Goal: Task Accomplishment & Management: Manage account settings

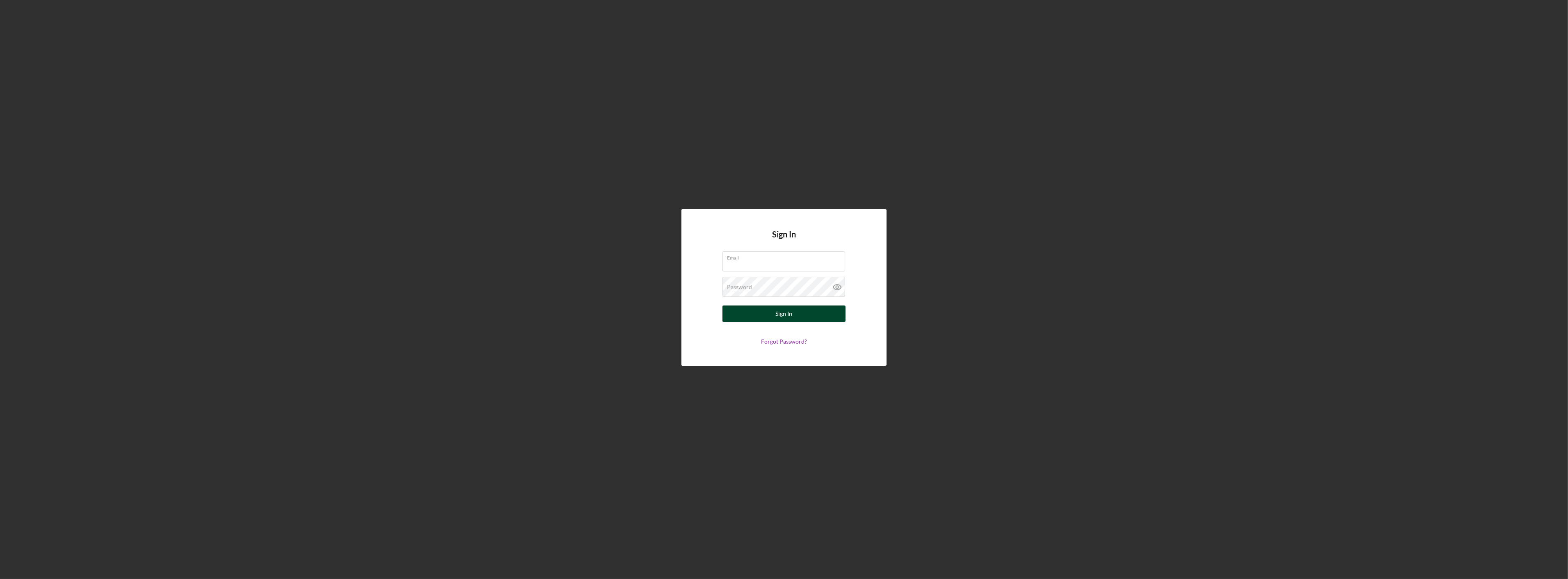
type input "[EMAIL_ADDRESS][DOMAIN_NAME]"
click at [821, 315] on button "Sign In" at bounding box center [784, 314] width 123 height 17
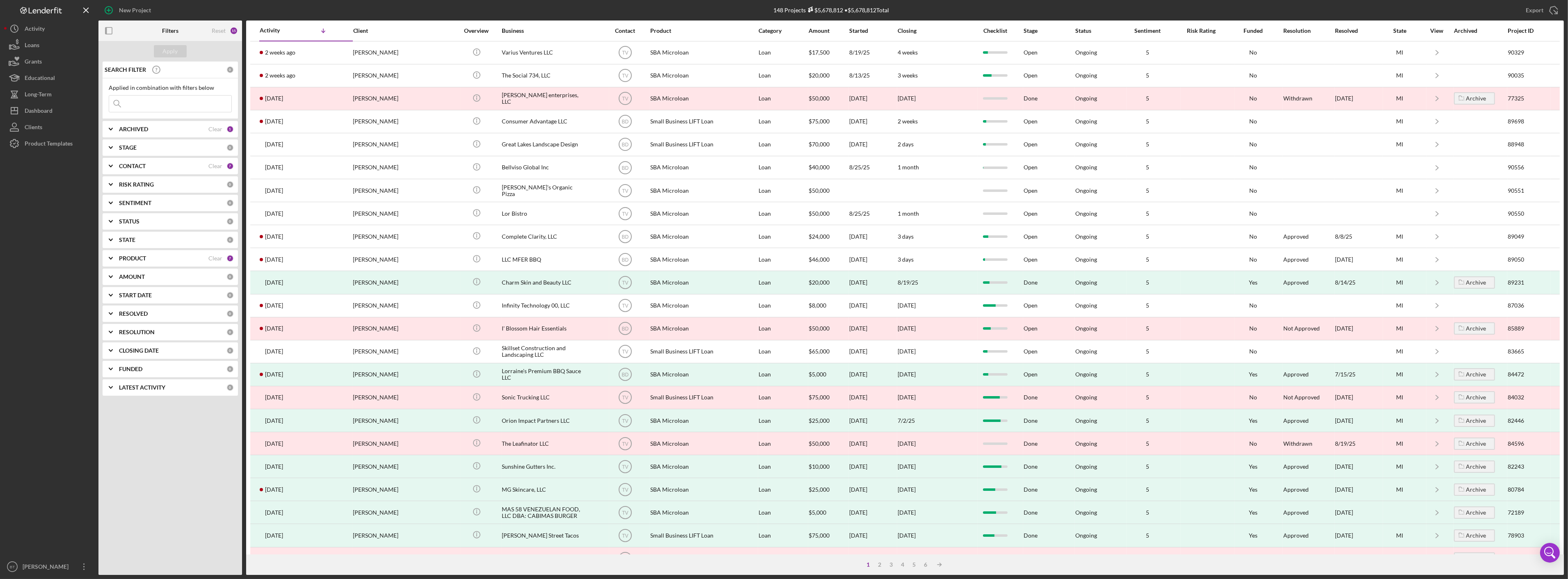
click at [210, 105] on input at bounding box center [171, 104] width 123 height 17
type input "sabor"
click at [166, 52] on div "Apply" at bounding box center [171, 51] width 15 height 12
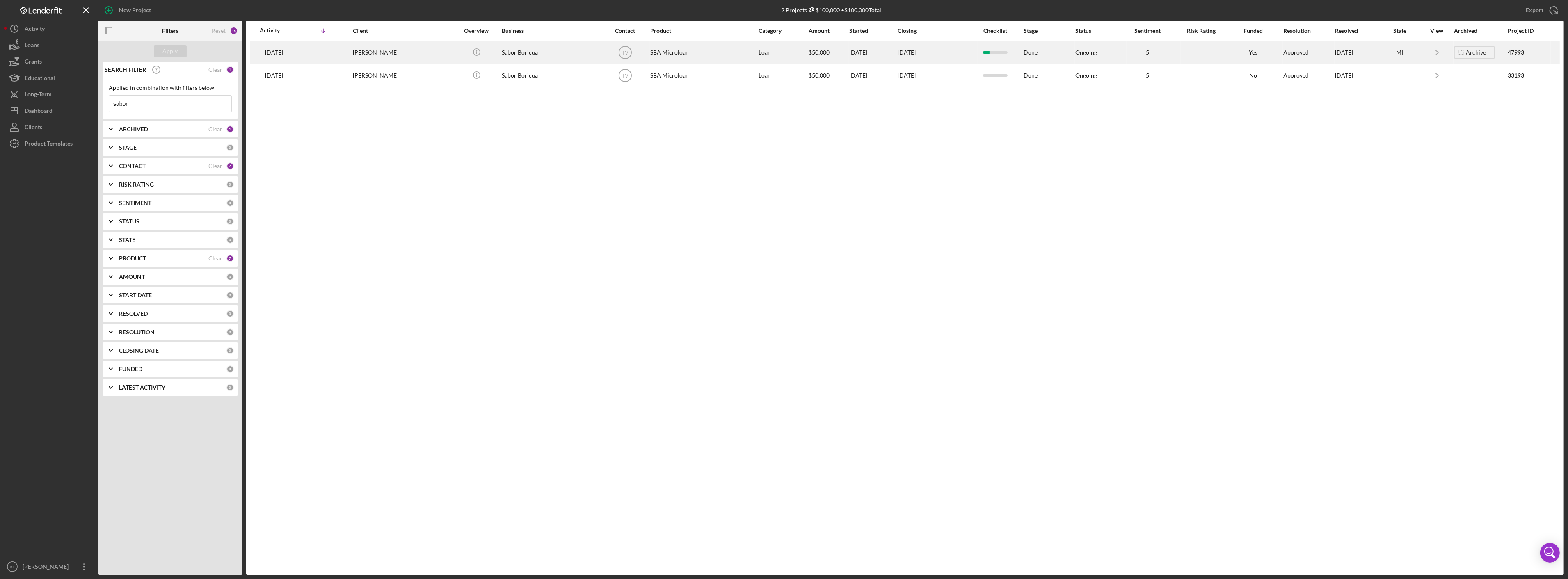
click at [331, 54] on div "2 years ago Karina Ortiz Lopez" at bounding box center [295, 53] width 72 height 22
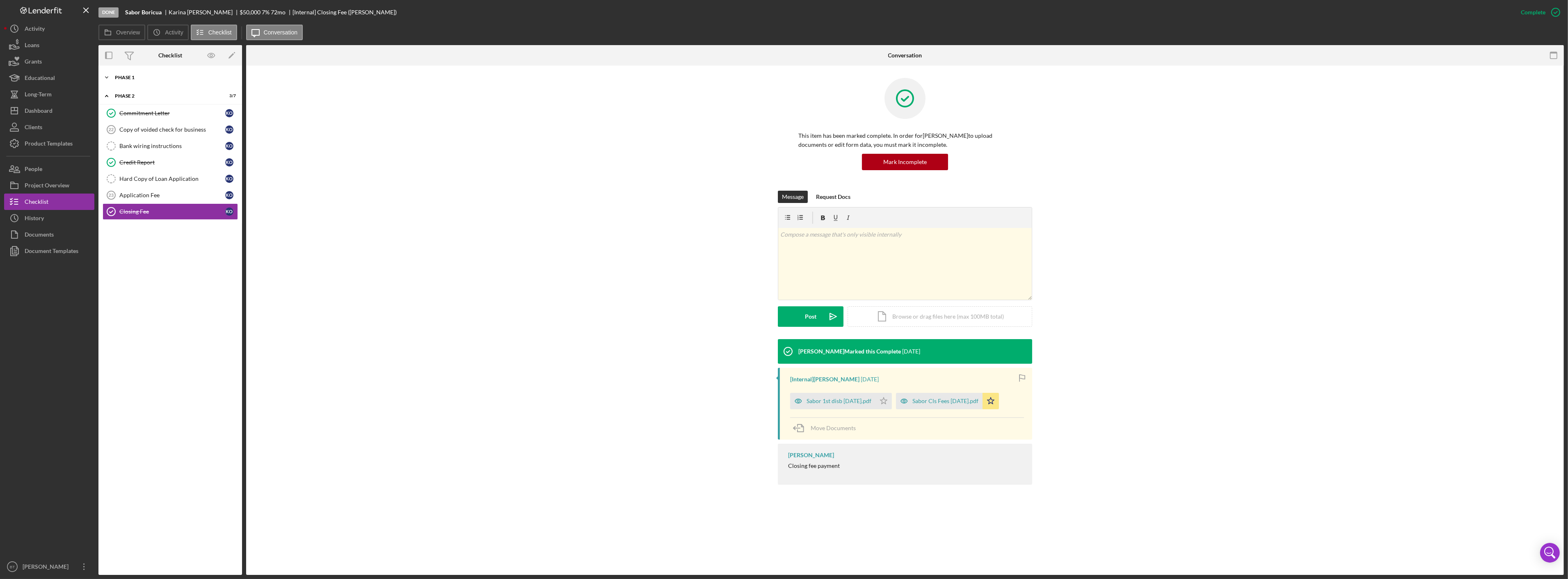
click at [145, 85] on div "Icon/Expander Phase 1 5 / 23" at bounding box center [170, 78] width 143 height 17
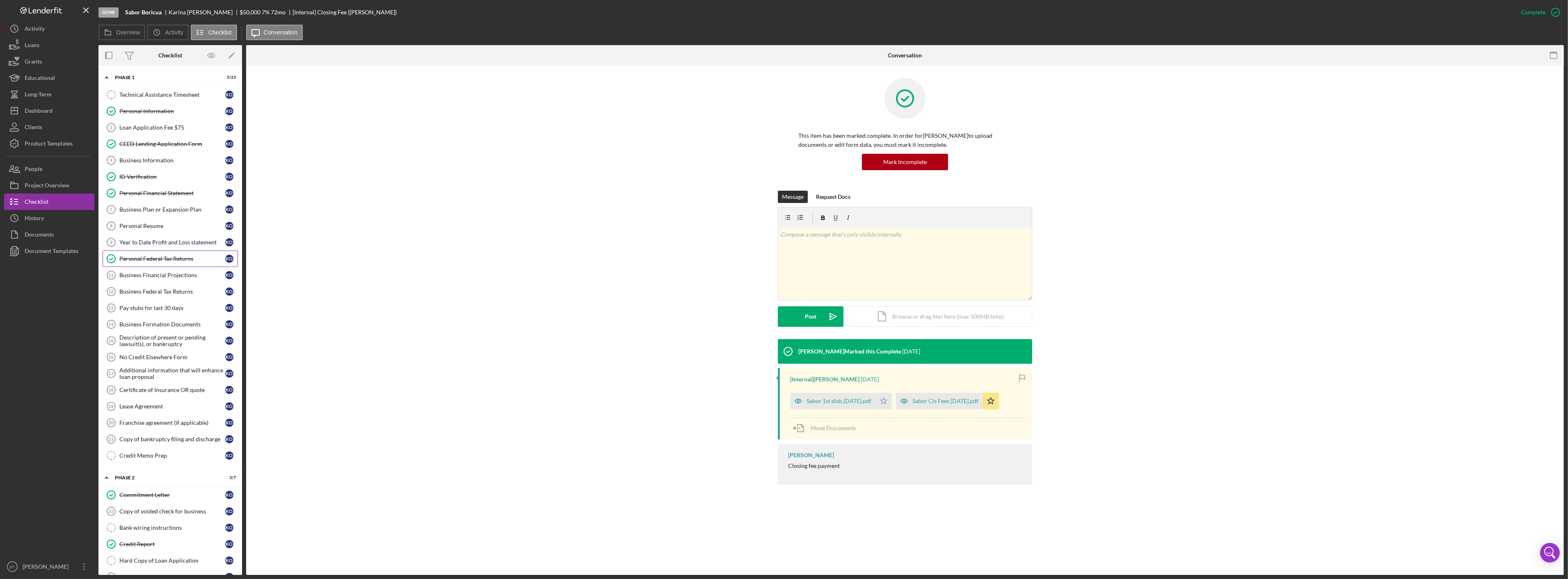
click at [136, 261] on div "Personal Federal Tax Returns" at bounding box center [172, 259] width 106 height 7
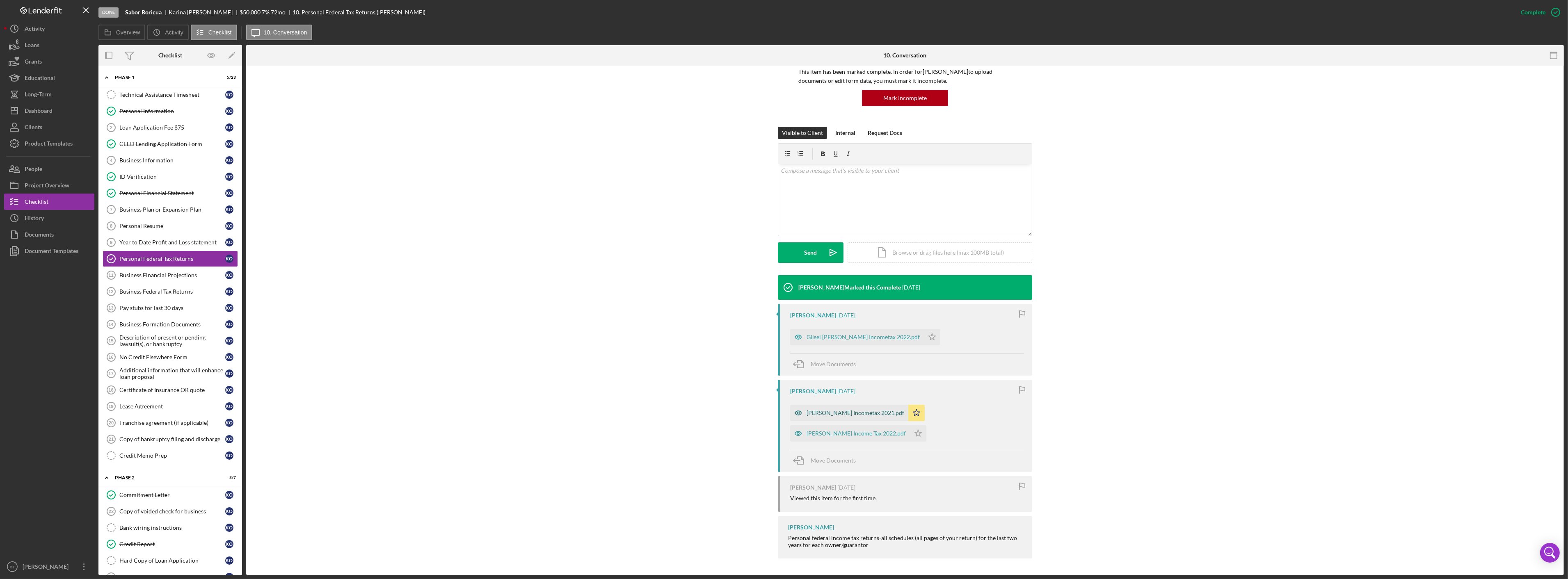
scroll to position [65, 0]
click at [130, 173] on div "ID Verification" at bounding box center [172, 176] width 106 height 7
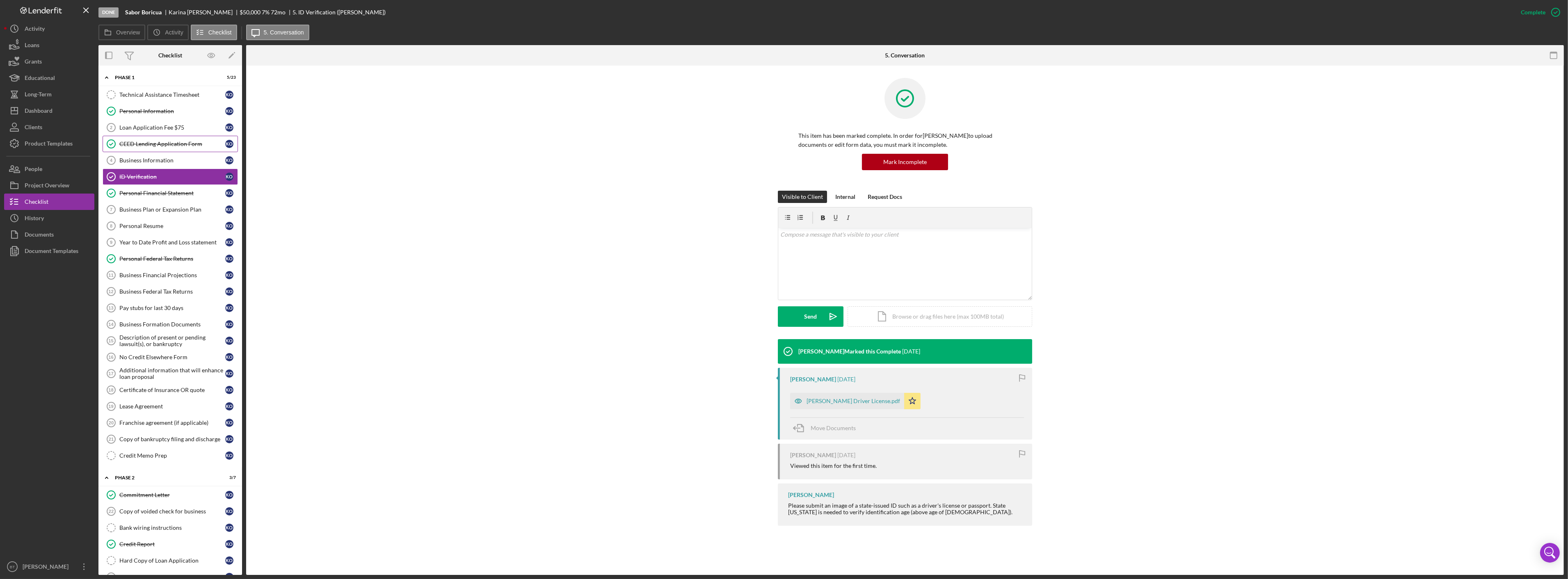
click at [142, 142] on div "CEED Lending Application Form" at bounding box center [172, 144] width 106 height 7
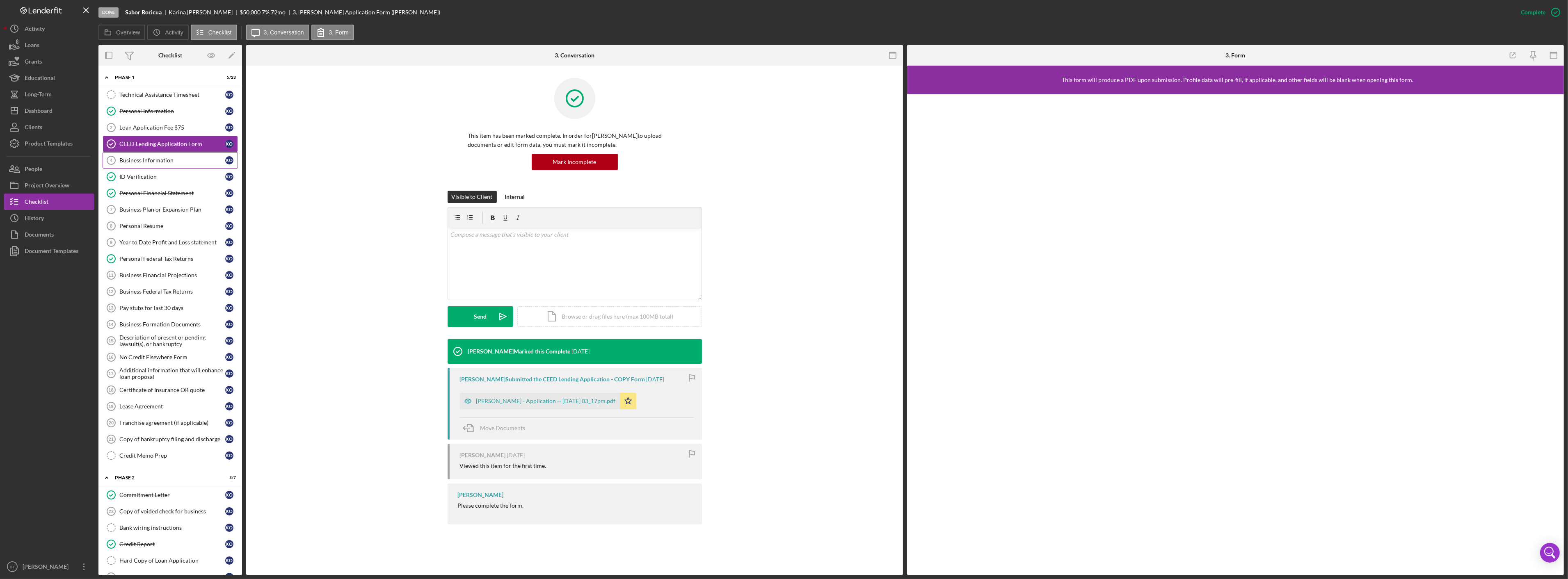
click at [138, 164] on div "Business Information" at bounding box center [172, 161] width 106 height 7
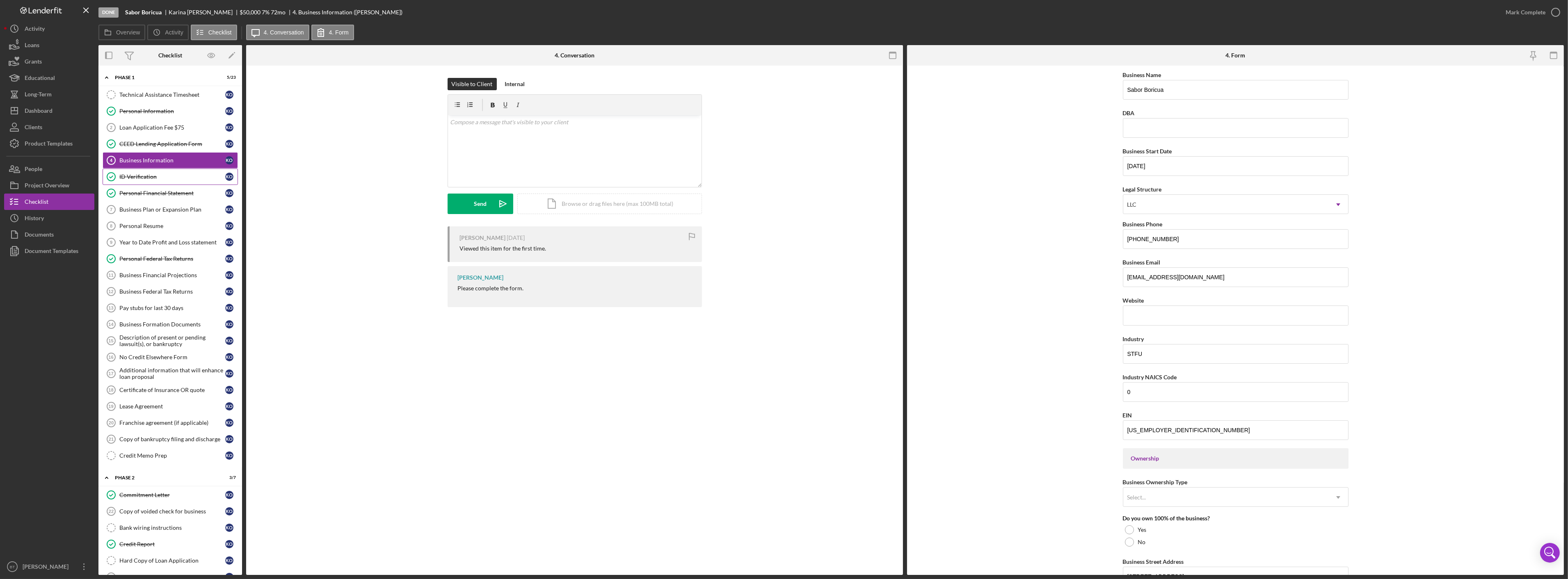
click at [138, 181] on link "ID Verification ID Verification K O" at bounding box center [170, 177] width 135 height 17
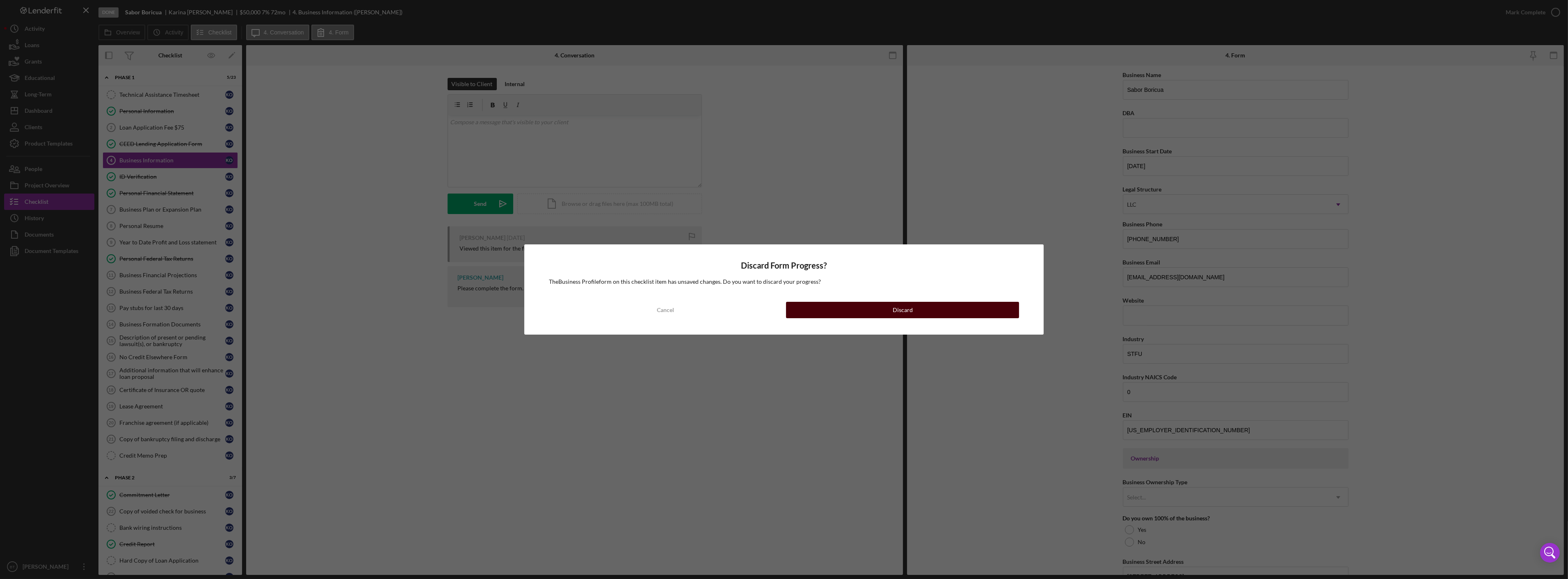
click at [825, 313] on button "Discard" at bounding box center [902, 310] width 233 height 17
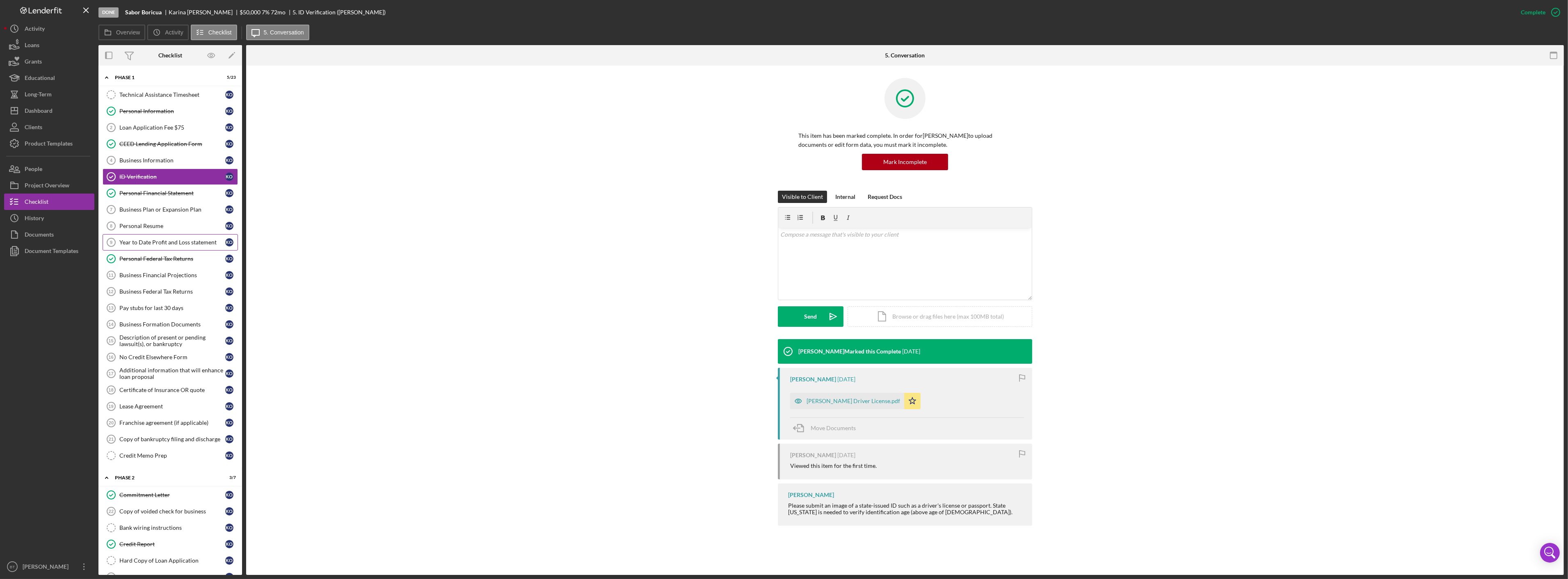
click at [142, 250] on link "Year to Date Profit and Loss statement 9 Year to Date Profit and Loss statement…" at bounding box center [170, 243] width 135 height 17
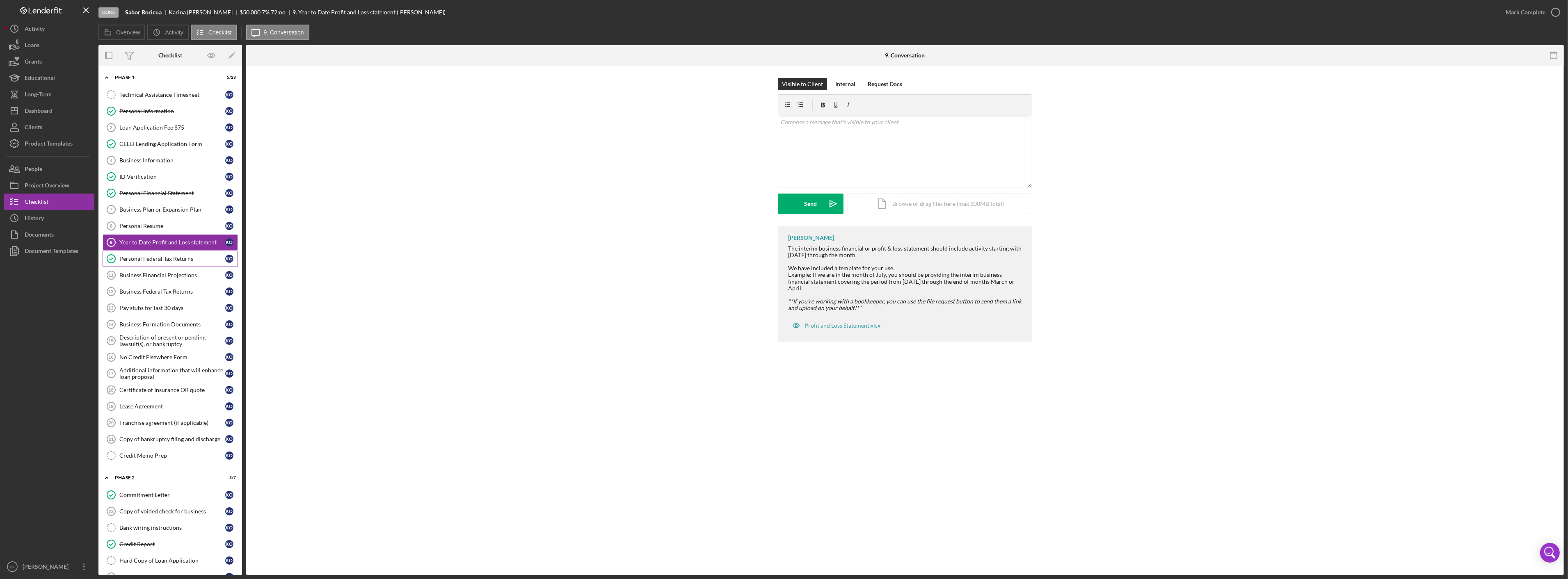
click at [142, 257] on div "Personal Federal Tax Returns" at bounding box center [172, 259] width 106 height 7
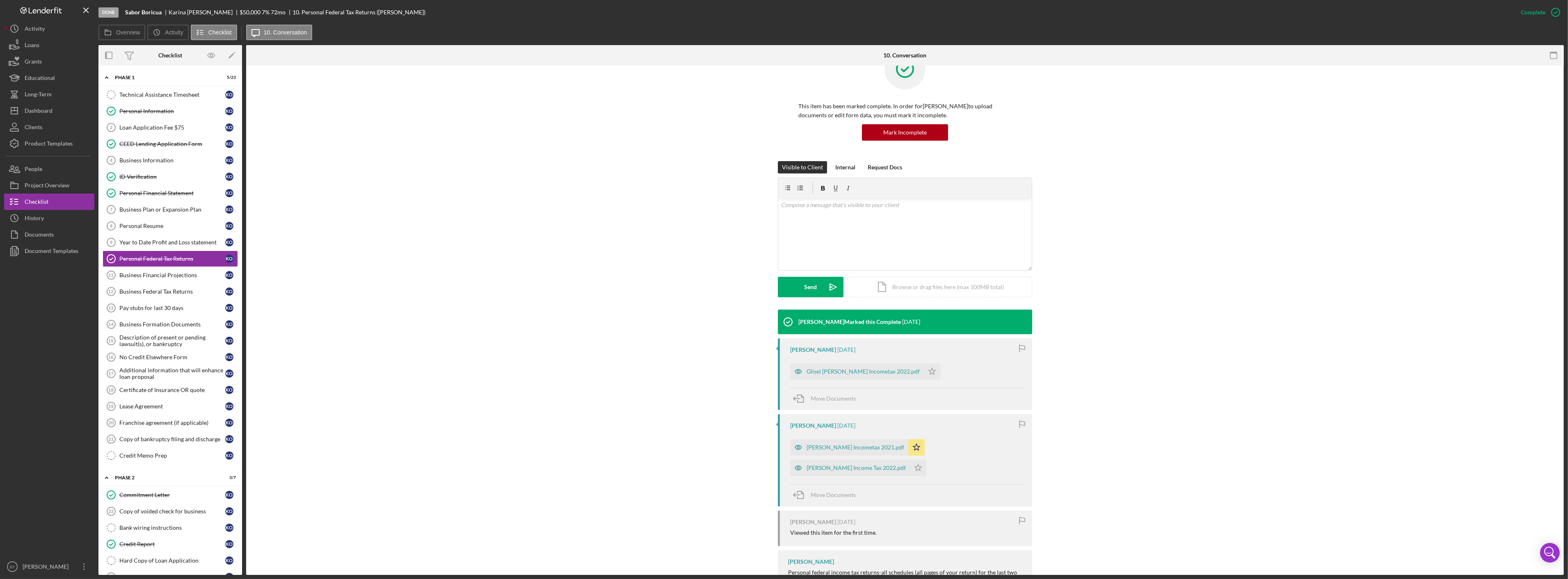
scroll to position [65, 0]
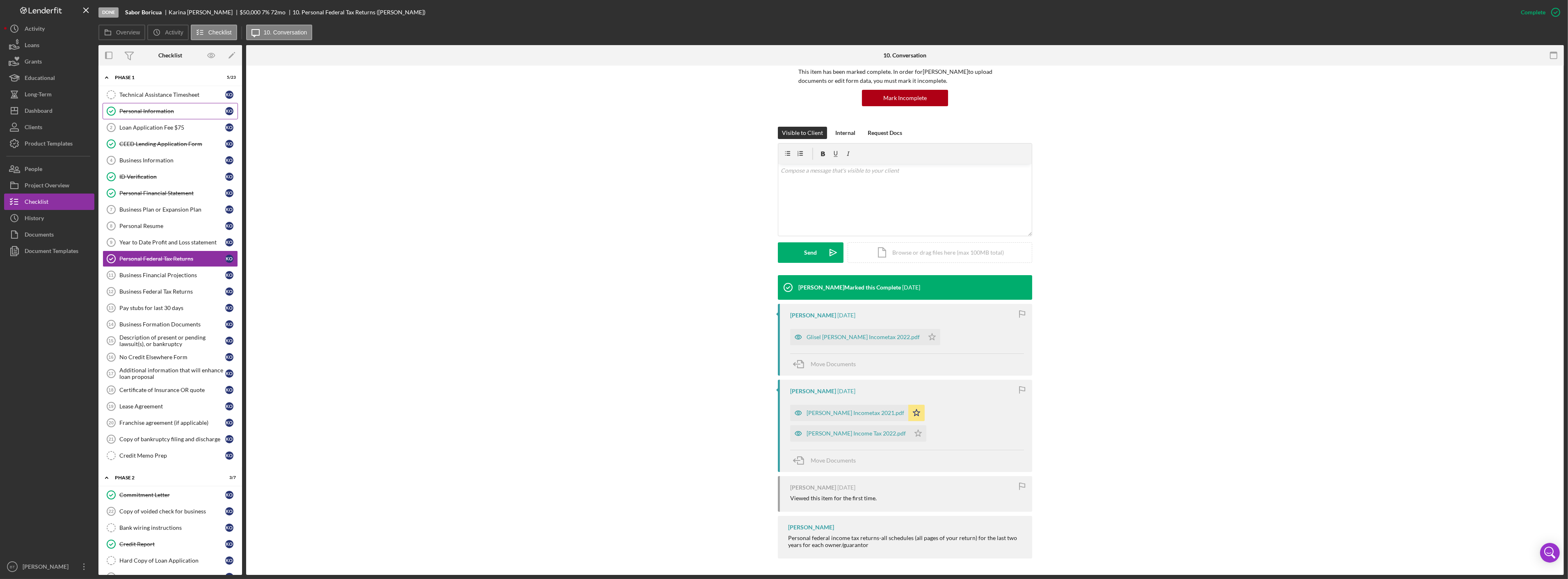
click at [135, 112] on div "Personal Information" at bounding box center [172, 111] width 106 height 7
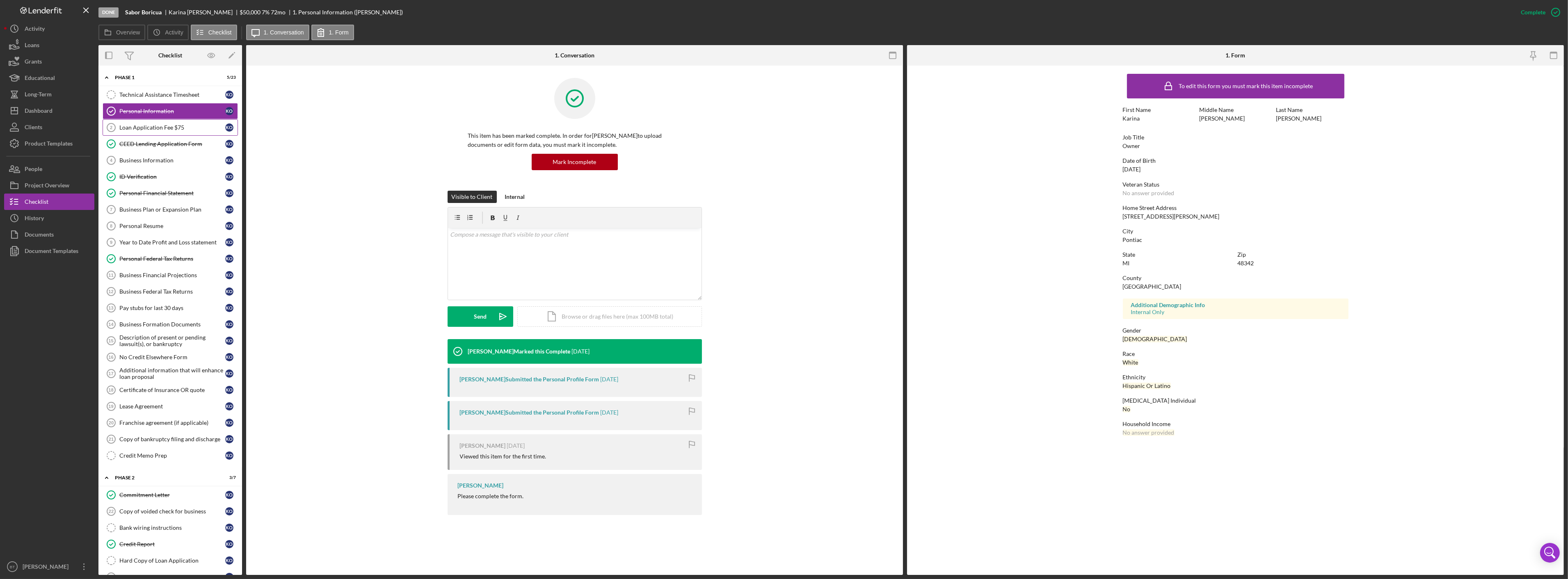
click at [162, 122] on link "Loan Application Fee $75 2 Loan Application Fee $75 K O" at bounding box center [170, 128] width 135 height 17
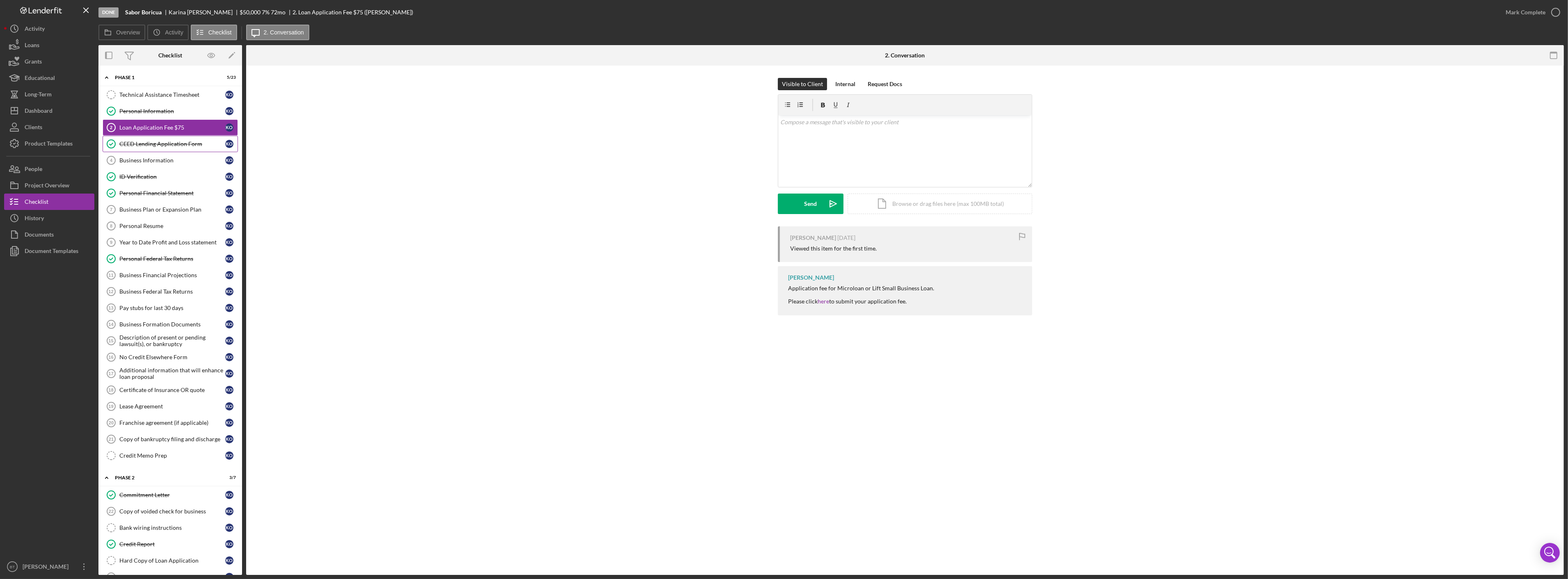
click at [159, 136] on link "CEED Lending Application Form CEED Lending Application Form K O" at bounding box center [170, 144] width 135 height 17
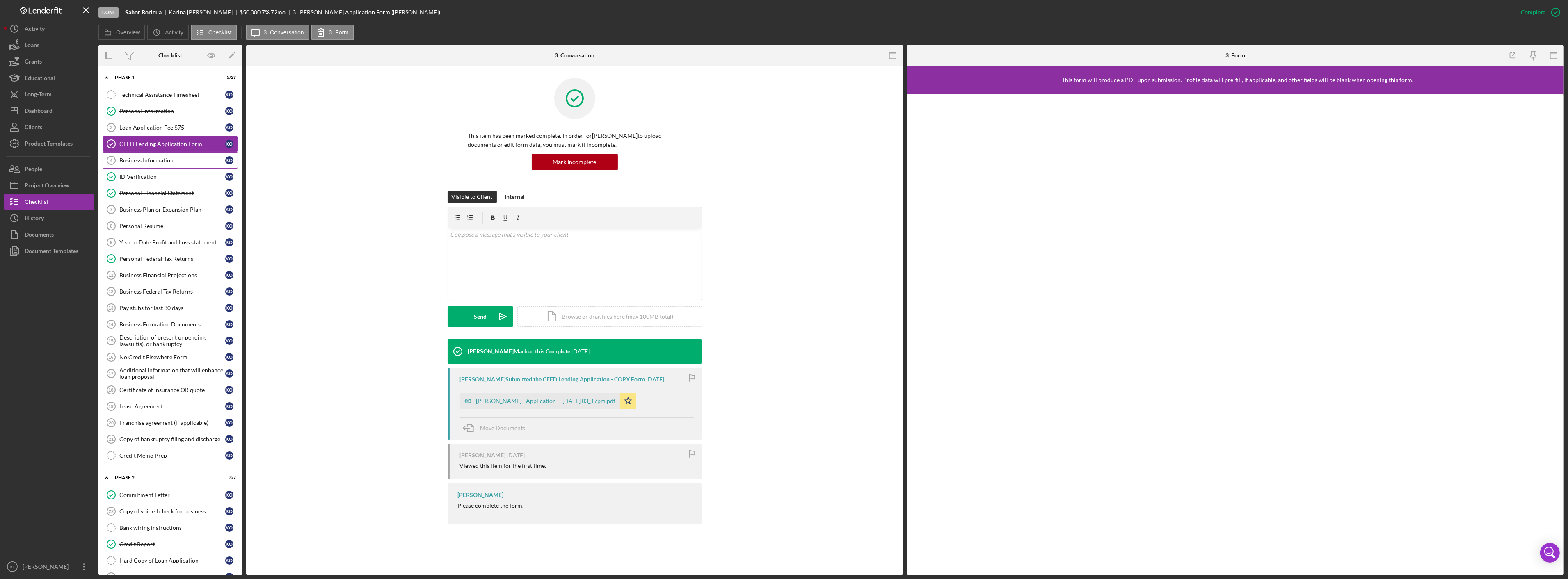
click at [146, 156] on link "Business Information 4 Business Information K O" at bounding box center [170, 161] width 135 height 17
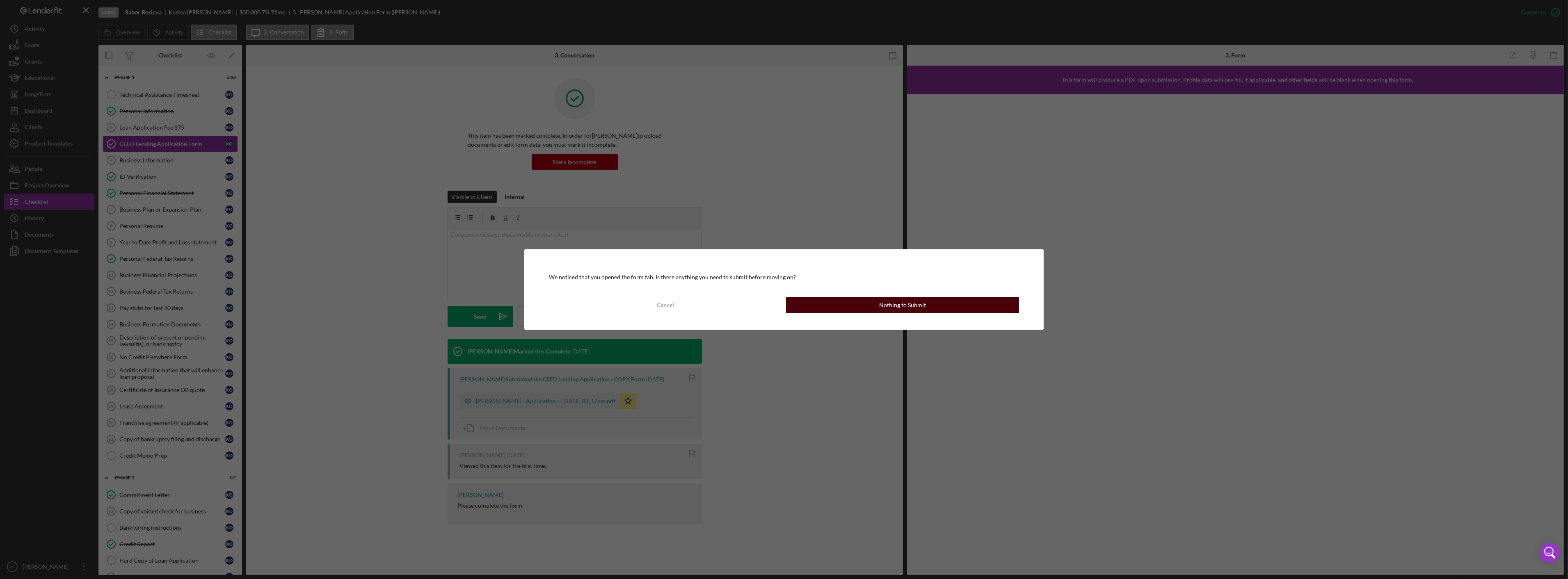
click at [892, 310] on div "Nothing to Submit" at bounding box center [902, 306] width 46 height 17
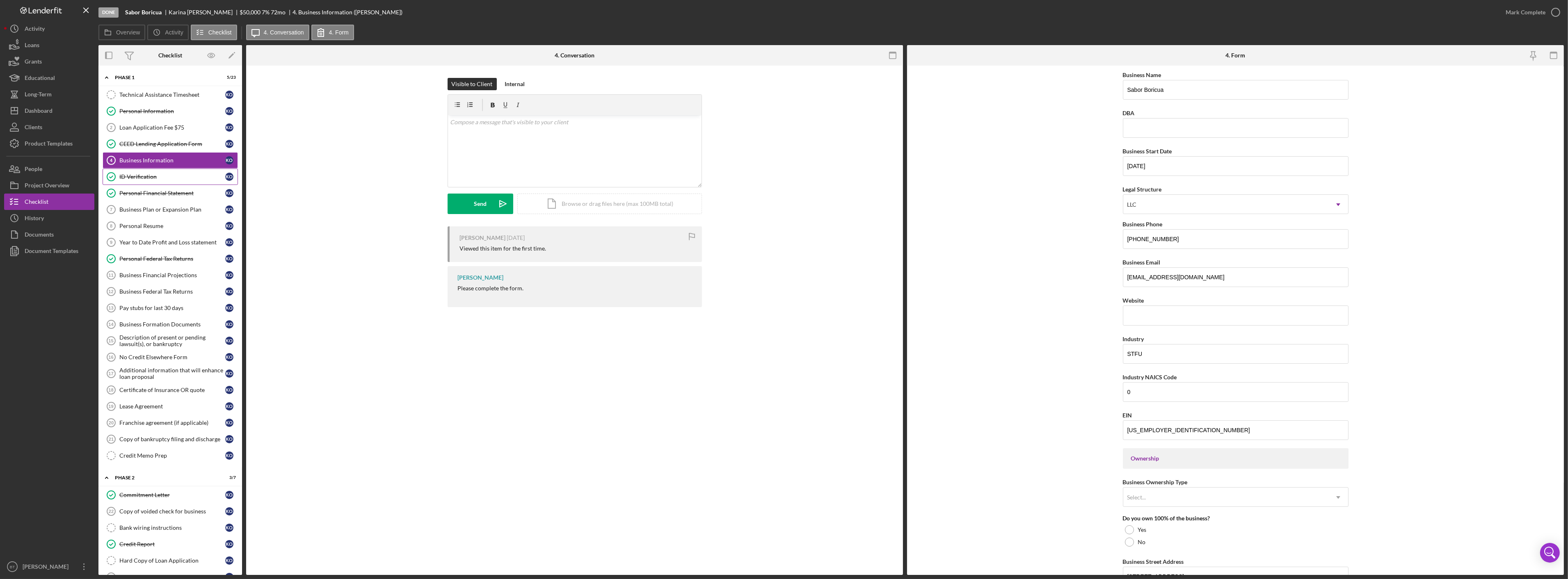
click at [153, 176] on div "ID Verification" at bounding box center [172, 176] width 106 height 7
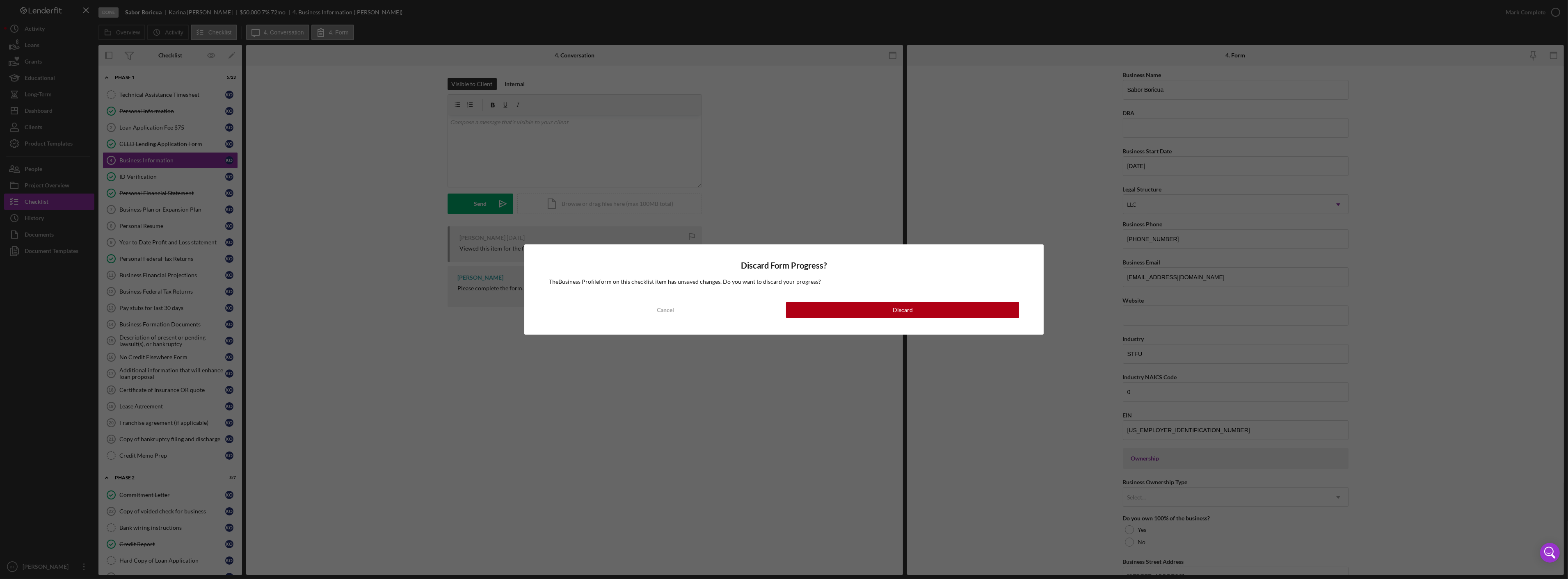
click at [873, 322] on div "Discard Form Progress? The Business Profile form on this checklist item has uns…" at bounding box center [784, 289] width 519 height 89
click at [876, 317] on button "Discard" at bounding box center [902, 310] width 233 height 17
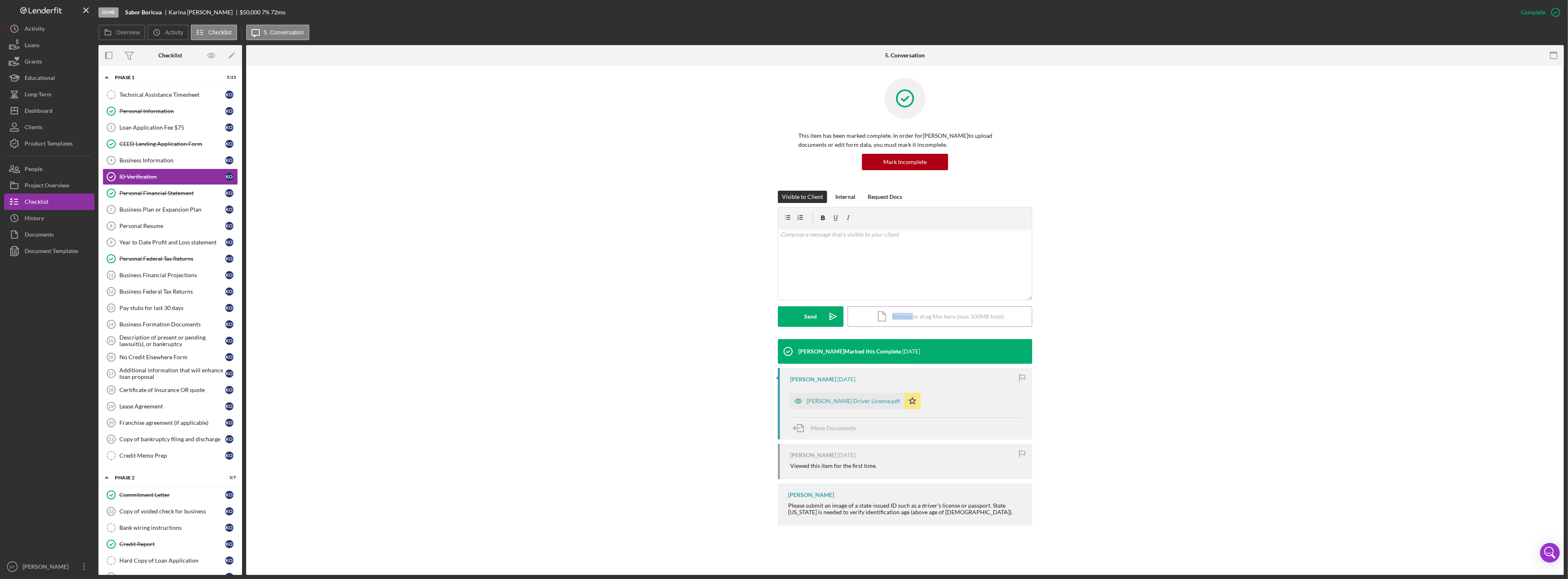
click at [876, 316] on div "Icon/Document Browse or drag files here (max 100MB total) Tap to choose files o…" at bounding box center [939, 316] width 185 height 21
click at [138, 259] on div "Personal Federal Tax Returns" at bounding box center [172, 259] width 106 height 7
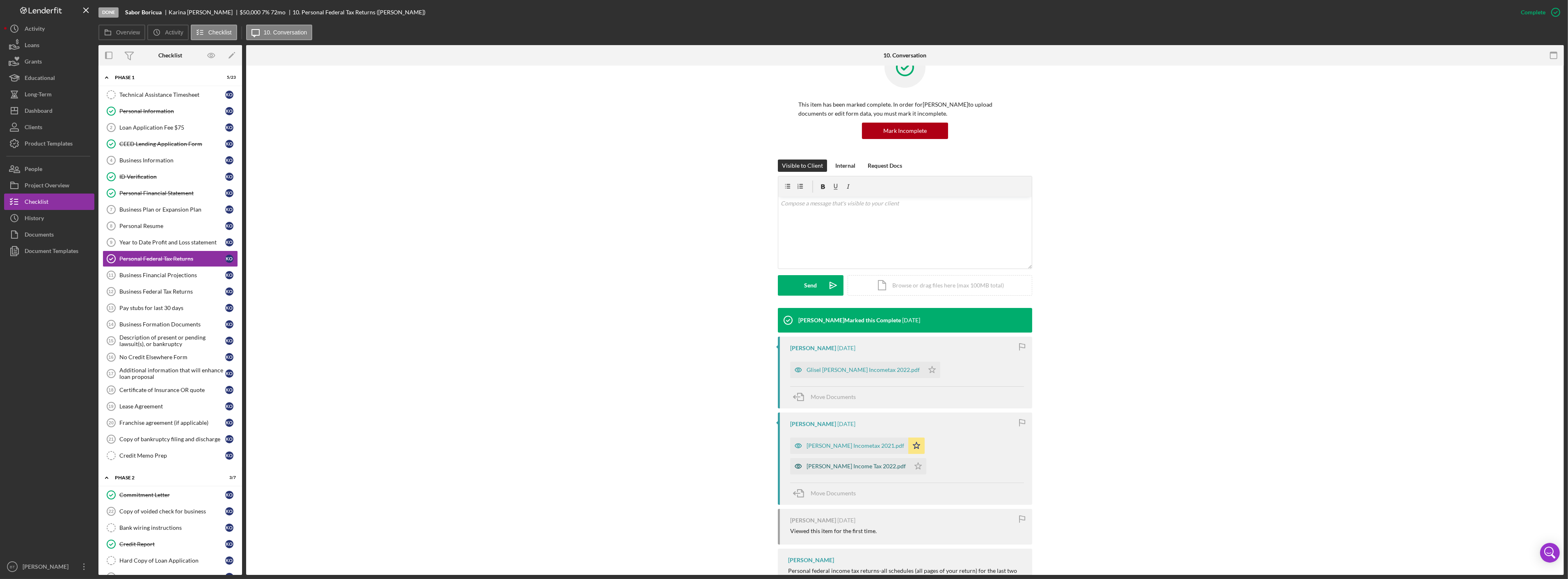
scroll to position [65, 0]
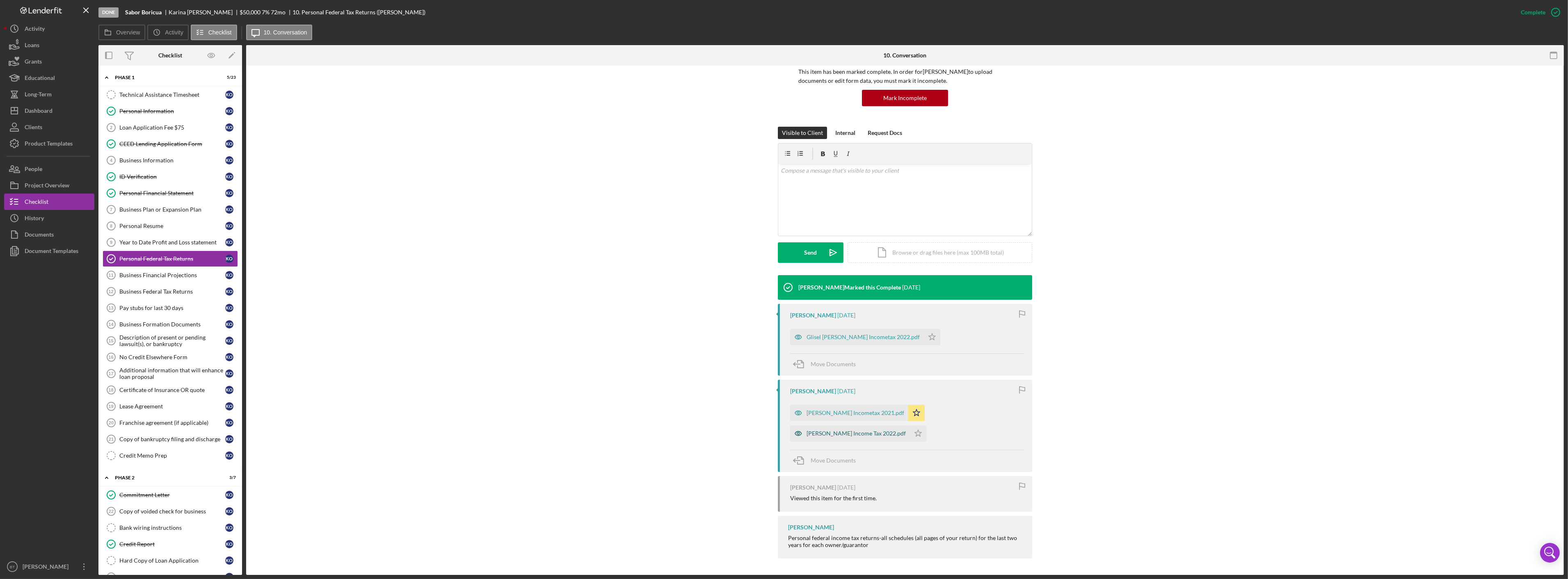
click at [833, 436] on div "[PERSON_NAME] Income Tax 2022.pdf" at bounding box center [856, 434] width 99 height 7
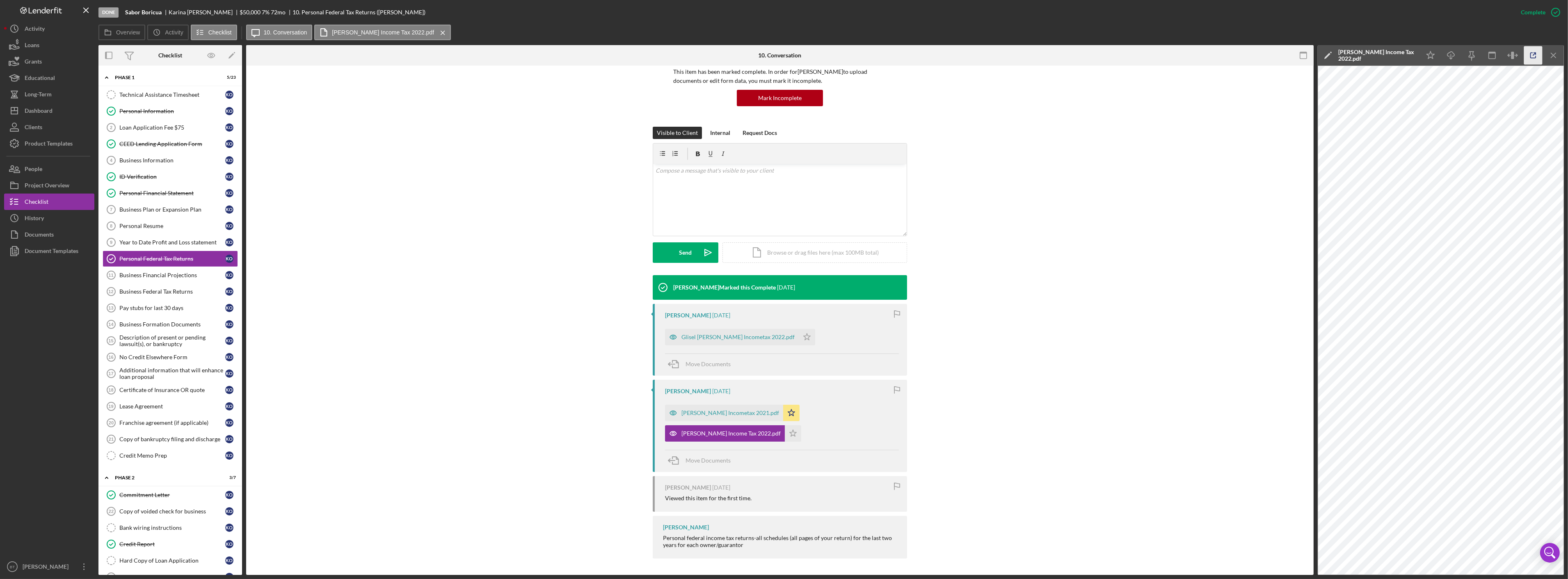
click at [1535, 50] on icon "button" at bounding box center [1533, 55] width 18 height 18
click at [62, 117] on button "Icon/Dashboard Dashboard" at bounding box center [49, 111] width 90 height 17
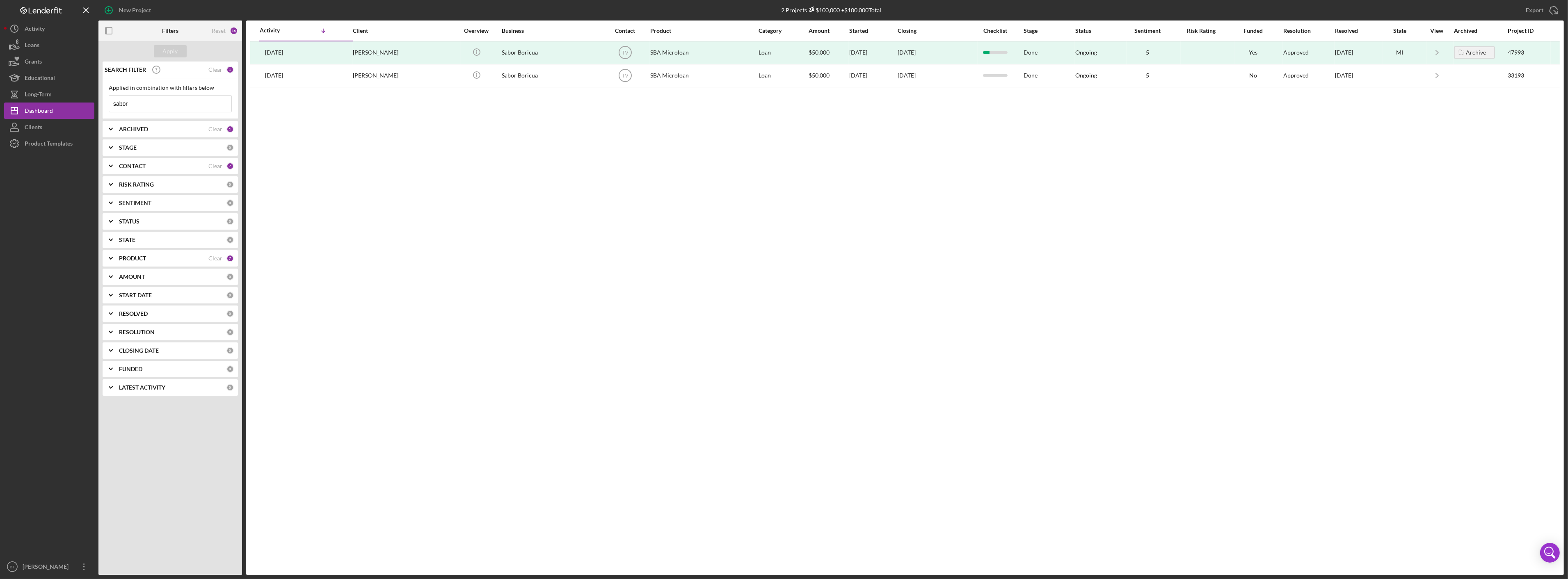
drag, startPoint x: 148, startPoint y: 109, endPoint x: 129, endPoint y: 109, distance: 19.0
click at [129, 109] on input "sabor" at bounding box center [171, 104] width 123 height 17
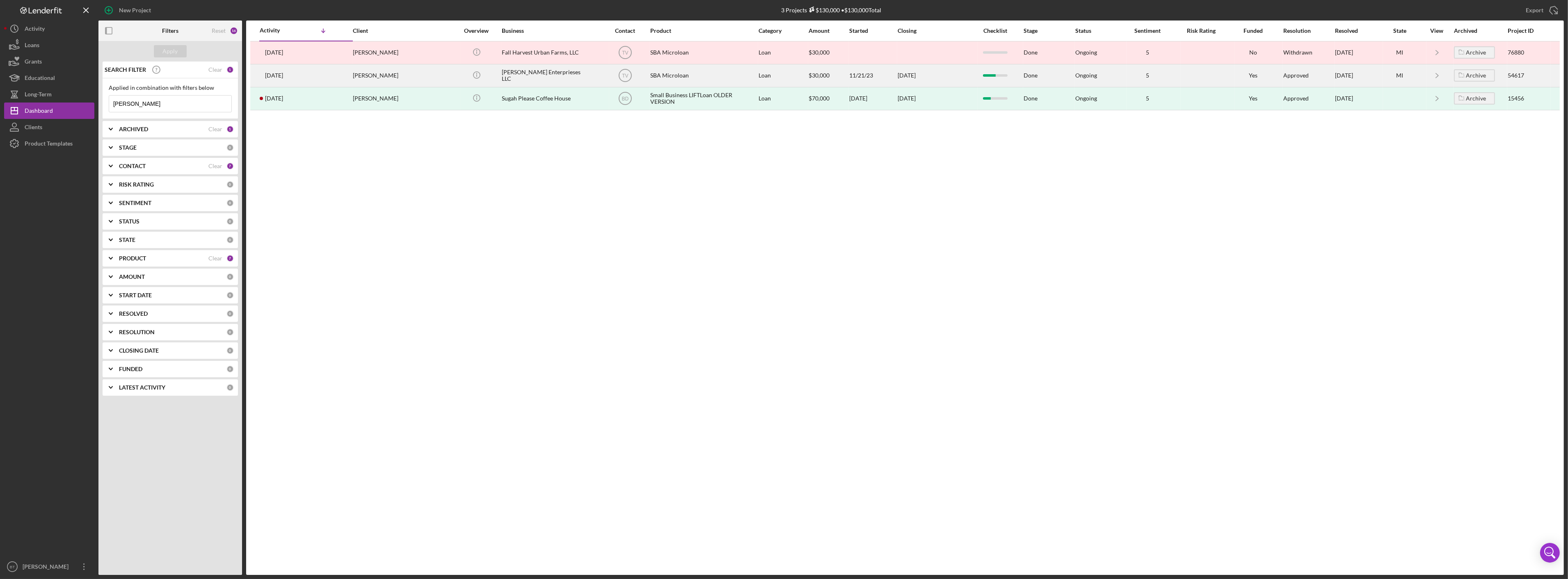
type input "[PERSON_NAME]"
click at [441, 75] on td "[PERSON_NAME]" at bounding box center [407, 75] width 109 height 23
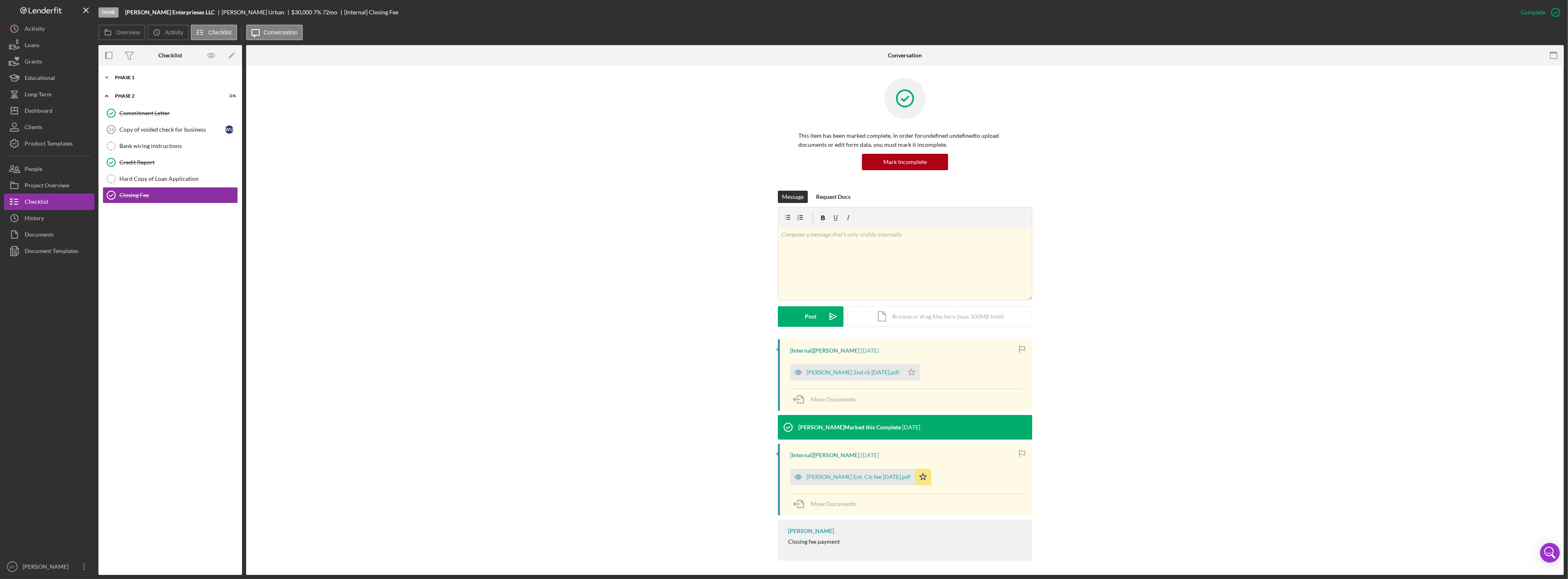
click at [179, 80] on div "Phase 1" at bounding box center [173, 78] width 117 height 5
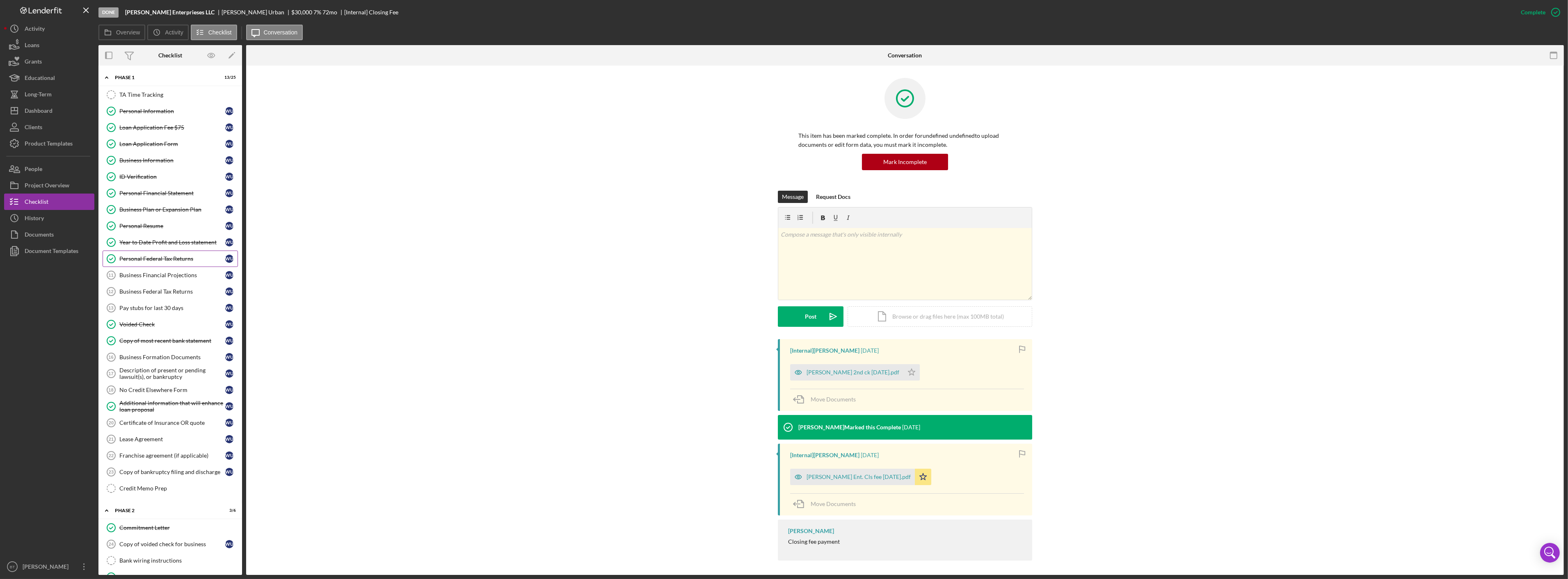
click at [155, 258] on div "Personal Federal Tax Returns" at bounding box center [172, 259] width 106 height 7
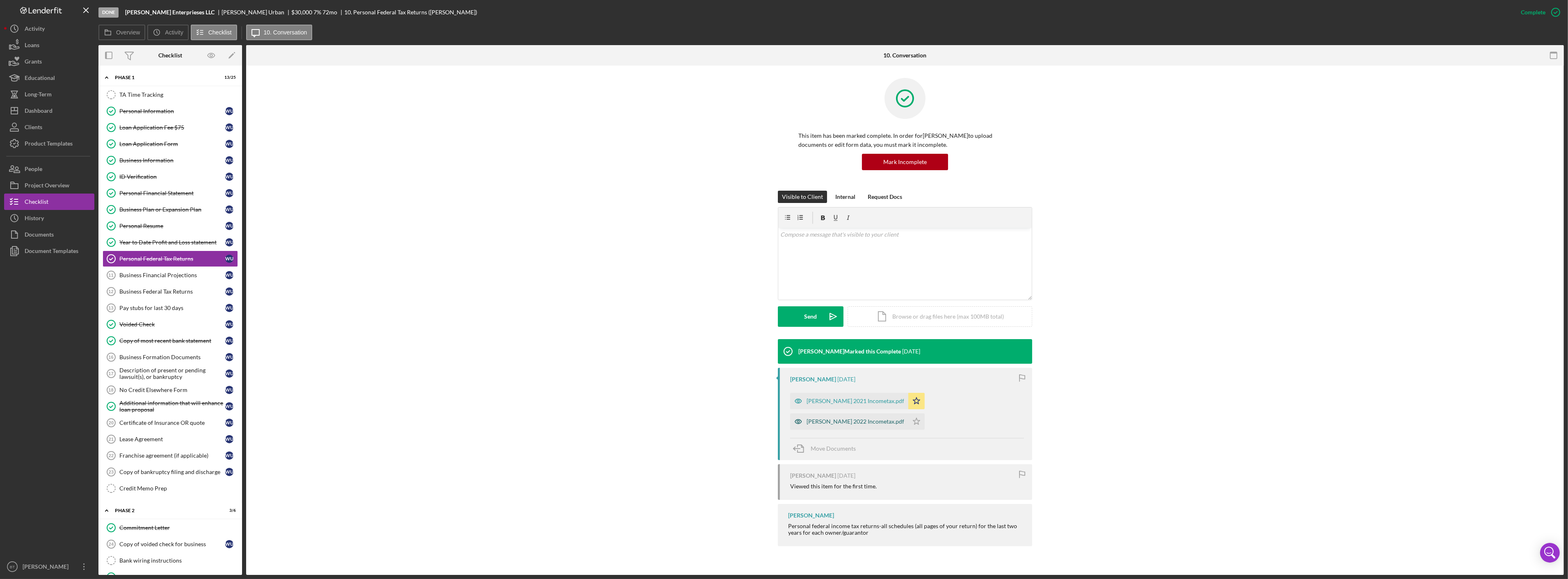
click at [826, 417] on div "Wendy Urban 2022 Incometax.pdf" at bounding box center [849, 422] width 118 height 17
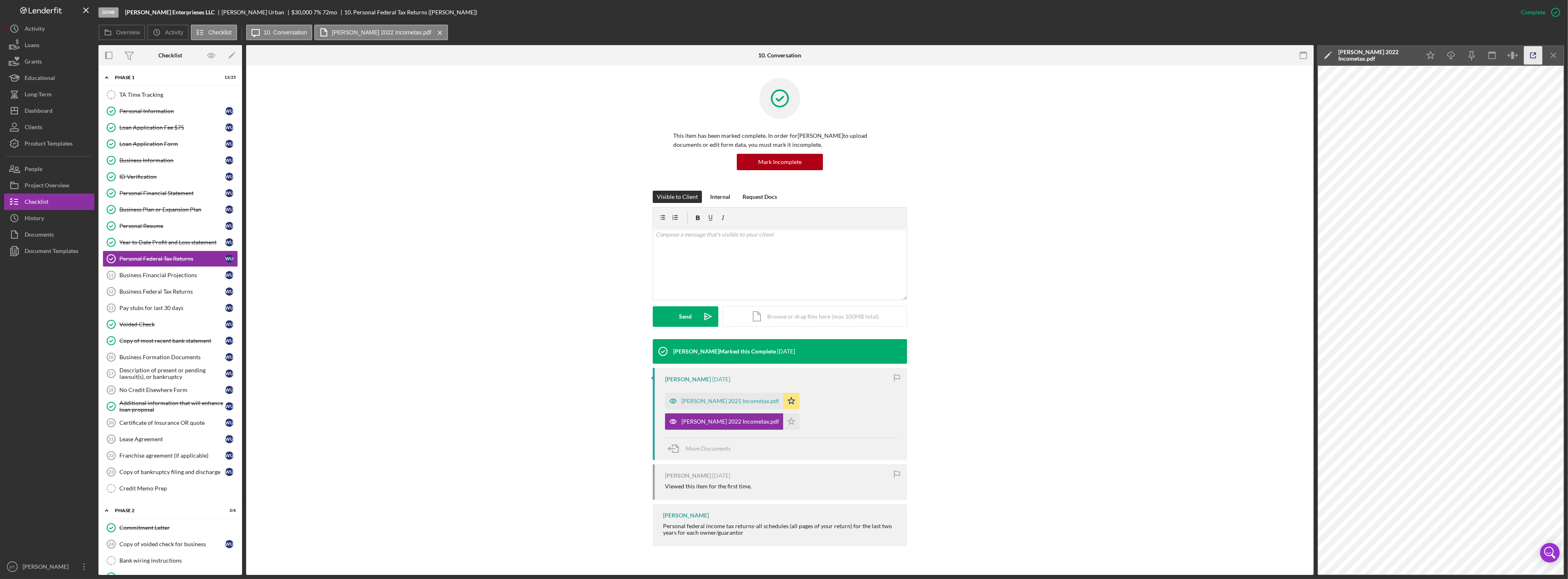
click at [1524, 53] on icon "button" at bounding box center [1533, 55] width 18 height 18
click at [38, 104] on div "Dashboard" at bounding box center [39, 112] width 28 height 18
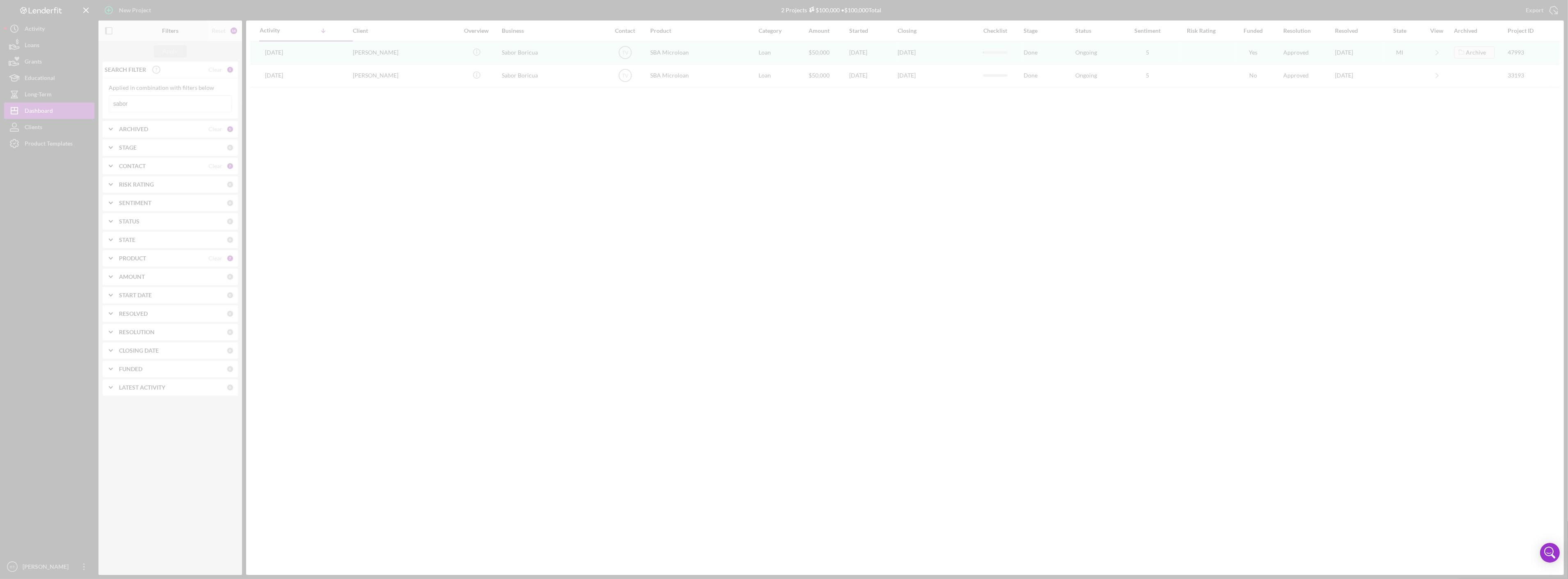
click at [128, 97] on div at bounding box center [784, 289] width 1568 height 579
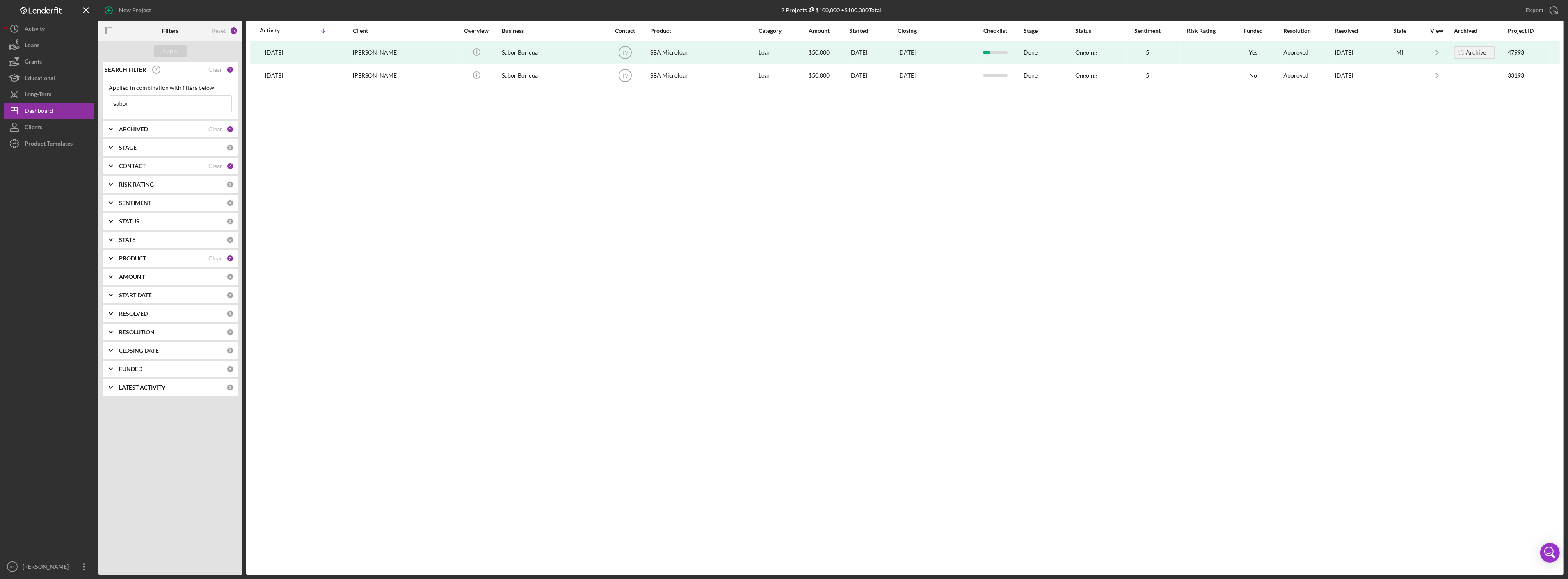
click at [148, 100] on input "sabor" at bounding box center [171, 104] width 123 height 17
type input "lucas"
click at [167, 53] on div "Apply" at bounding box center [171, 51] width 15 height 12
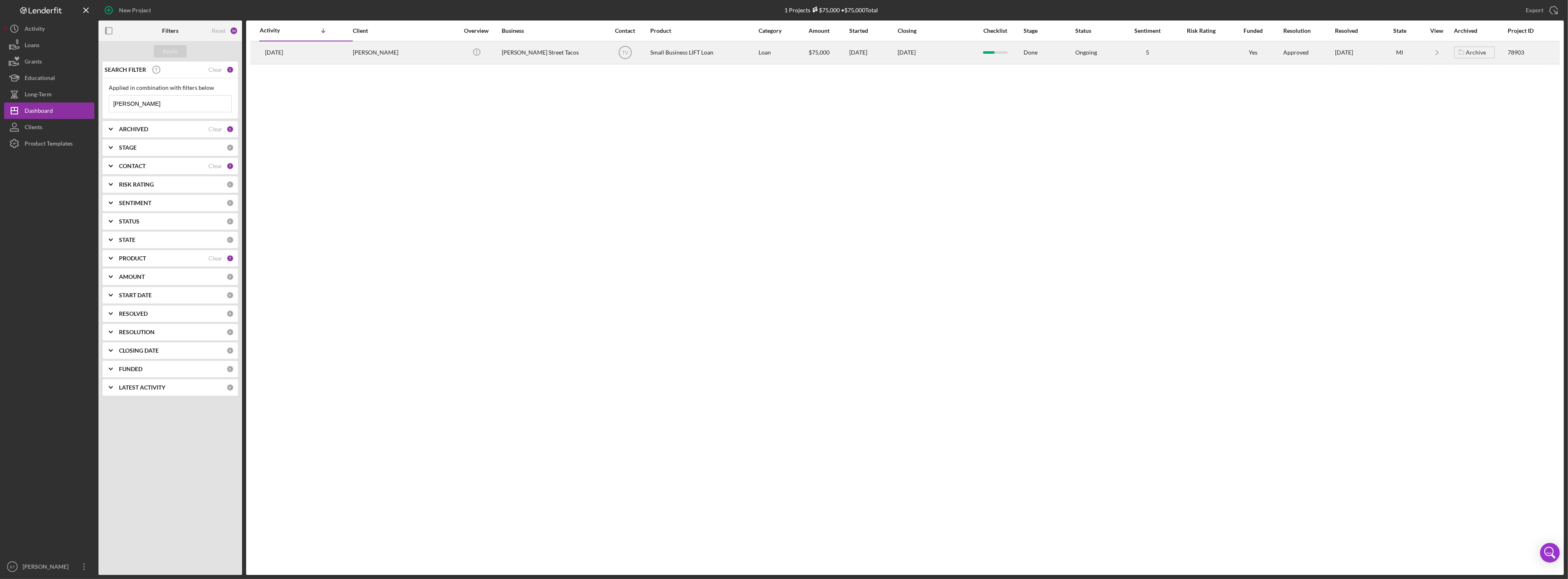
click at [339, 51] on td "5 months ago Moises Blanco" at bounding box center [306, 53] width 94 height 23
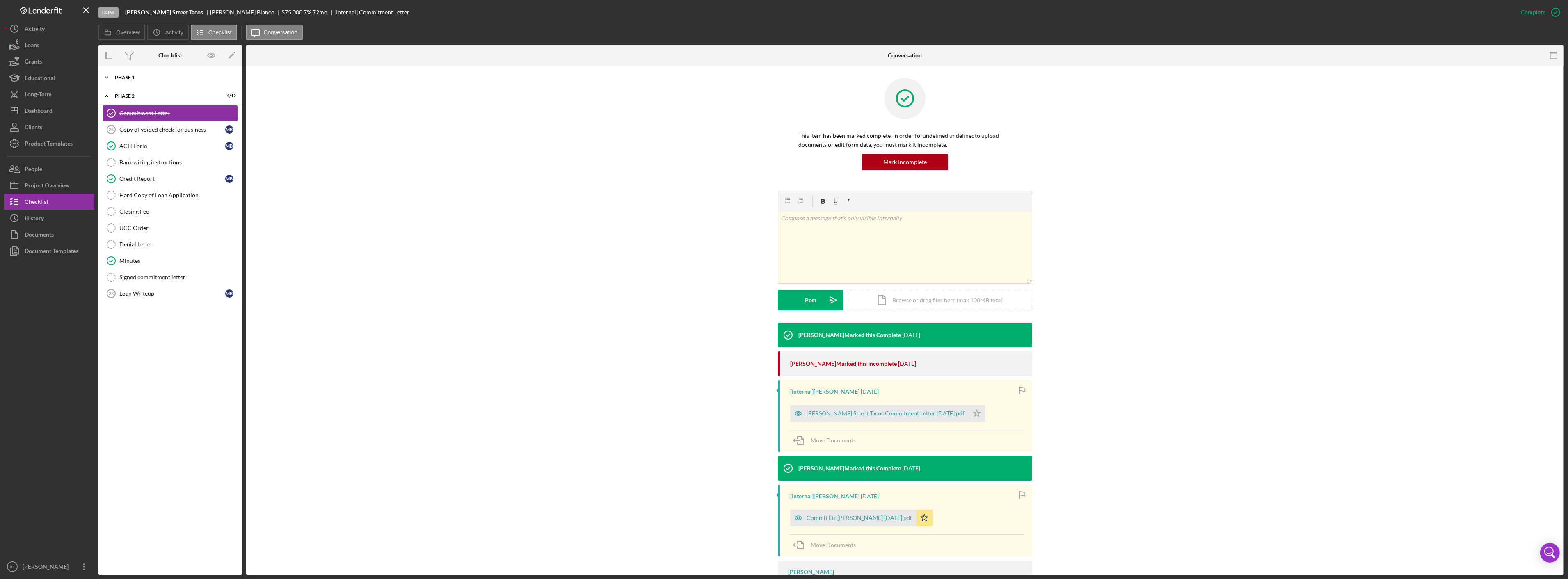
click at [194, 85] on div "Icon/Expander Phase 1 16 / 31" at bounding box center [170, 78] width 143 height 17
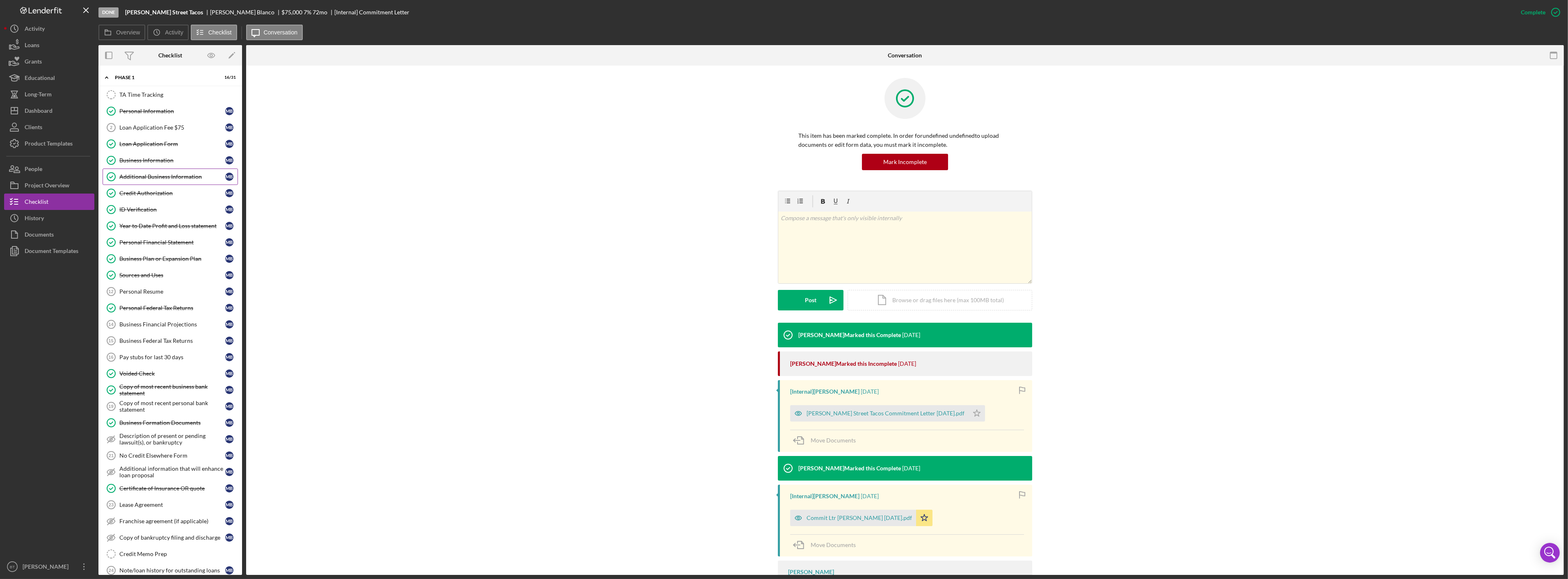
click at [152, 183] on link "Additional Business Information Additional Business Information M B" at bounding box center [170, 177] width 135 height 17
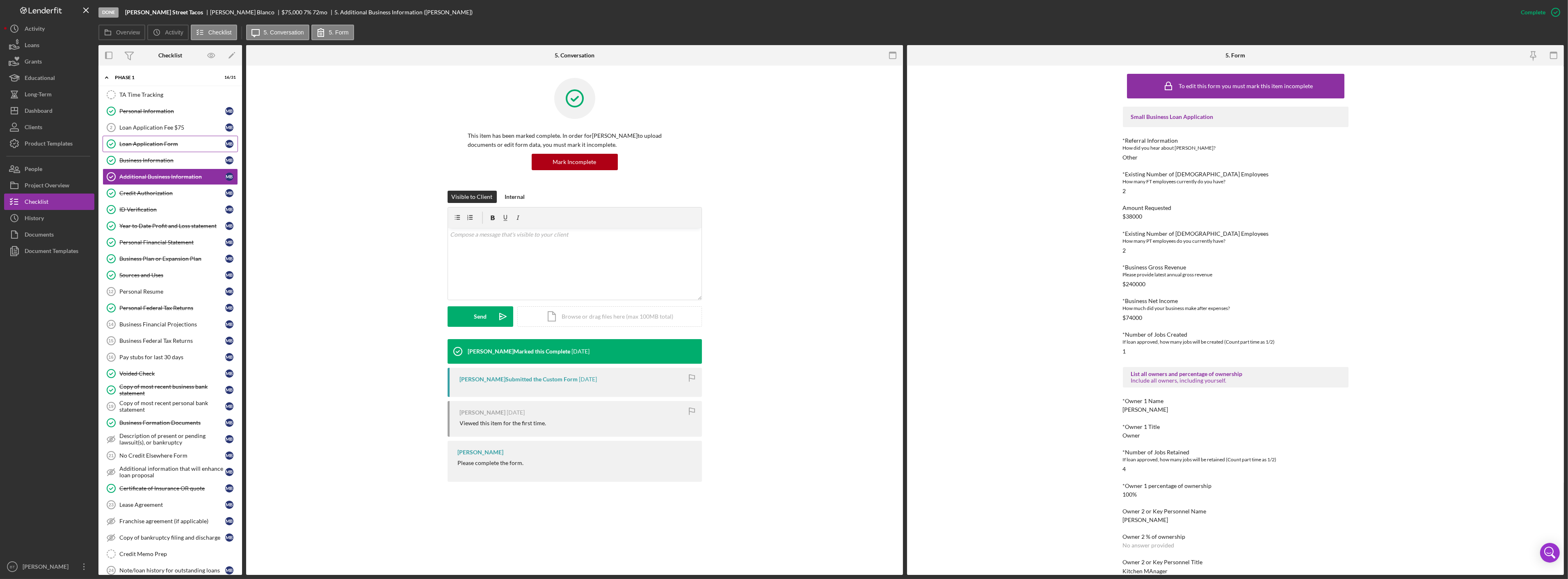
click at [159, 140] on link "Loan Application Form Loan Application Form M B" at bounding box center [170, 144] width 135 height 17
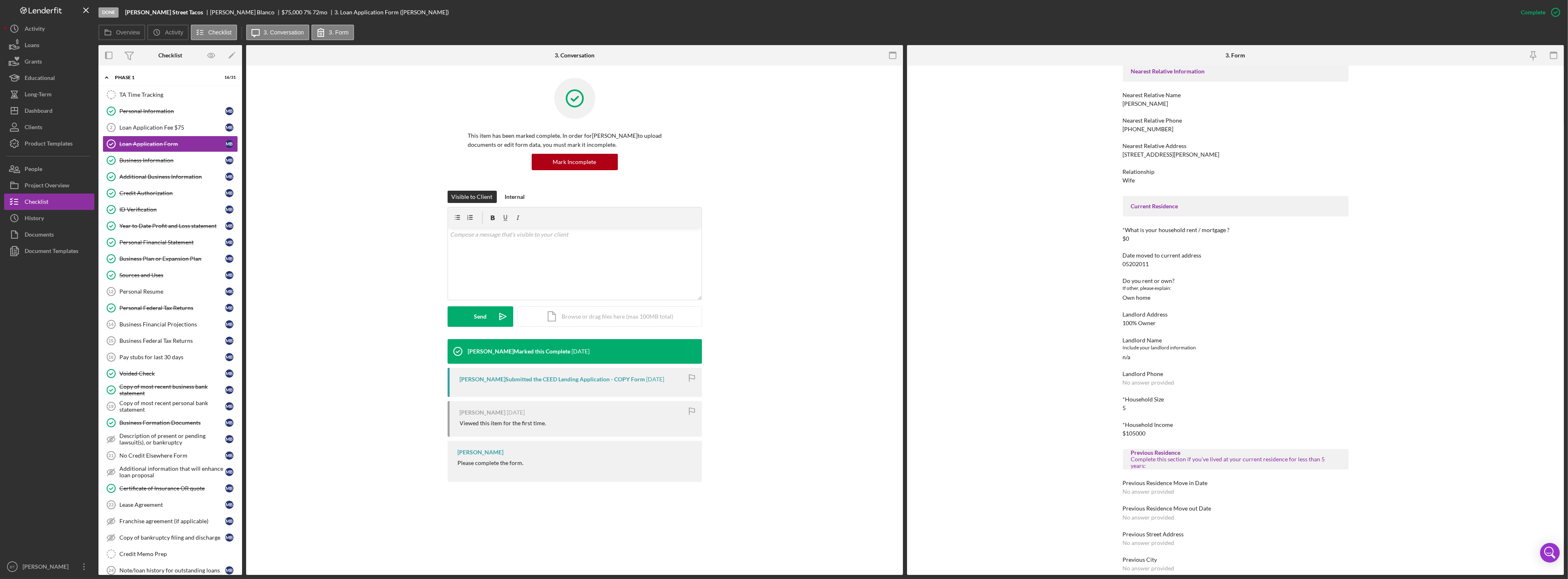
scroll to position [91, 0]
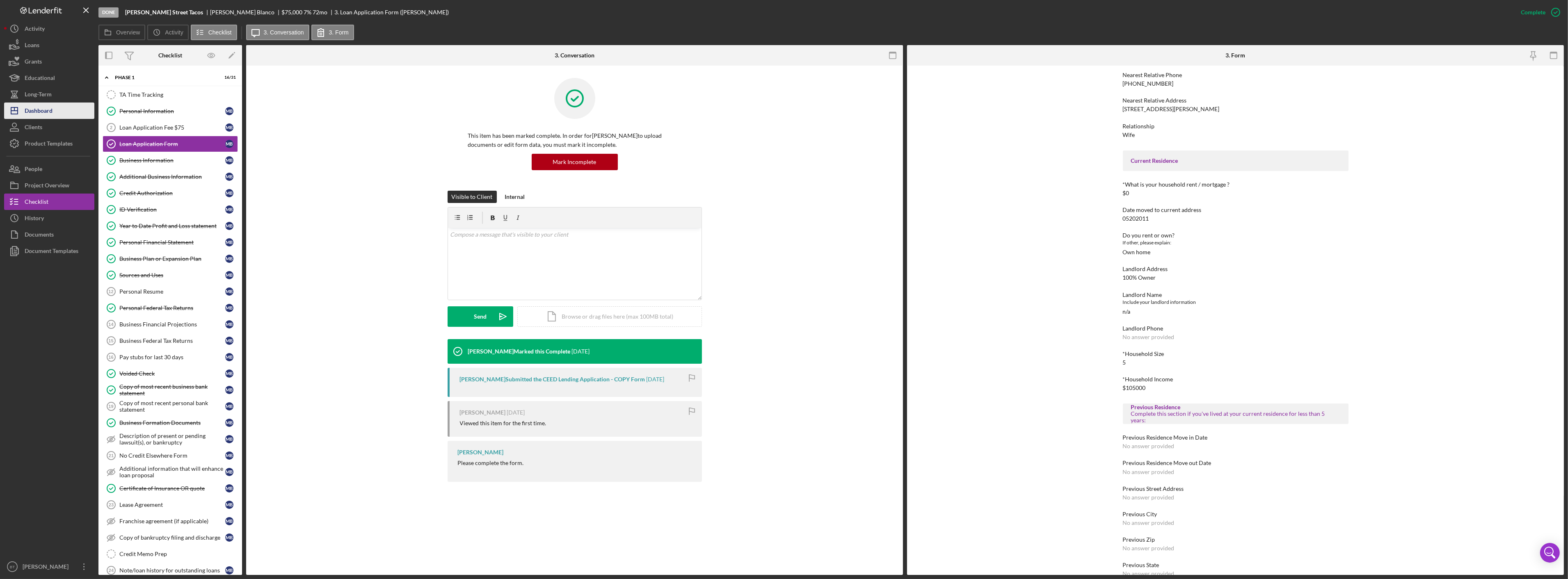
click at [51, 109] on div "Dashboard" at bounding box center [39, 112] width 28 height 18
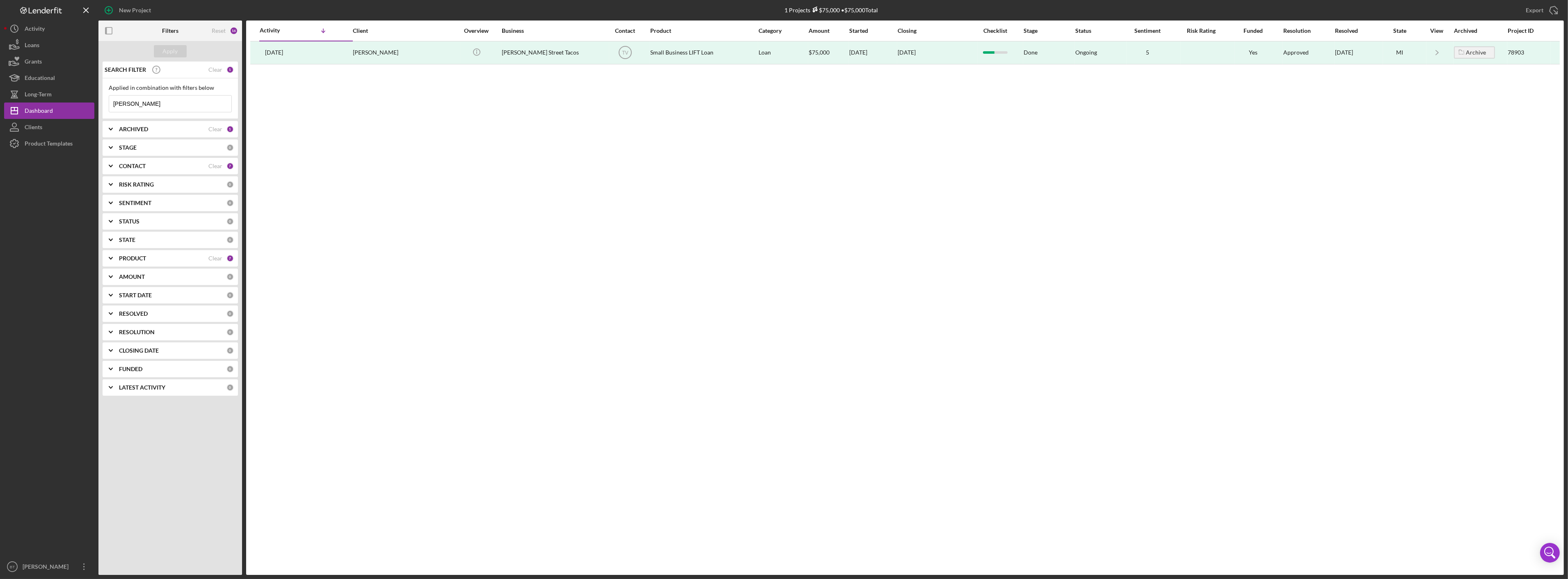
click at [141, 100] on input "lucas" at bounding box center [171, 104] width 123 height 17
click at [142, 100] on input "lucas" at bounding box center [171, 104] width 123 height 17
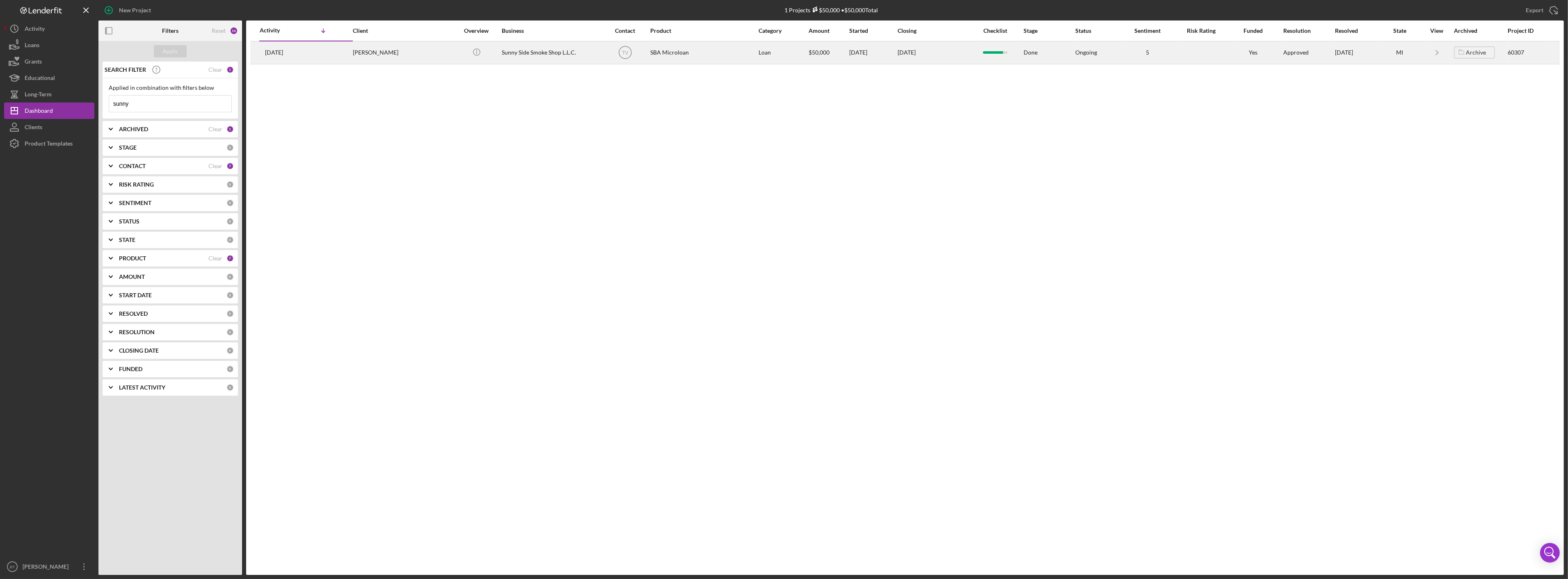
type input "sunny"
click at [417, 50] on div "hussein nasser" at bounding box center [393, 53] width 82 height 22
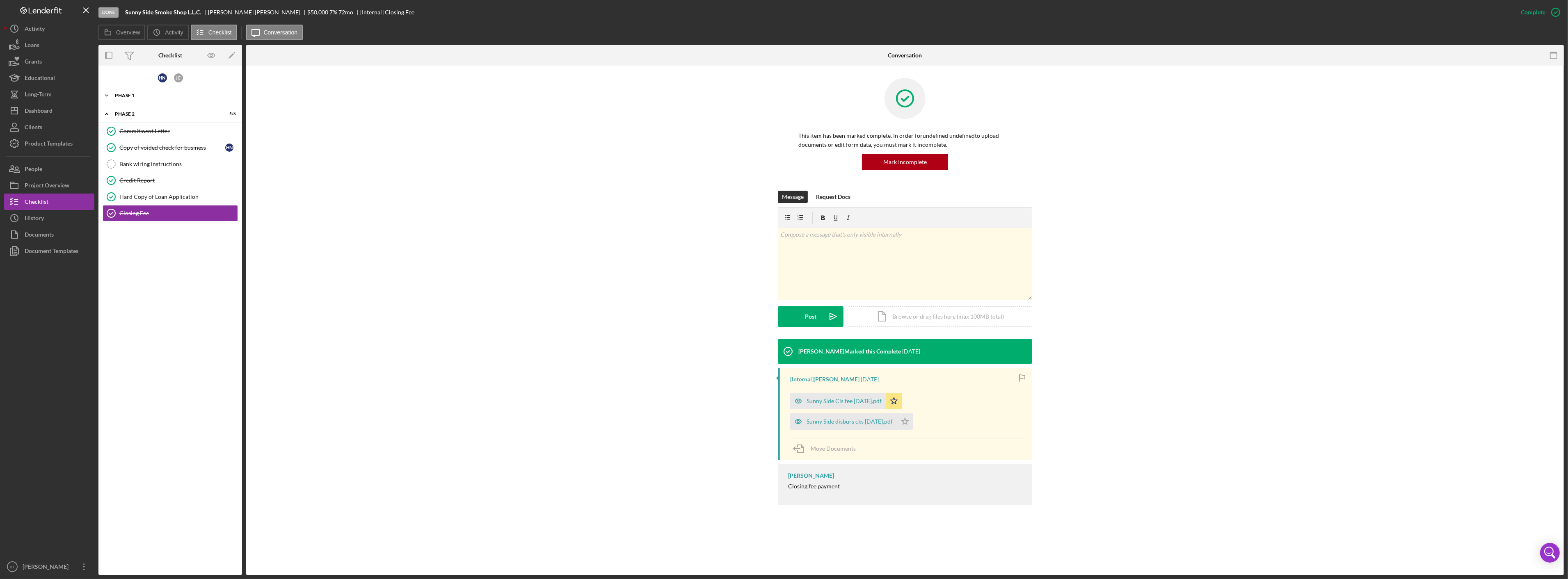
click at [132, 94] on div "Phase 1" at bounding box center [173, 95] width 117 height 5
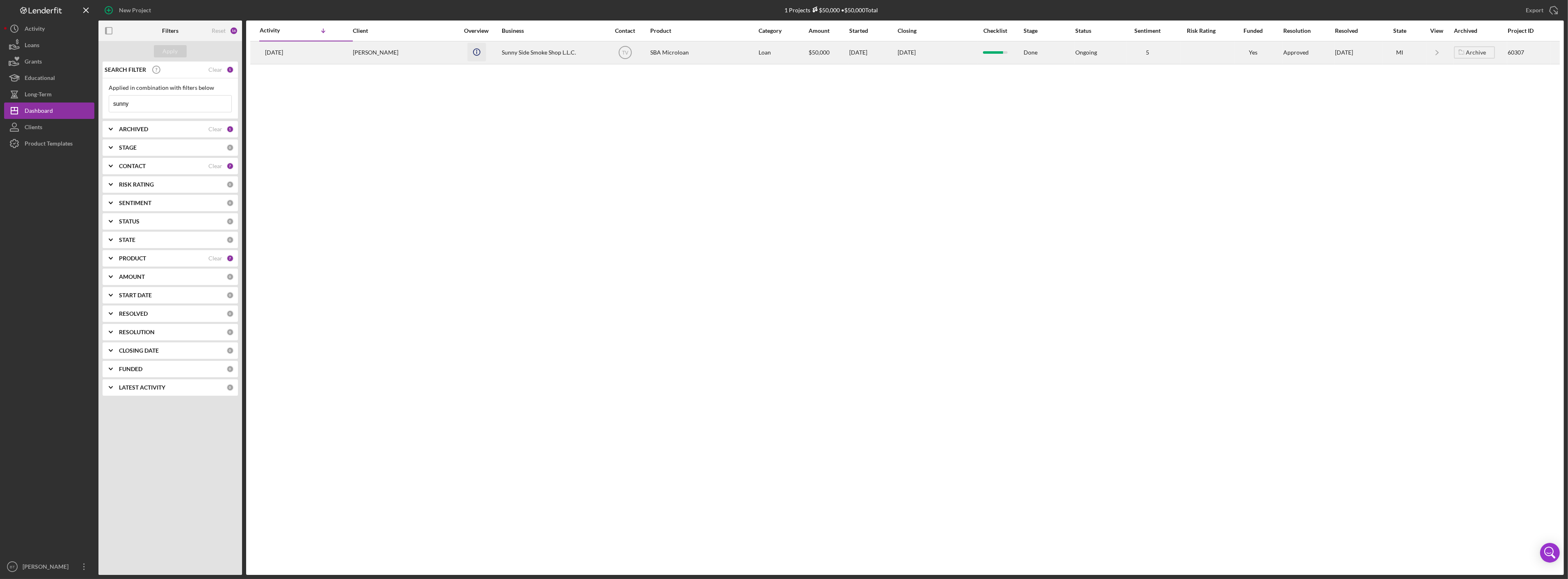
click at [469, 58] on icon "Icon/Info" at bounding box center [476, 52] width 18 height 18
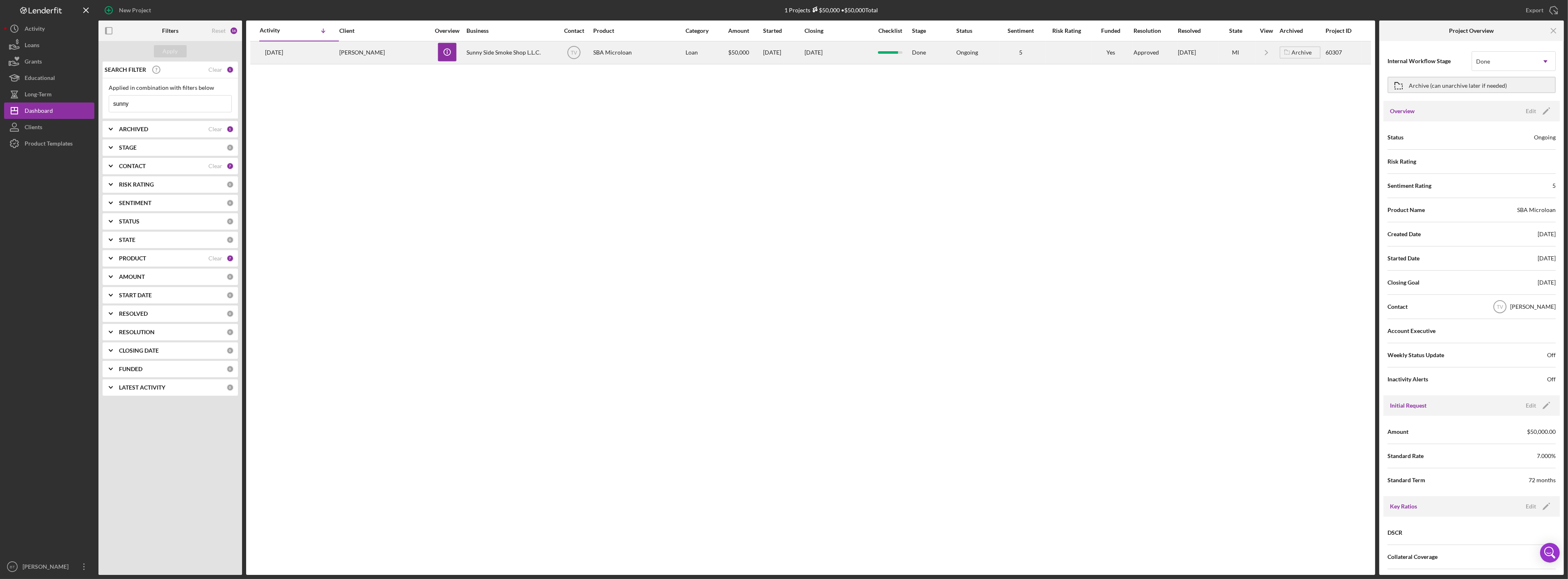
click at [507, 50] on div "Sunny Side Smoke Shop L.L.C." at bounding box center [507, 53] width 82 height 22
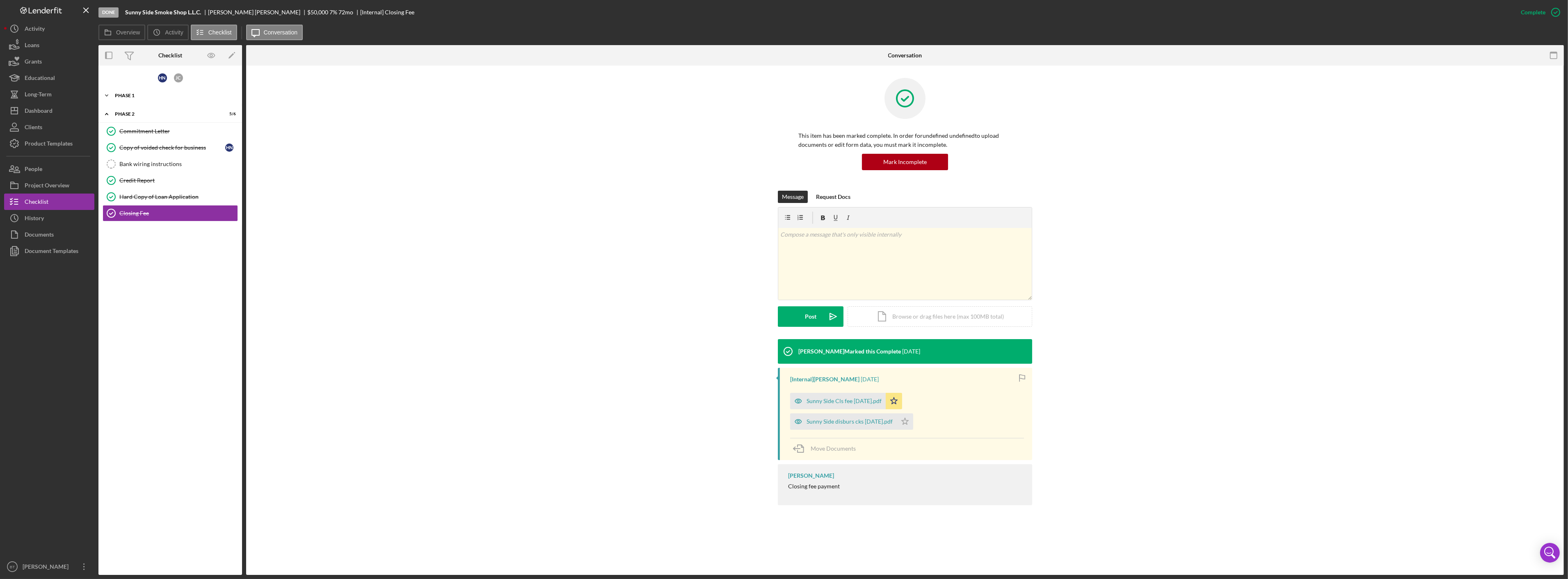
click at [138, 95] on div "Phase 1" at bounding box center [173, 95] width 117 height 5
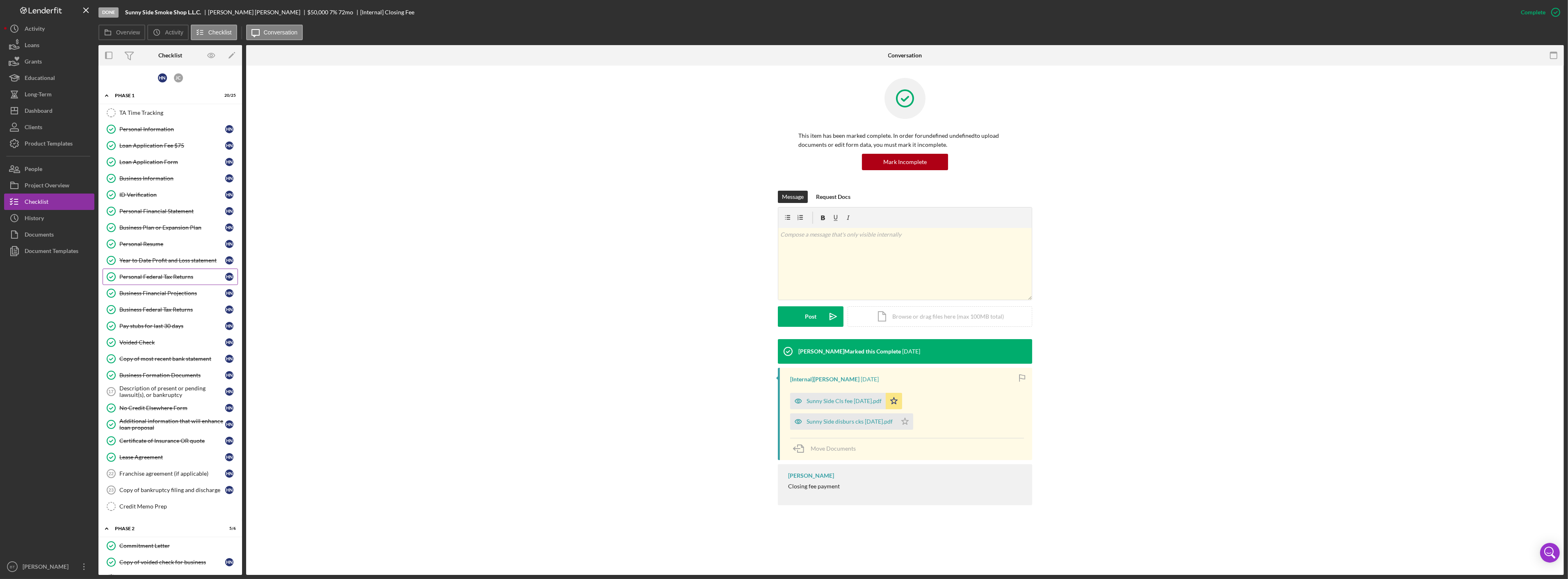
click at [165, 283] on link "Personal Federal Tax Returns Personal Federal Tax Returns h n" at bounding box center [170, 277] width 135 height 17
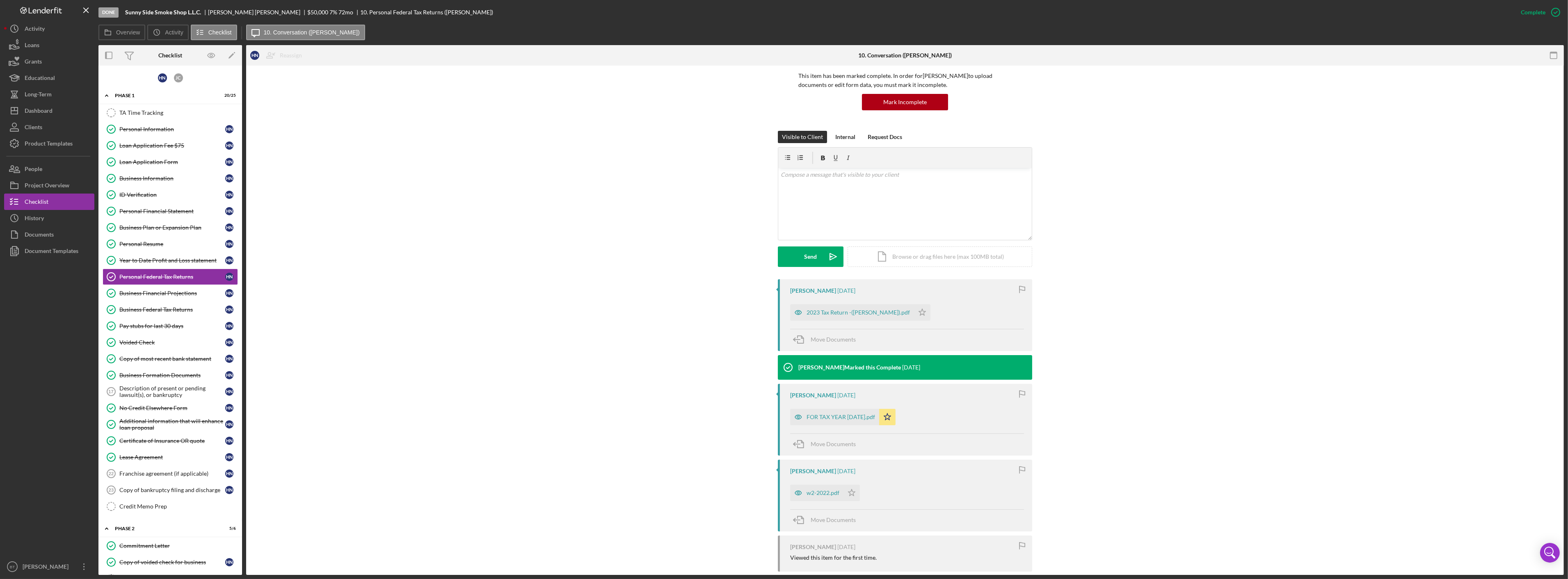
scroll to position [120, 0]
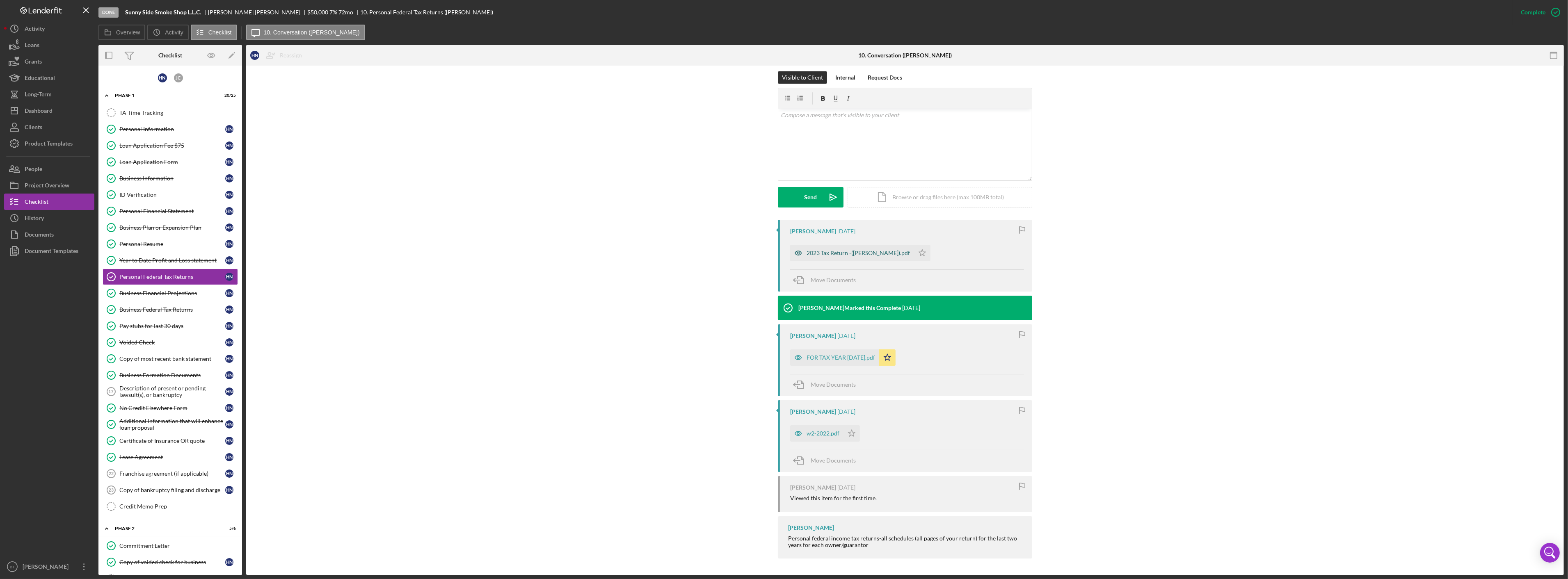
click at [811, 258] on div "2023 Tax Return -(NASSER HUSSEIN).pdf" at bounding box center [852, 253] width 124 height 17
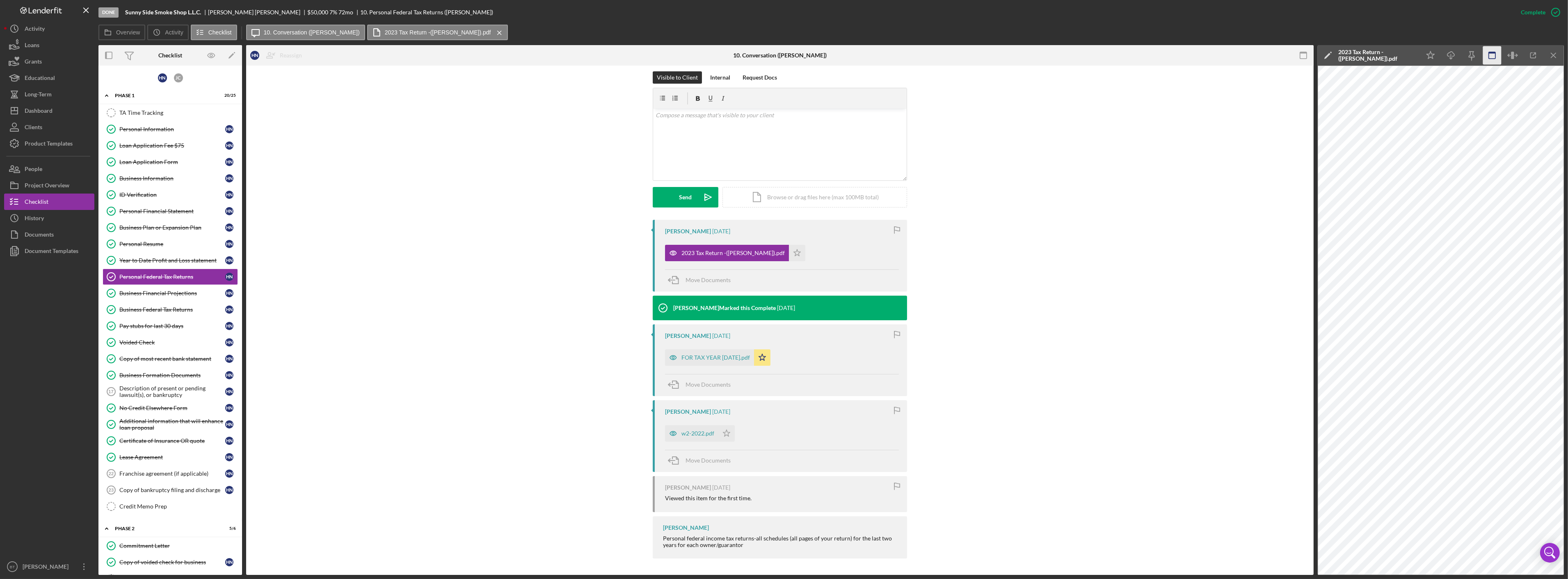
click at [1497, 60] on icon "button" at bounding box center [1492, 55] width 18 height 18
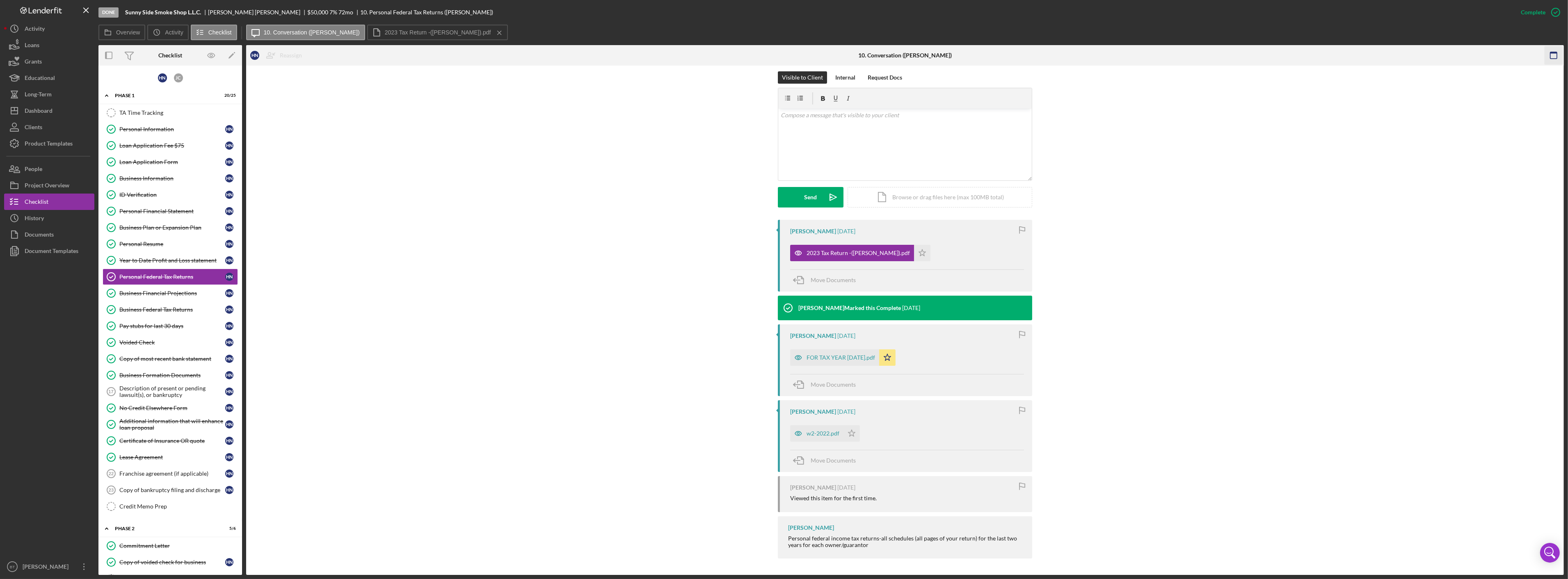
click at [1550, 51] on icon "button" at bounding box center [1554, 55] width 18 height 18
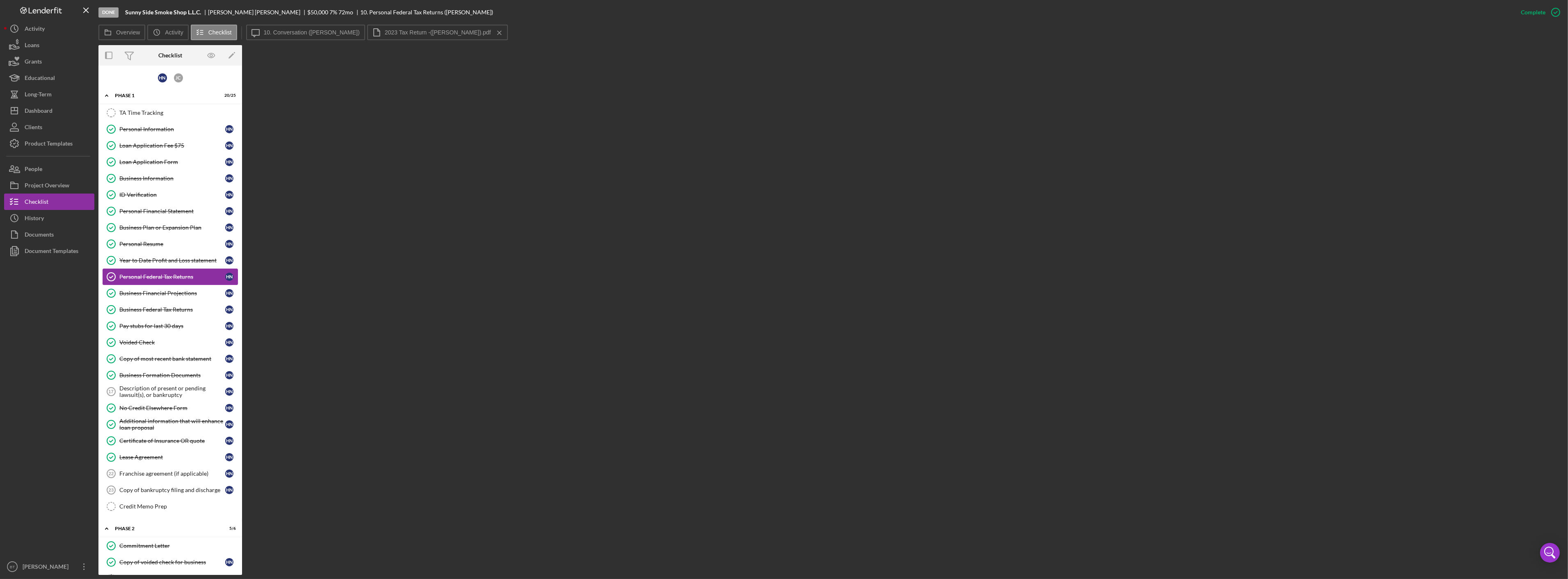
click at [140, 278] on div "Personal Federal Tax Returns" at bounding box center [172, 277] width 106 height 7
click at [141, 277] on div "Personal Federal Tax Returns" at bounding box center [172, 277] width 106 height 7
click at [147, 258] on div "Year to Date Profit and Loss statement" at bounding box center [172, 261] width 106 height 7
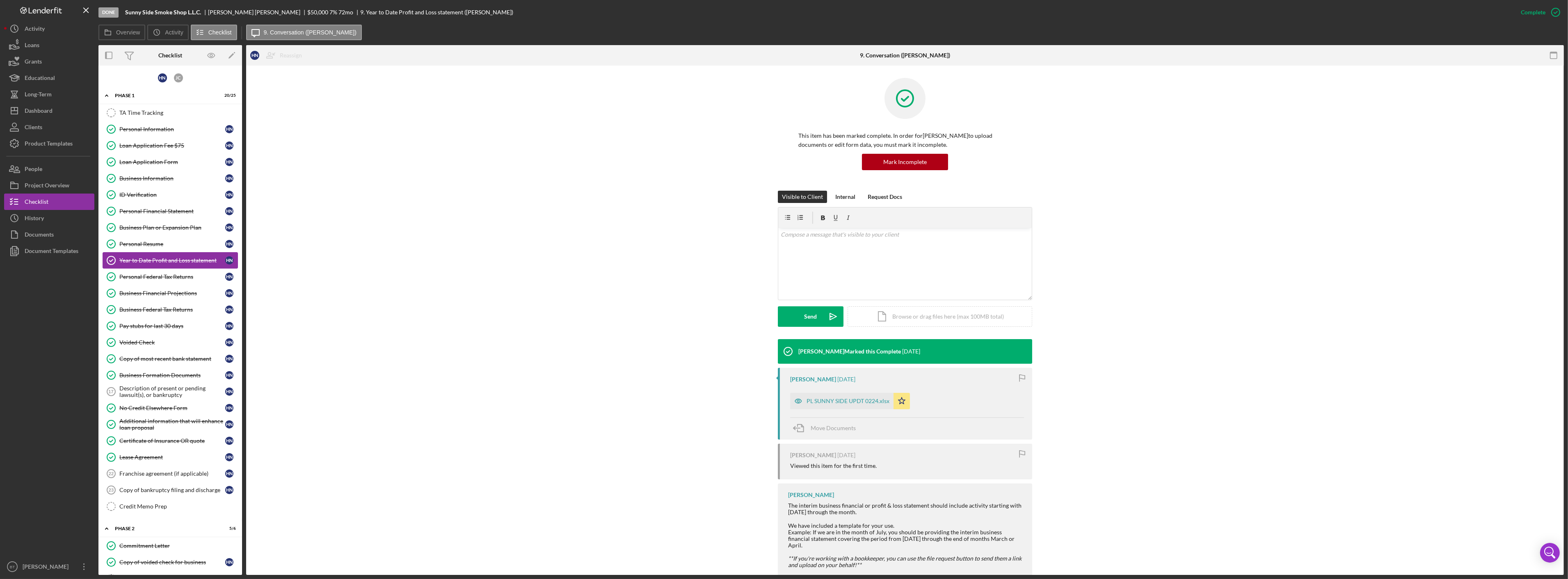
click at [148, 263] on div "Year to Date Profit and Loss statement" at bounding box center [172, 261] width 106 height 7
click at [146, 276] on div "Personal Federal Tax Returns" at bounding box center [172, 277] width 106 height 7
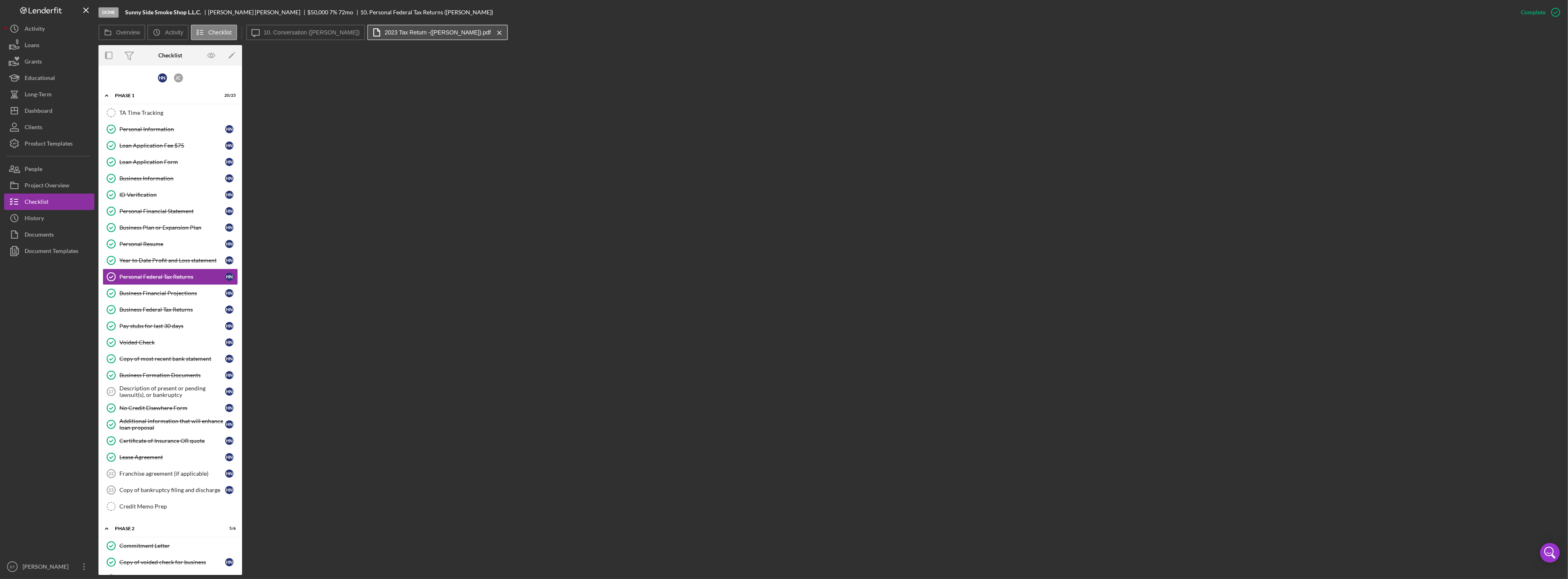
click at [403, 35] on label "2023 Tax Return -(NASSER HUSSEIN).pdf" at bounding box center [438, 32] width 106 height 7
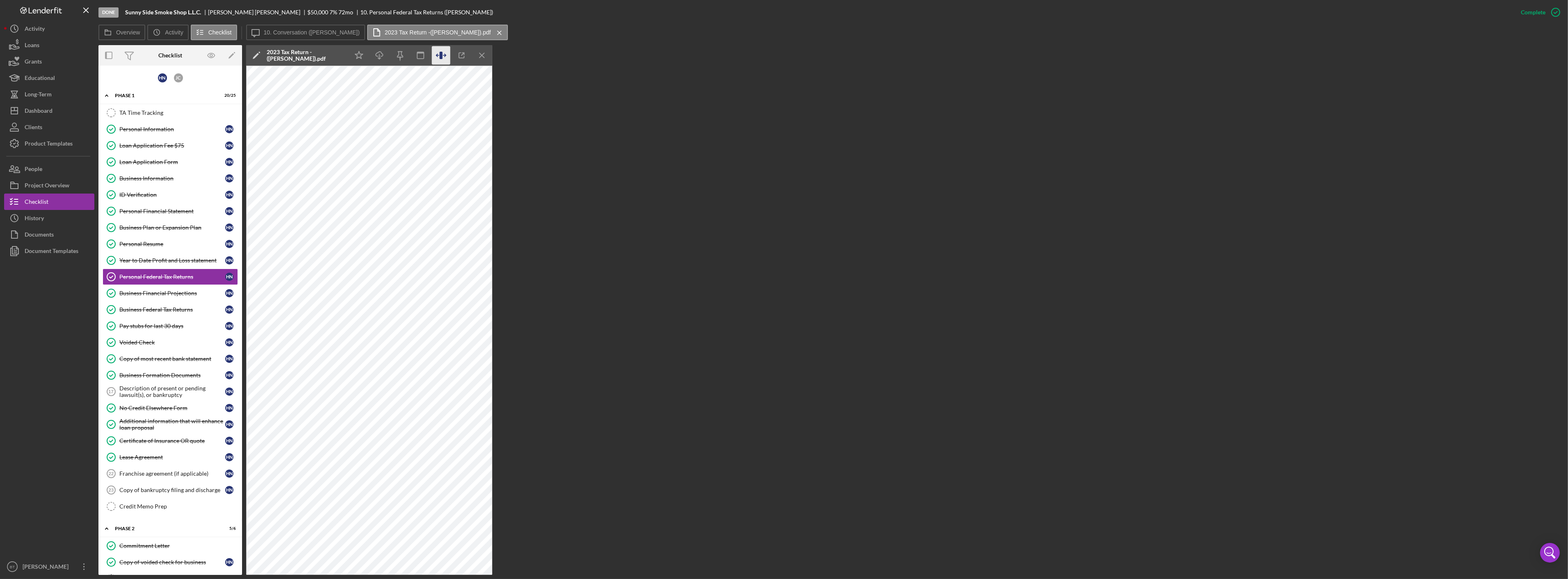
click at [449, 57] on icon "button" at bounding box center [441, 55] width 18 height 18
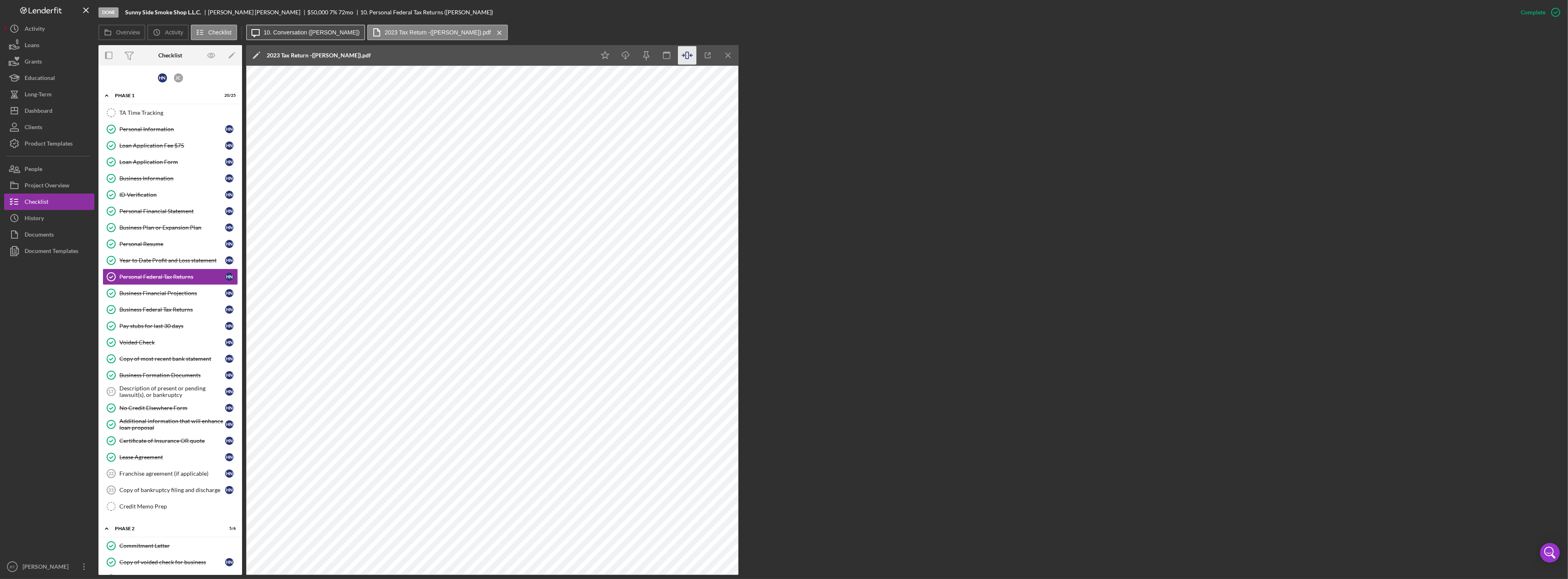
click at [276, 26] on button "Icon/Message 10. Conversation (hussein n.)" at bounding box center [306, 32] width 119 height 16
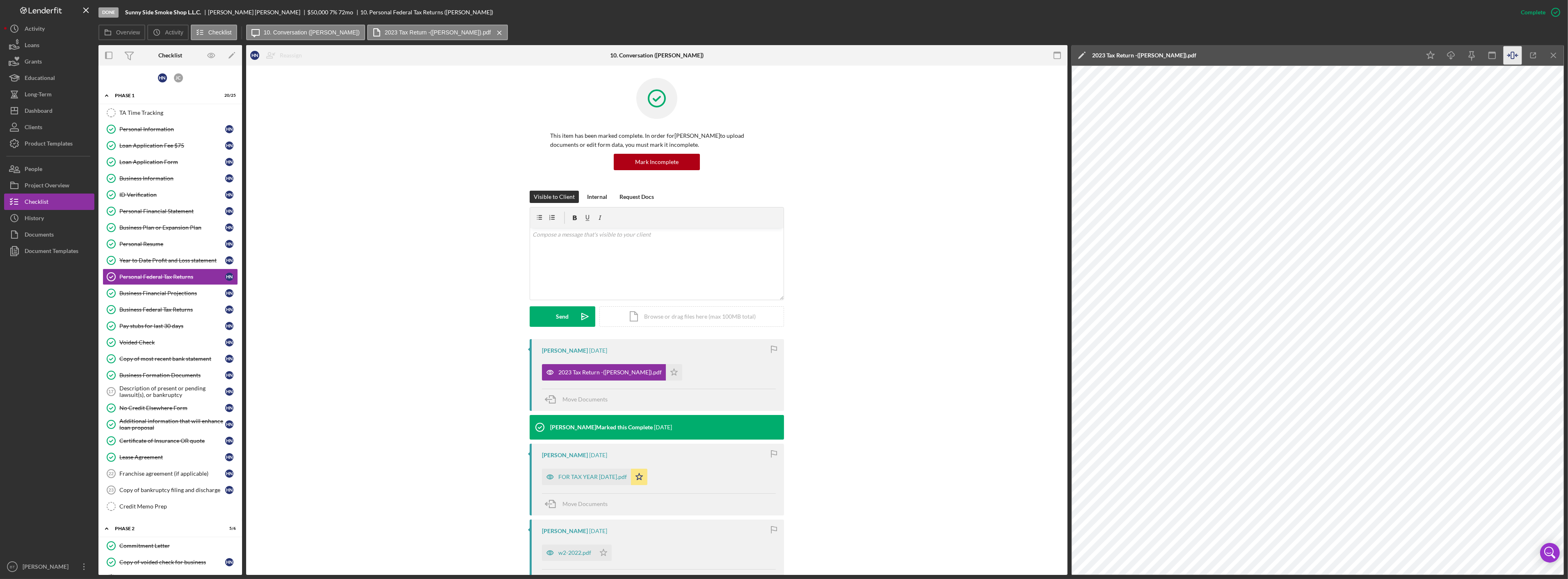
click at [1051, 52] on icon "button" at bounding box center [1057, 55] width 18 height 18
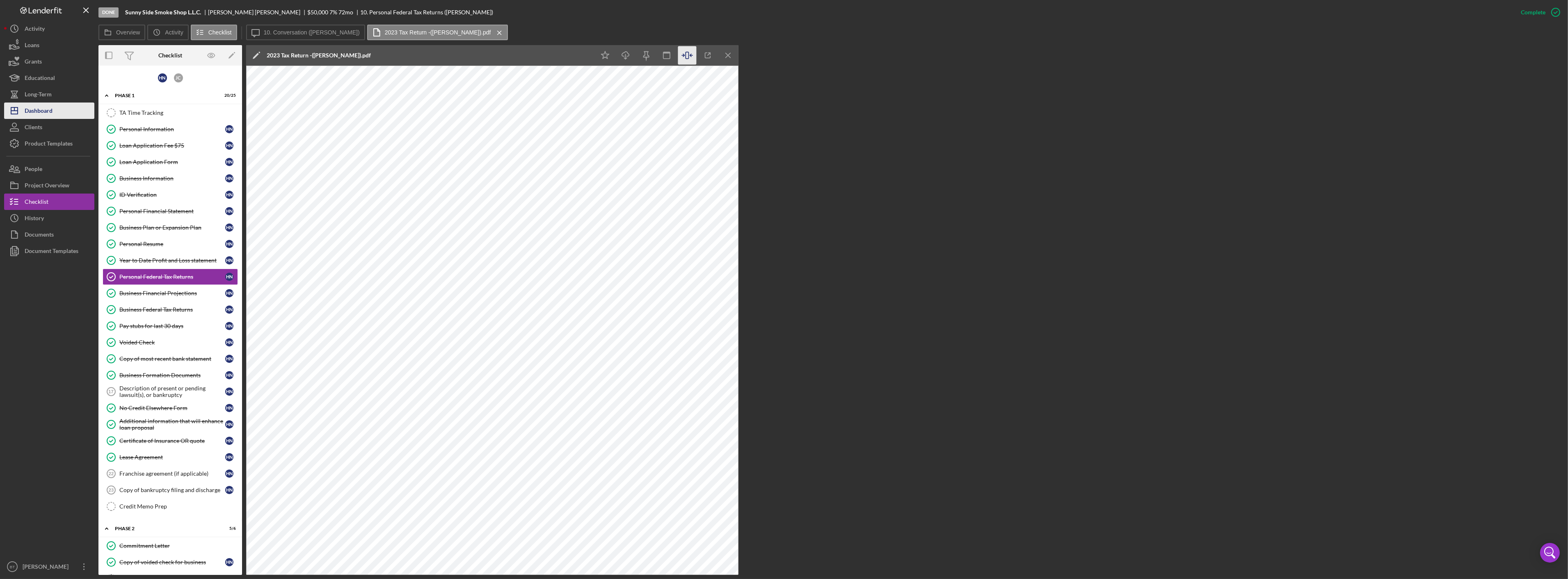
click at [29, 104] on div "Dashboard" at bounding box center [39, 112] width 28 height 18
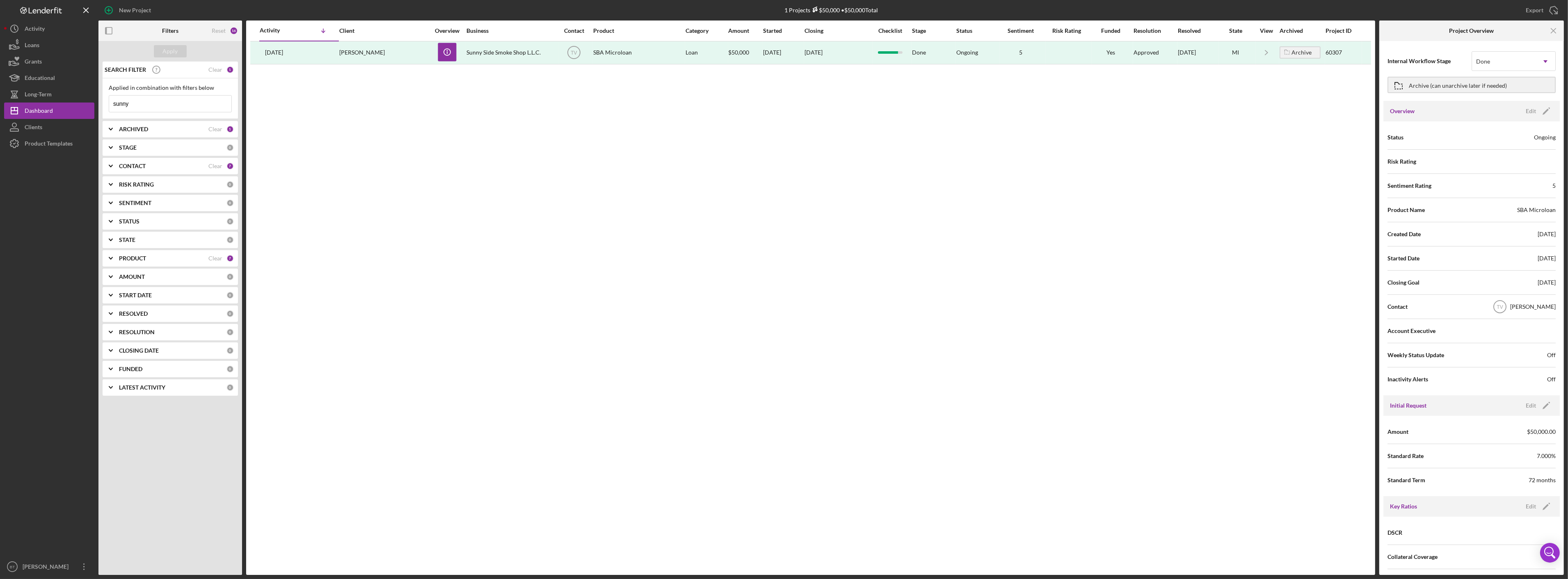
click at [153, 109] on input "sunny" at bounding box center [171, 104] width 123 height 17
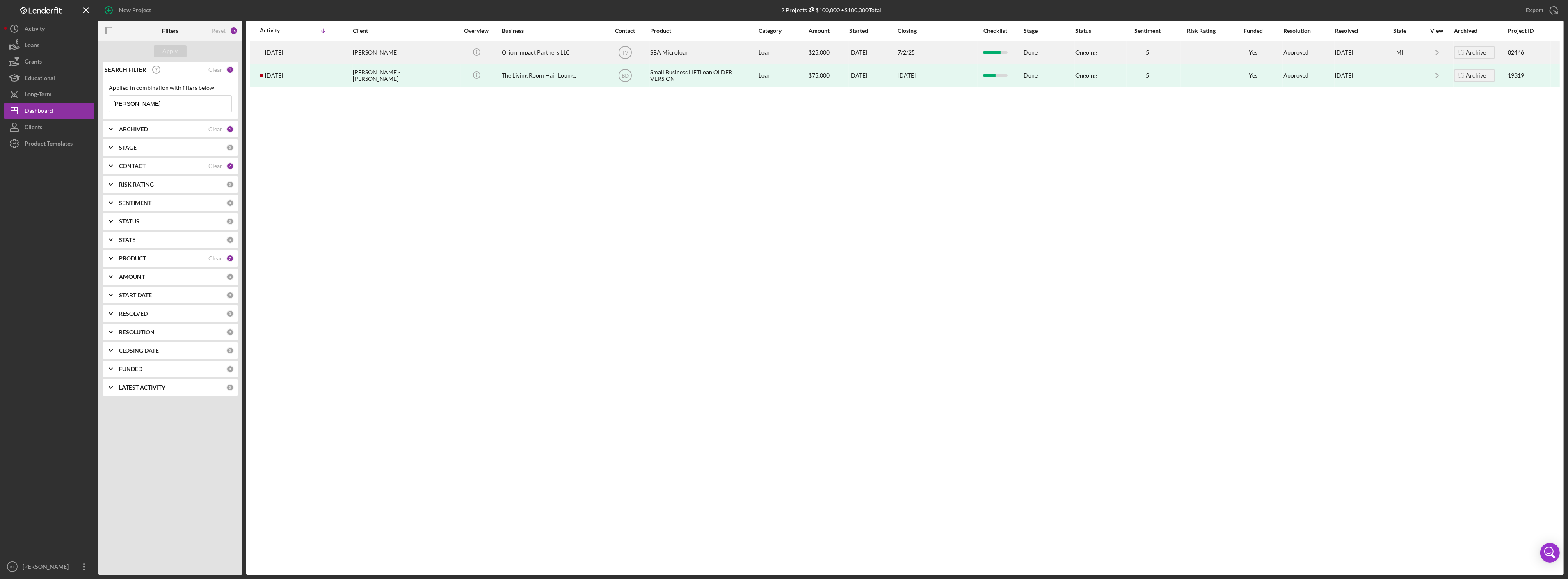
type input "little lou"
click at [406, 58] on div "Linda Little" at bounding box center [393, 53] width 82 height 22
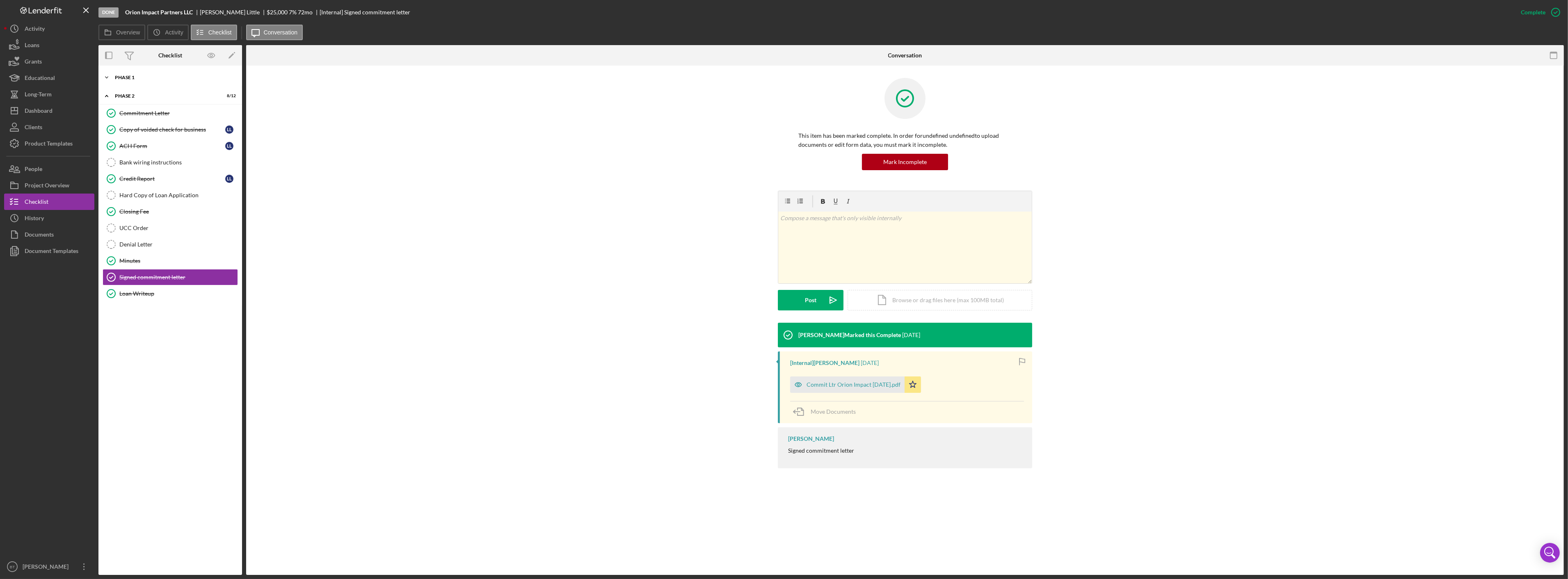
click at [157, 72] on div "Icon/Expander Phase 1 23 / 31" at bounding box center [170, 78] width 143 height 17
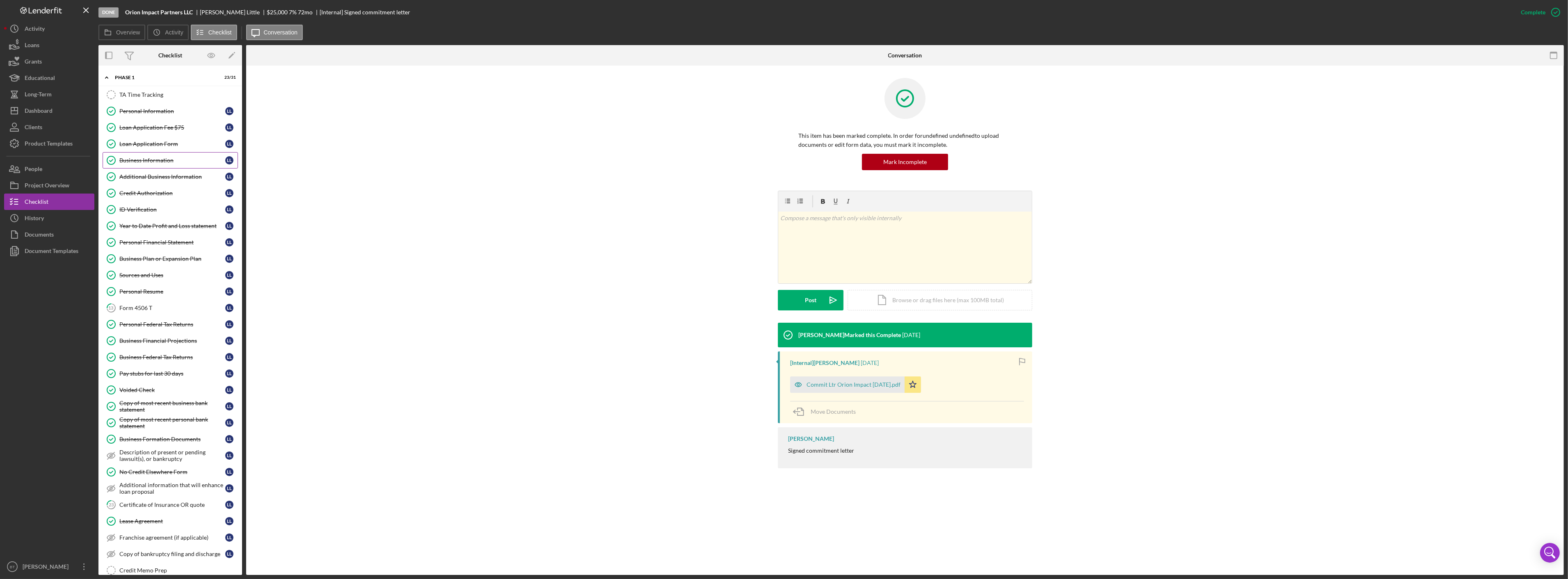
click at [138, 157] on link "Business Information Business Information L L" at bounding box center [170, 161] width 135 height 17
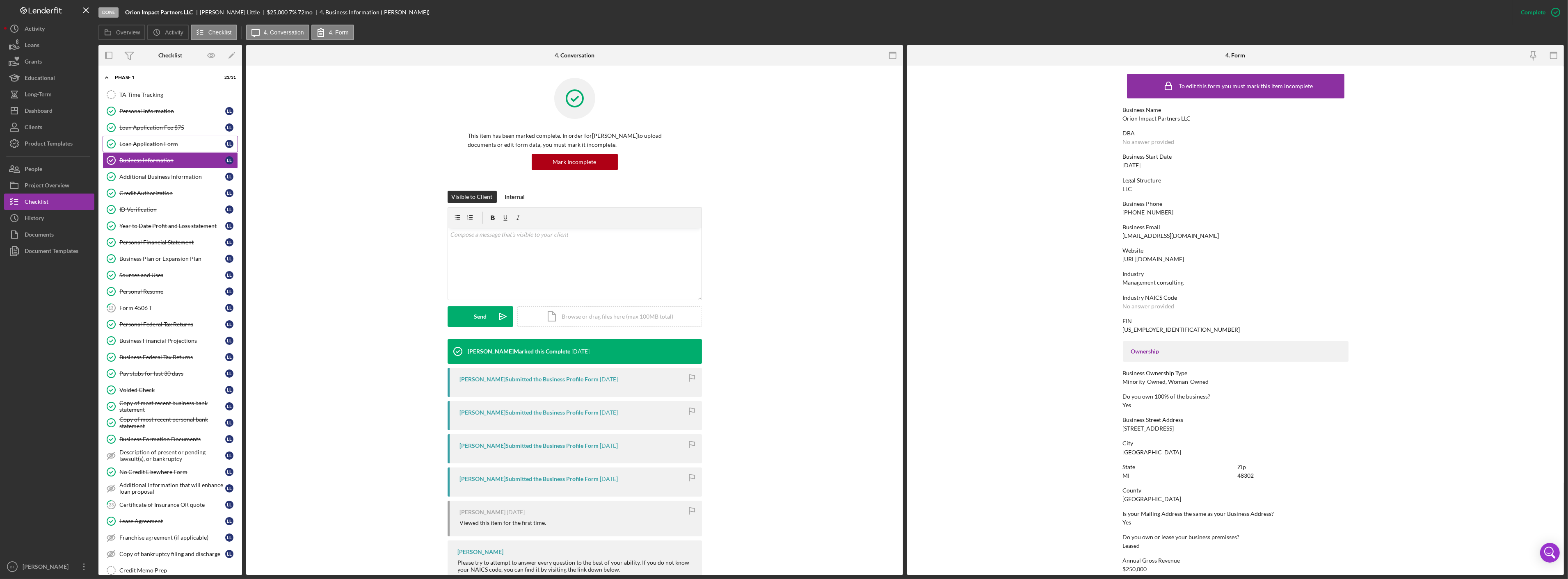
click at [142, 142] on div "Loan Application Form" at bounding box center [172, 144] width 106 height 7
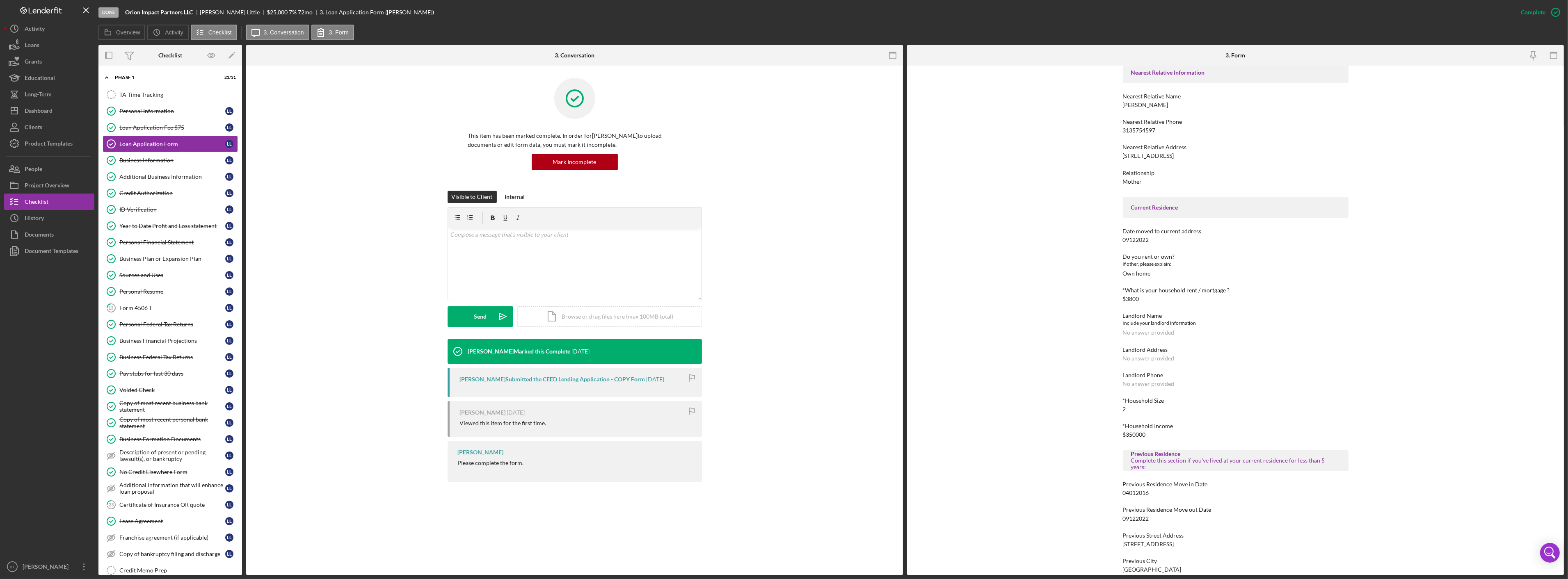
scroll to position [182, 0]
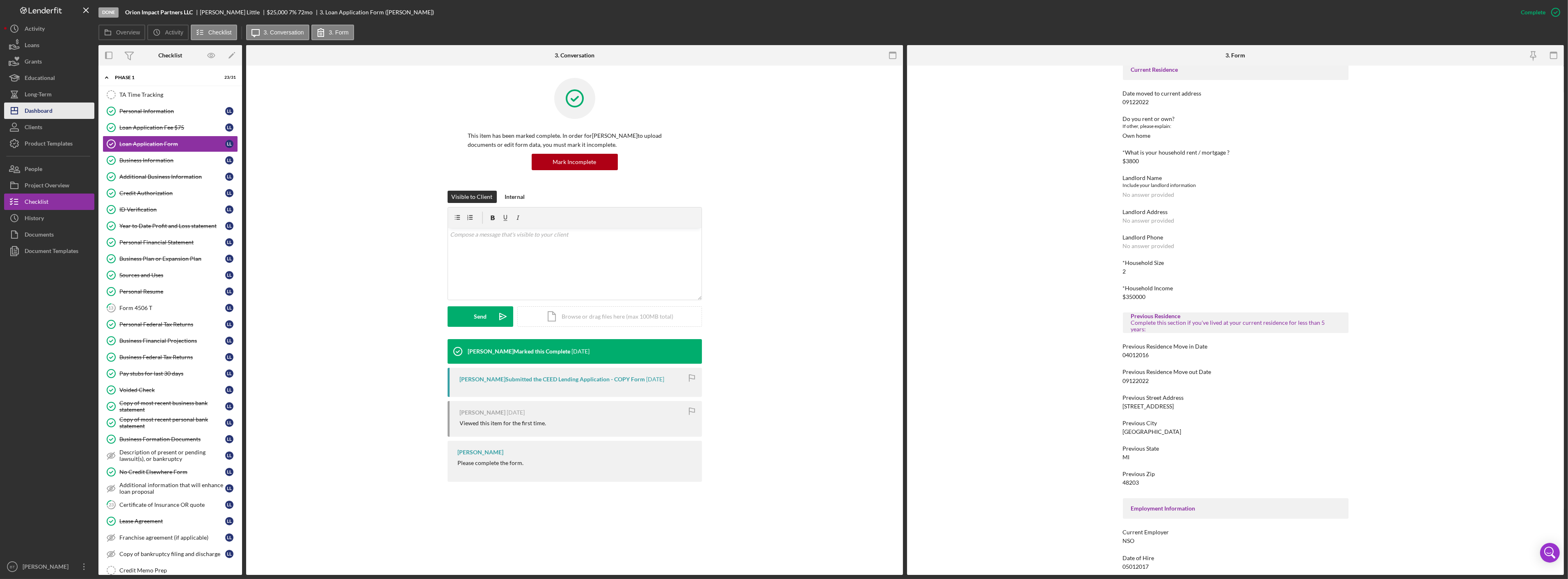
click at [17, 109] on icon "Icon/Dashboard" at bounding box center [14, 110] width 21 height 21
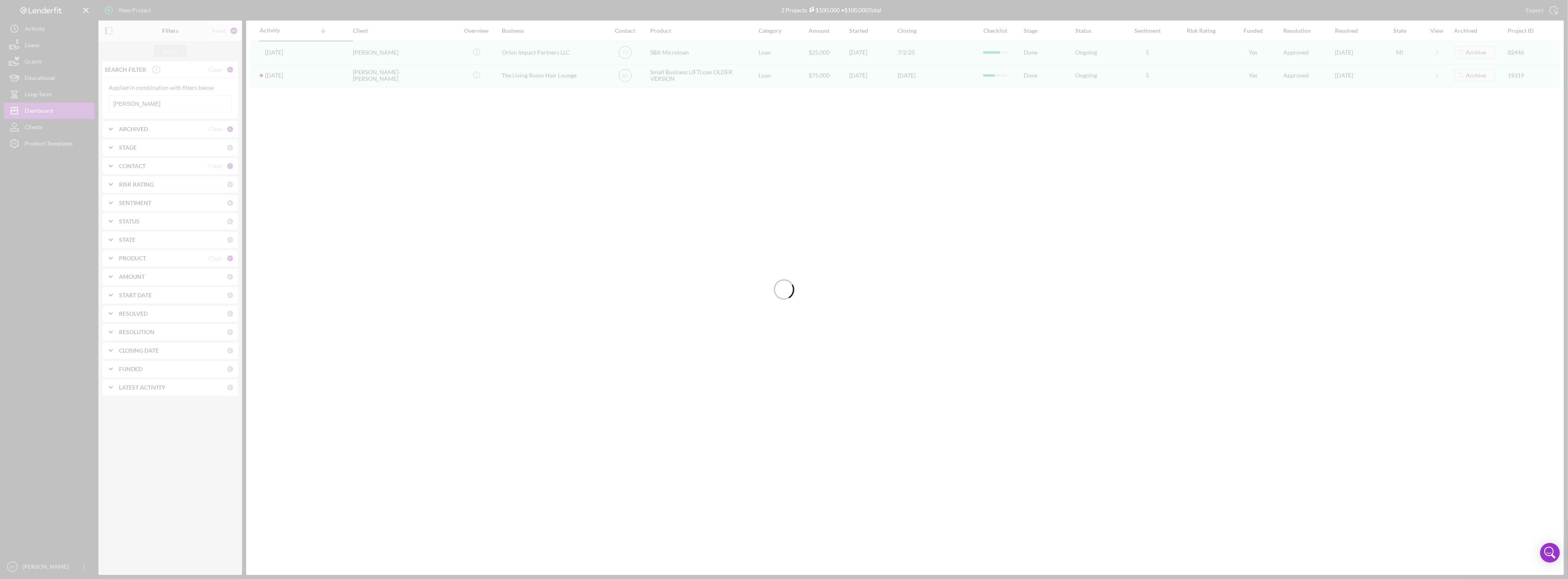
click at [133, 100] on div at bounding box center [784, 289] width 1568 height 579
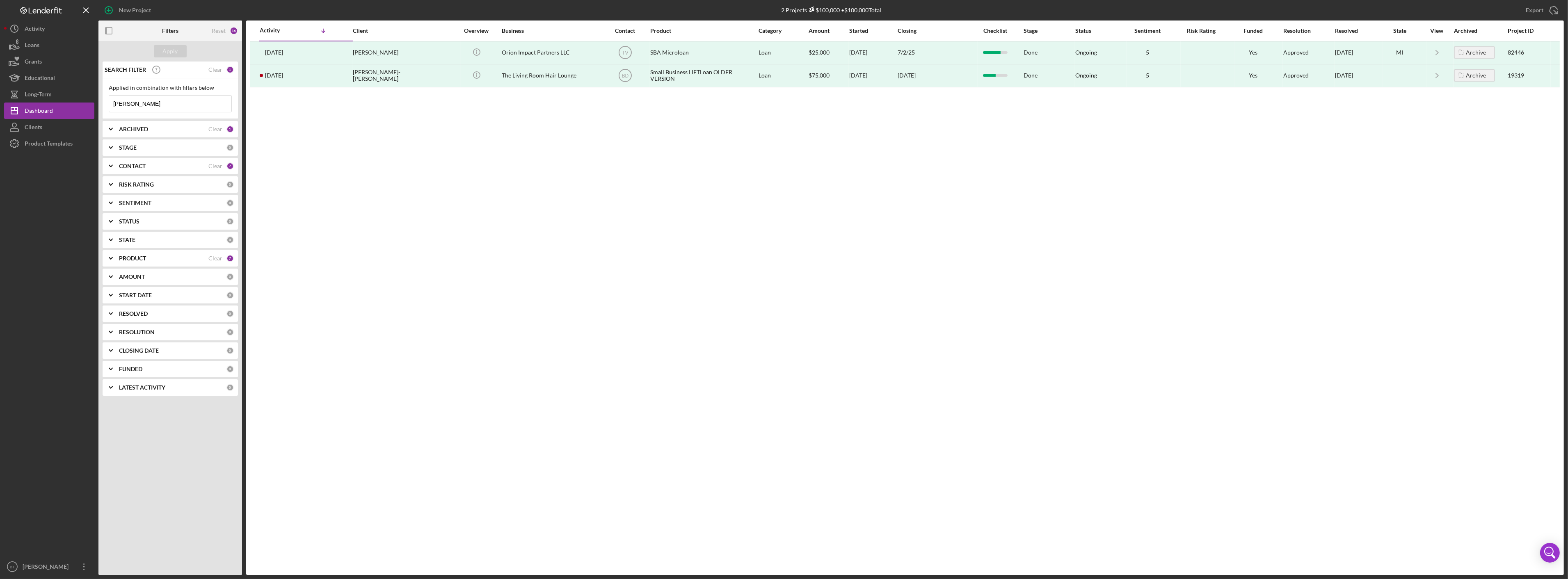
click at [178, 103] on input "little lou" at bounding box center [171, 104] width 123 height 17
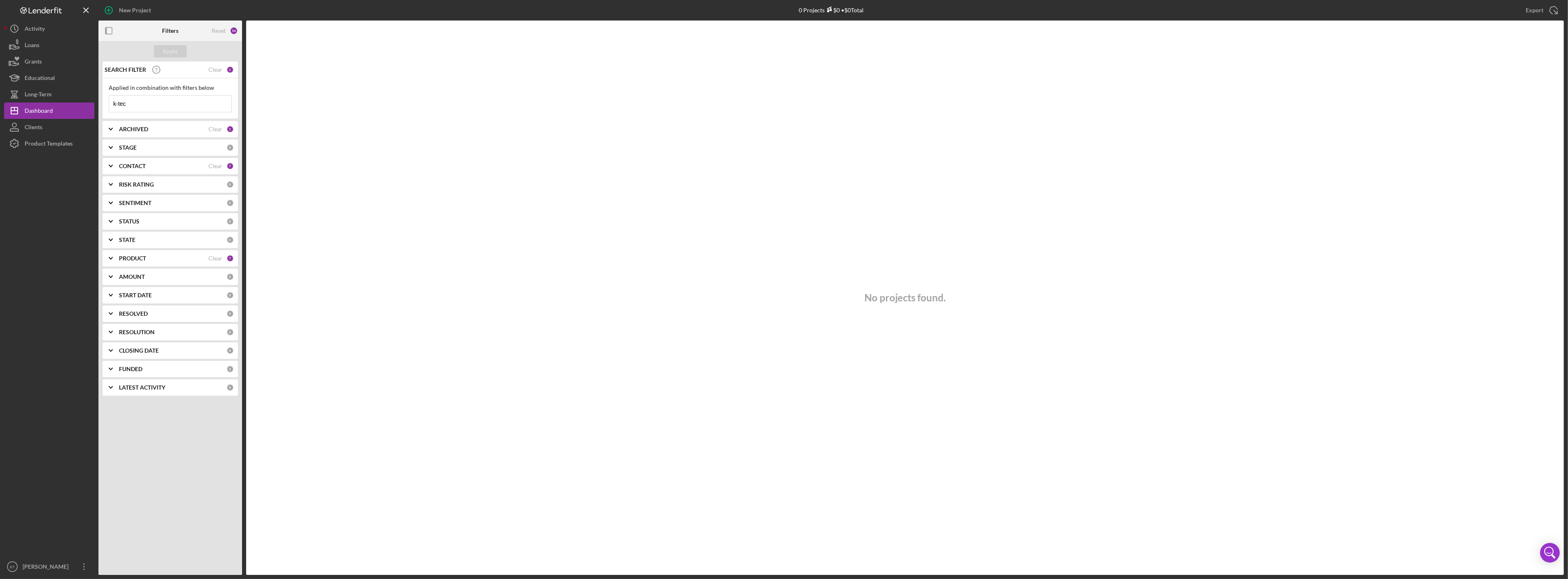
drag, startPoint x: 146, startPoint y: 112, endPoint x: 99, endPoint y: 107, distance: 47.3
click at [99, 107] on div "SEARCH FILTER Clear 1 Applied in combination with filters below k-tec Icon/Menu…" at bounding box center [170, 231] width 143 height 340
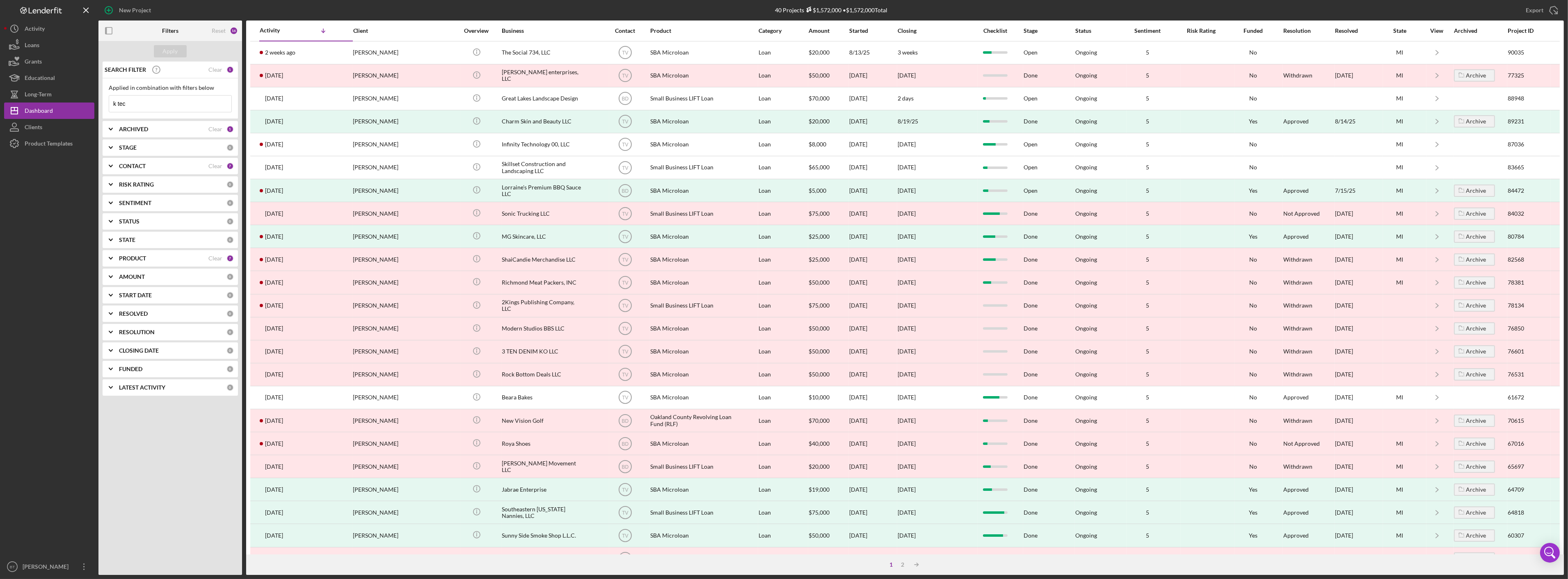
drag, startPoint x: 128, startPoint y: 112, endPoint x: 132, endPoint y: 108, distance: 5.7
click at [128, 112] on div "k tec Icon/Menu Close" at bounding box center [170, 104] width 123 height 17
drag, startPoint x: 133, startPoint y: 107, endPoint x: 45, endPoint y: 104, distance: 88.1
click at [43, 104] on div "New Project 40 Projects $1,572,000 • $1,572,000 Total little lou Export Icon/Ex…" at bounding box center [784, 287] width 1560 height 575
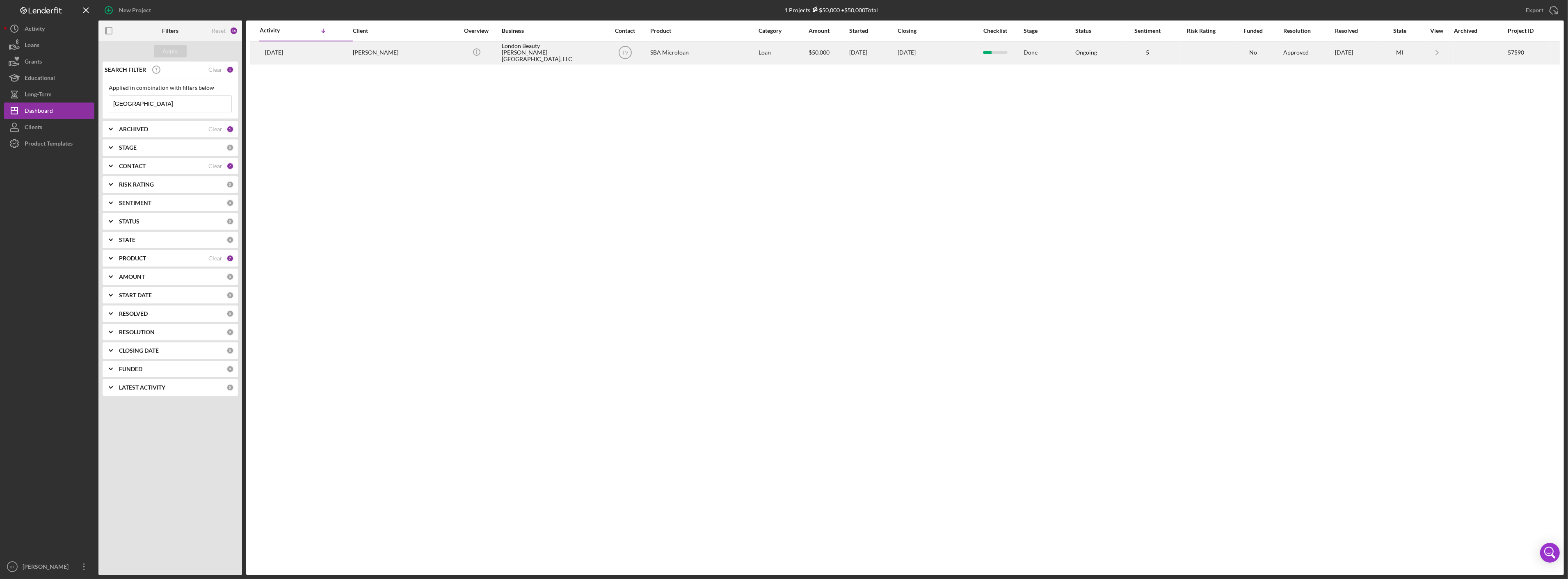
type input "london"
click at [390, 52] on div "Kathleen London" at bounding box center [393, 53] width 82 height 22
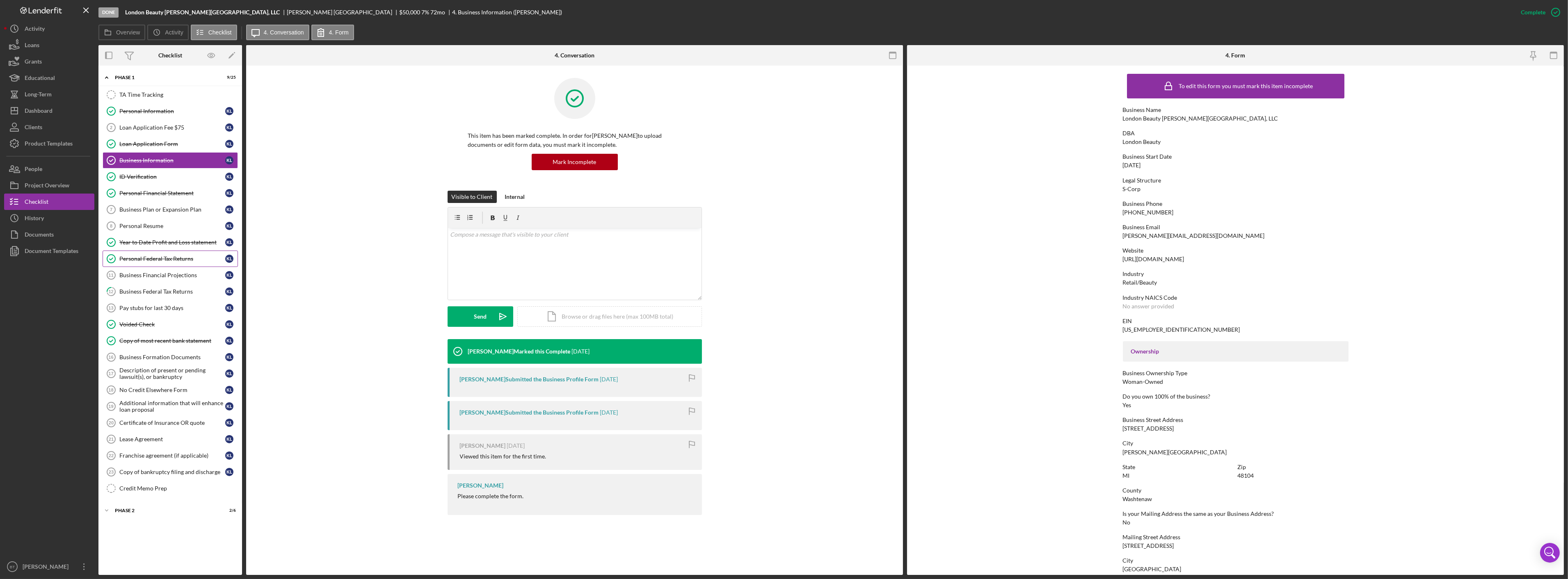
click at [161, 261] on div "Personal Federal Tax Returns" at bounding box center [172, 259] width 106 height 7
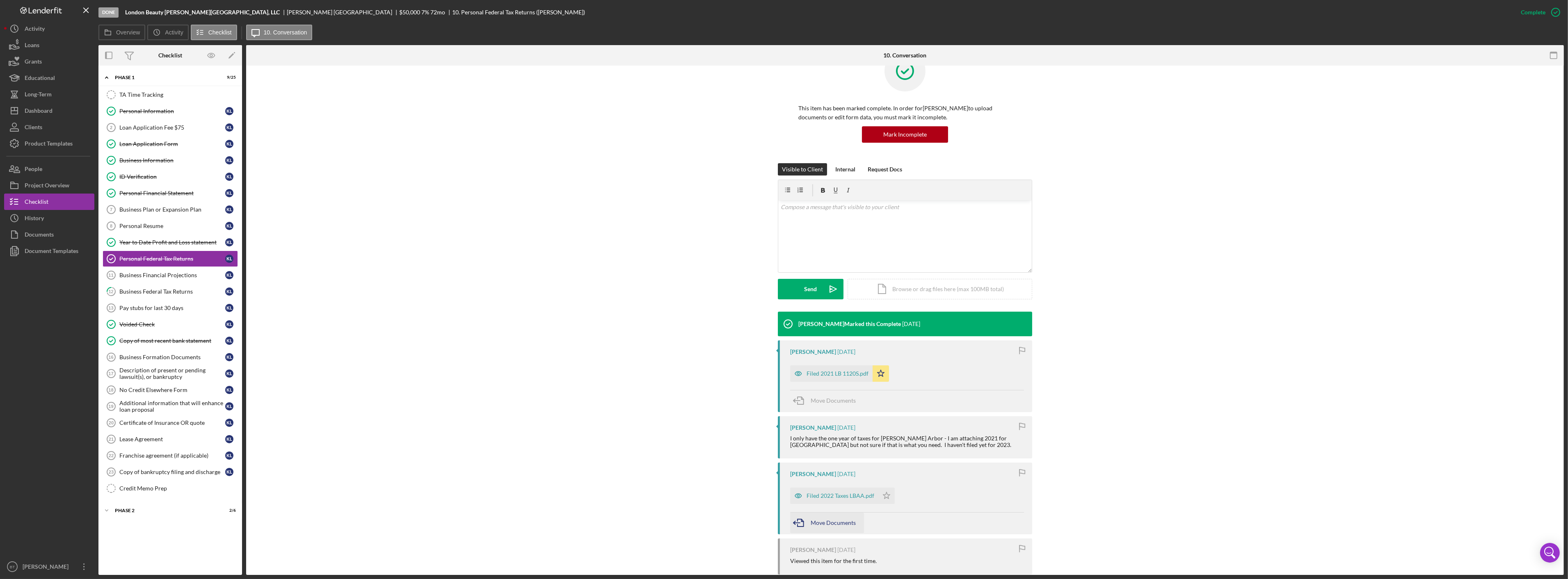
scroll to position [90, 0]
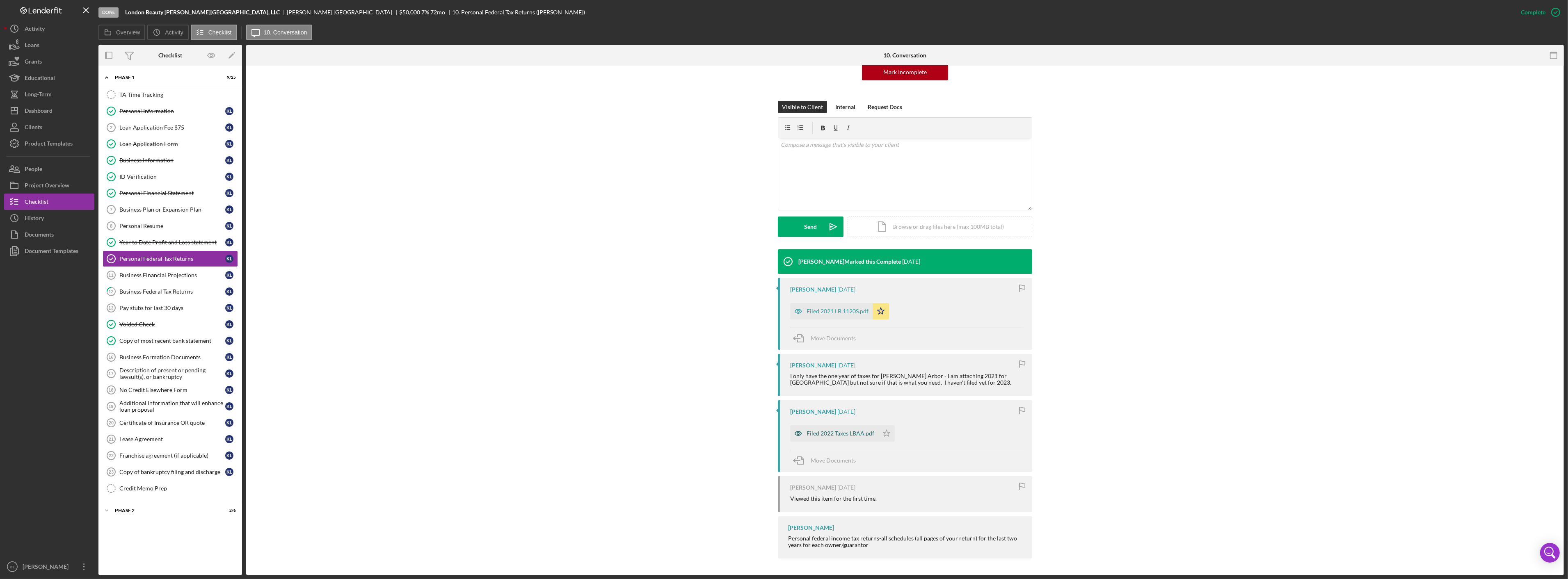
click at [831, 436] on div "Filed 2022 Taxes LBAA.pdf" at bounding box center [841, 434] width 68 height 7
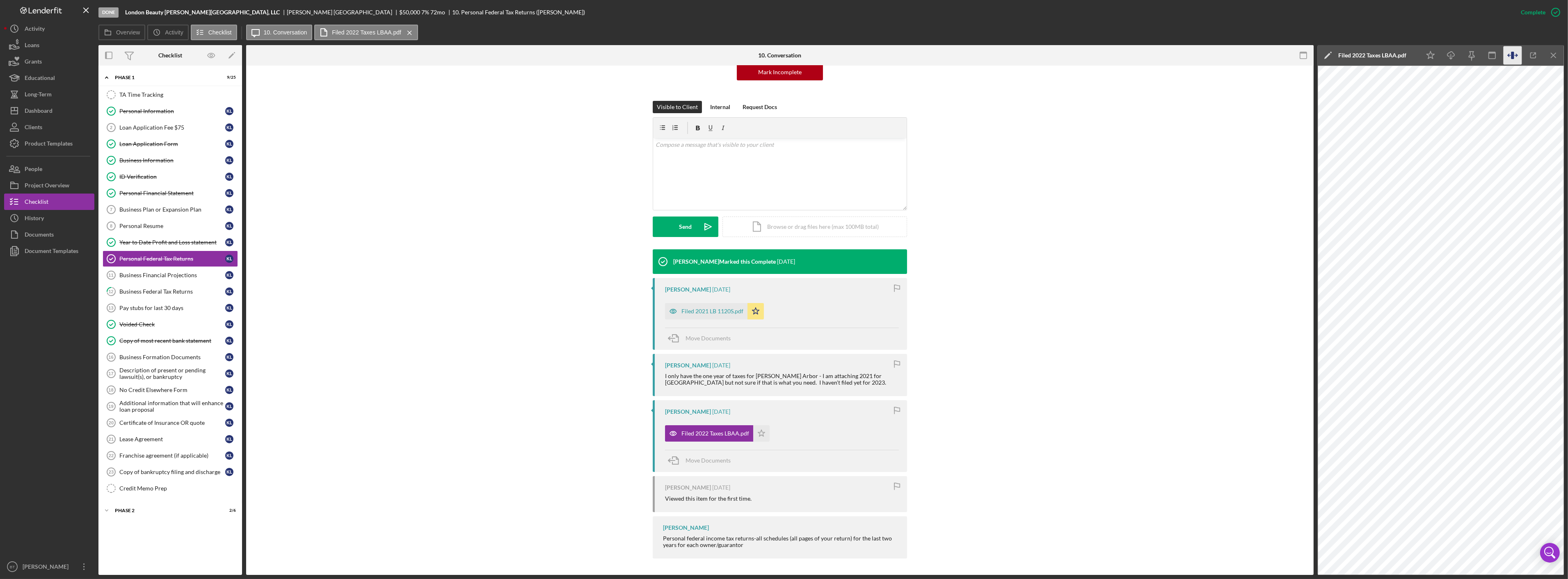
click at [1511, 52] on icon "button" at bounding box center [1513, 55] width 18 height 18
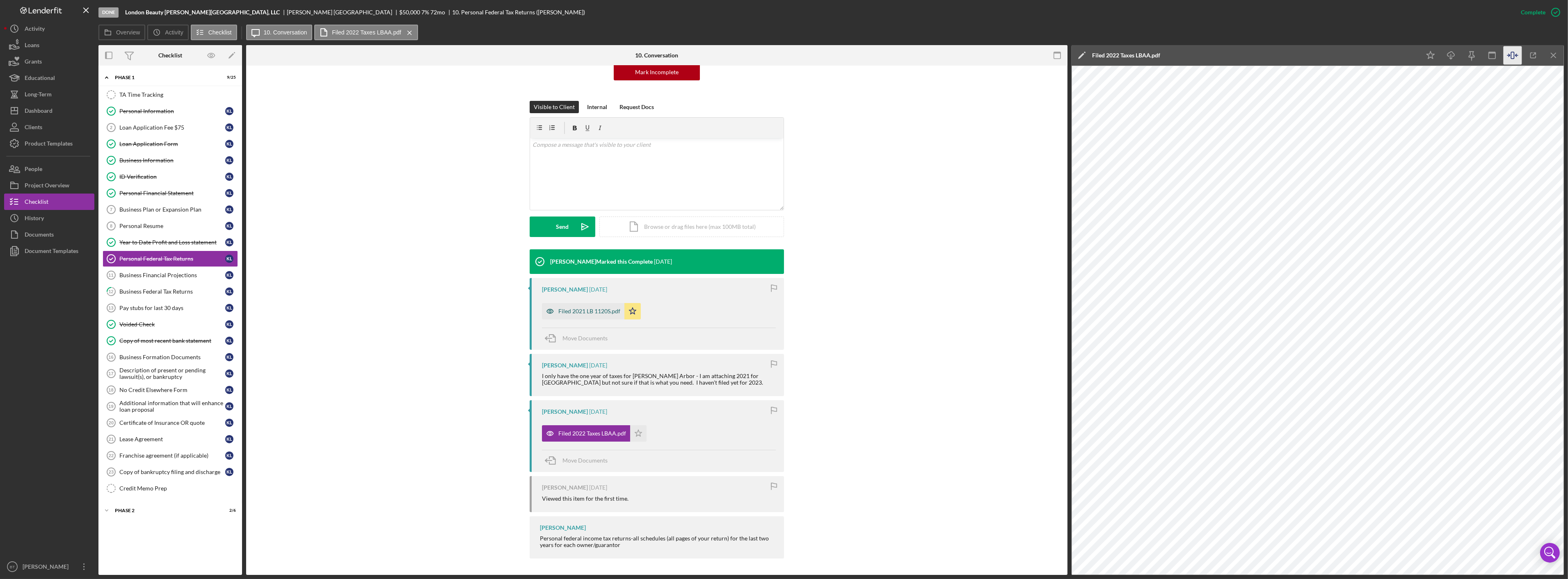
click at [579, 315] on div "Filed 2021 LB 1120S.pdf" at bounding box center [583, 311] width 83 height 17
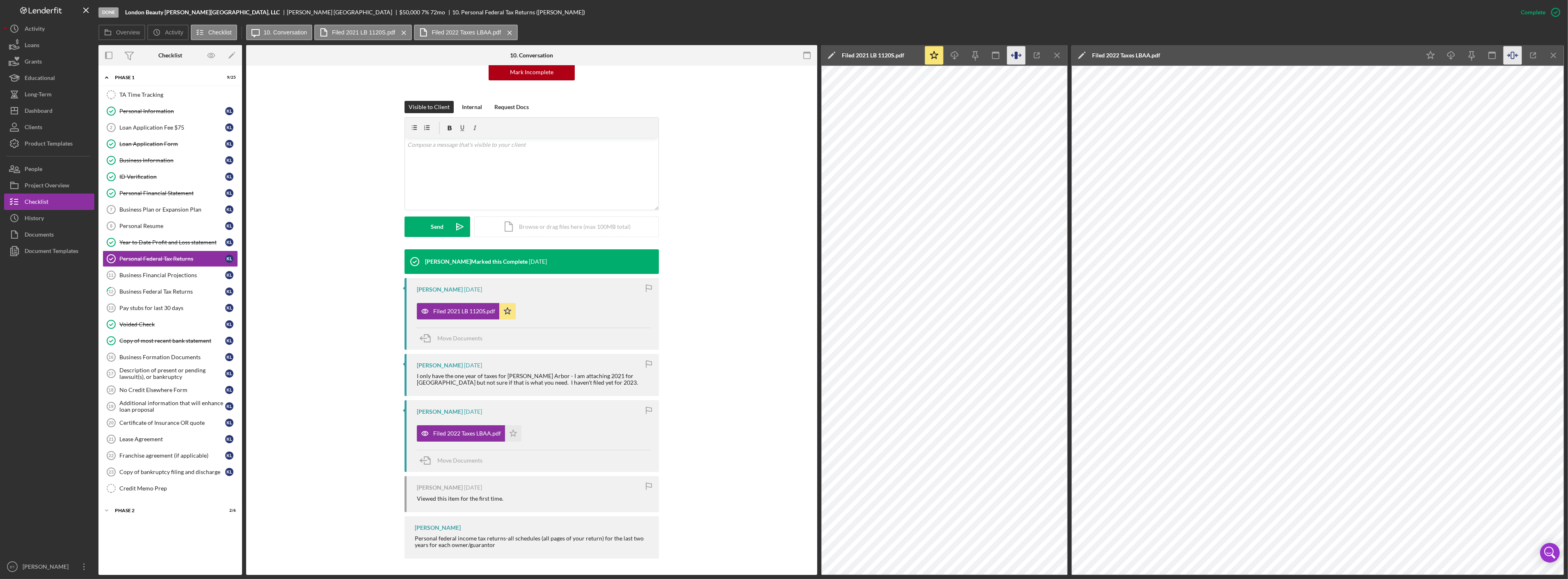
click at [1015, 54] on icon "button" at bounding box center [1016, 55] width 2 height 7
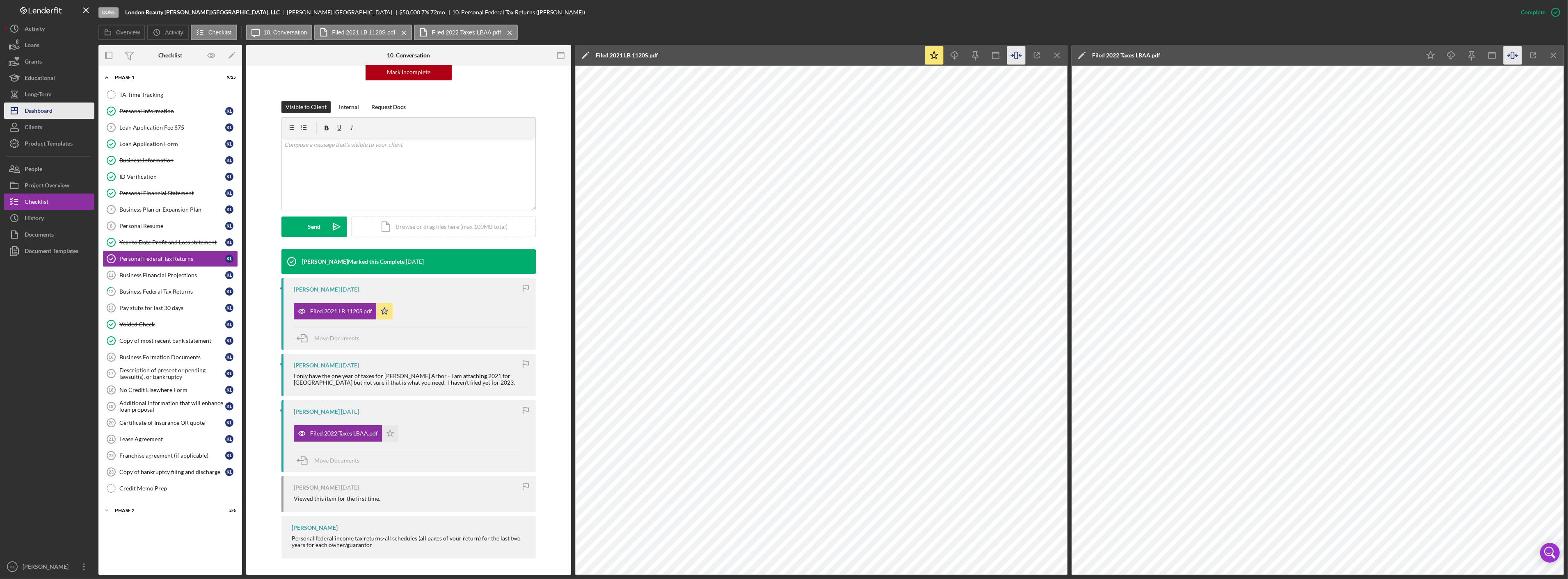
click at [36, 116] on div "Dashboard" at bounding box center [39, 112] width 28 height 18
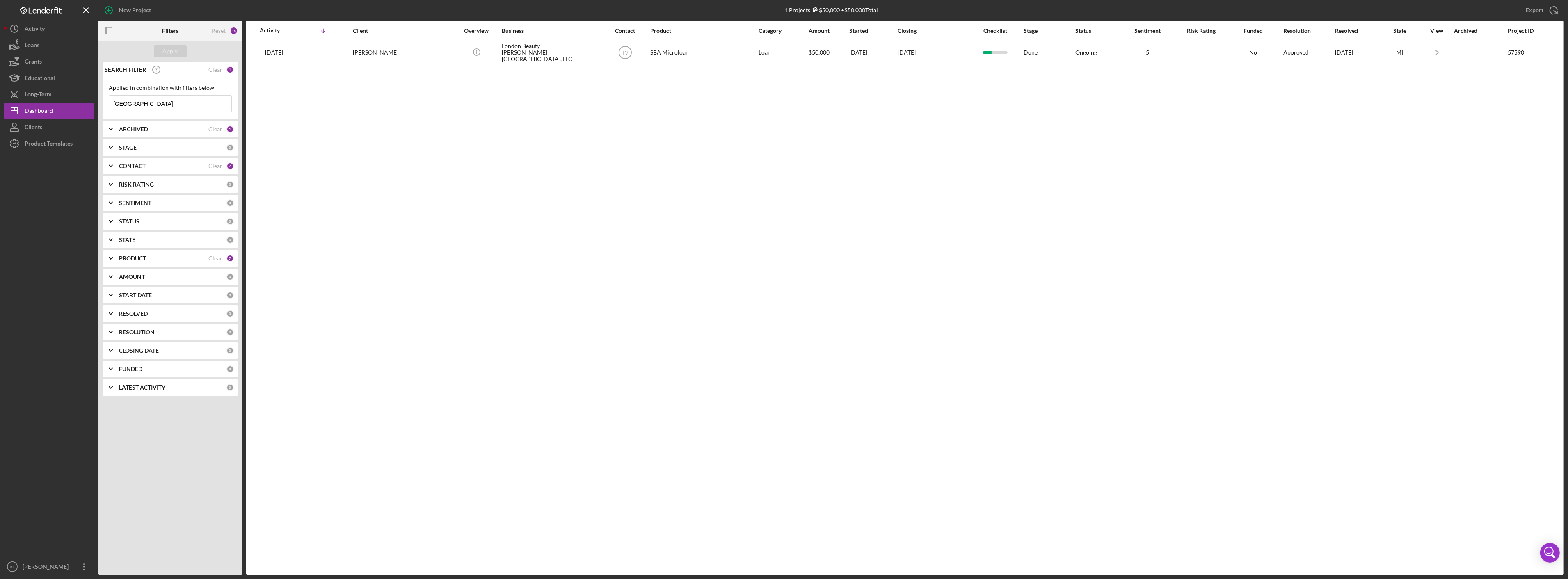
click at [155, 108] on input "london" at bounding box center [171, 104] width 123 height 17
paste input "JS Holding, LLC"
click at [172, 56] on div "Apply" at bounding box center [171, 51] width 15 height 12
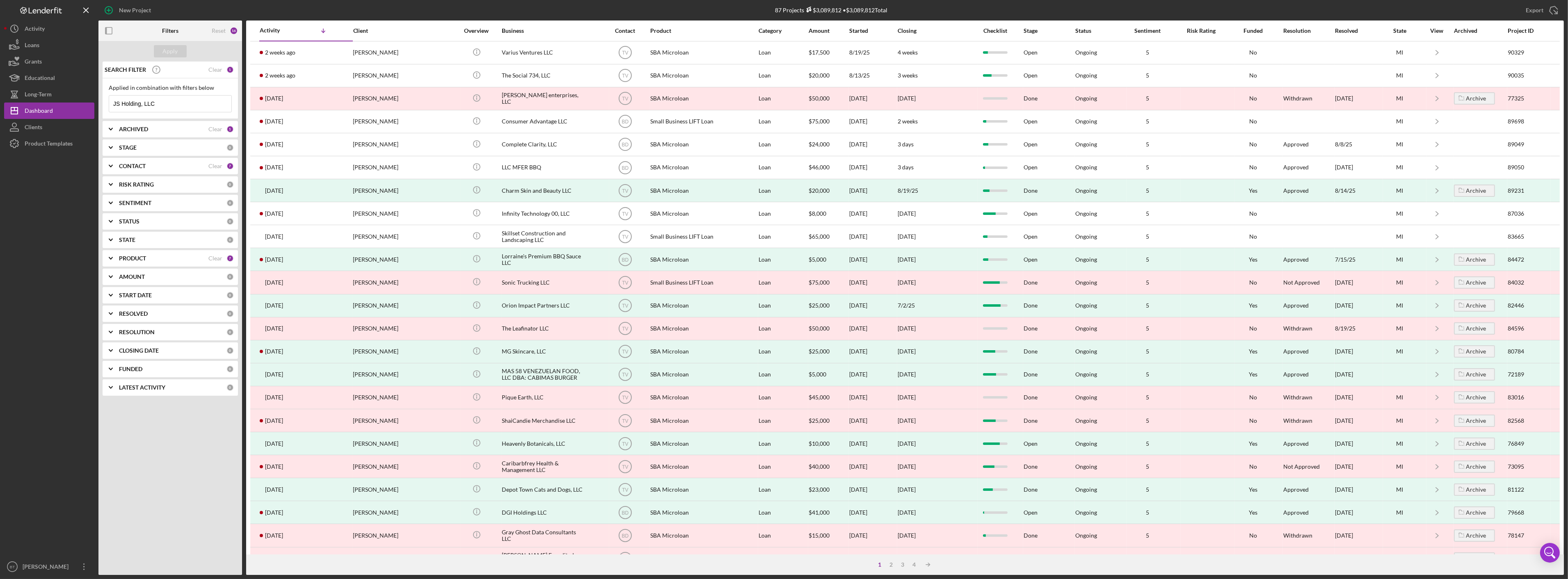
click at [165, 113] on div "Applied in combination with filters below JS Holding, LLC Icon/Menu Close" at bounding box center [170, 99] width 135 height 41
click at [164, 108] on input "JS Holding, LLC" at bounding box center [171, 104] width 123 height 17
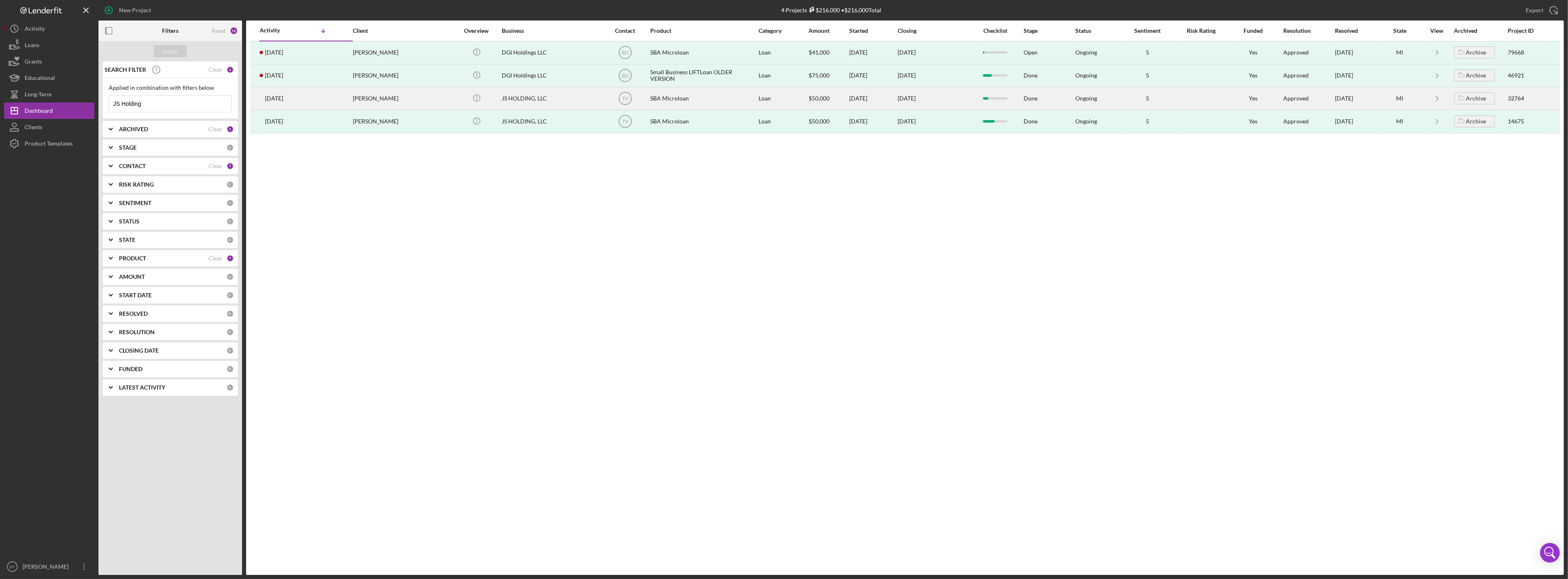
type input "JS Holding"
click at [437, 99] on td "Jeffrey Evans" at bounding box center [407, 99] width 109 height 23
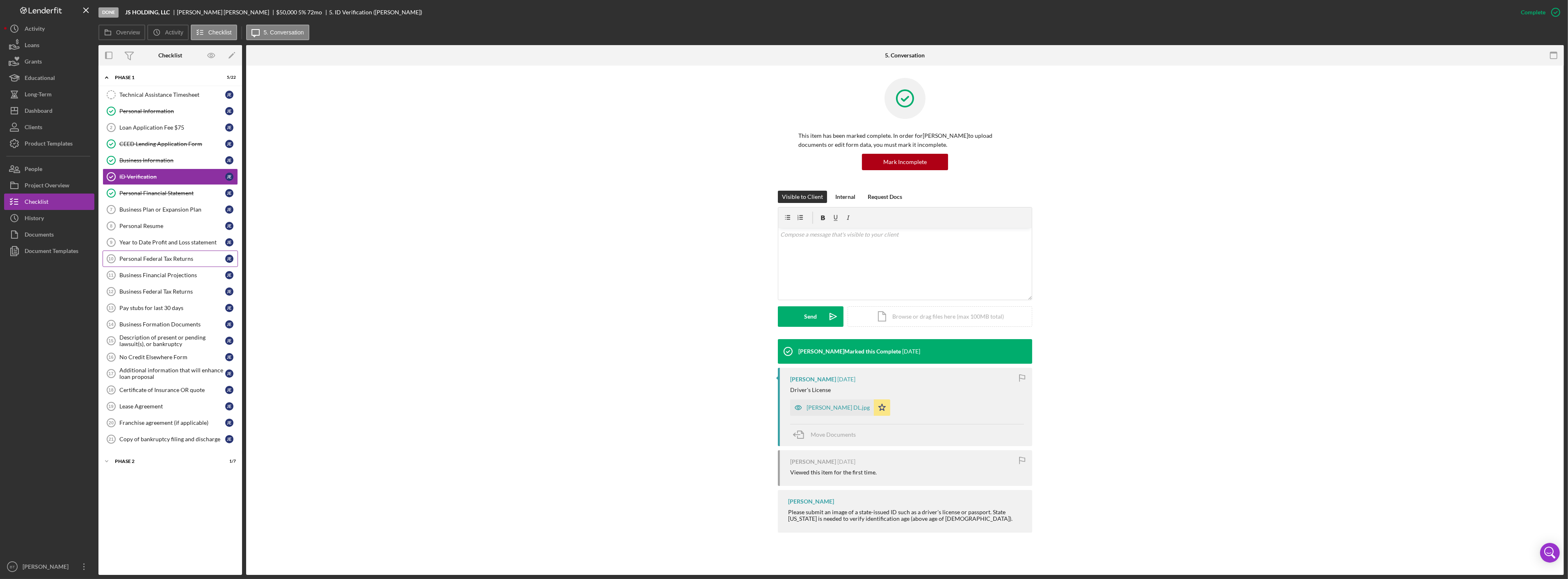
click at [160, 264] on link "Personal Federal Tax Returns 10 Personal Federal Tax Returns J E" at bounding box center [170, 259] width 135 height 17
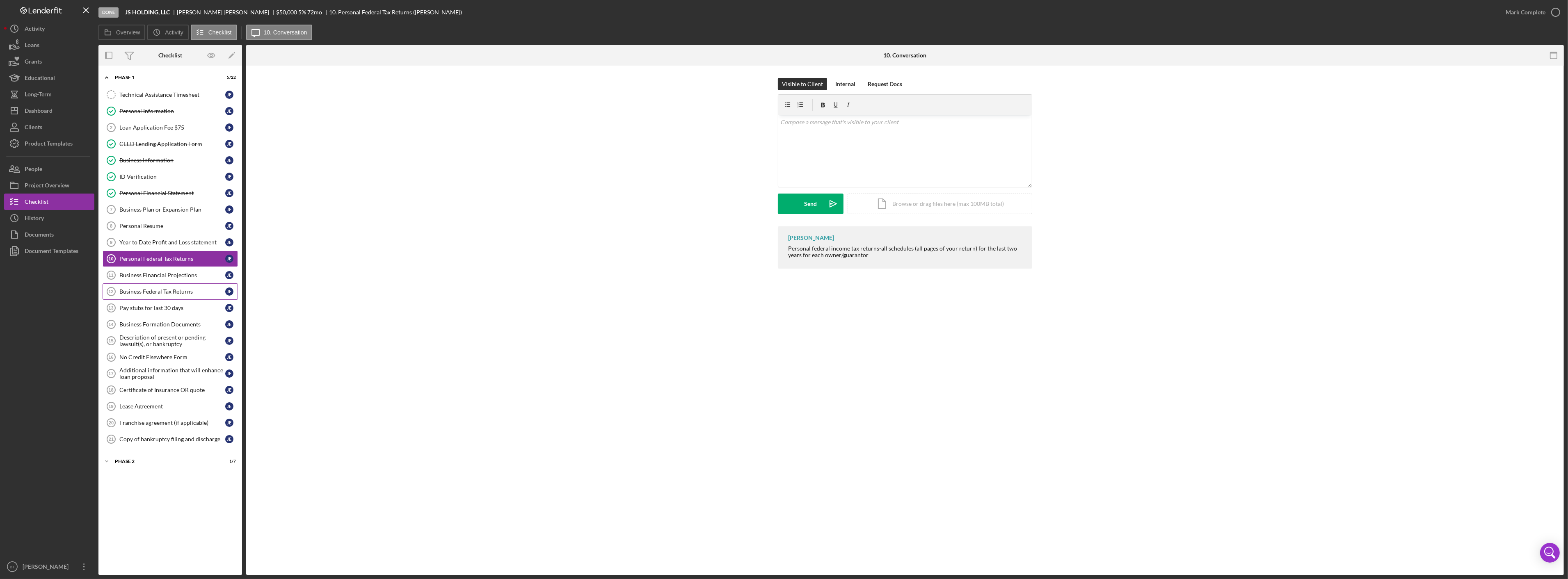
click at [154, 293] on div "Business Federal Tax Returns" at bounding box center [172, 292] width 106 height 7
click at [157, 268] on link "Business Financial Projections 11 Business Financial Projections J E" at bounding box center [170, 275] width 135 height 17
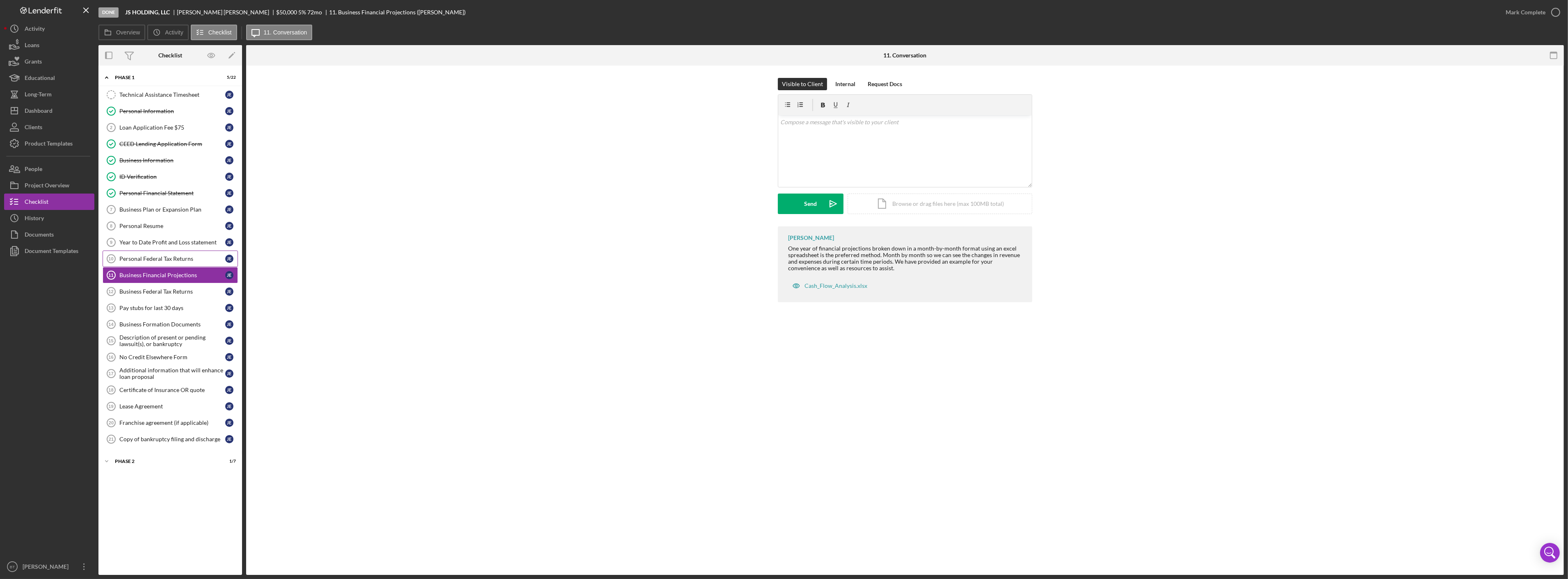
click at [157, 260] on div "Personal Federal Tax Returns" at bounding box center [172, 259] width 106 height 7
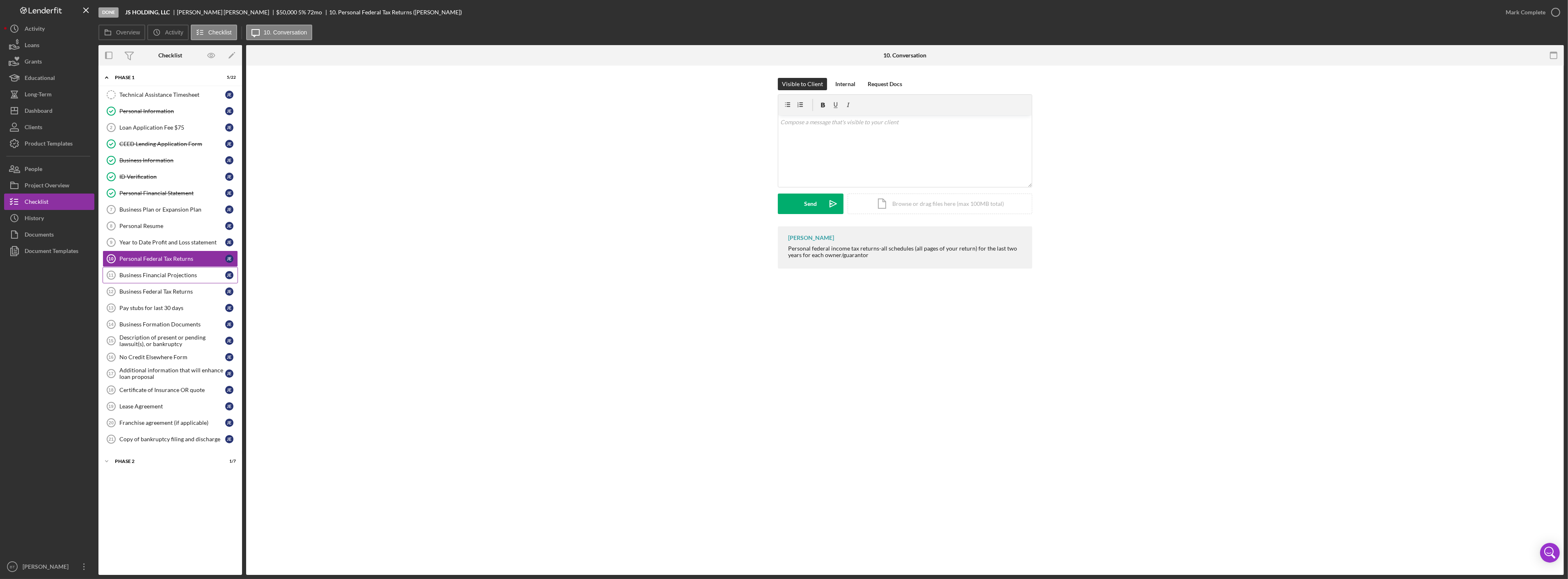
click at [157, 276] on div "Business Financial Projections" at bounding box center [172, 275] width 106 height 7
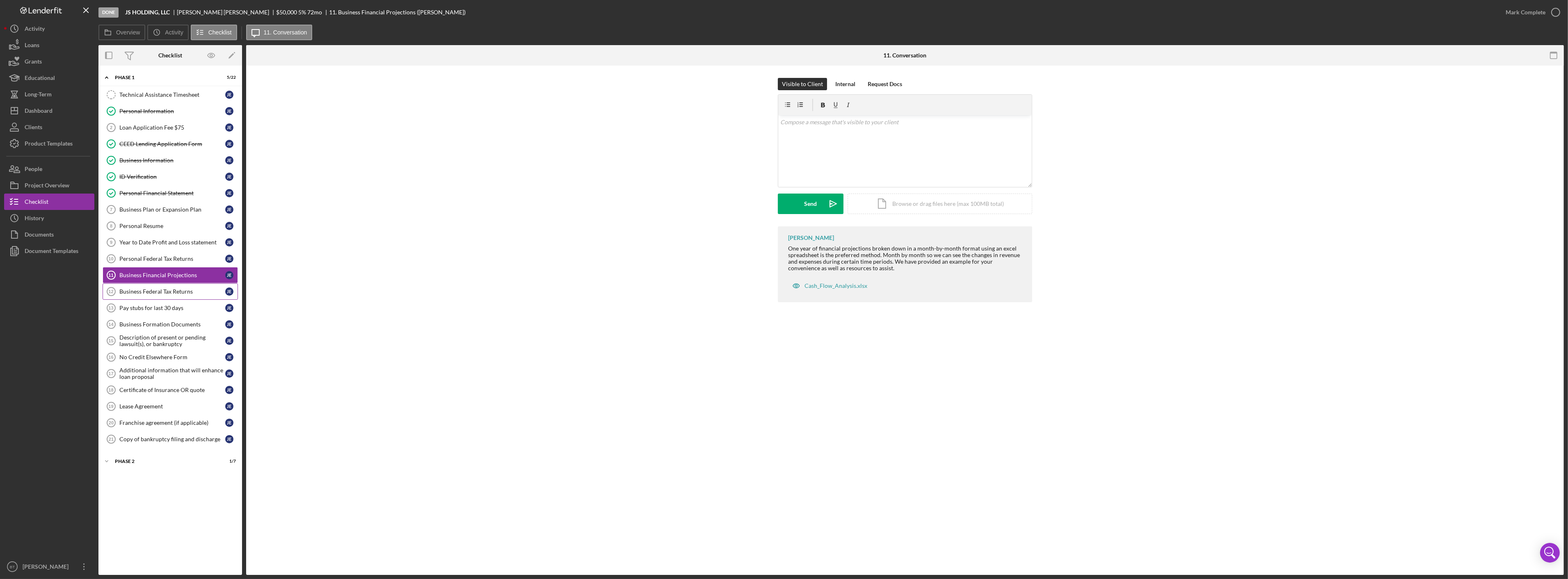
click at [157, 287] on link "Business Federal Tax Returns 12 Business Federal Tax Returns J E" at bounding box center [170, 292] width 135 height 17
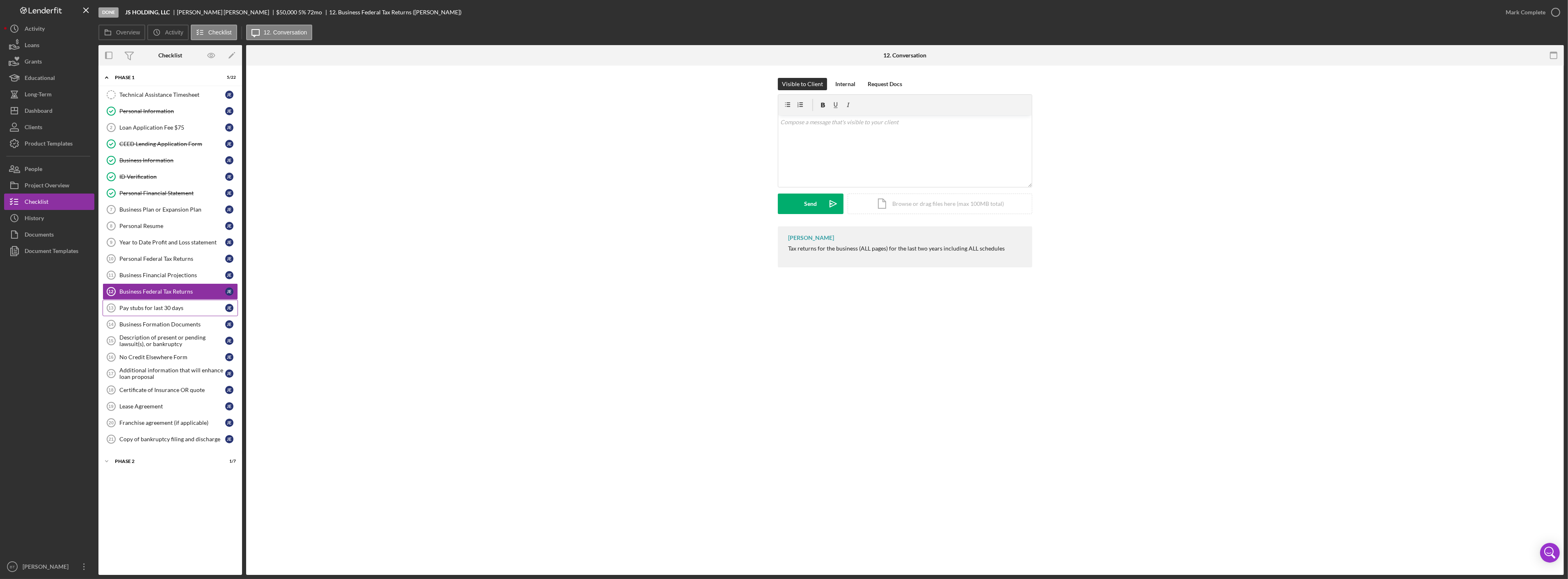
click at [154, 305] on link "Pay stubs for last 30 days 13 Pay stubs for last 30 days J E" at bounding box center [170, 308] width 135 height 17
click at [50, 100] on div "Long-Term" at bounding box center [38, 95] width 27 height 18
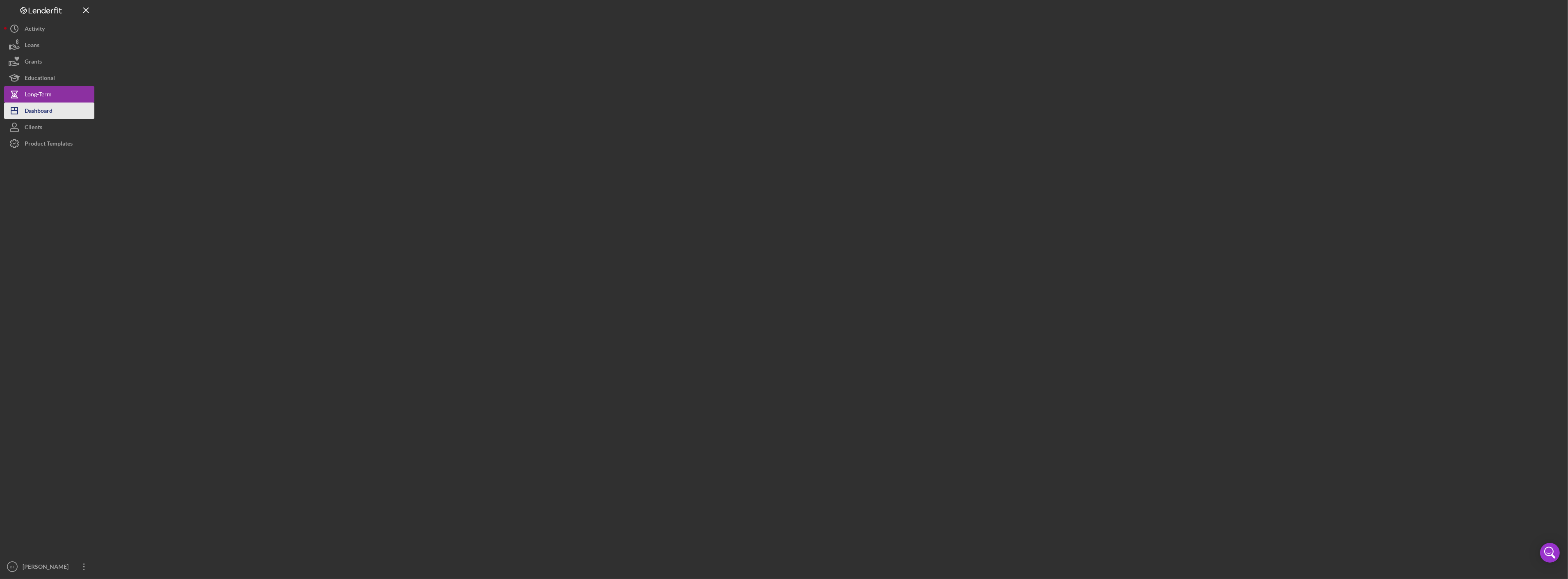
click at [48, 112] on div "Dashboard" at bounding box center [39, 112] width 28 height 18
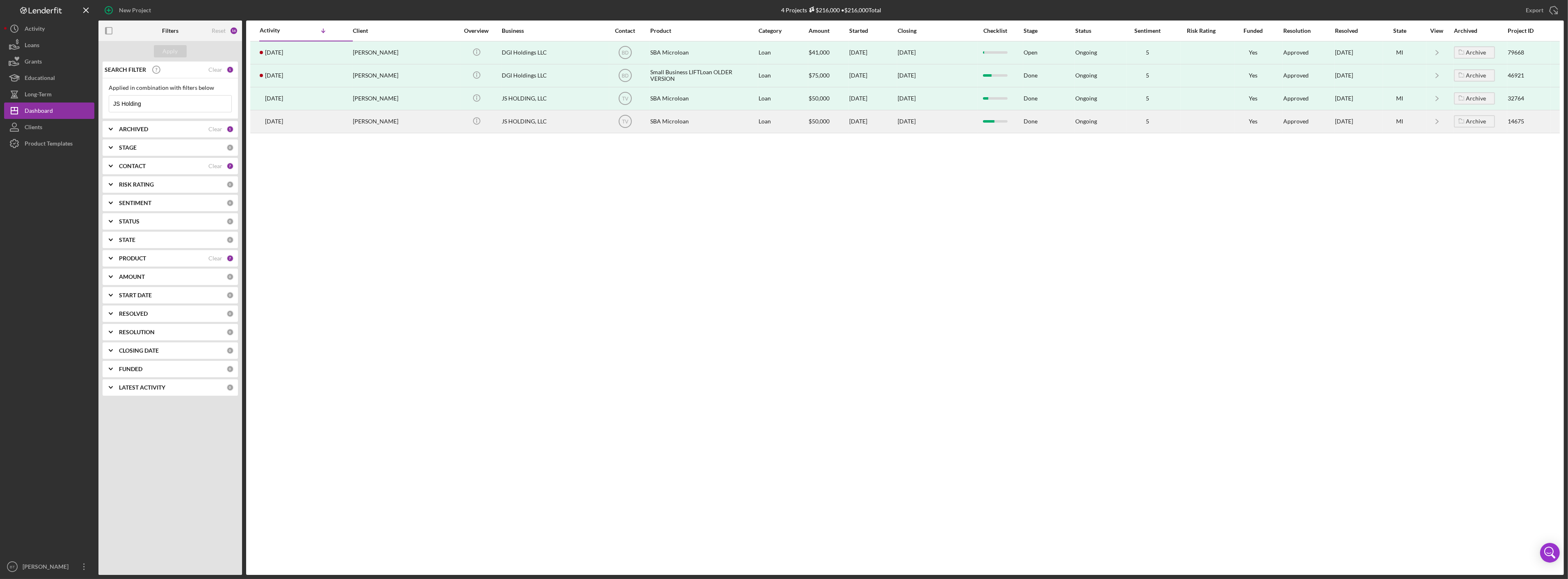
click at [417, 123] on div "Jeffrey Evans" at bounding box center [393, 122] width 82 height 22
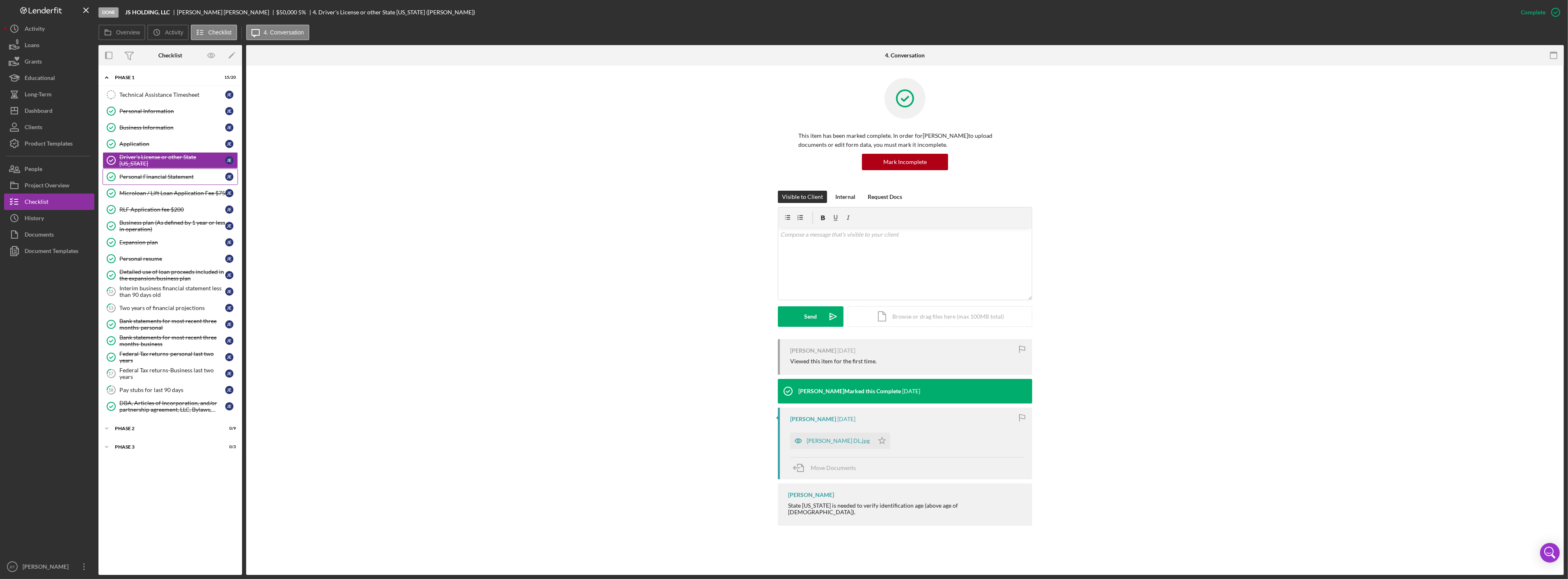
click at [156, 181] on link "Personal Financial Statement Personal Financial Statement J E" at bounding box center [170, 177] width 135 height 17
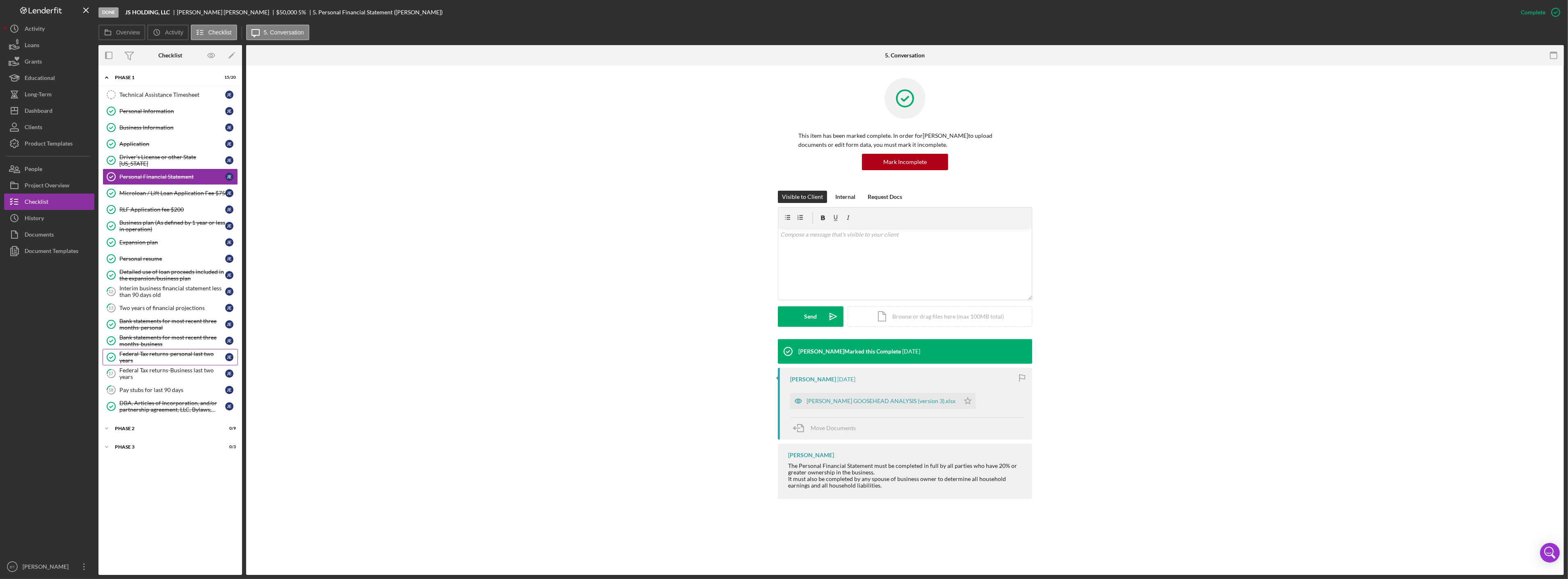
click at [172, 359] on div "Federal Tax returns-personal last two years" at bounding box center [172, 357] width 106 height 13
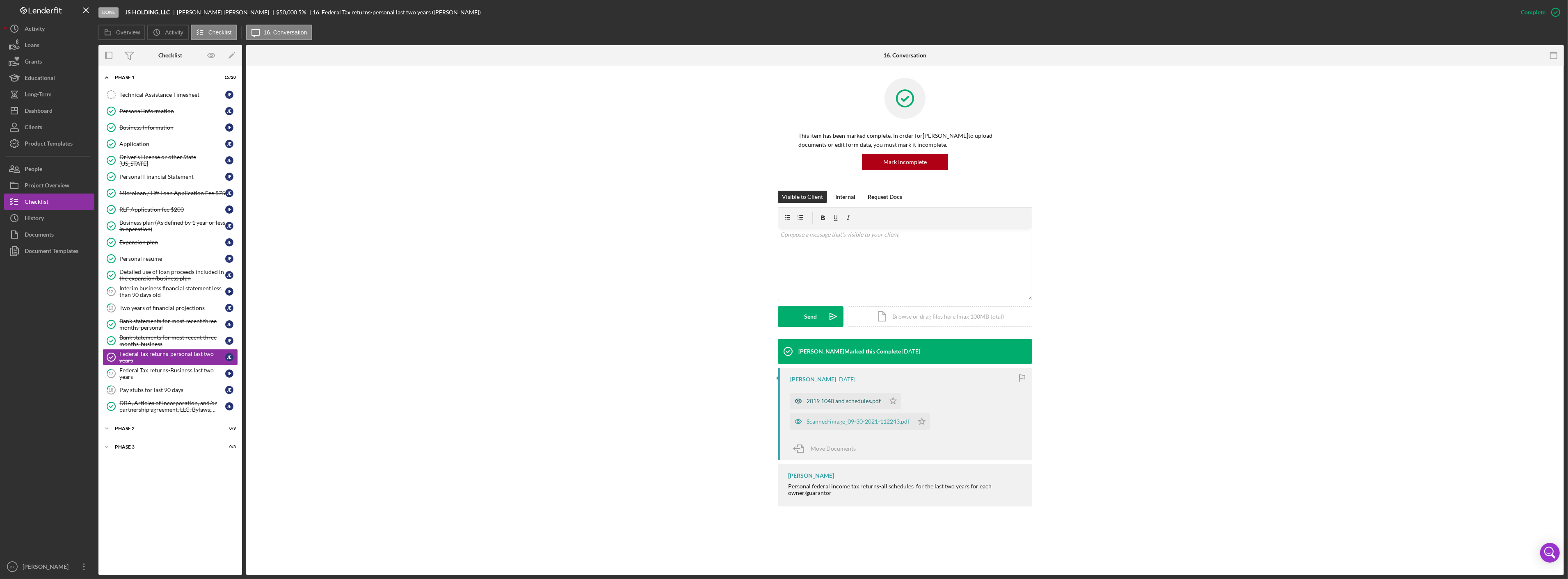
click at [851, 408] on div "2019 1040 and schedules.pdf" at bounding box center [837, 401] width 94 height 17
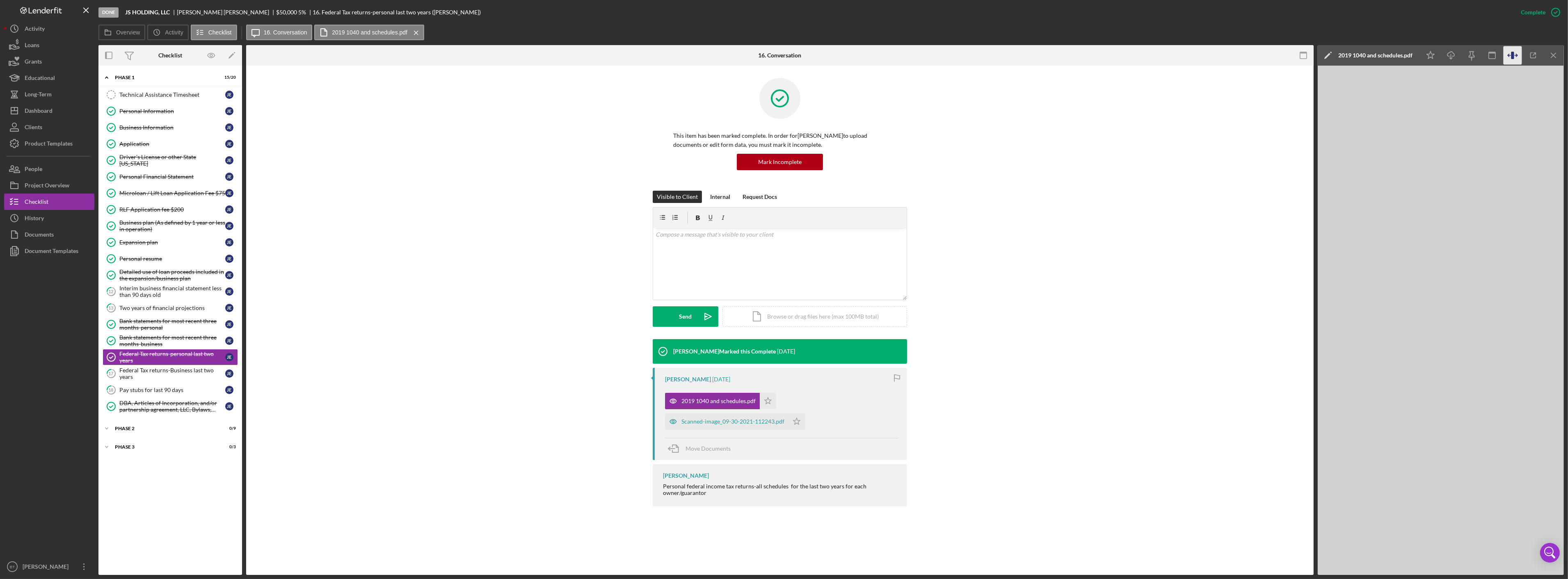
click at [1517, 56] on icon "button" at bounding box center [1513, 55] width 18 height 18
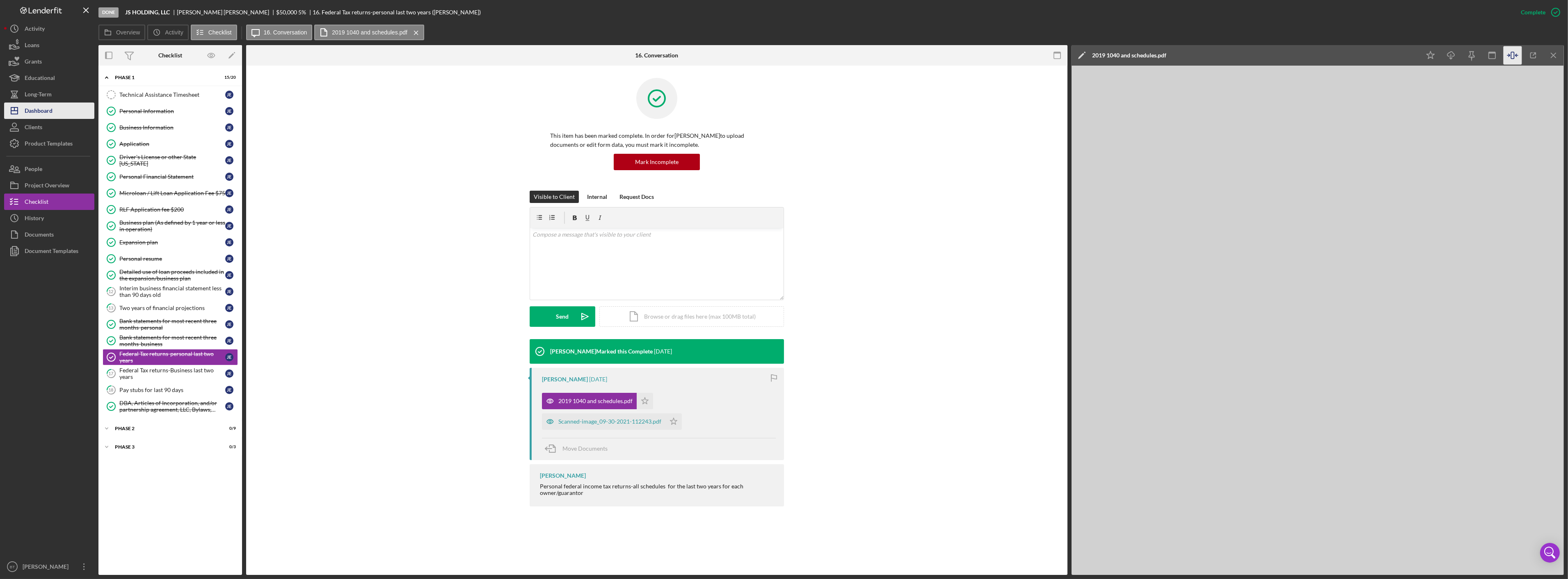
click at [43, 107] on div "Dashboard" at bounding box center [39, 112] width 28 height 18
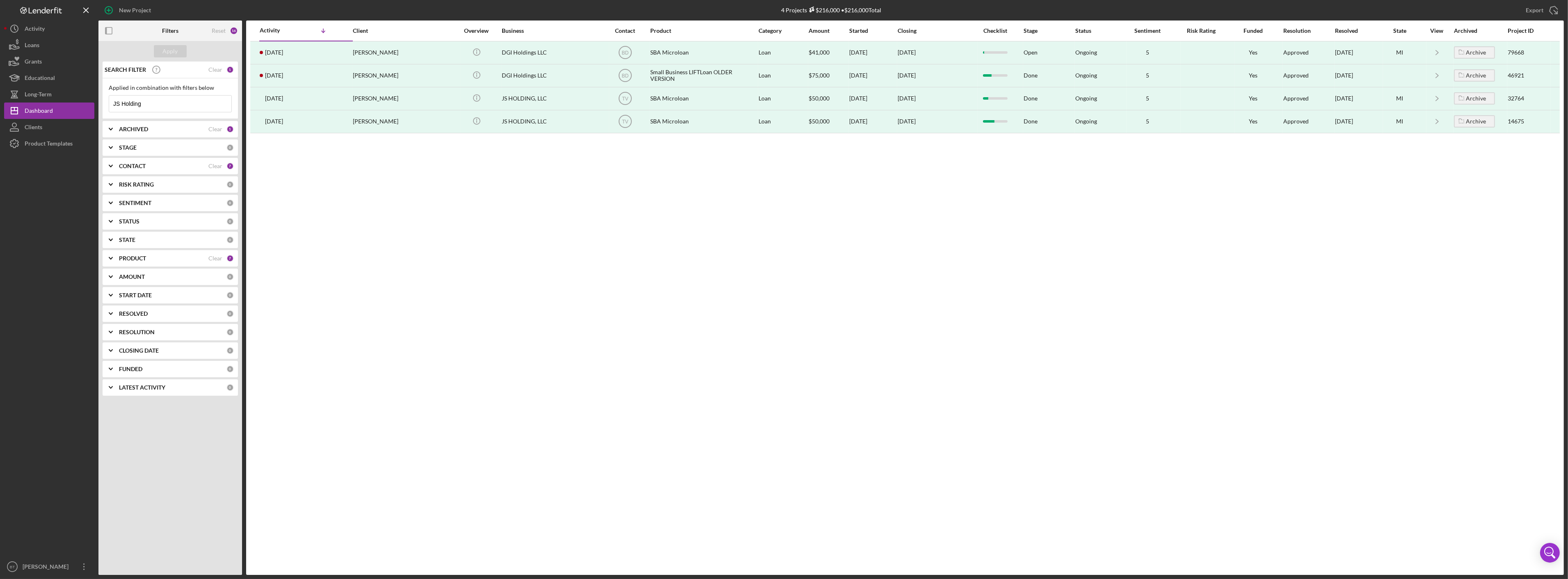
click at [140, 101] on input "JS Holding" at bounding box center [171, 104] width 123 height 17
paste input "Silvio's Organic Pizza"
type input "Silvio's Organic Pizza"
click at [155, 51] on button "Apply" at bounding box center [171, 51] width 33 height 12
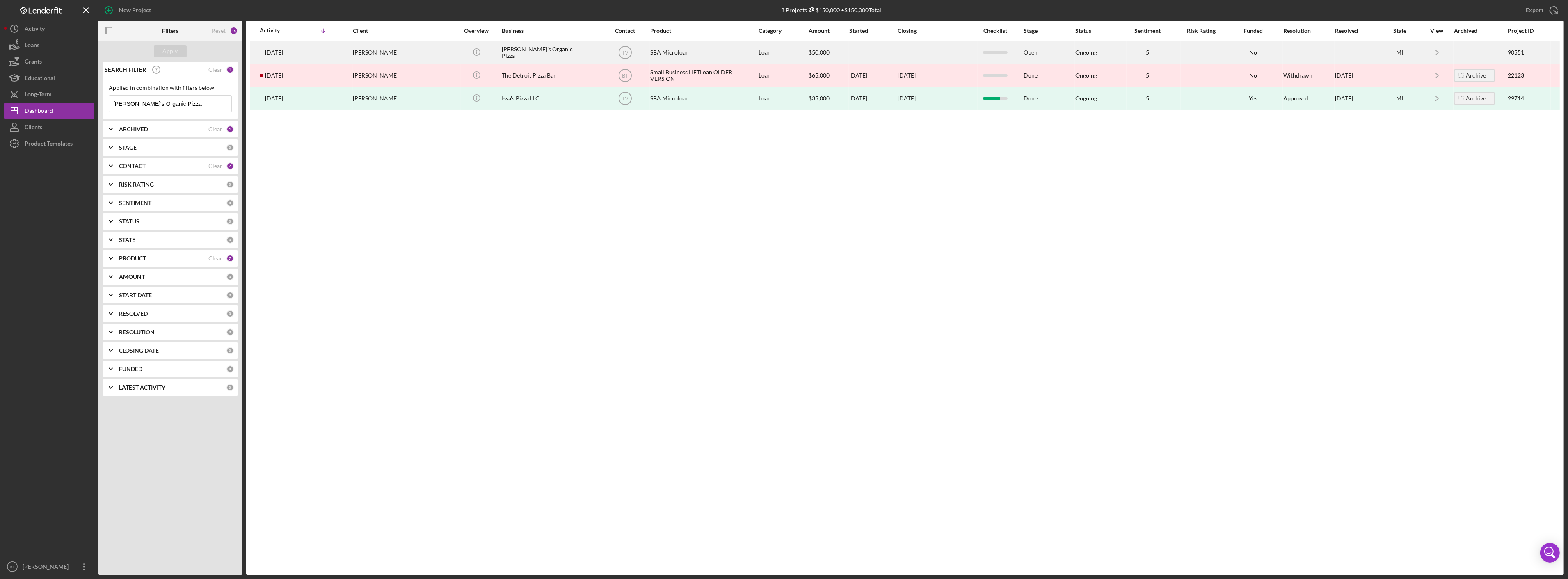
click at [408, 56] on div "Silvio Medoro" at bounding box center [393, 53] width 82 height 22
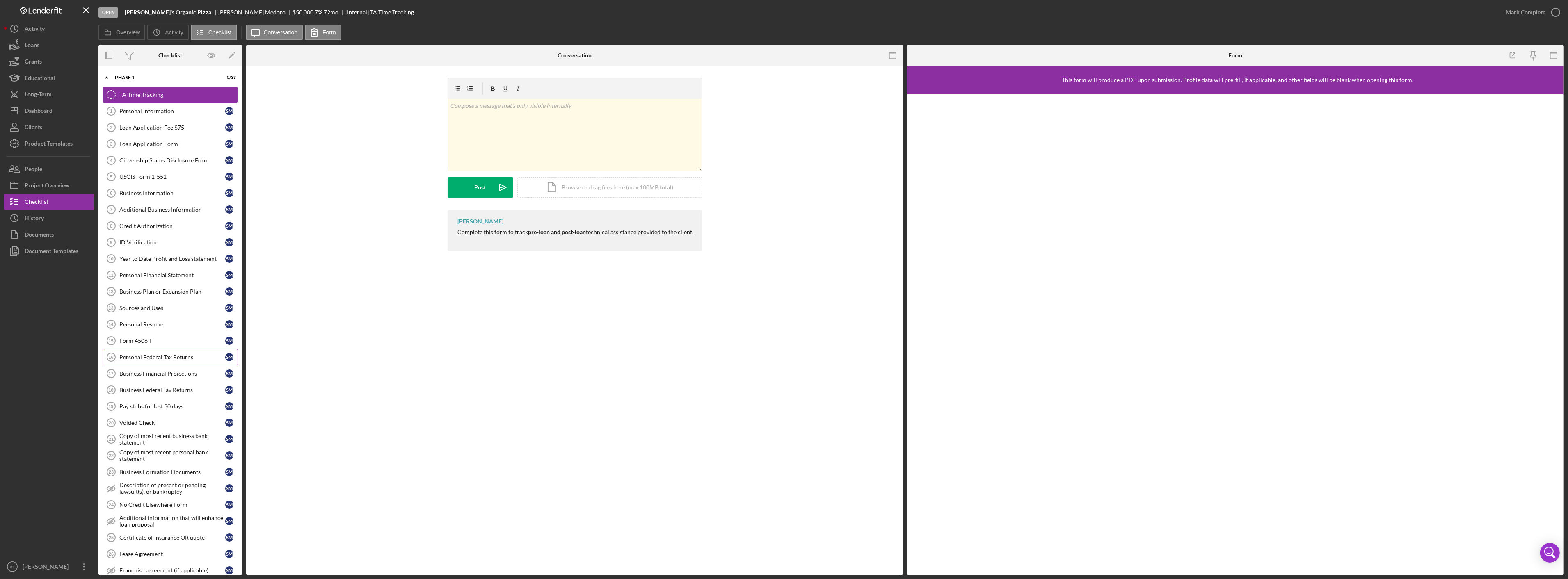
click at [152, 359] on div "Personal Federal Tax Returns" at bounding box center [172, 357] width 106 height 7
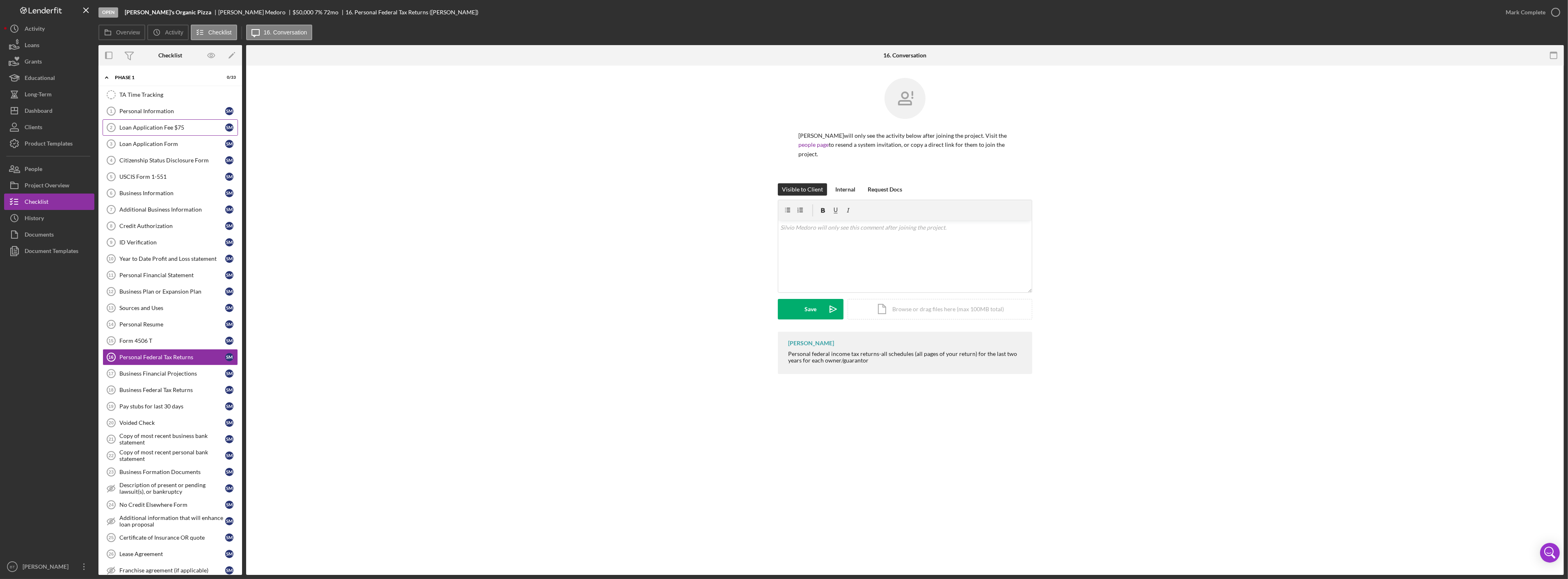
click at [142, 123] on link "Loan Application Fee $75 2 Loan Application Fee $75 S M" at bounding box center [170, 128] width 135 height 17
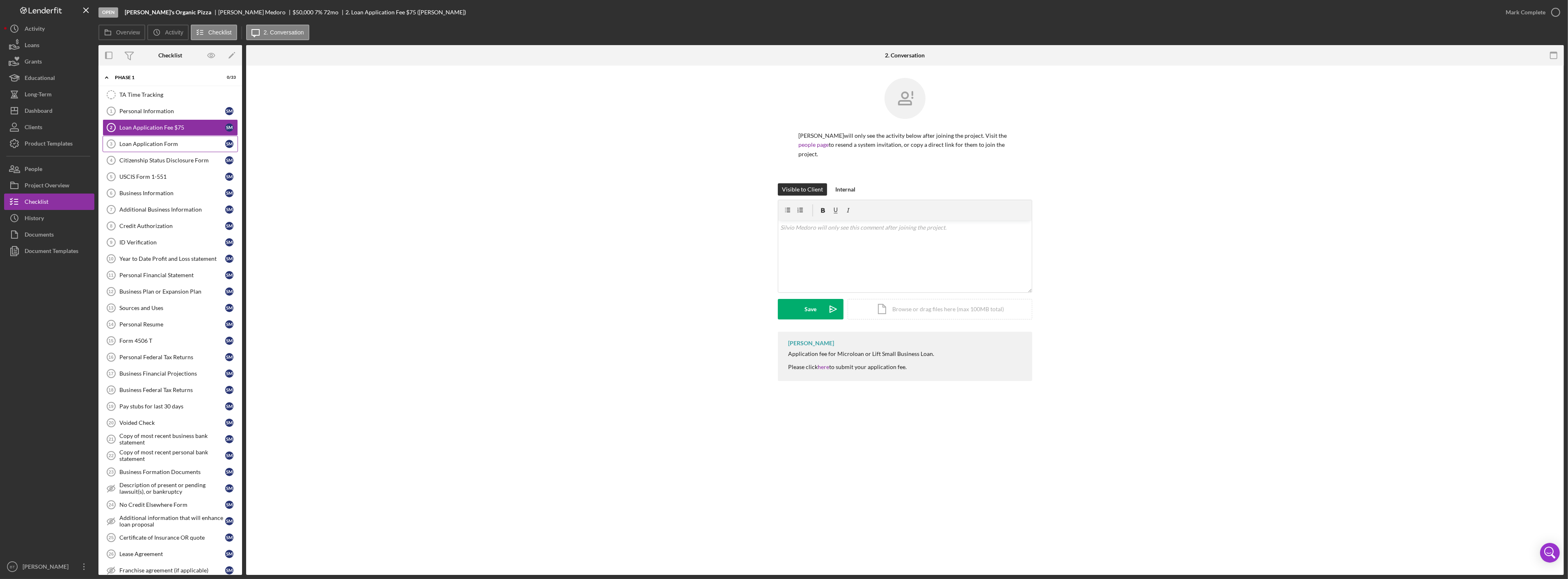
click at [146, 142] on div "Loan Application Form" at bounding box center [172, 144] width 106 height 7
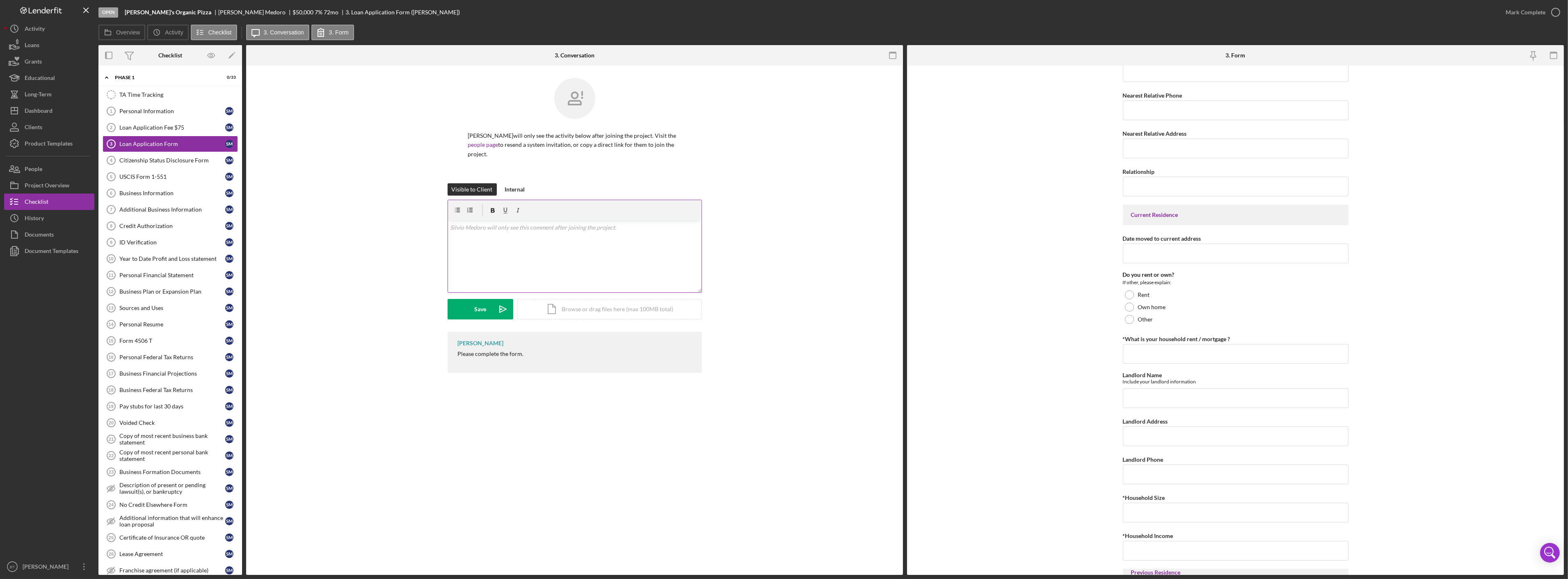
scroll to position [182, 0]
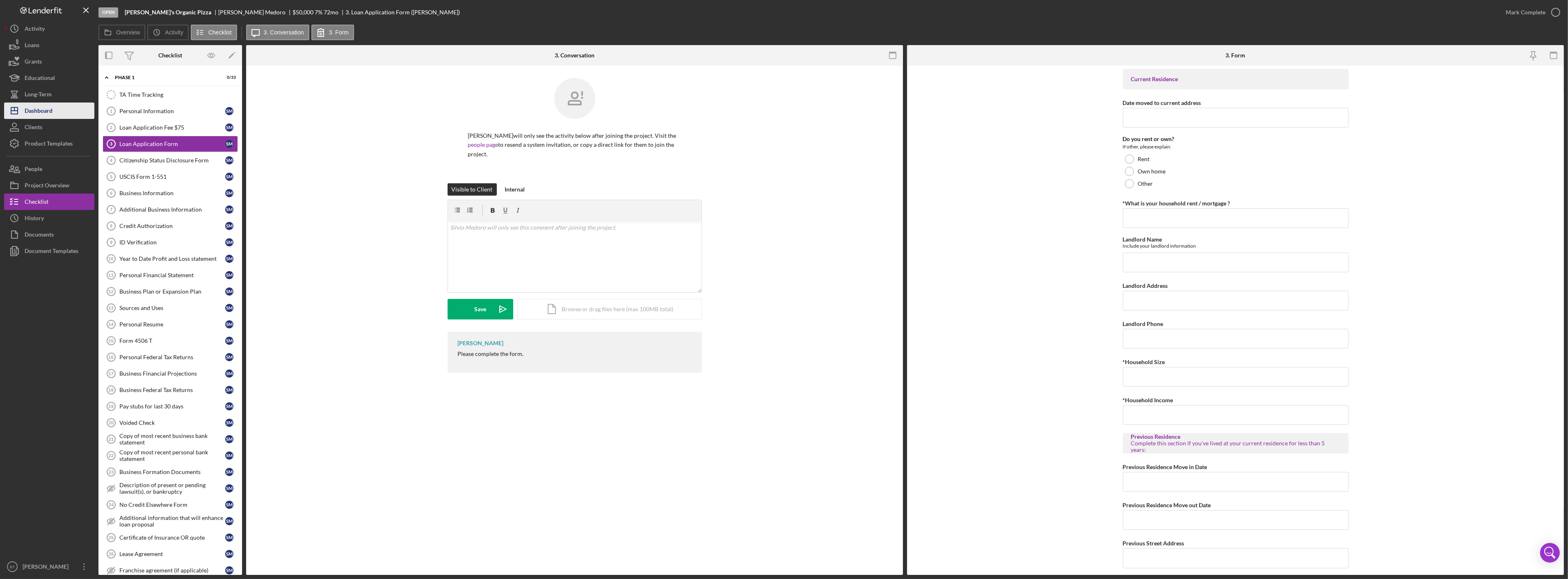
click at [48, 107] on div "Dashboard" at bounding box center [39, 112] width 28 height 18
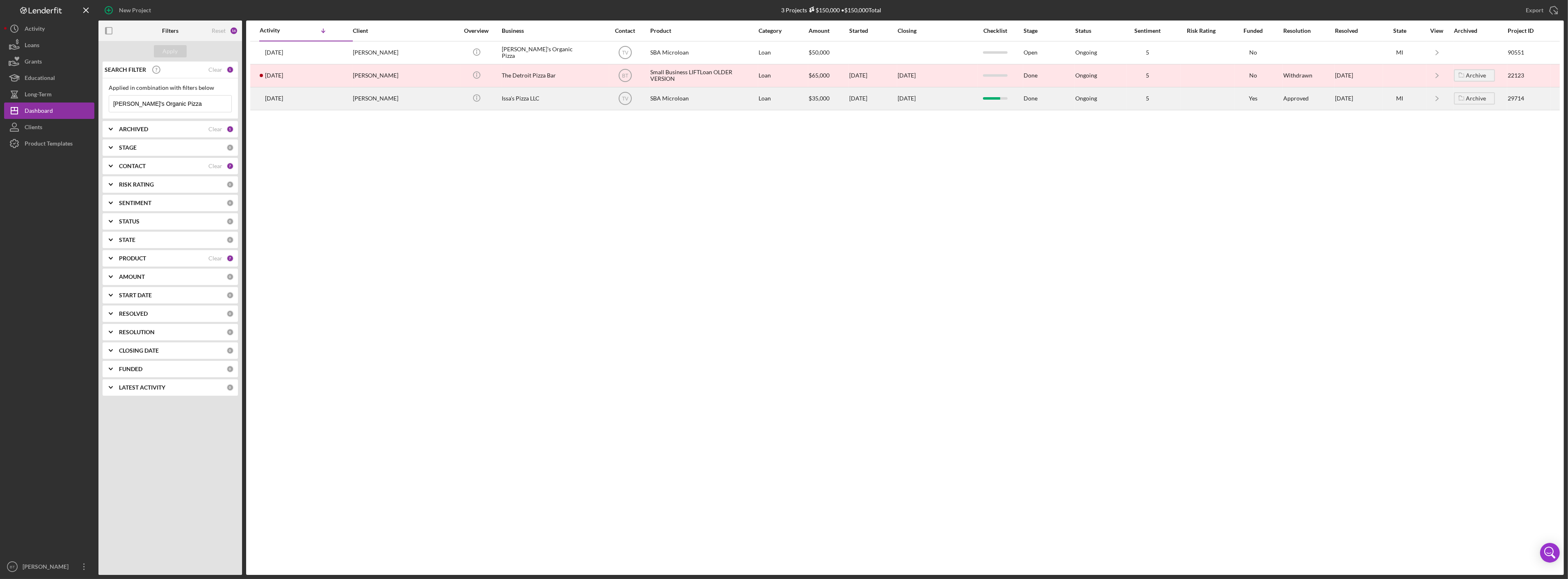
click at [409, 99] on div "omar sowe" at bounding box center [393, 99] width 82 height 22
click at [169, 105] on input "Silvio's Organic Pizza" at bounding box center [171, 104] width 123 height 17
paste input "Heslip's Services Inc."
type input "Heslip's Services Inc."
click at [174, 46] on div "Apply" at bounding box center [171, 51] width 15 height 12
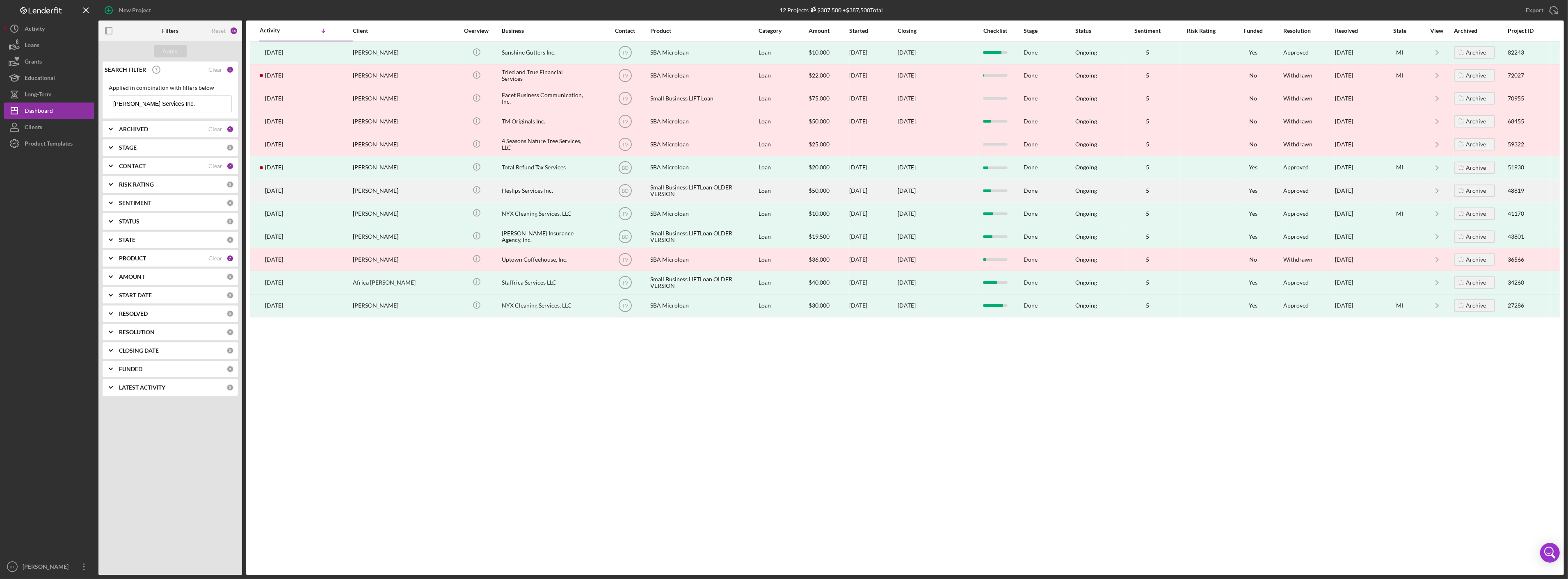
click at [398, 191] on div "Jessica Heslip" at bounding box center [393, 191] width 82 height 22
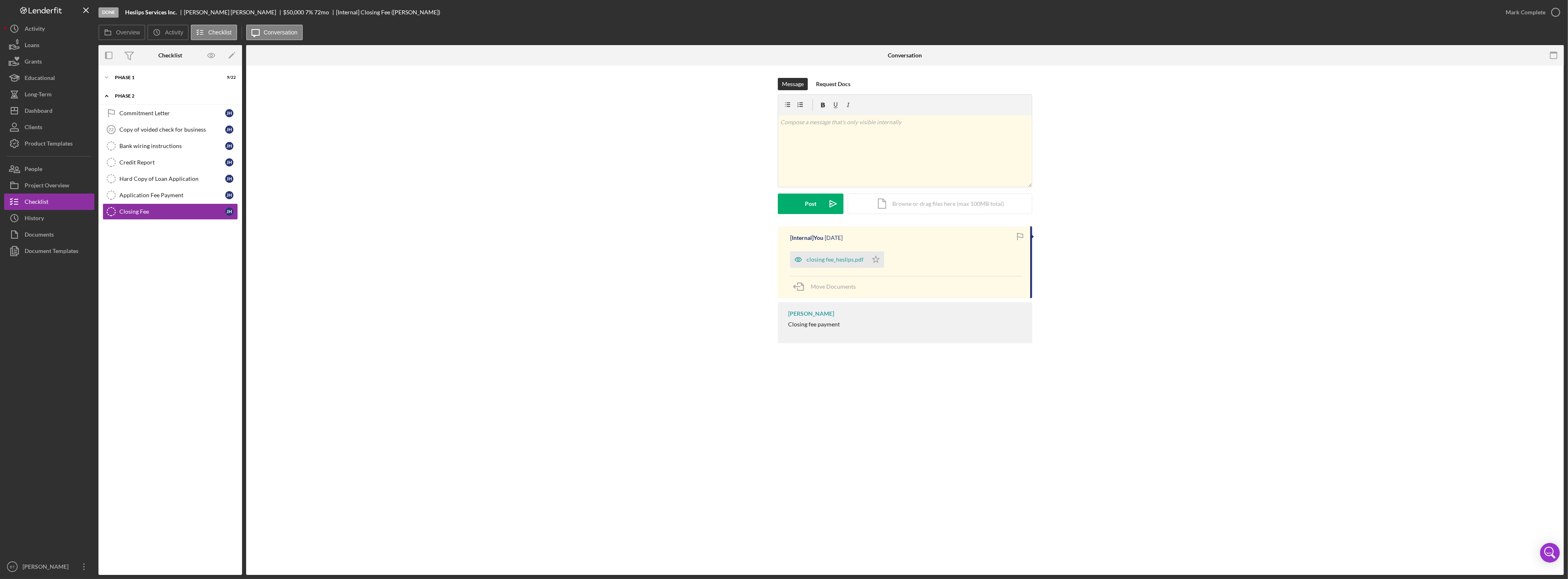
click at [142, 89] on div "Icon/Expander Phase 2 0 / 7" at bounding box center [170, 96] width 143 height 17
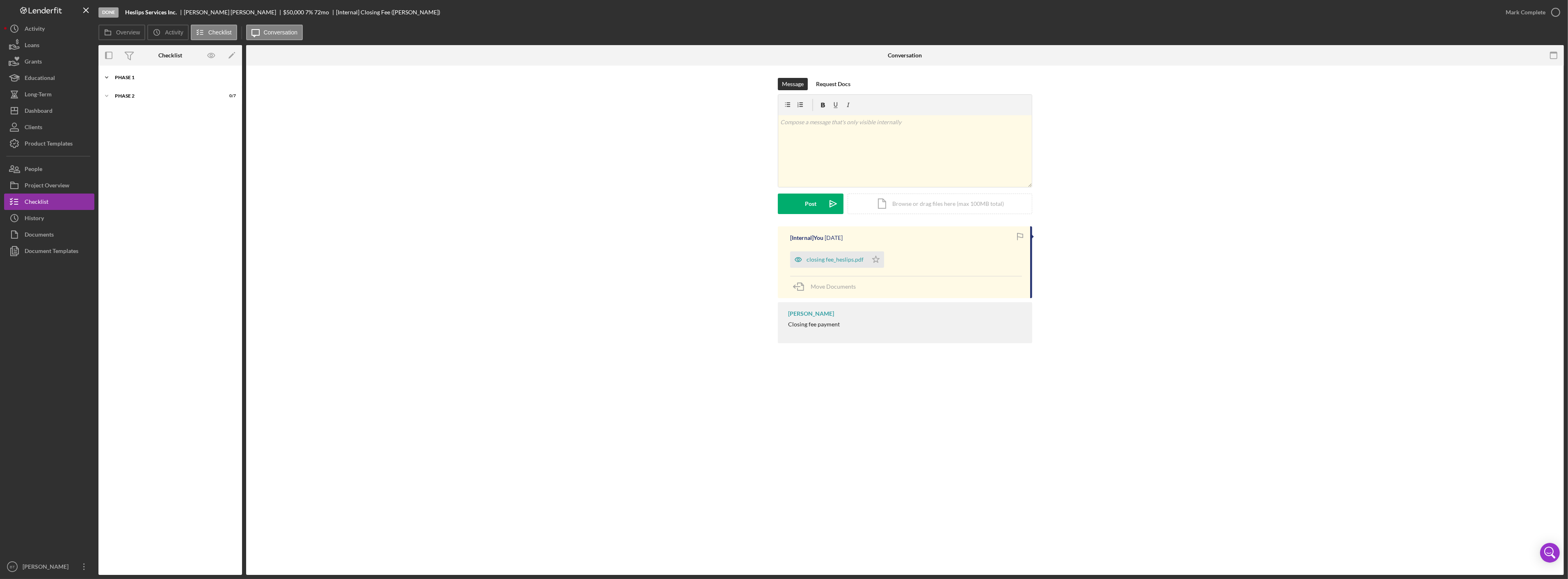
click at [143, 84] on div "Icon/Expander Phase 1 9 / 22" at bounding box center [170, 78] width 143 height 17
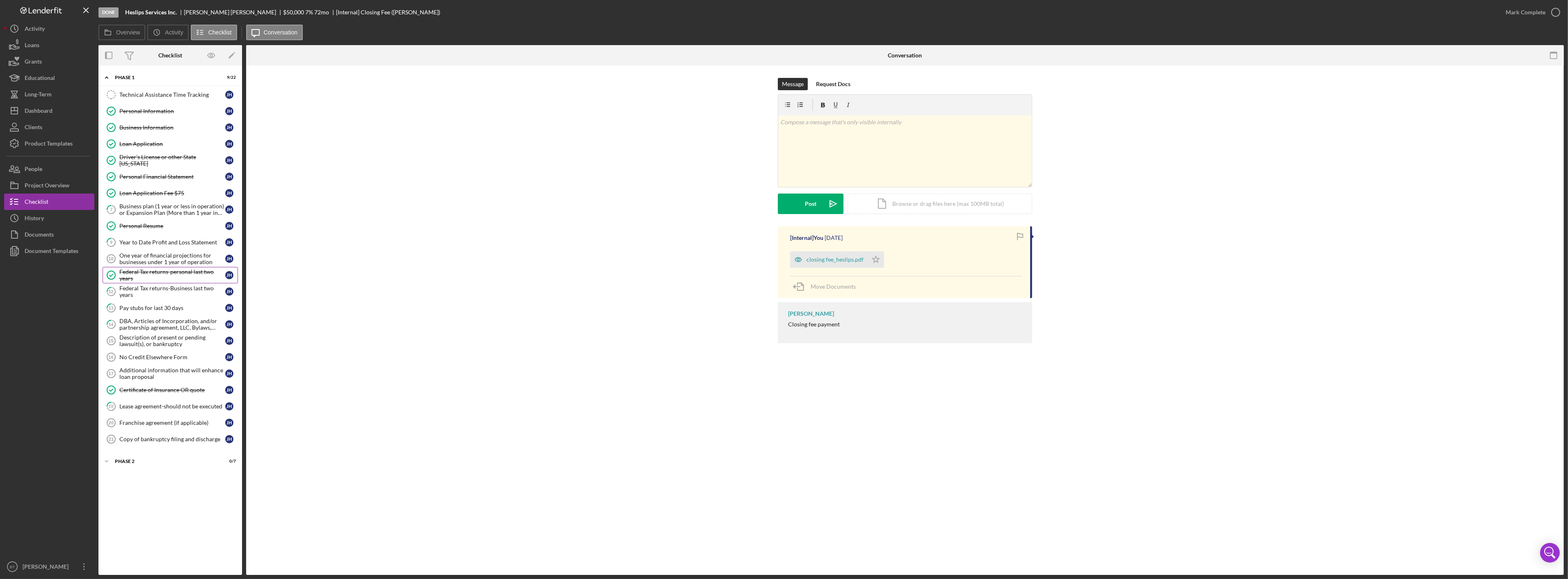
click at [158, 279] on div "Federal Tax returns-personal last two years" at bounding box center [172, 275] width 106 height 13
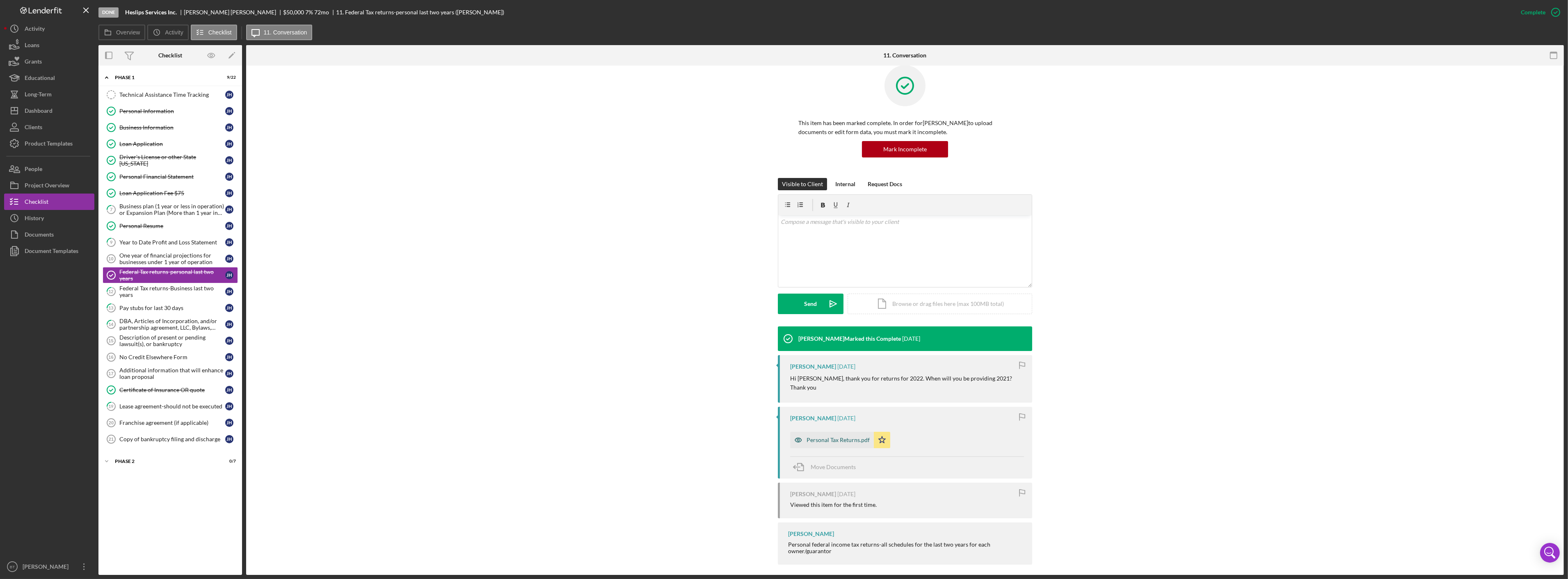
scroll to position [19, 0]
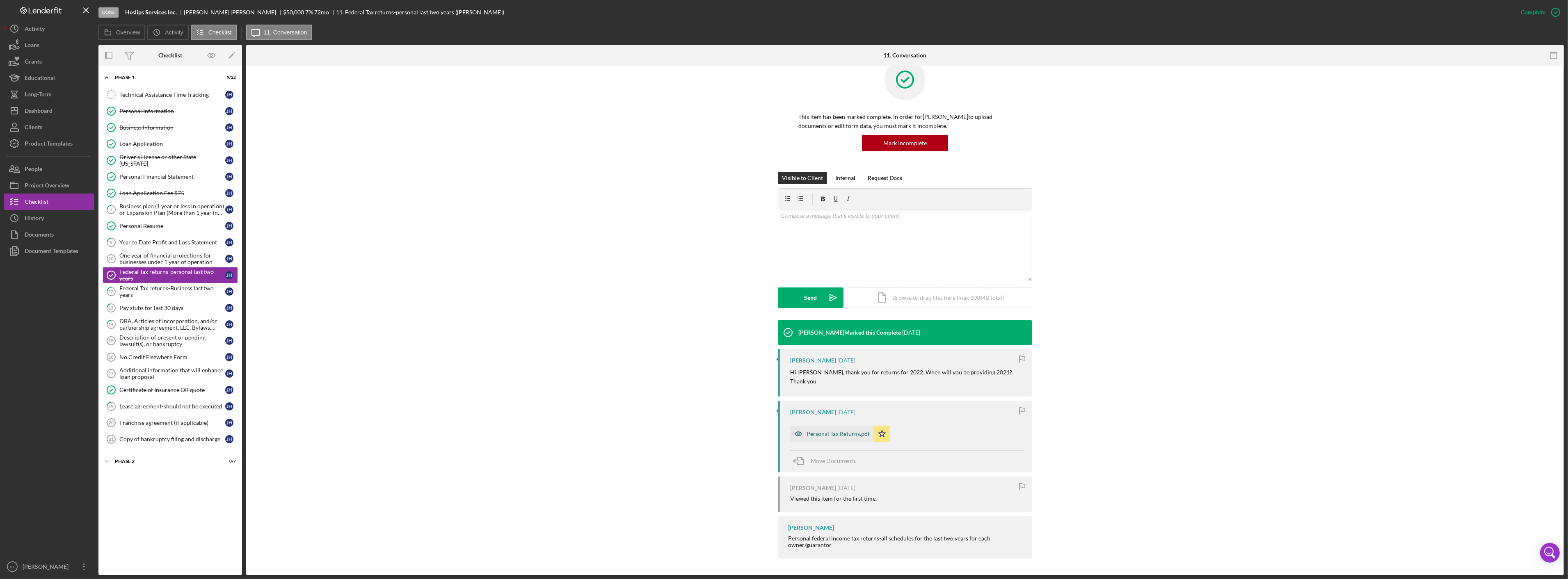
click at [838, 433] on div "Personal Tax Returns.pdf" at bounding box center [838, 434] width 63 height 7
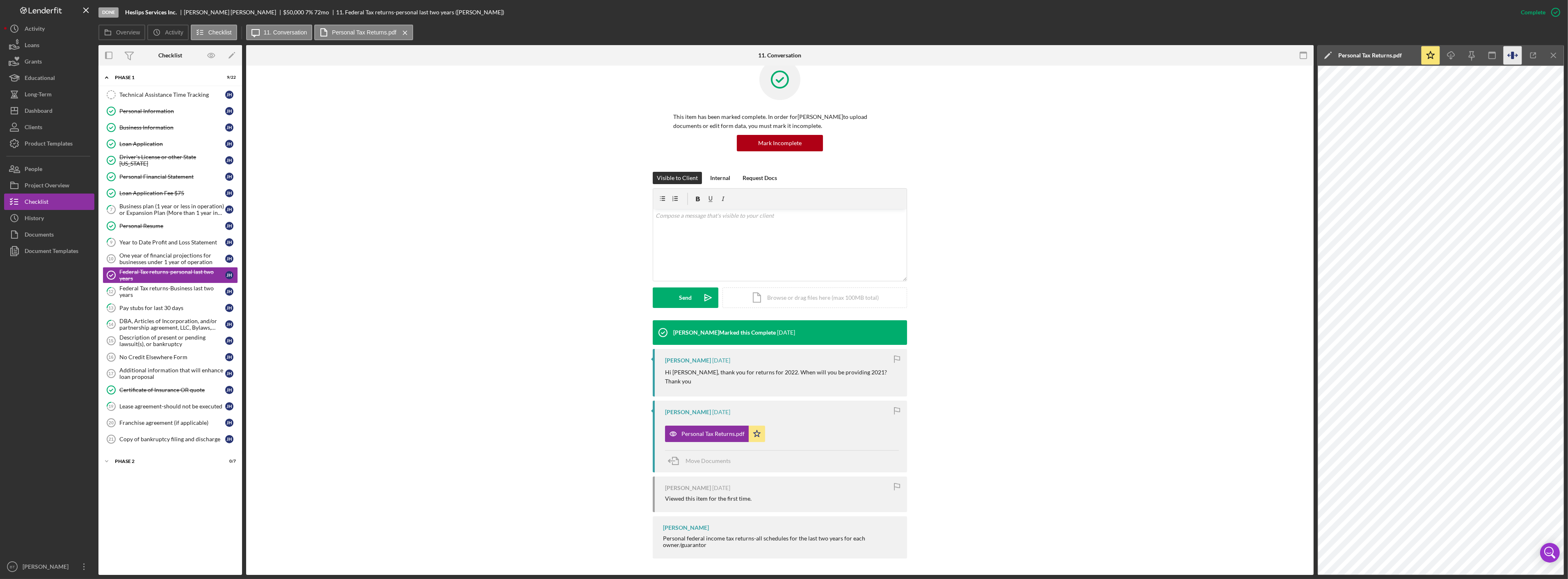
click at [1514, 51] on icon "button" at bounding box center [1513, 55] width 18 height 18
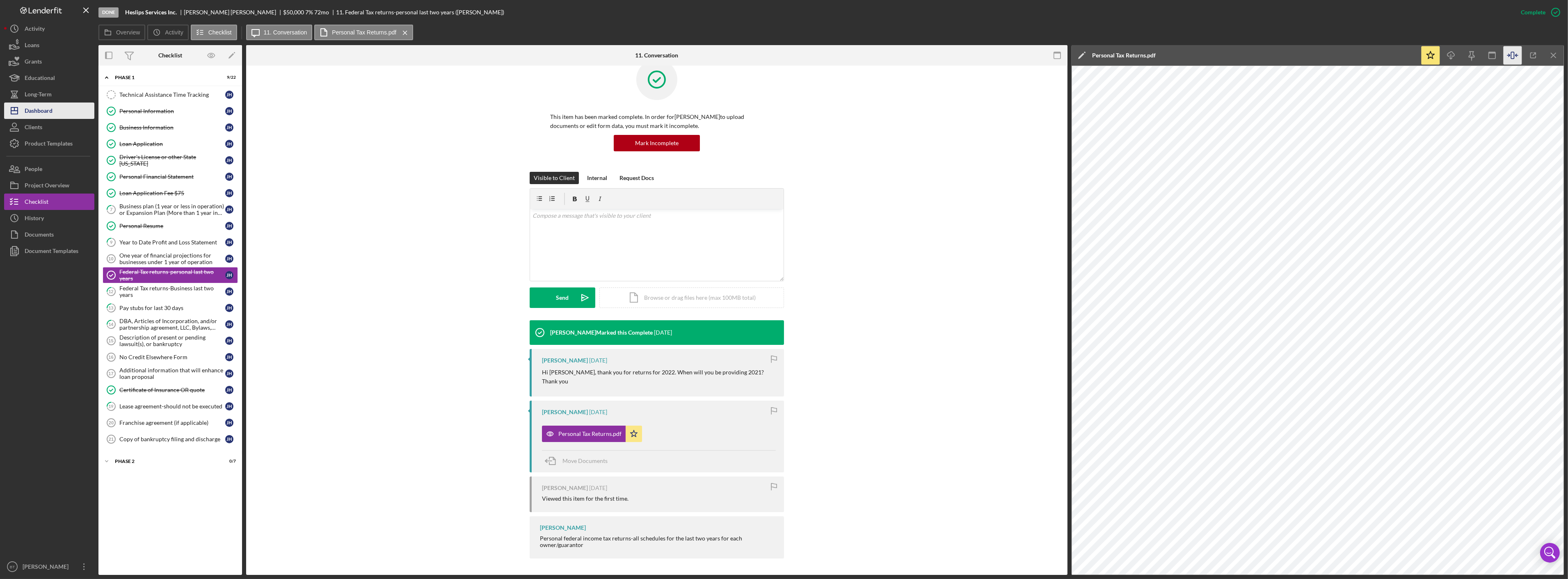
click at [36, 109] on div "Dashboard" at bounding box center [39, 112] width 28 height 18
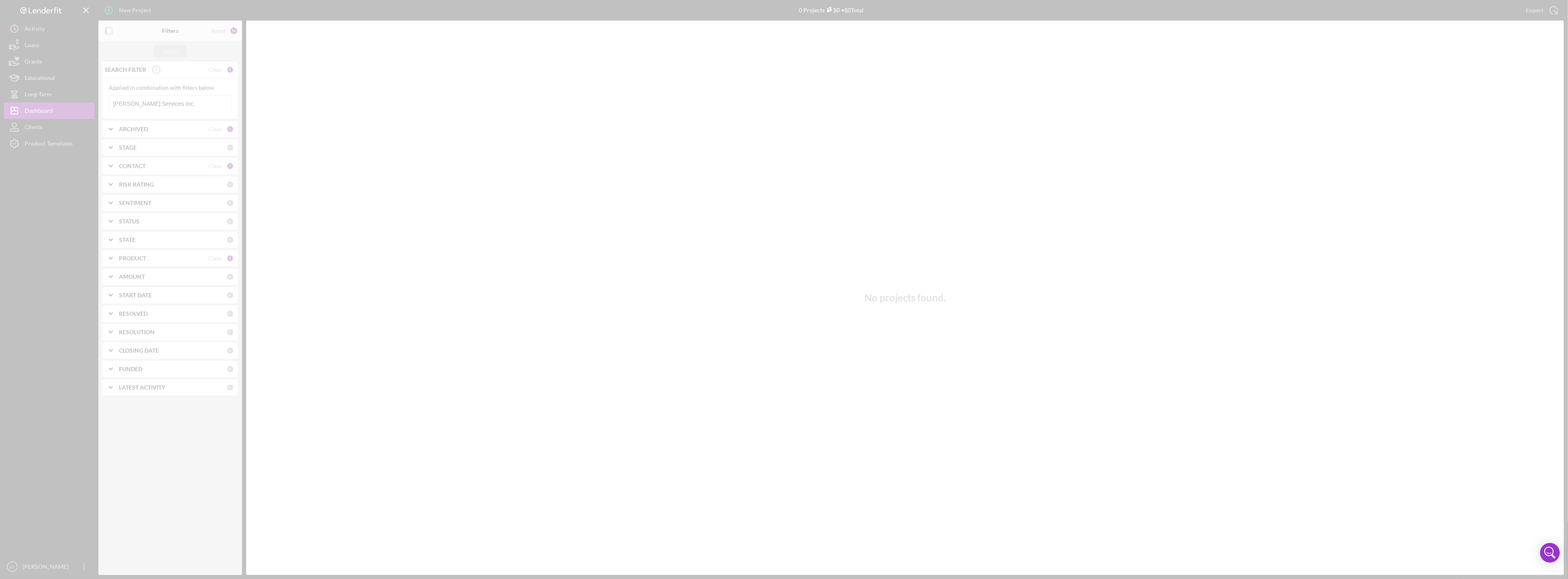
click at [151, 108] on div at bounding box center [784, 289] width 1568 height 579
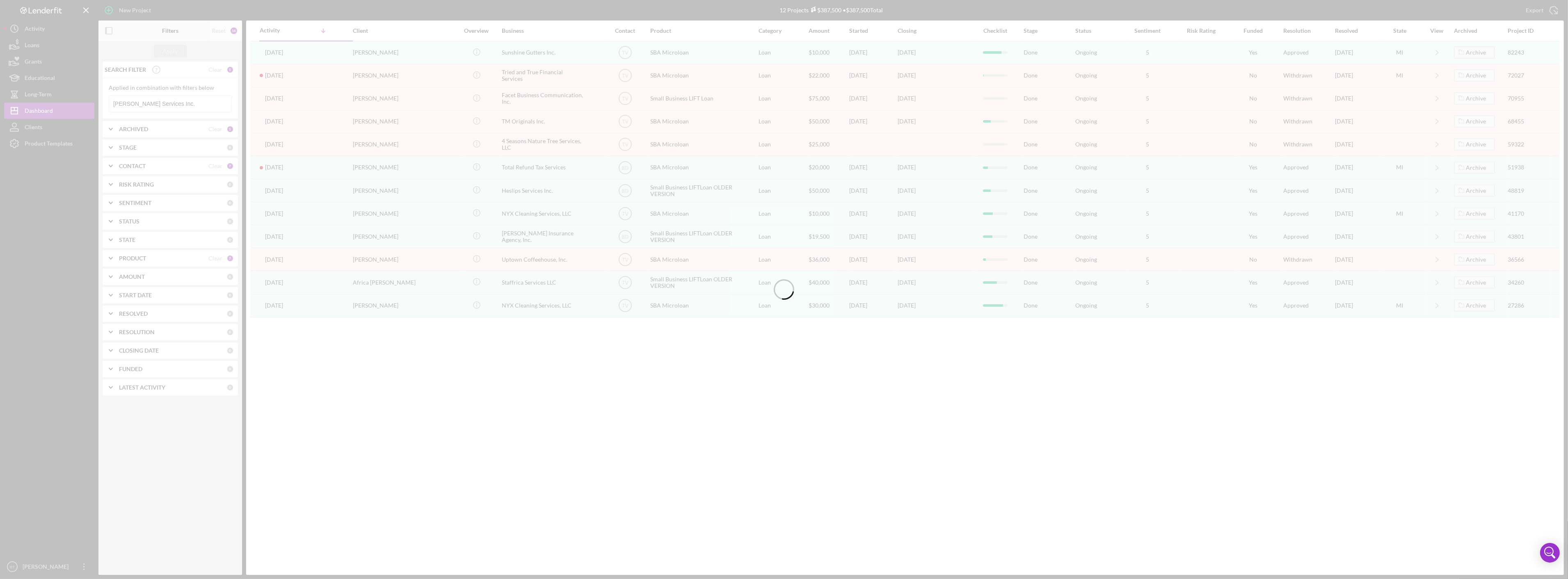
click at [157, 99] on div at bounding box center [784, 289] width 1568 height 579
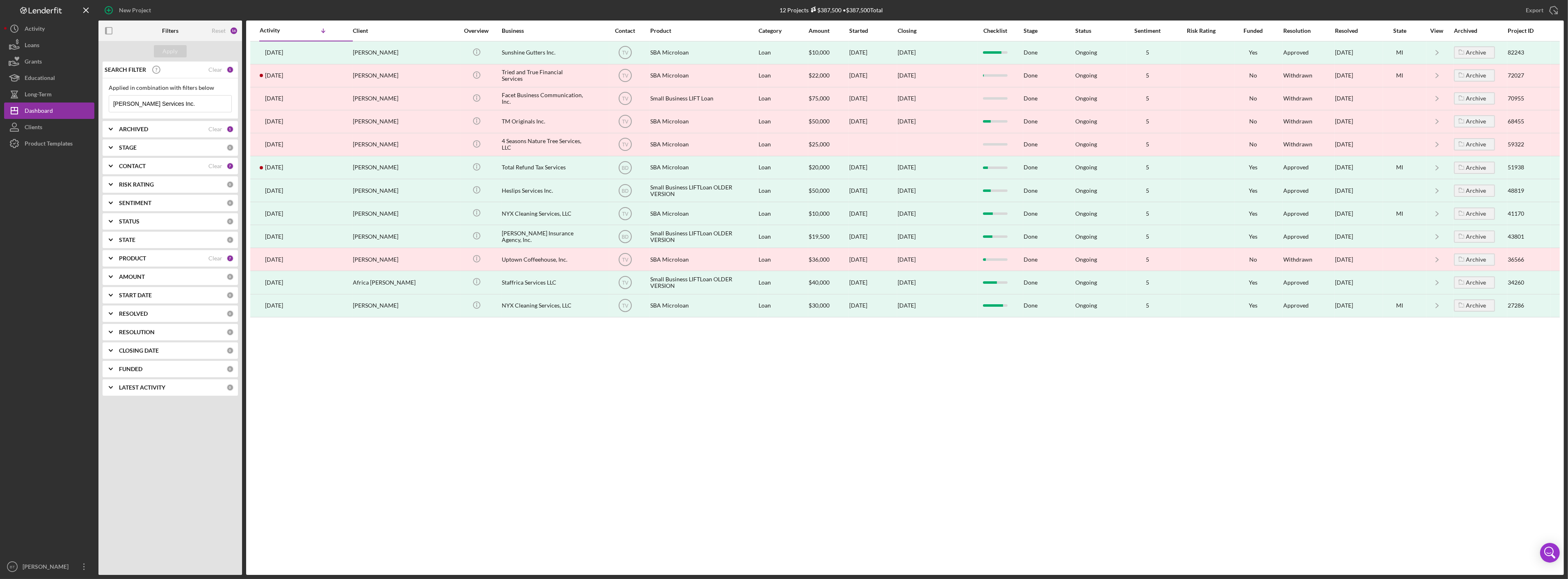
click at [163, 97] on input "Heslip's Services Inc." at bounding box center [171, 104] width 123 height 17
paste input "Sunset Laser LLC"
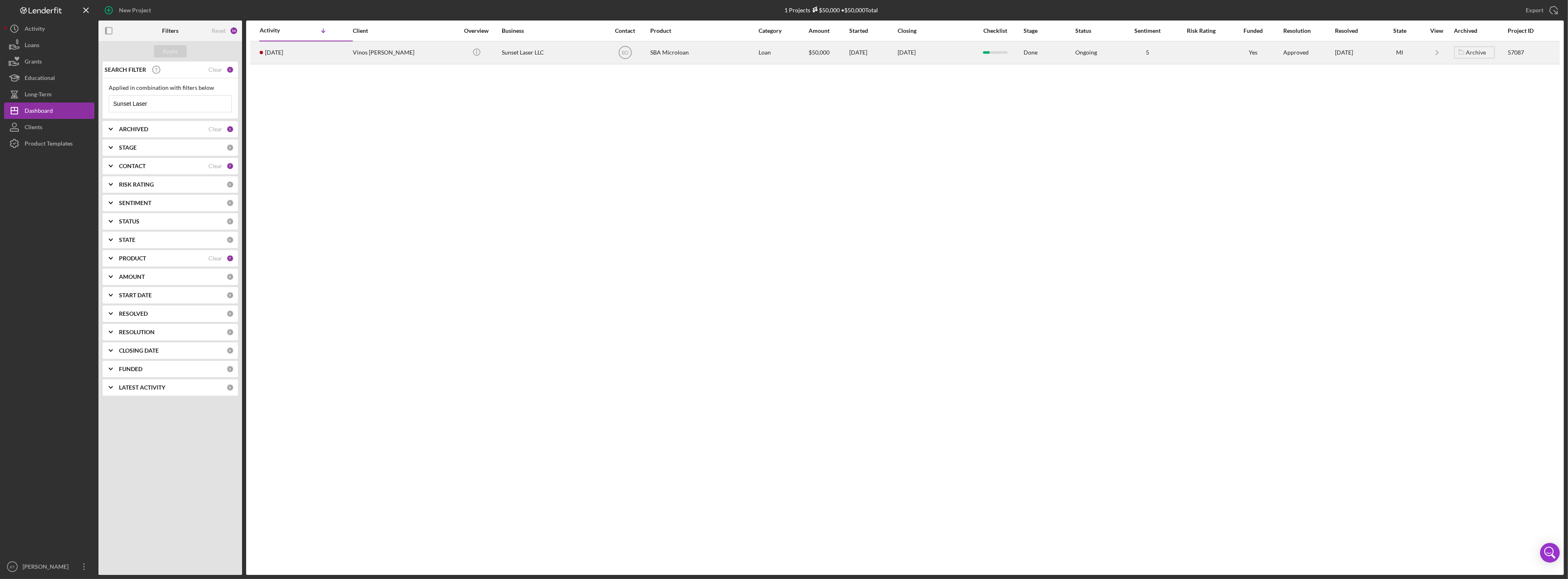
type input "Sunset Laser"
click at [442, 55] on td "Vinos Yousif" at bounding box center [407, 53] width 109 height 23
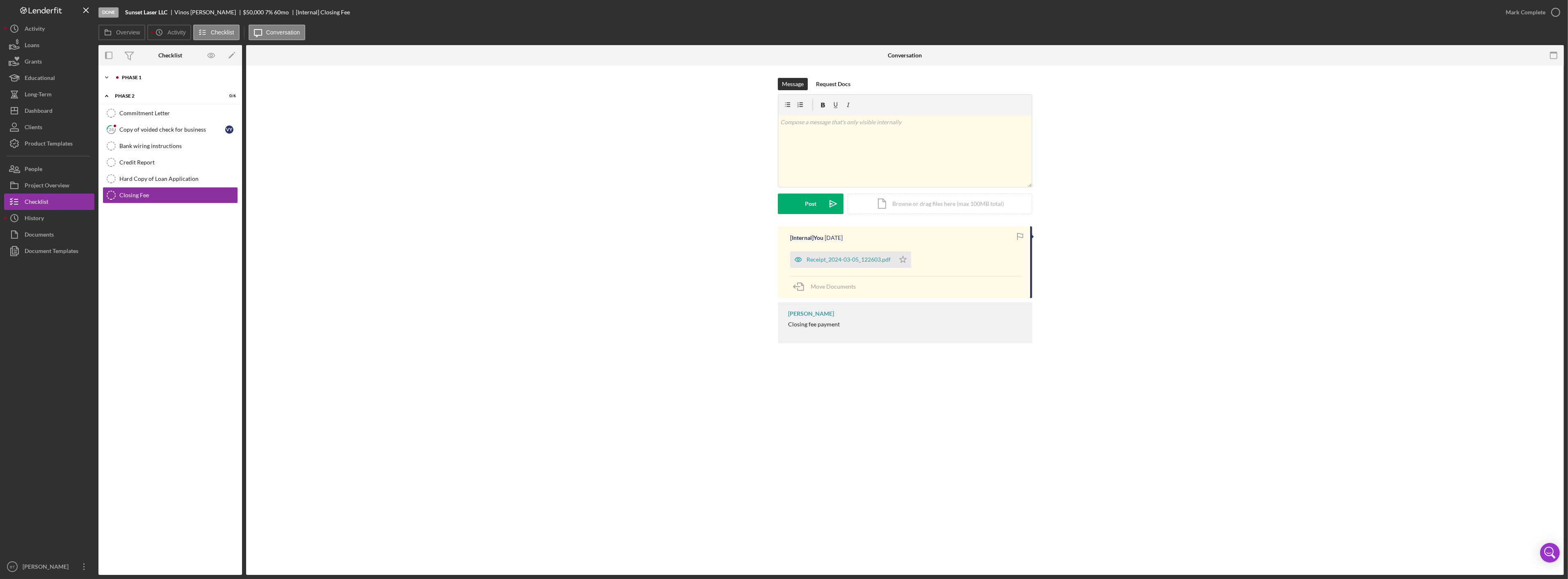
click at [128, 75] on div "Phase 1" at bounding box center [176, 78] width 110 height 5
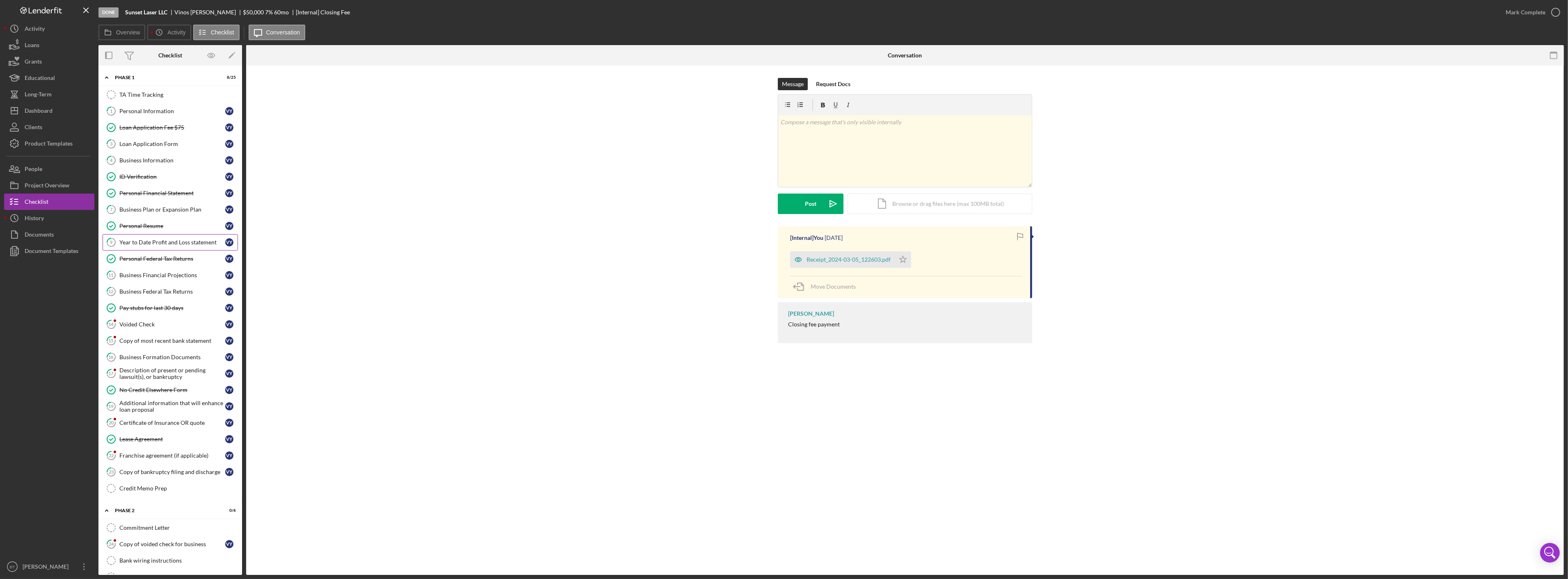
scroll to position [46, 0]
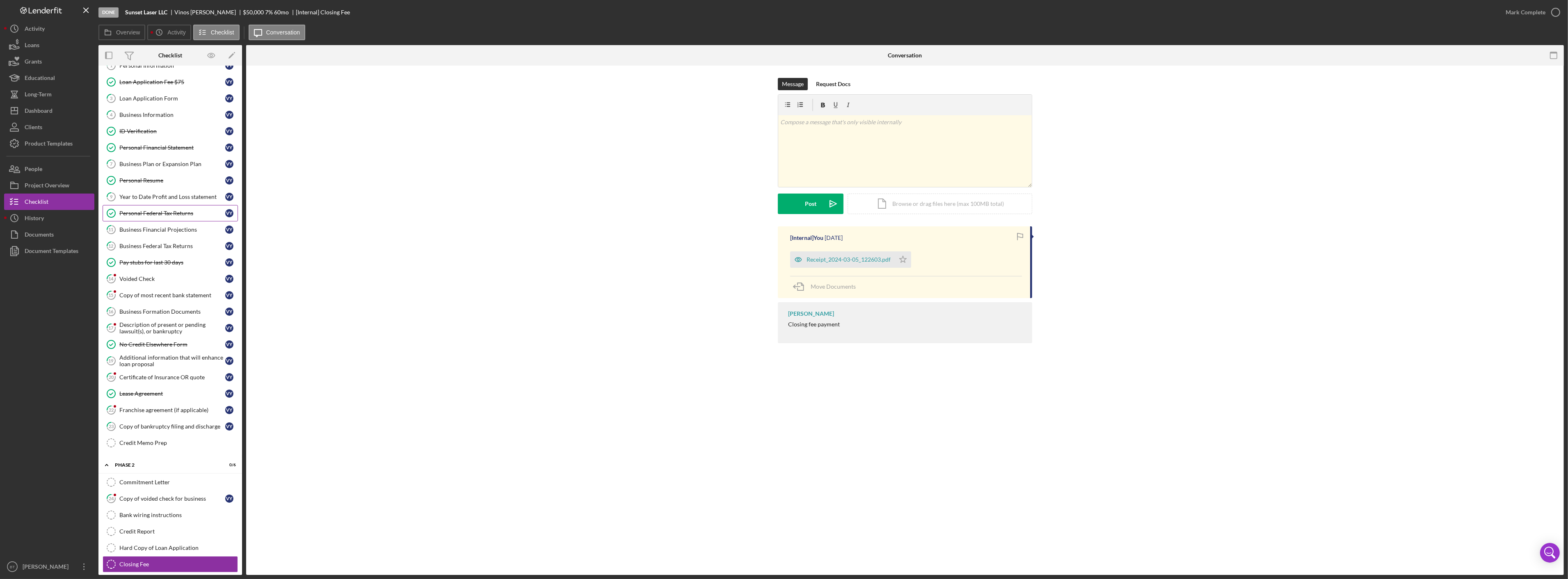
click at [157, 214] on div "Personal Federal Tax Returns" at bounding box center [172, 214] width 106 height 7
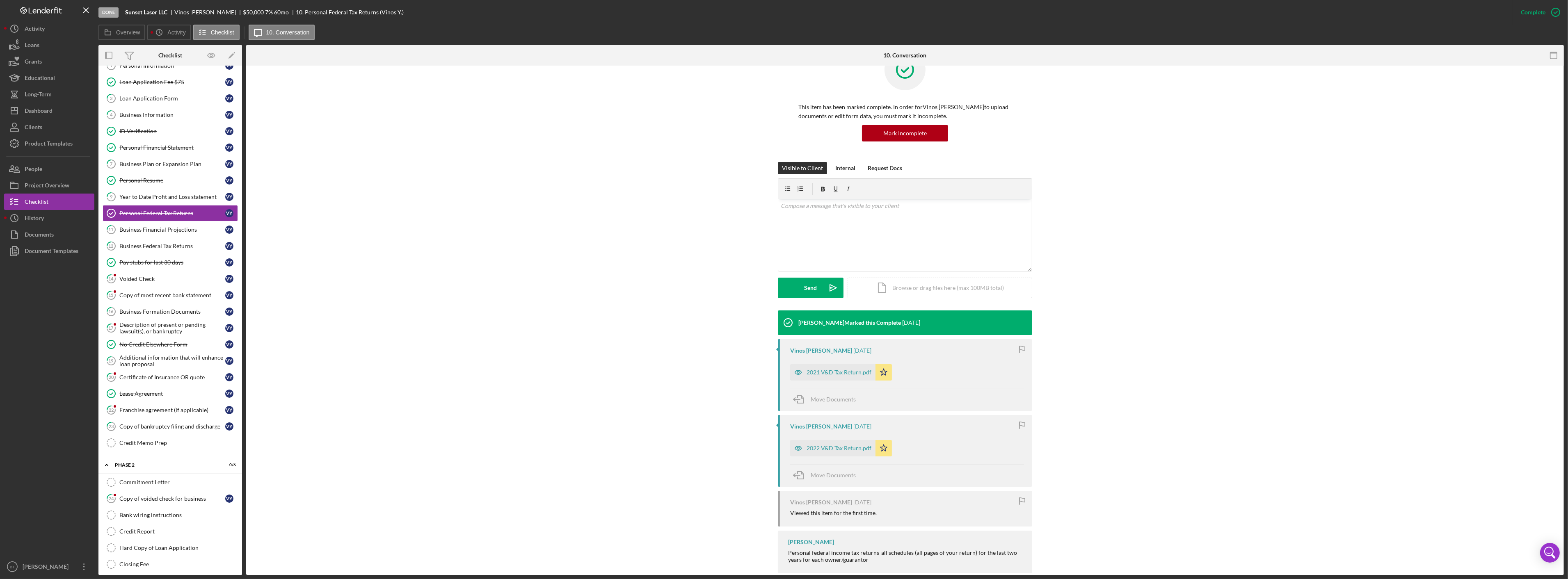
scroll to position [44, 0]
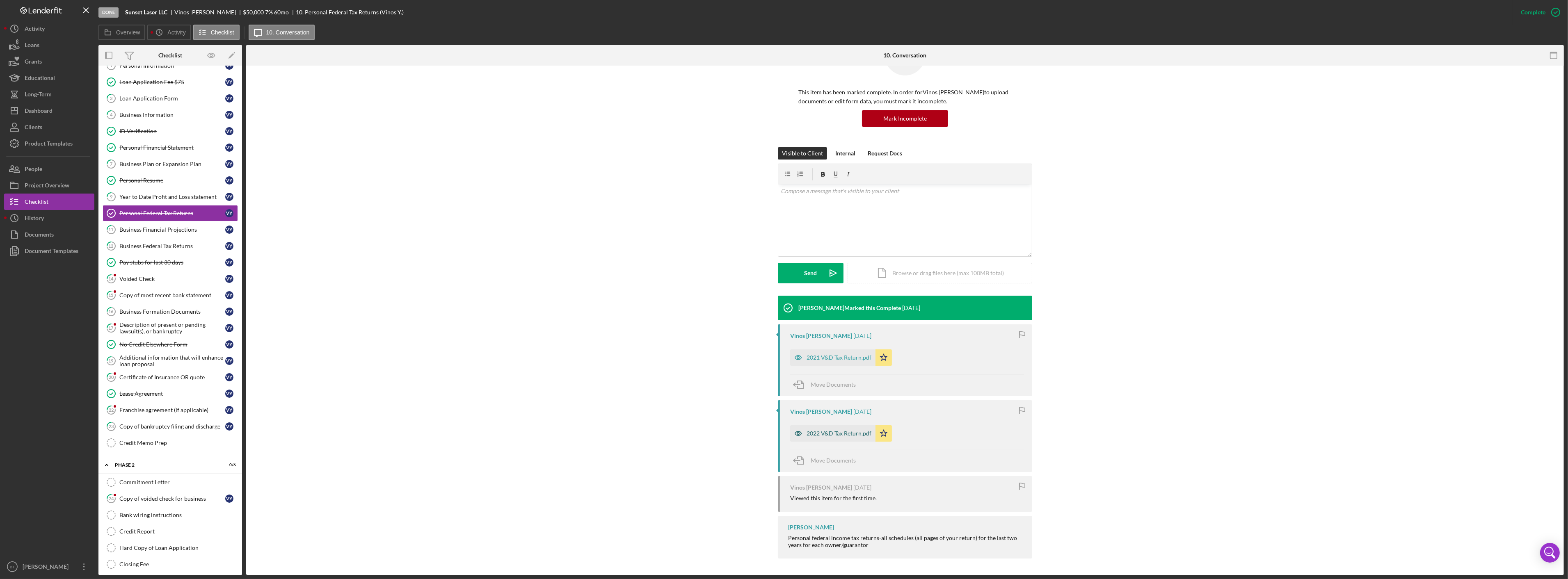
click at [828, 435] on div "2022 V&D Tax Return.pdf" at bounding box center [839, 434] width 65 height 7
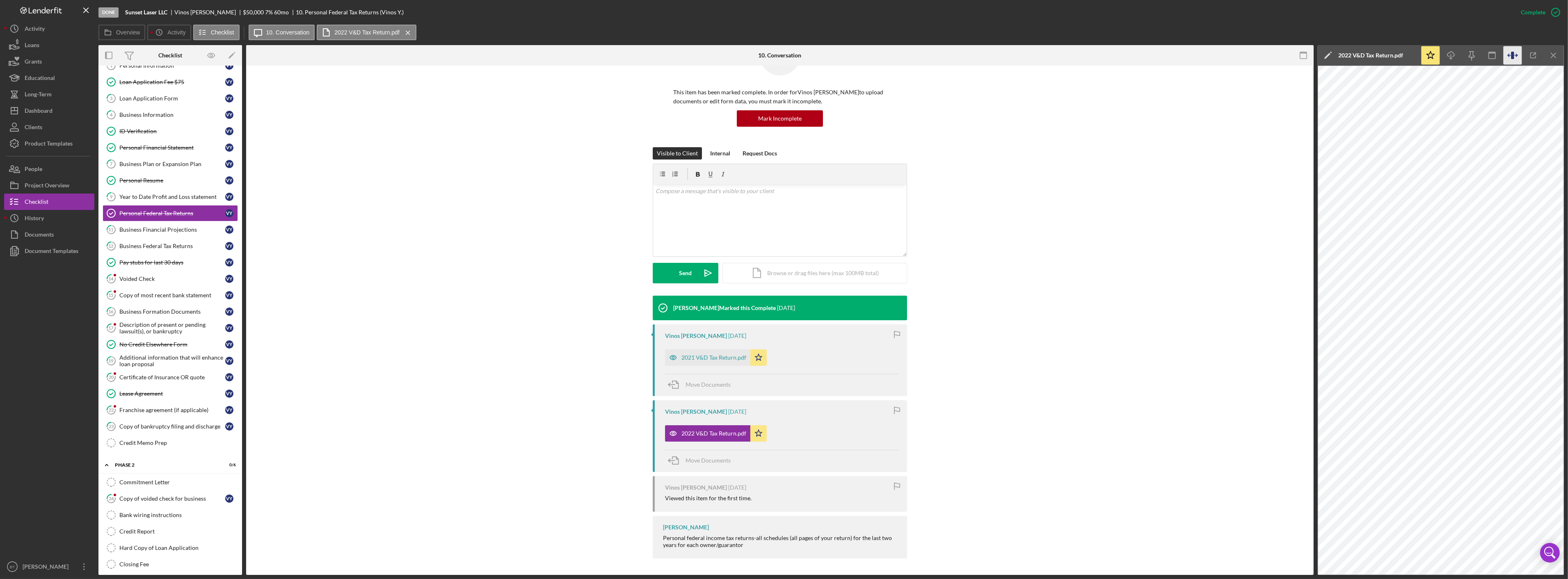
click at [1503, 52] on icon "button" at bounding box center [1513, 55] width 18 height 18
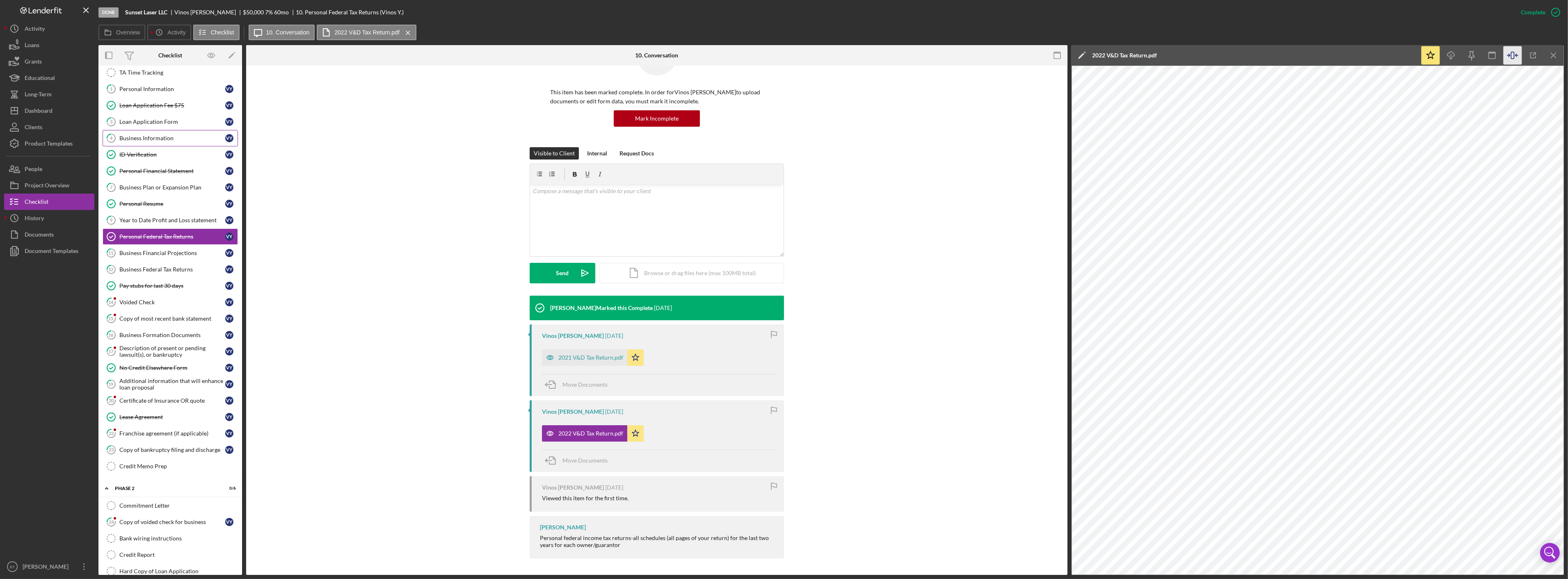
scroll to position [0, 0]
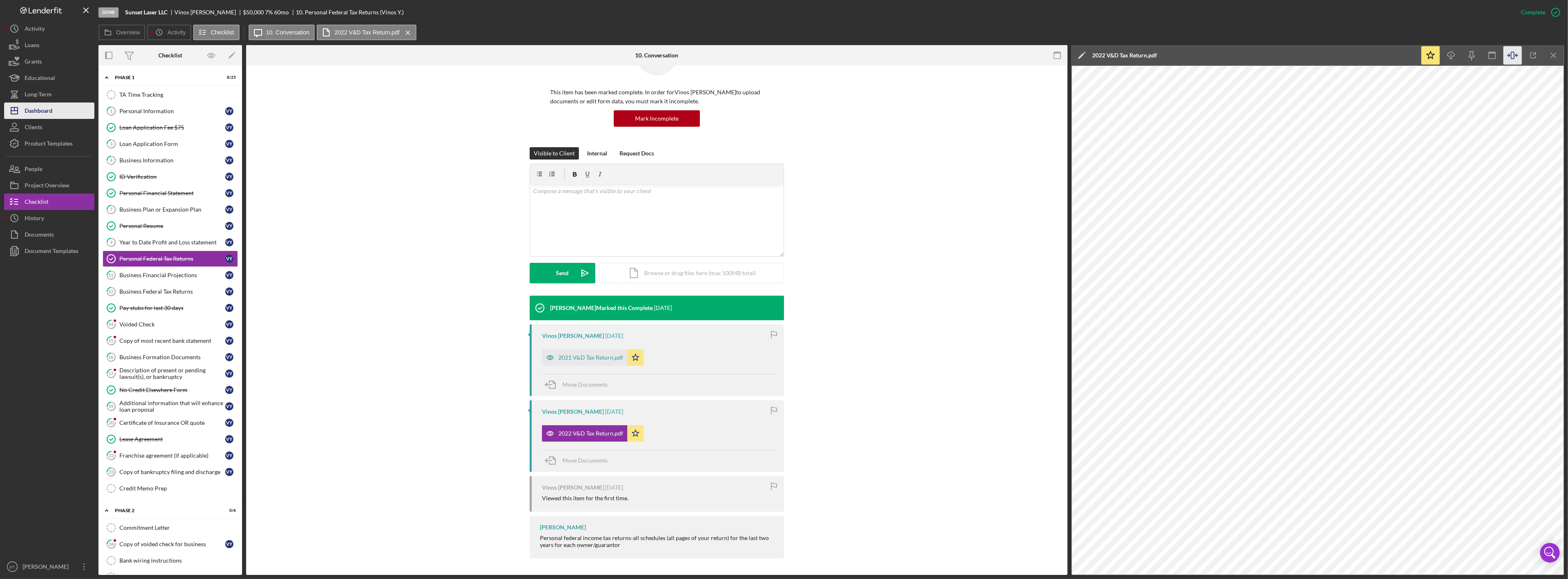
click at [26, 113] on div "Dashboard" at bounding box center [39, 112] width 28 height 18
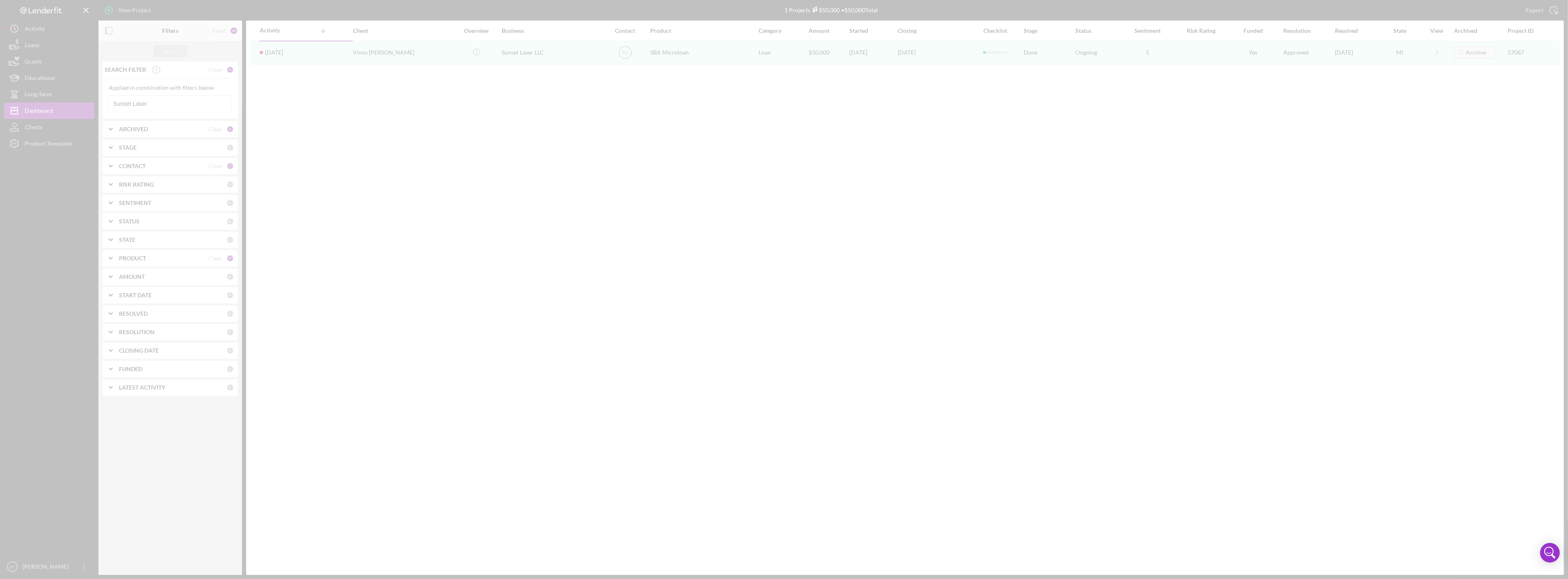
click at [144, 108] on div at bounding box center [784, 289] width 1568 height 579
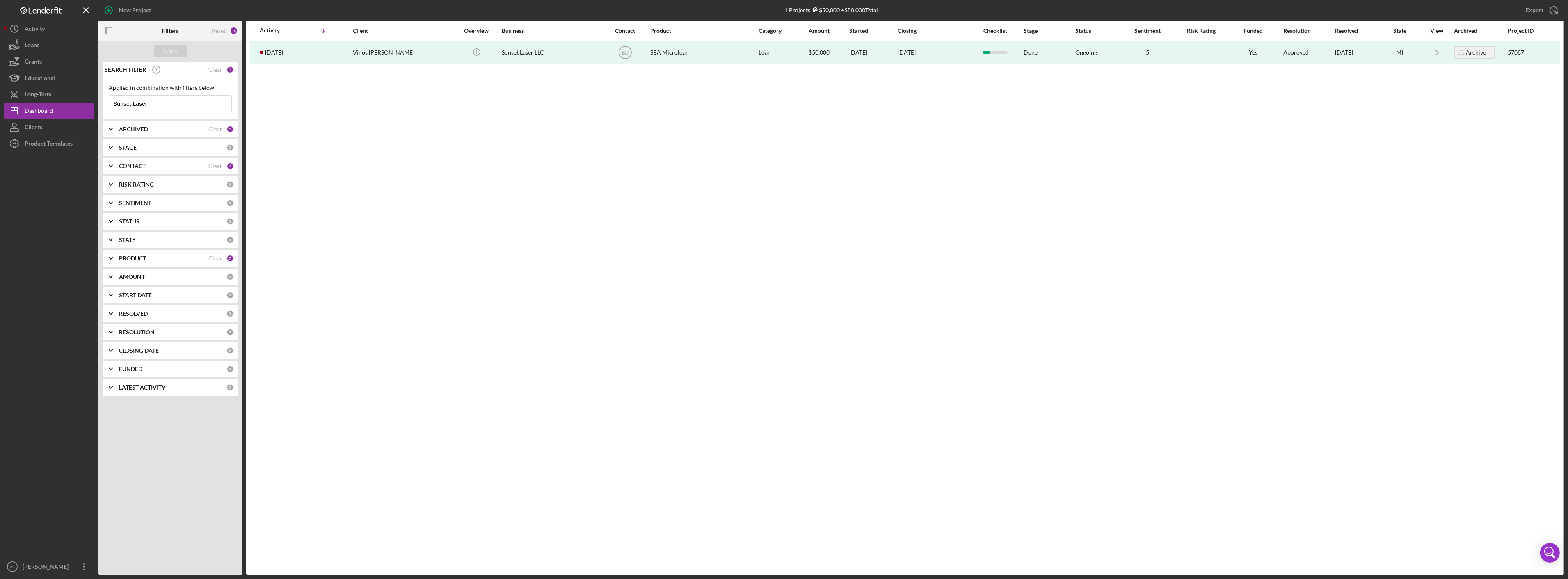
click at [164, 106] on input "Sunset Laser" at bounding box center [171, 104] width 123 height 17
paste input "prayChic Airbrush Tanning, Inc."
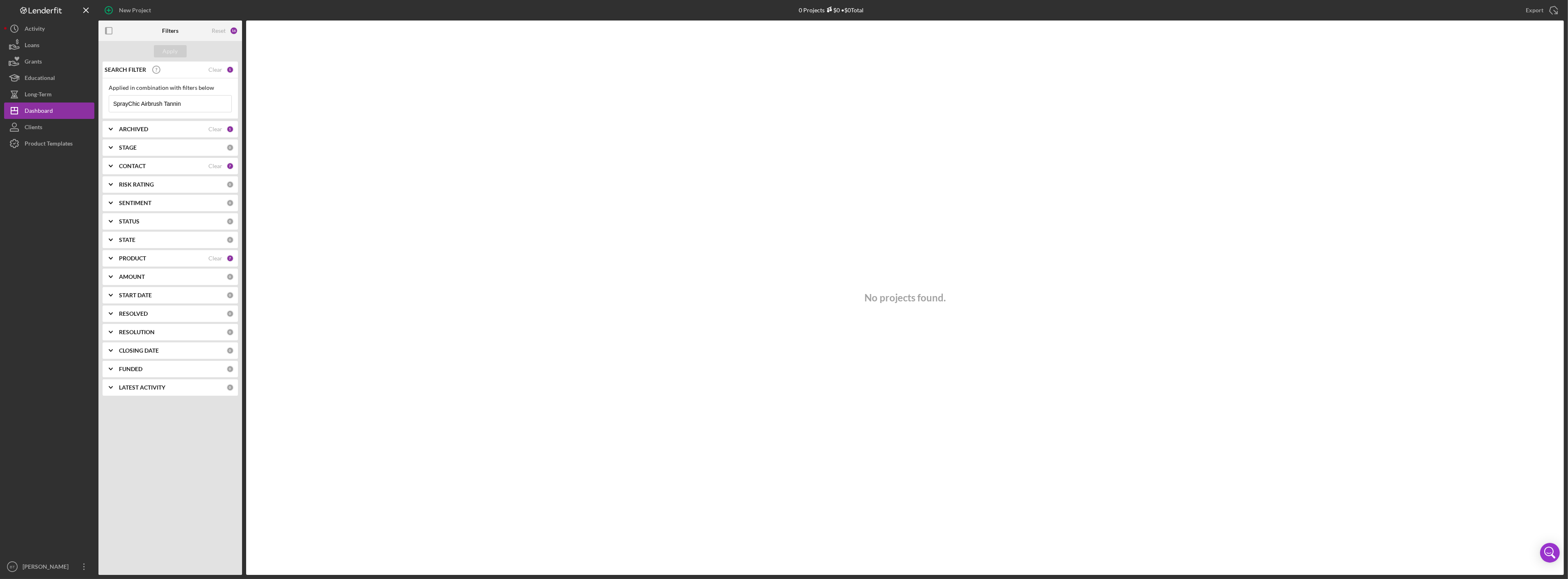
drag, startPoint x: 204, startPoint y: 105, endPoint x: 160, endPoint y: 116, distance: 45.4
click at [160, 116] on div "Applied in combination with filters below SprayChic Airbrush Tannin Icon/Menu C…" at bounding box center [170, 99] width 135 height 41
drag, startPoint x: 162, startPoint y: 103, endPoint x: 137, endPoint y: 108, distance: 25.5
click at [137, 108] on input "SprayChic Airbrus" at bounding box center [171, 104] width 123 height 17
click at [140, 103] on input "SprayChi" at bounding box center [171, 104] width 123 height 17
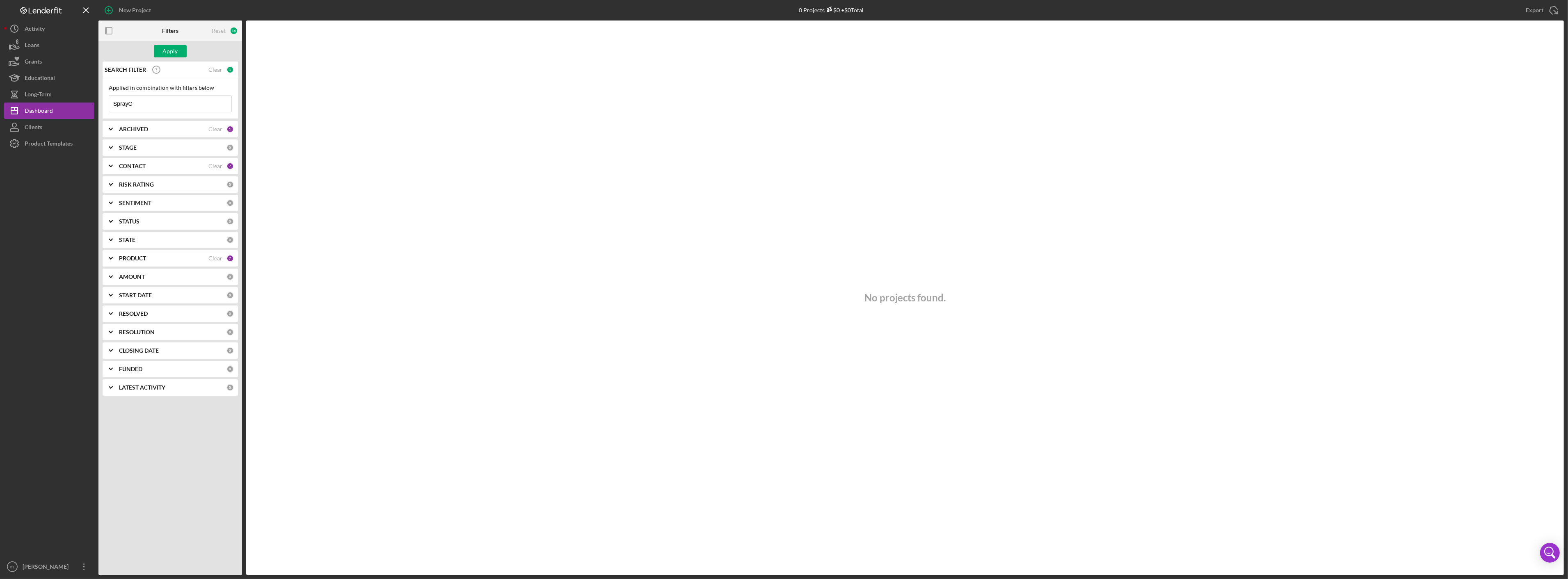
type input "Spray"
drag, startPoint x: 140, startPoint y: 103, endPoint x: 113, endPoint y: 107, distance: 27.3
click at [113, 107] on input "Spray" at bounding box center [171, 104] width 123 height 17
drag, startPoint x: 129, startPoint y: 107, endPoint x: 133, endPoint y: 104, distance: 5.0
click at [129, 106] on input "Spray" at bounding box center [171, 104] width 123 height 17
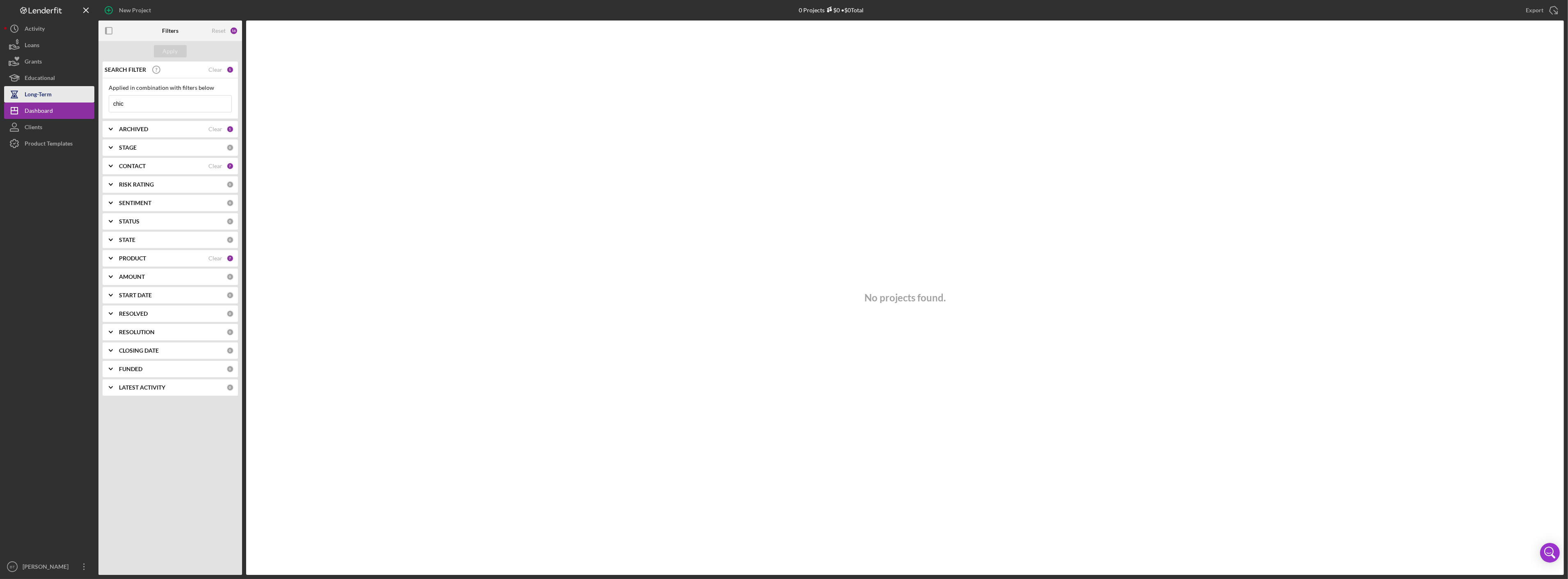
drag, startPoint x: 126, startPoint y: 107, endPoint x: 86, endPoint y: 97, distance: 41.2
click at [86, 97] on div "New Project 0 Projects $0 • $0 Total Sunset Laser Export Icon/Export Filters Re…" at bounding box center [784, 287] width 1560 height 575
type input "c"
click at [137, 101] on input "sery" at bounding box center [171, 104] width 123 height 17
paste input "Carissa"
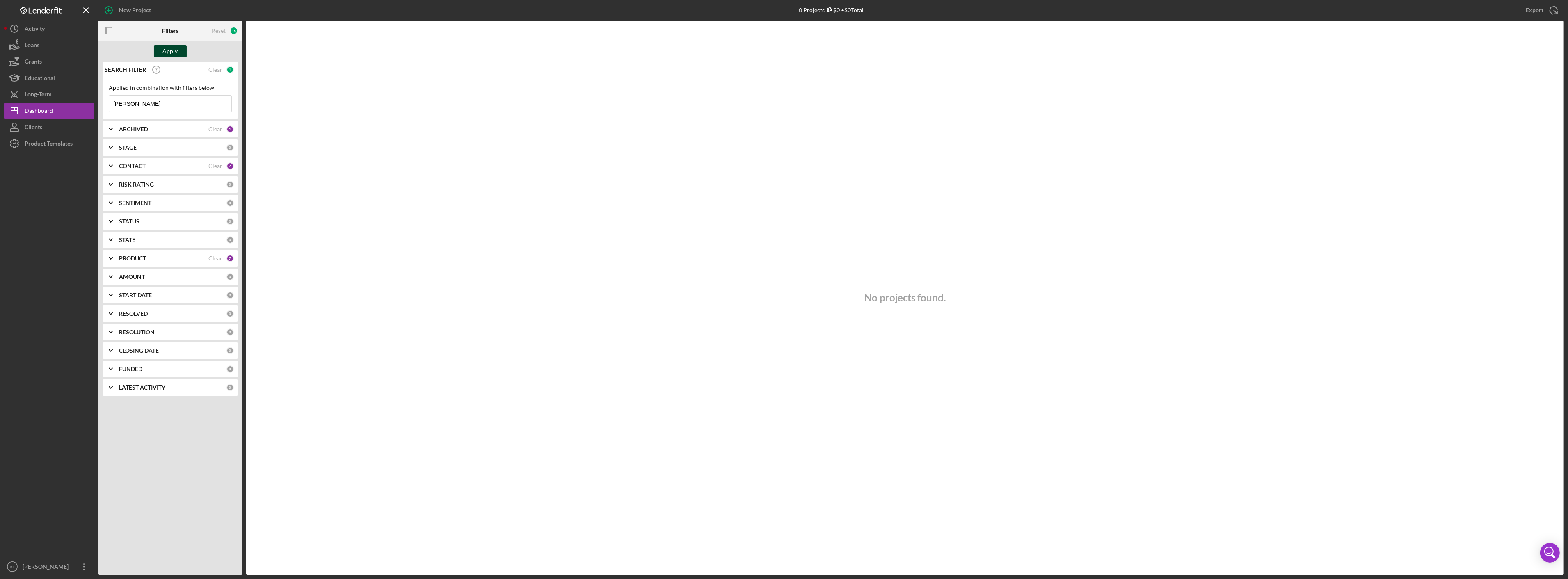
click at [162, 54] on button "Apply" at bounding box center [171, 51] width 33 height 12
click at [141, 103] on input "Carissa" at bounding box center [171, 104] width 123 height 17
type input "mcdowell"
click at [186, 132] on div "ARCHIVED" at bounding box center [164, 129] width 89 height 7
click at [130, 175] on label "Archived" at bounding box center [176, 176] width 110 height 8
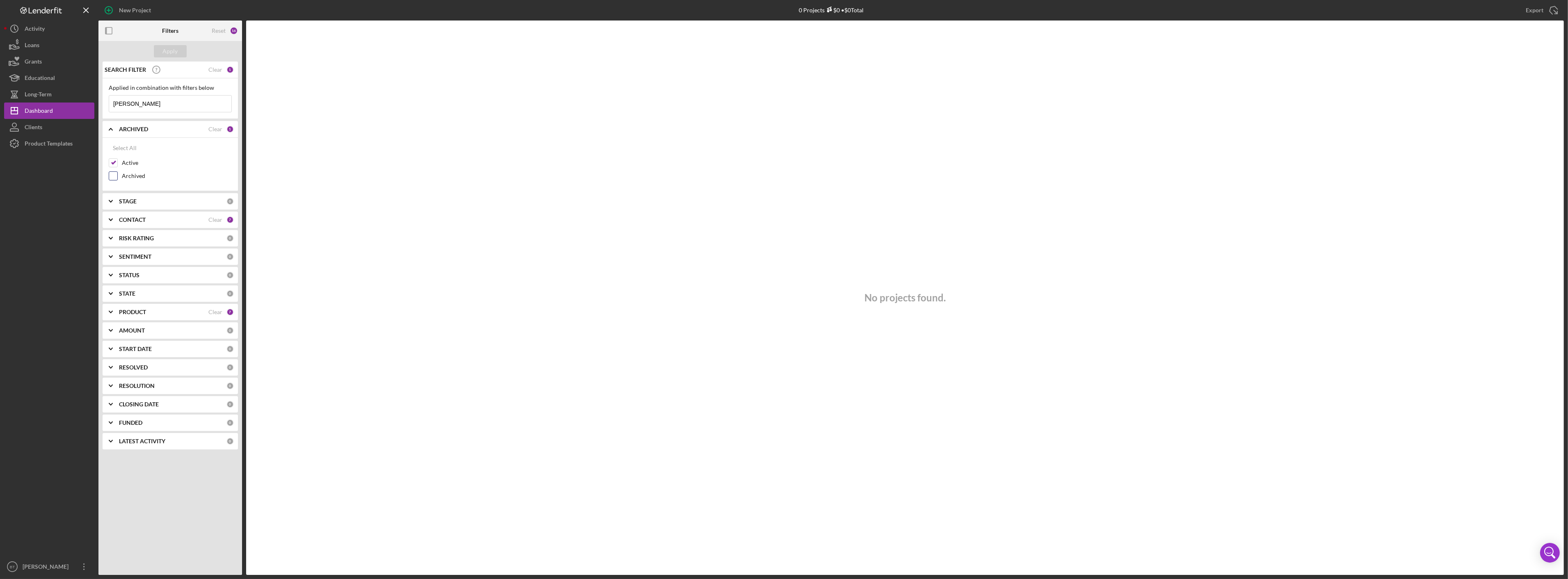
click at [118, 175] on input "Archived" at bounding box center [113, 176] width 8 height 8
checkbox input "true"
click at [168, 50] on div "Apply" at bounding box center [171, 51] width 15 height 12
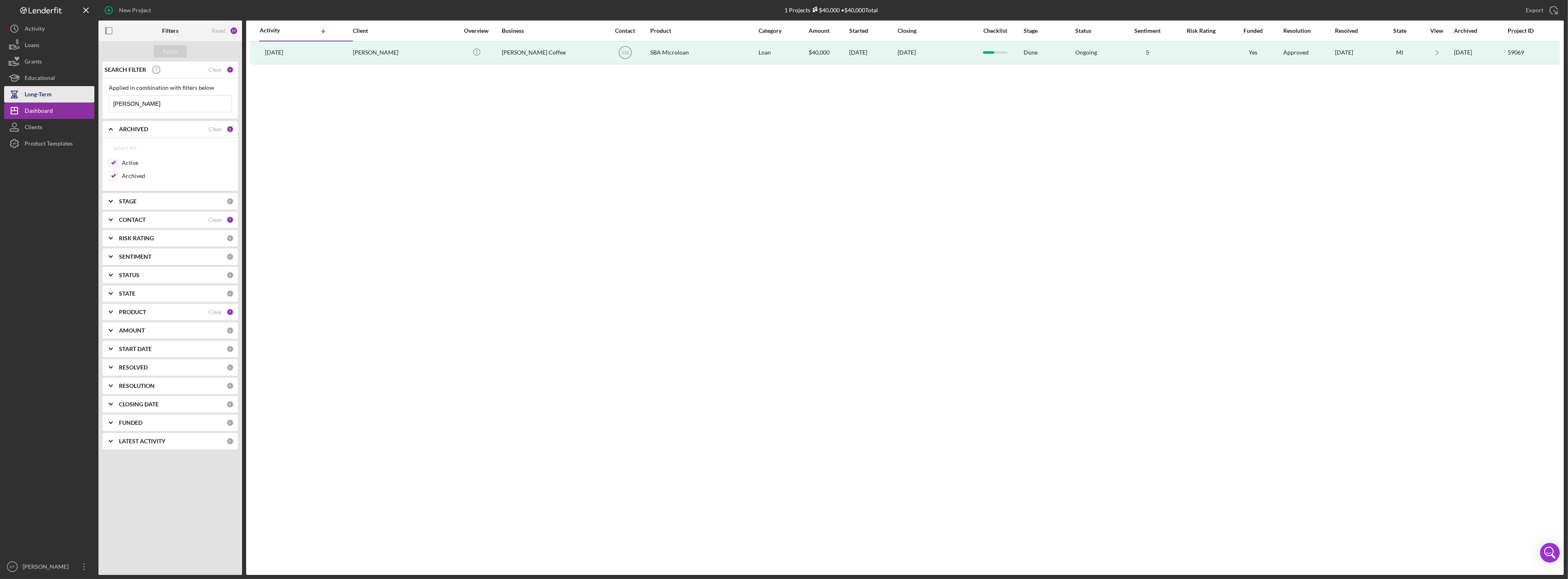
drag, startPoint x: 157, startPoint y: 105, endPoint x: 81, endPoint y: 96, distance: 76.5
click at [81, 96] on div "New Project 1 Projects $40,000 • $40,000 Total Sunset Laser Export Icon/Export …" at bounding box center [784, 287] width 1560 height 575
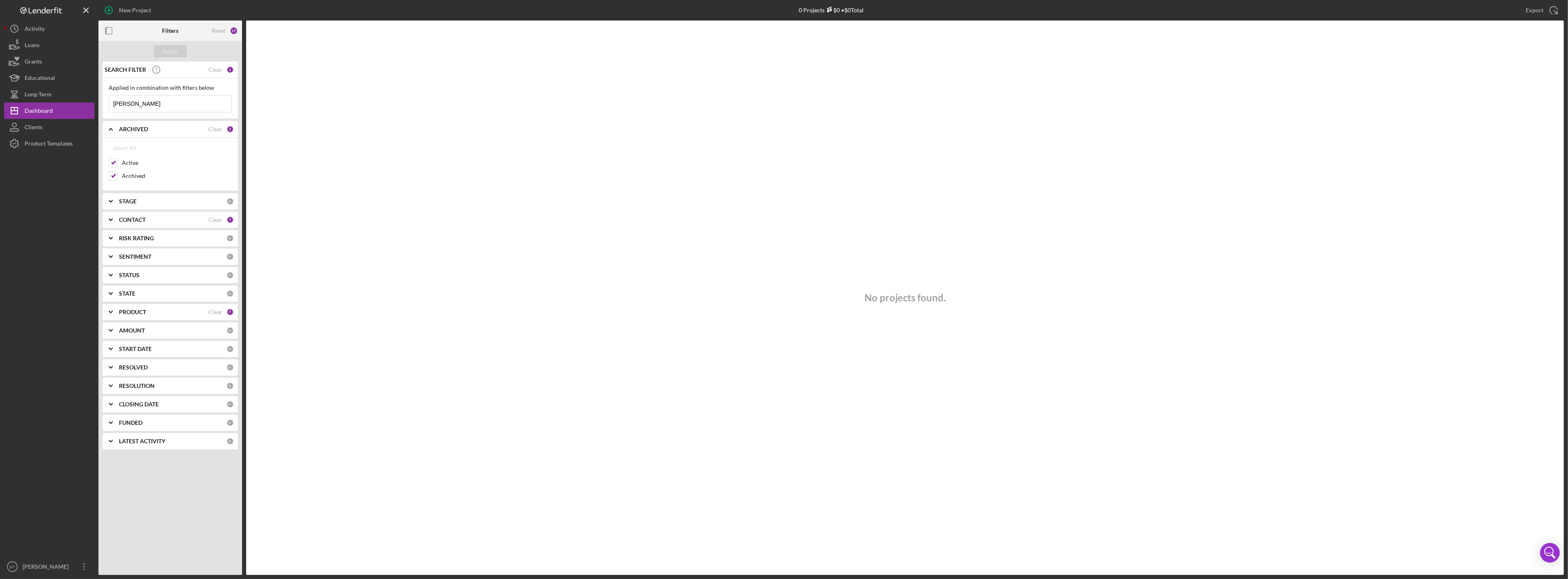
click at [140, 107] on input "carissa" at bounding box center [171, 104] width 123 height 17
type input "carissa"
click at [129, 216] on b "CONTACT" at bounding box center [133, 220] width 27 height 7
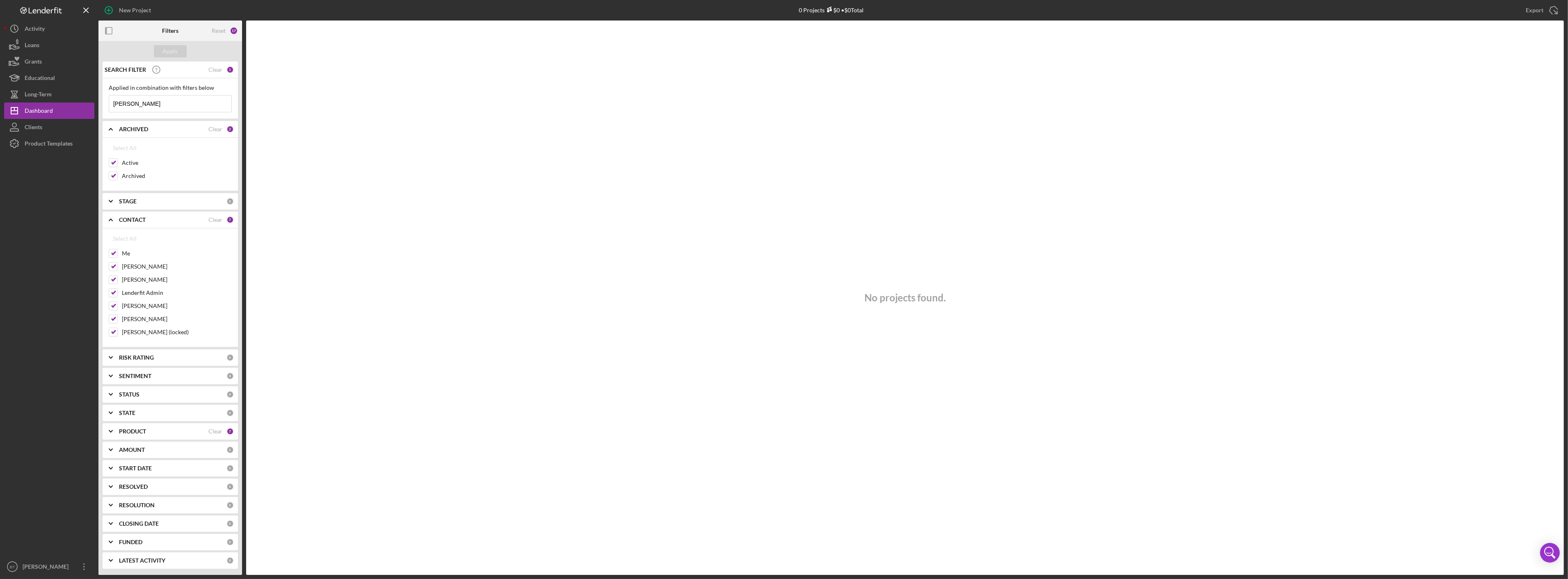
click at [129, 216] on b "CONTACT" at bounding box center [133, 220] width 27 height 7
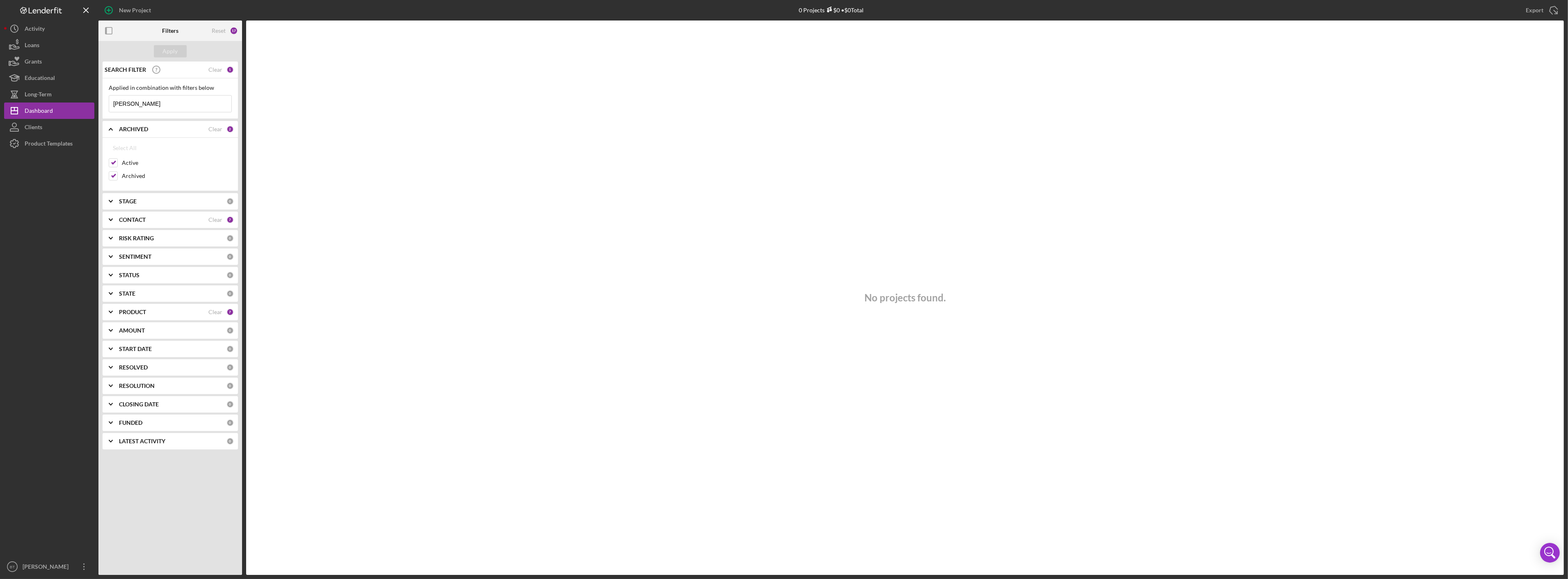
click at [152, 314] on div "PRODUCT" at bounding box center [164, 312] width 89 height 7
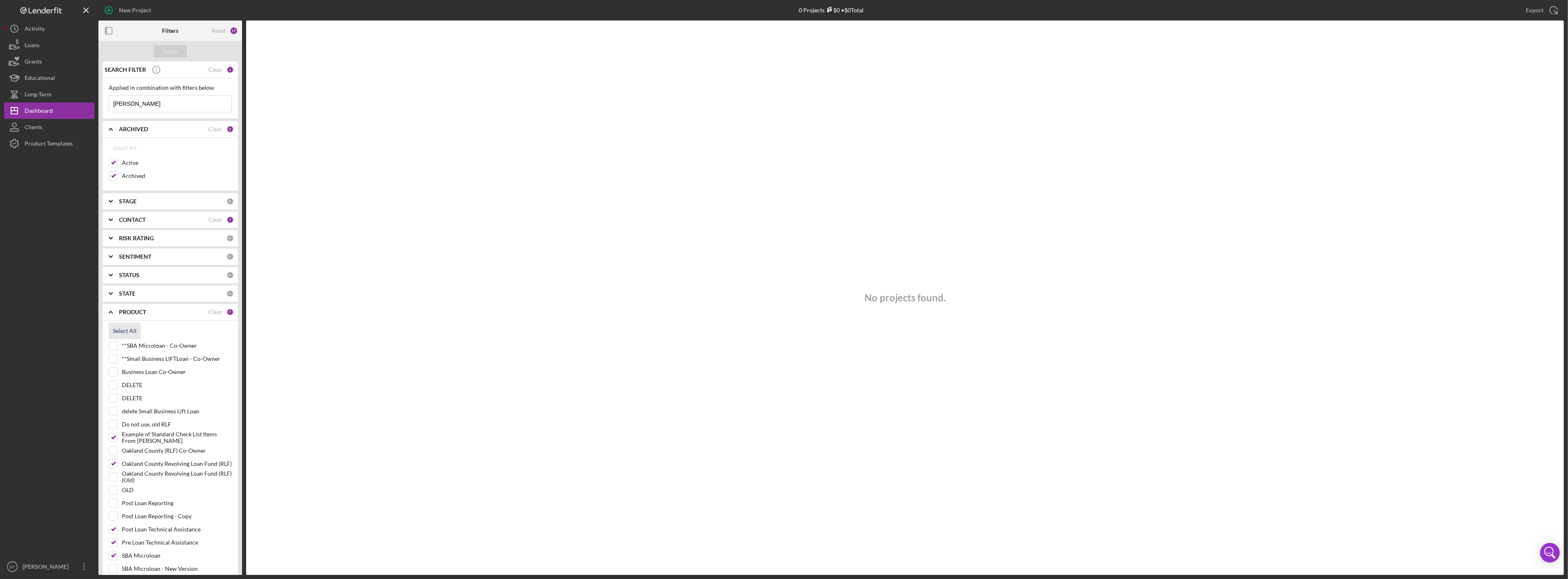
click at [124, 328] on div "Select All" at bounding box center [124, 331] width 24 height 17
checkbox input "true"
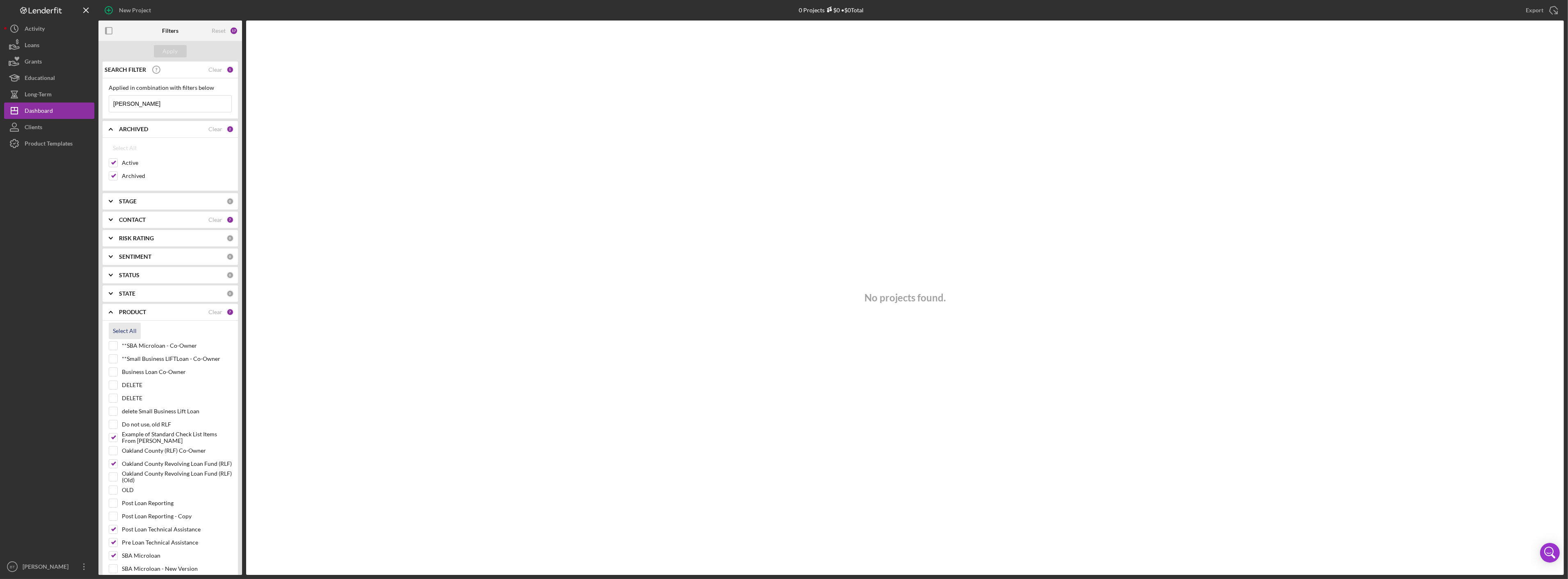
checkbox input "true"
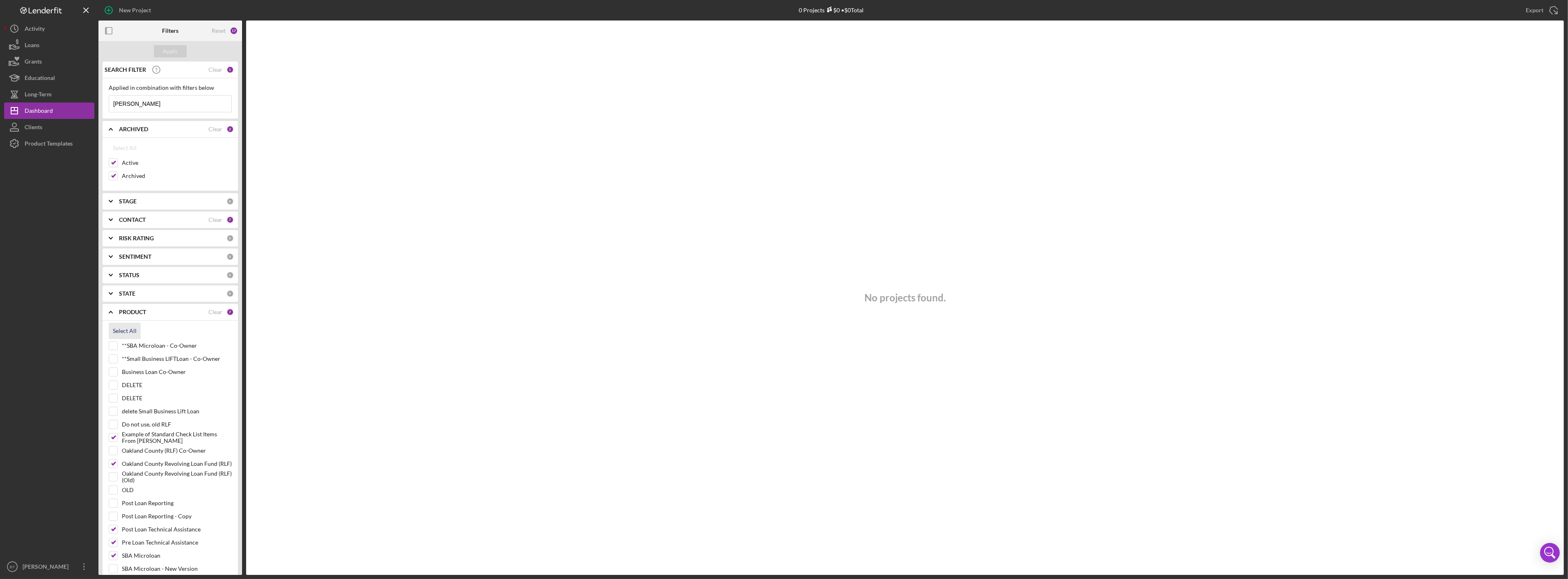
checkbox input "true"
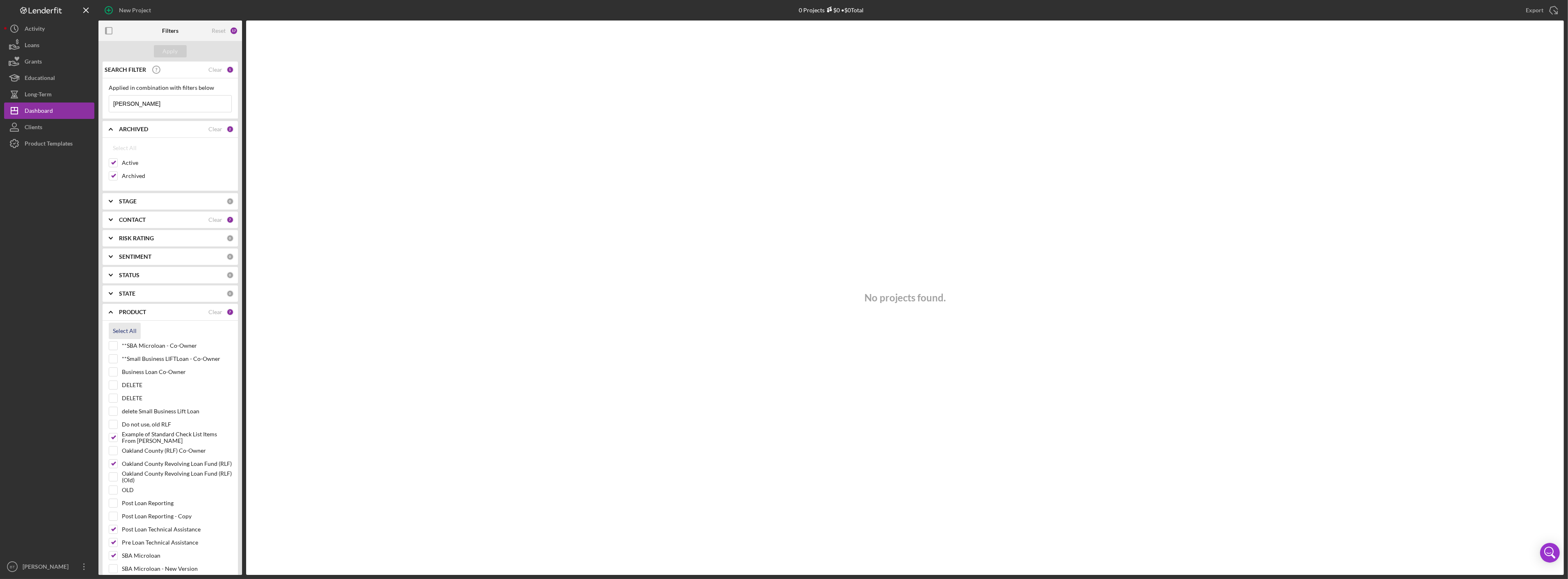
checkbox input "true"
click at [166, 55] on div "Apply" at bounding box center [171, 51] width 15 height 12
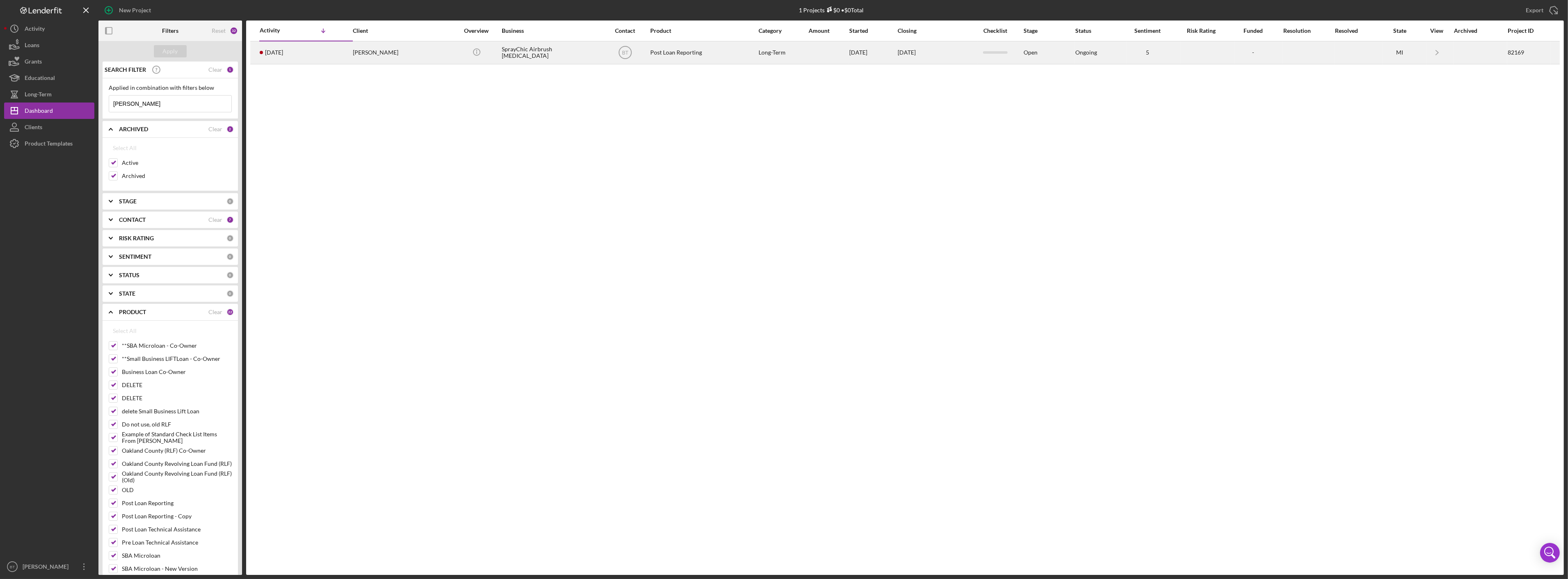
click at [326, 59] on div "5 months ago Carissa Osburn" at bounding box center [295, 53] width 72 height 22
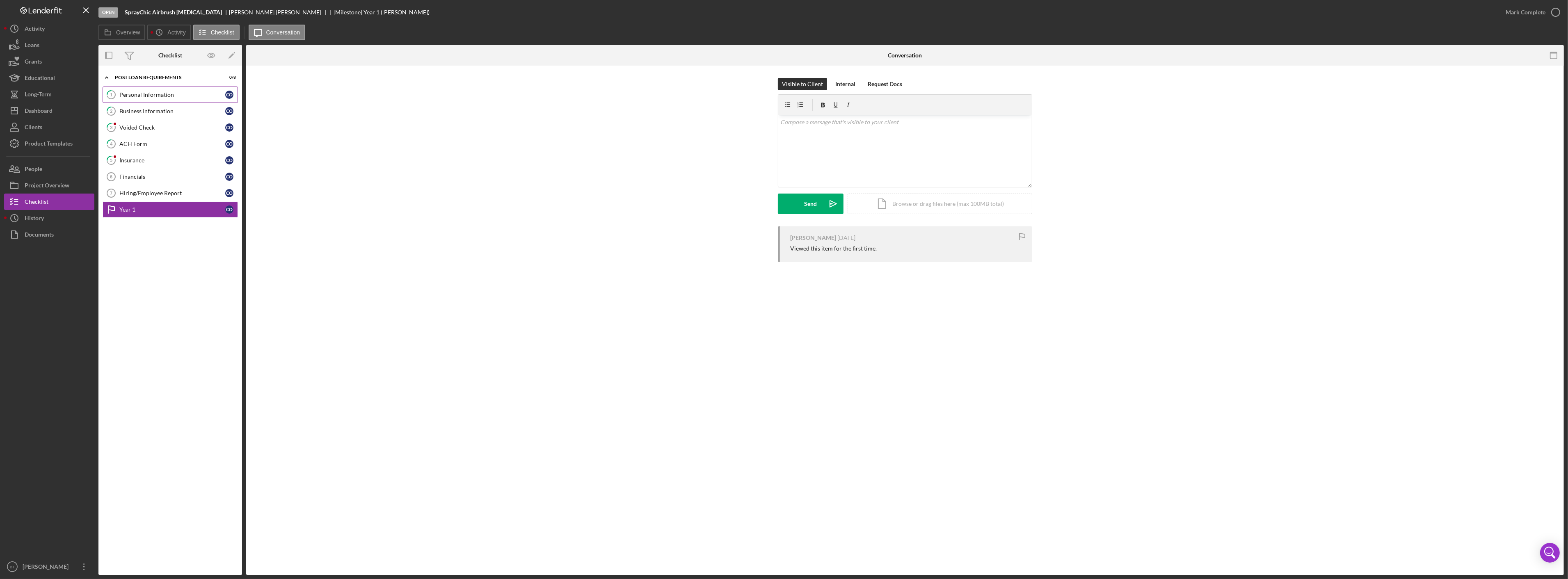
click at [151, 96] on div "Personal Information" at bounding box center [172, 94] width 106 height 7
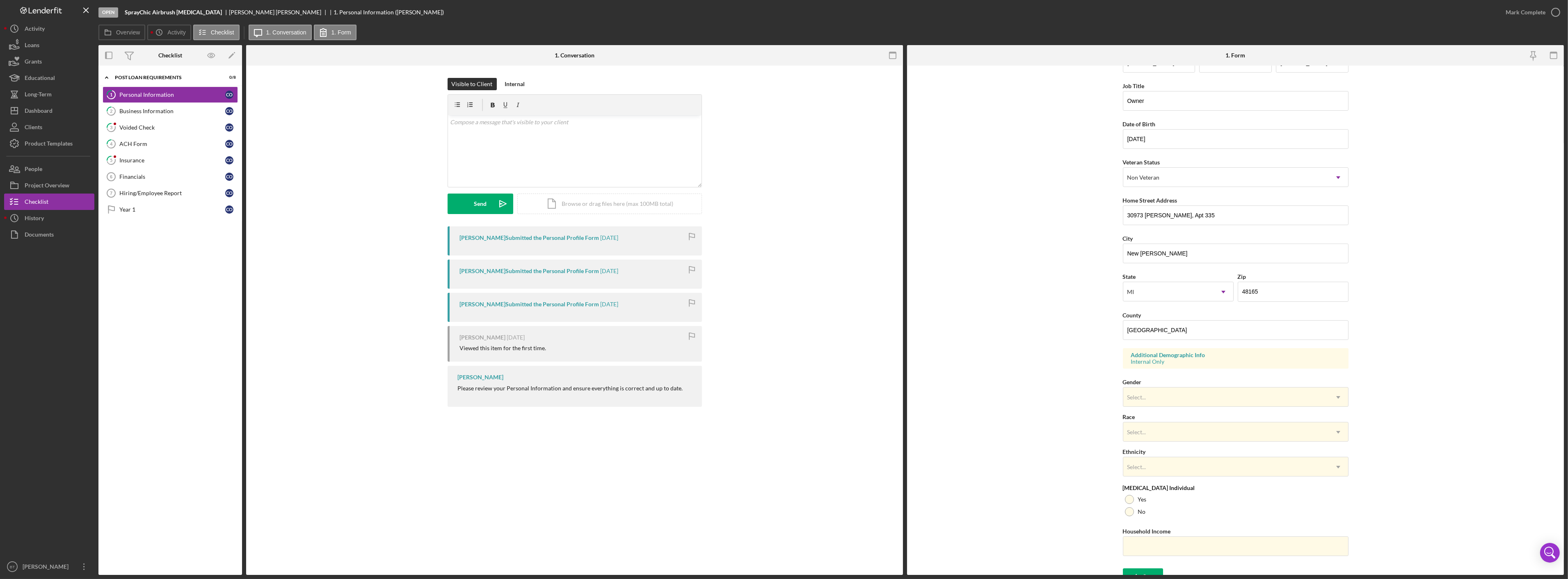
scroll to position [39, 0]
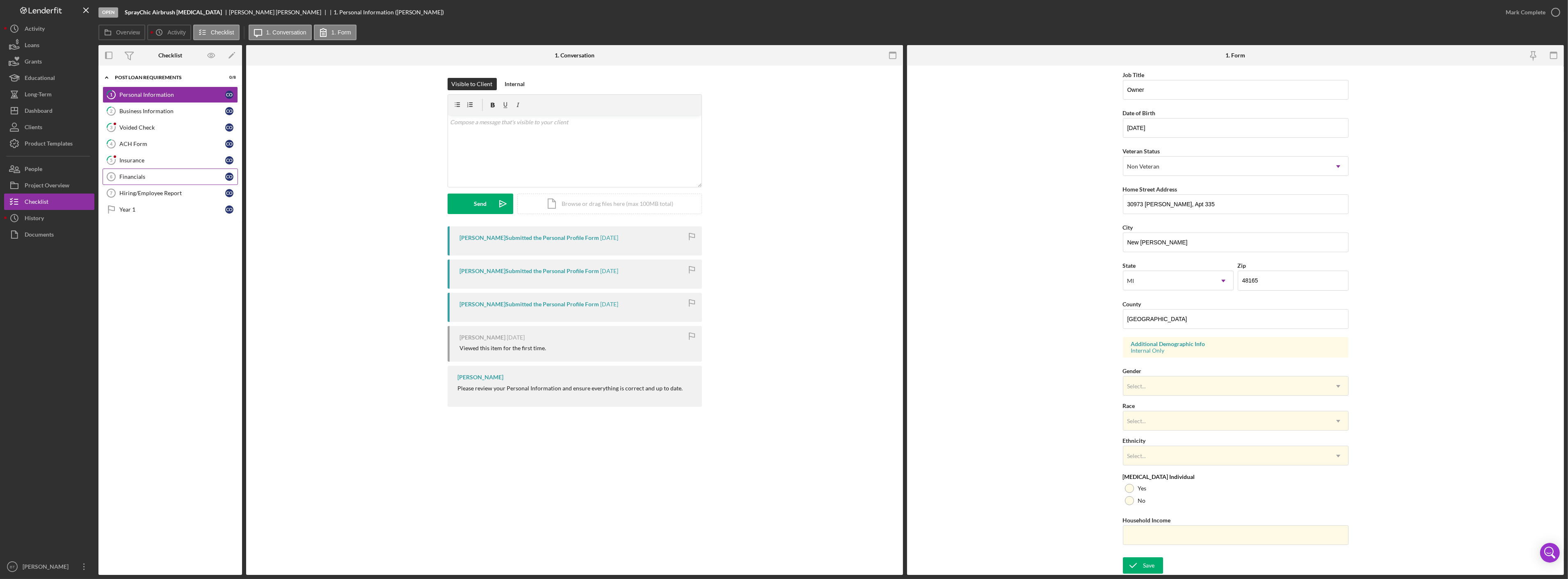
click at [138, 175] on div "Financials" at bounding box center [172, 176] width 106 height 7
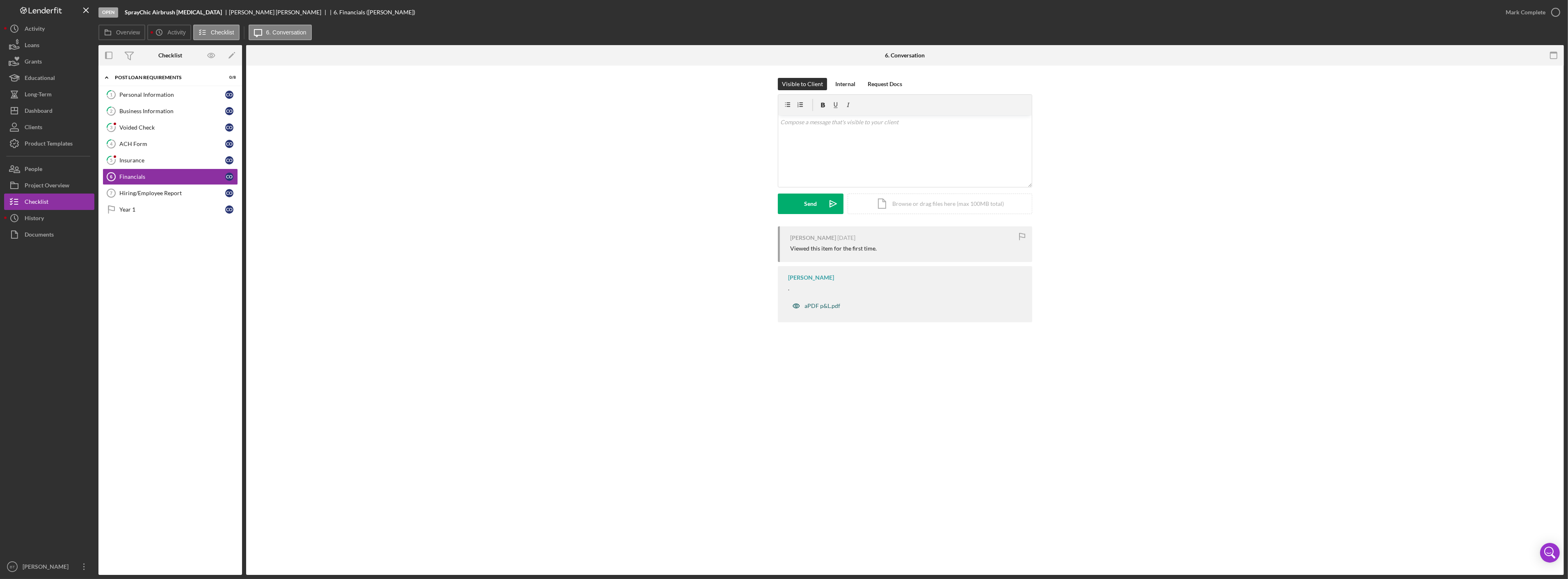
click at [811, 306] on div "aPDF p&L.pdf" at bounding box center [822, 306] width 36 height 7
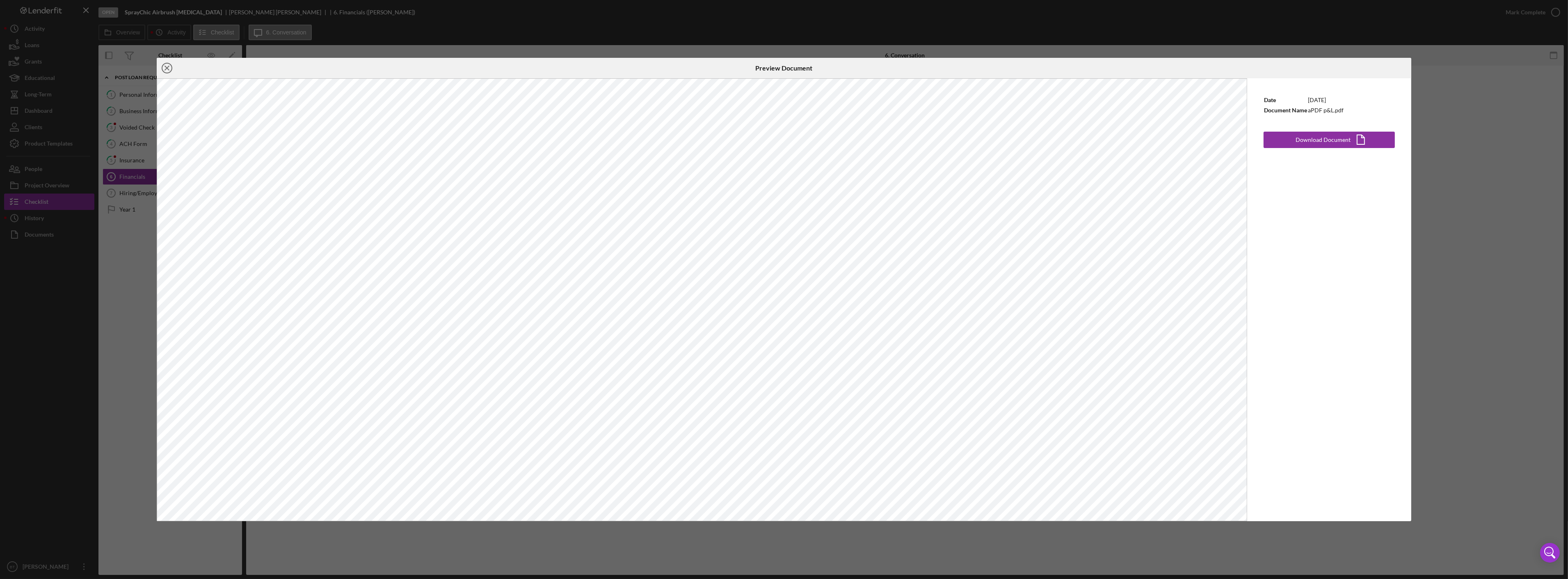
click at [166, 73] on circle at bounding box center [167, 68] width 10 height 10
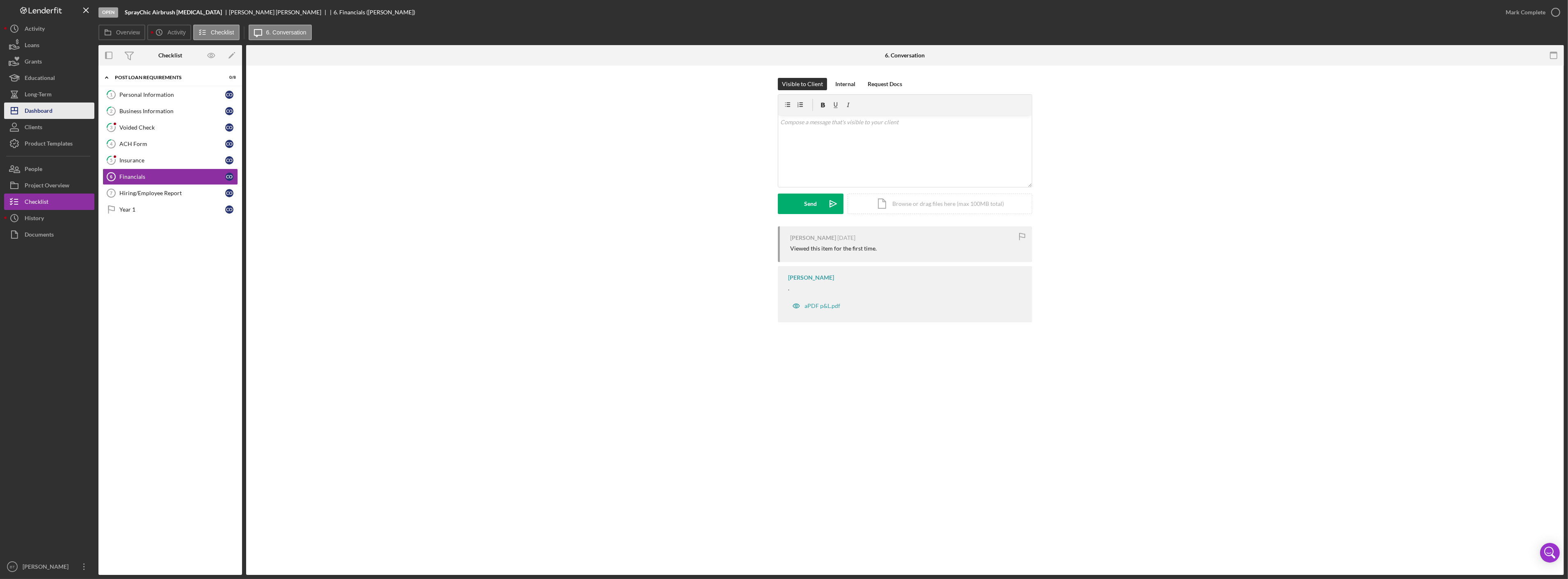
click at [43, 109] on div "Dashboard" at bounding box center [39, 112] width 28 height 18
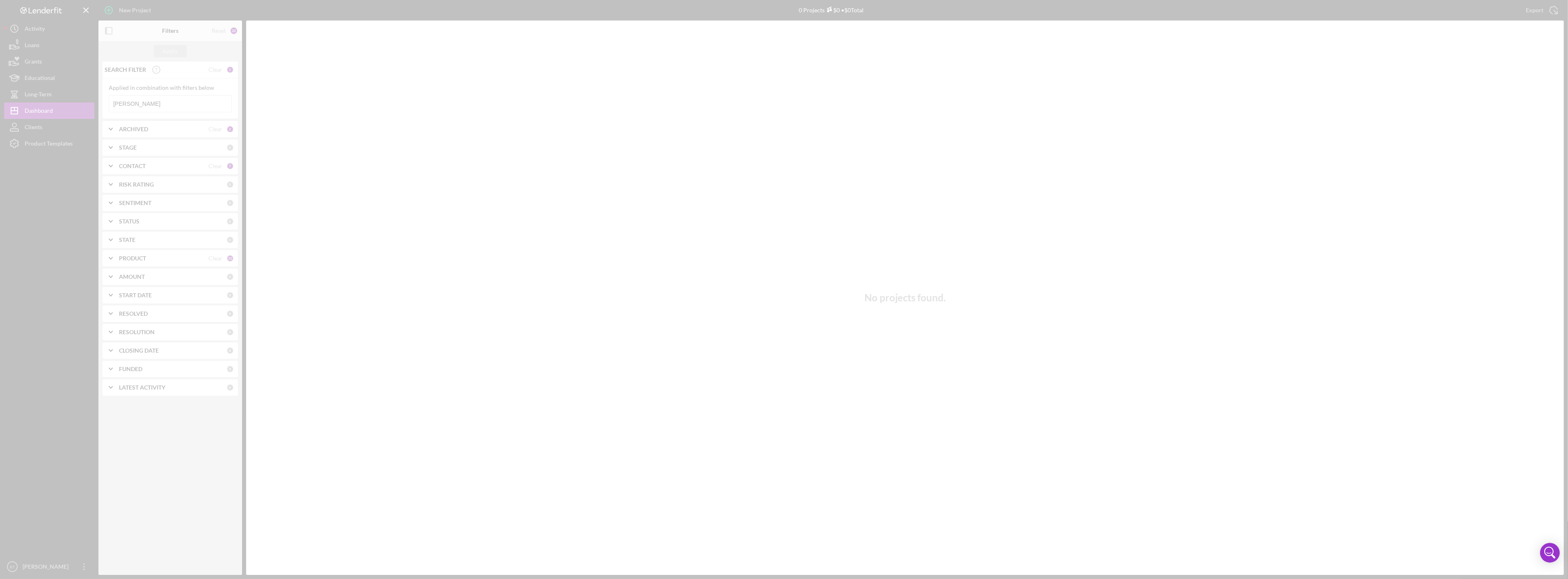
click at [132, 98] on div at bounding box center [784, 289] width 1568 height 579
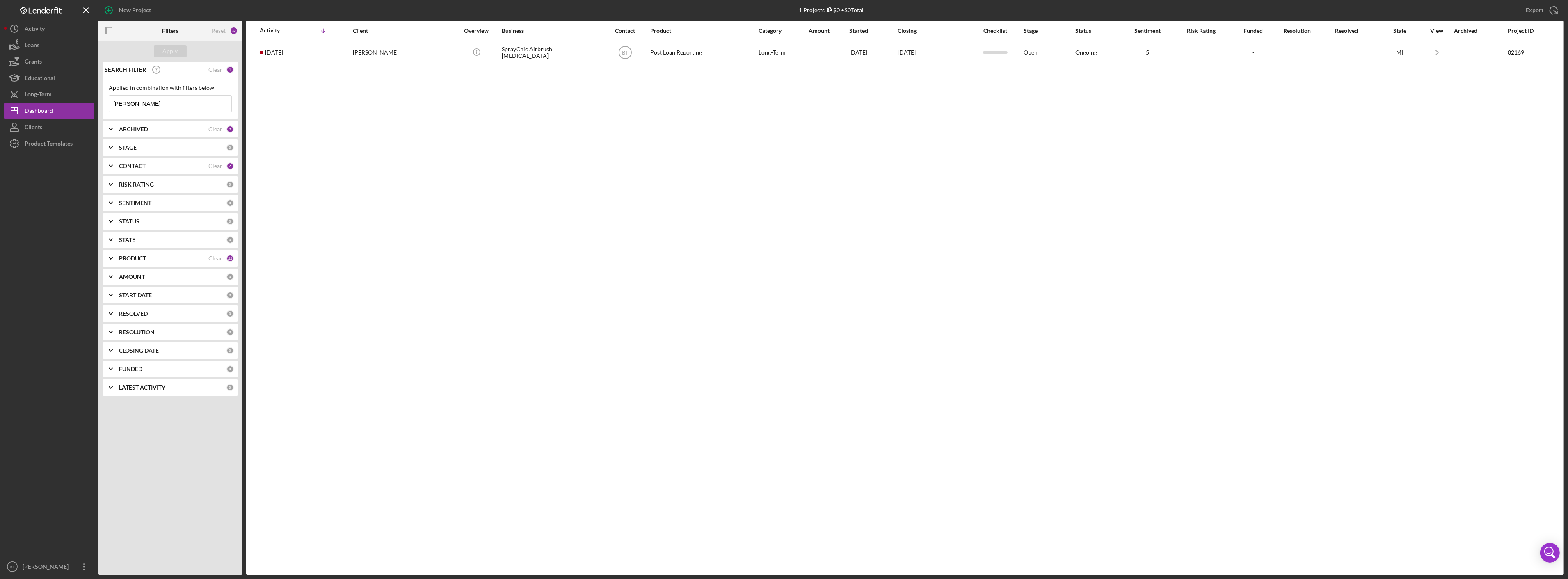
click at [139, 106] on input "carissa" at bounding box center [171, 104] width 123 height 17
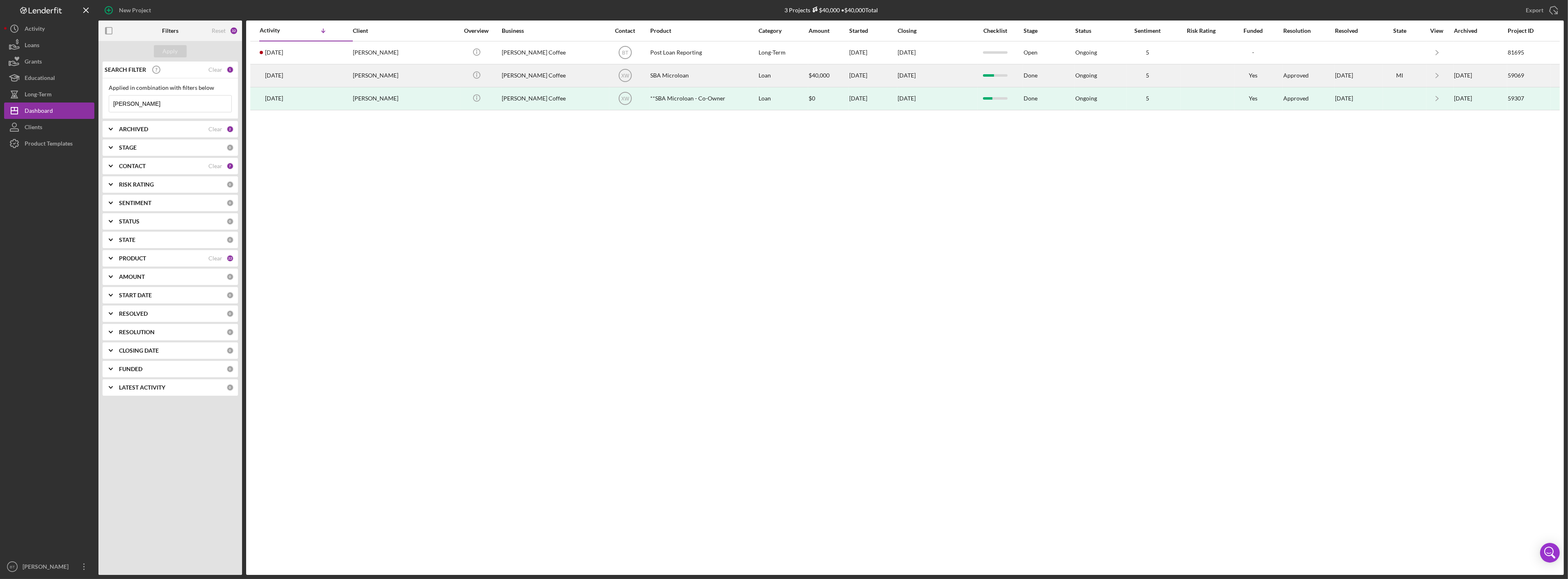
type input "mcdowell"
click at [353, 77] on div "Lauren McDowell" at bounding box center [393, 75] width 82 height 22
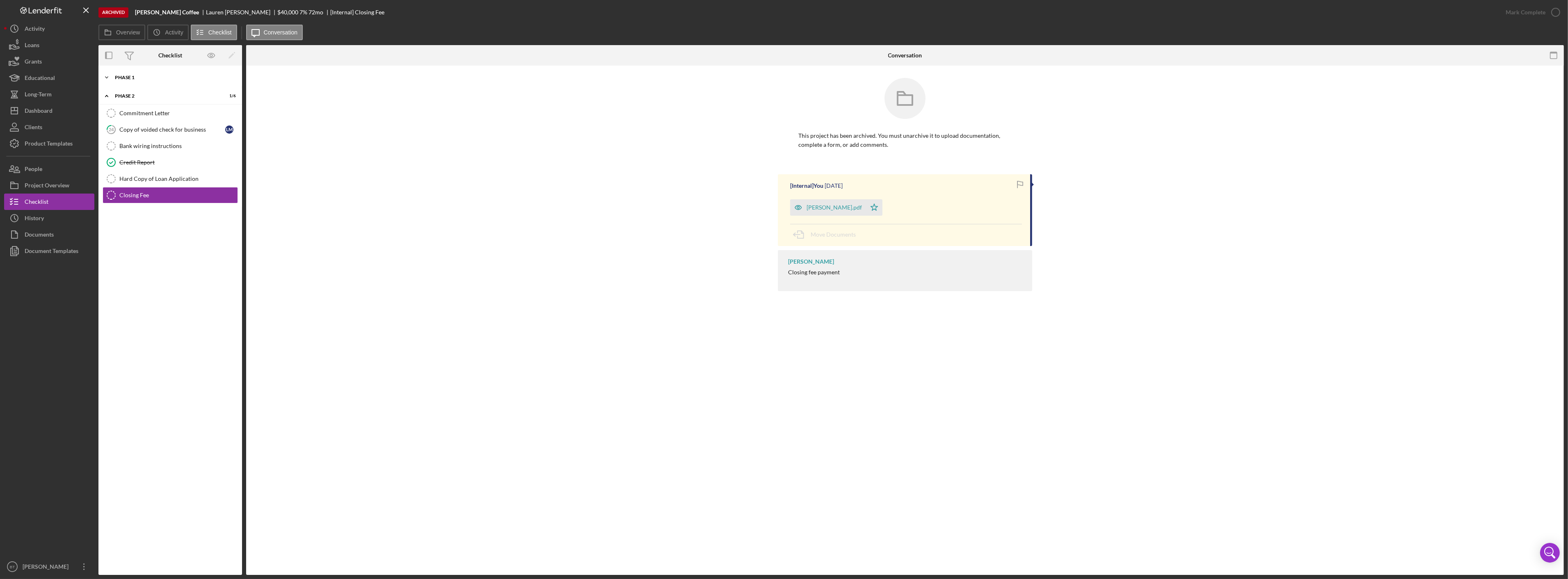
click at [156, 79] on div "Phase 1" at bounding box center [173, 78] width 117 height 5
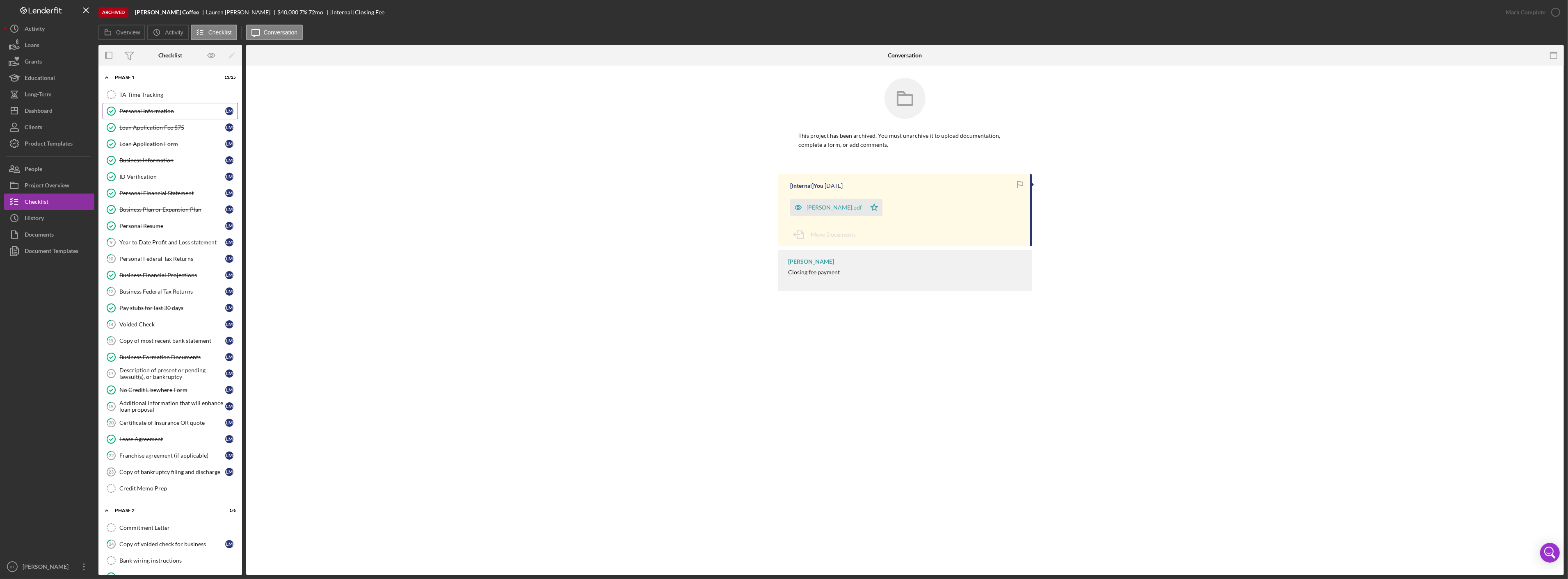
click at [151, 109] on div "Personal Information" at bounding box center [172, 111] width 106 height 7
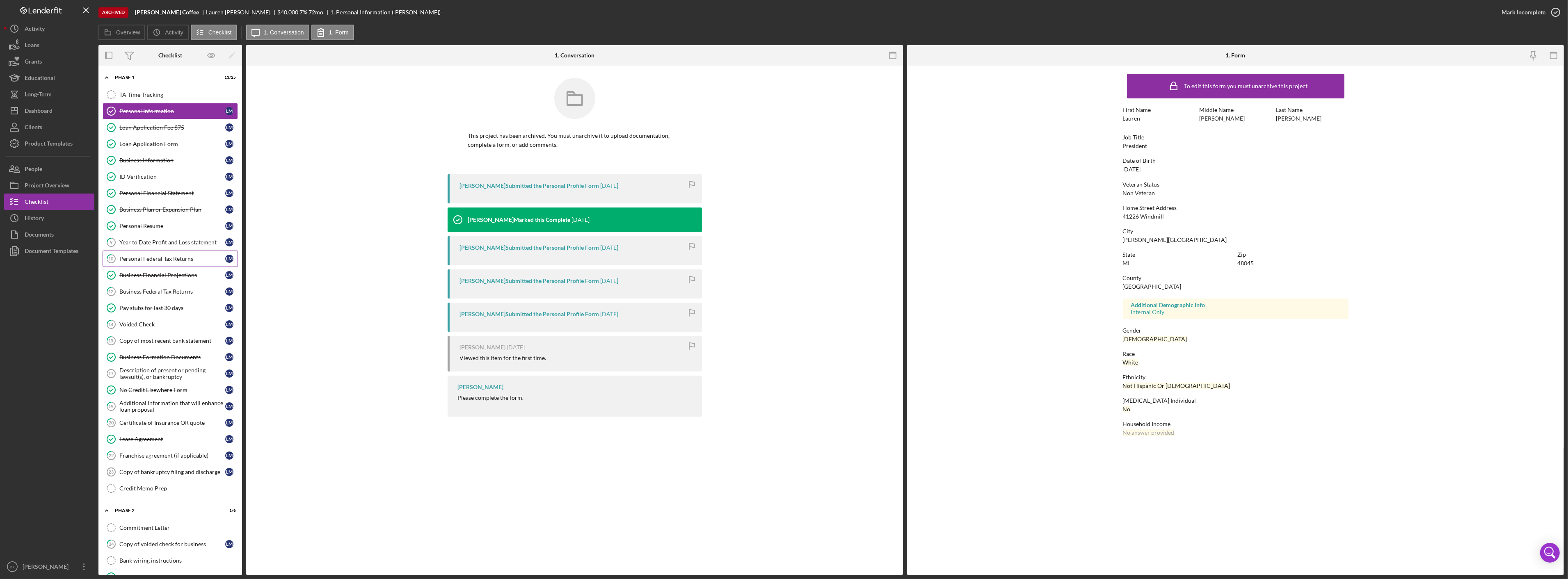
click at [179, 258] on div "Personal Federal Tax Returns" at bounding box center [172, 259] width 106 height 7
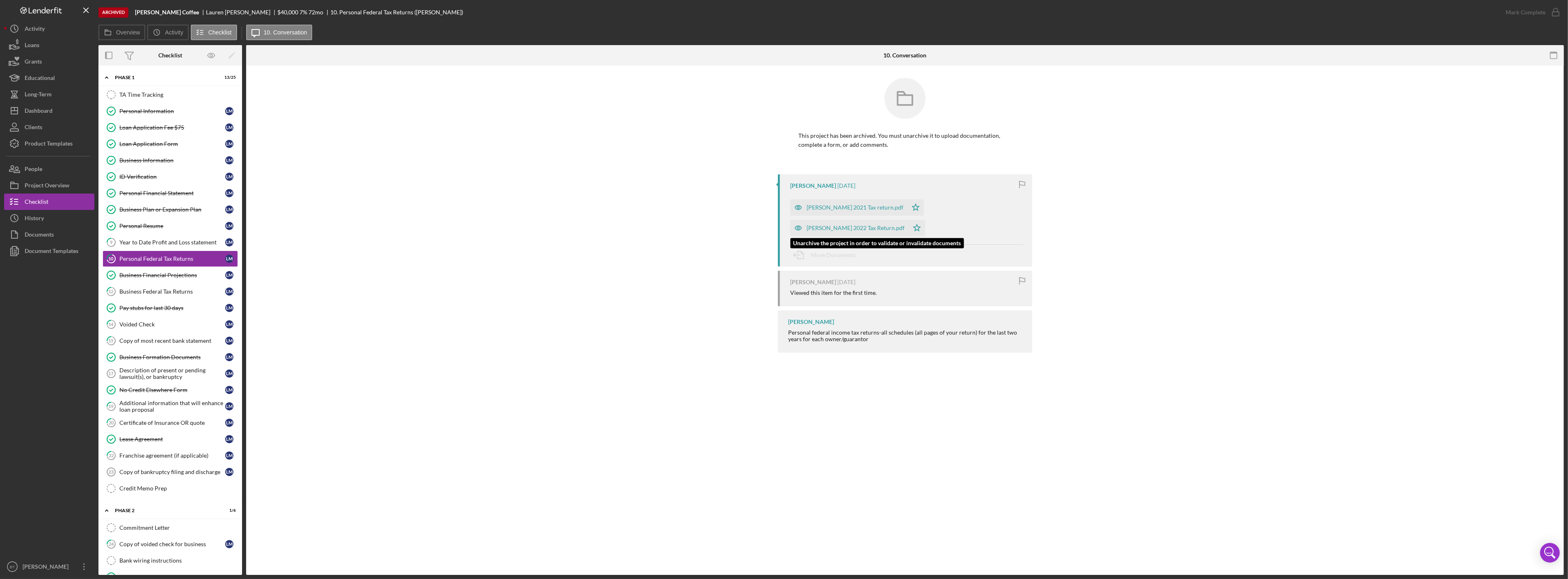
click at [827, 227] on div "MCDowell 2022 Tax Return.pdf" at bounding box center [856, 228] width 98 height 7
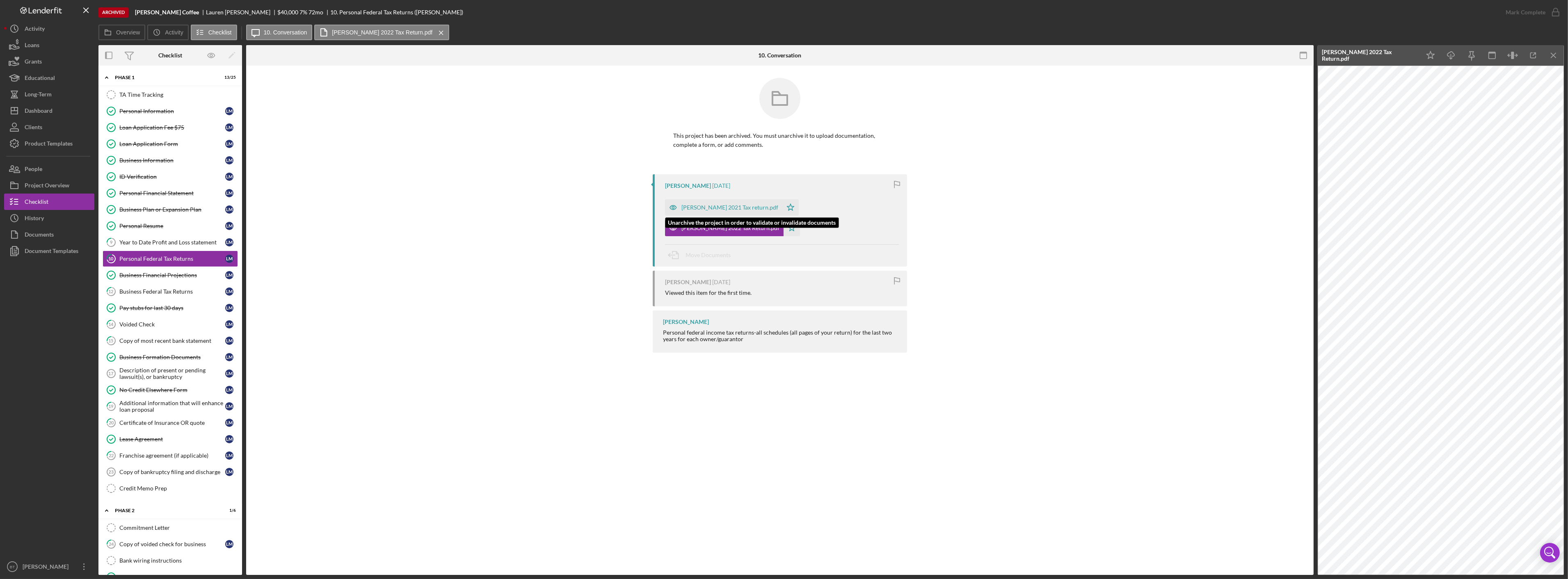
click at [719, 210] on div "McDowell 2021 Tax return.pdf" at bounding box center [730, 208] width 97 height 7
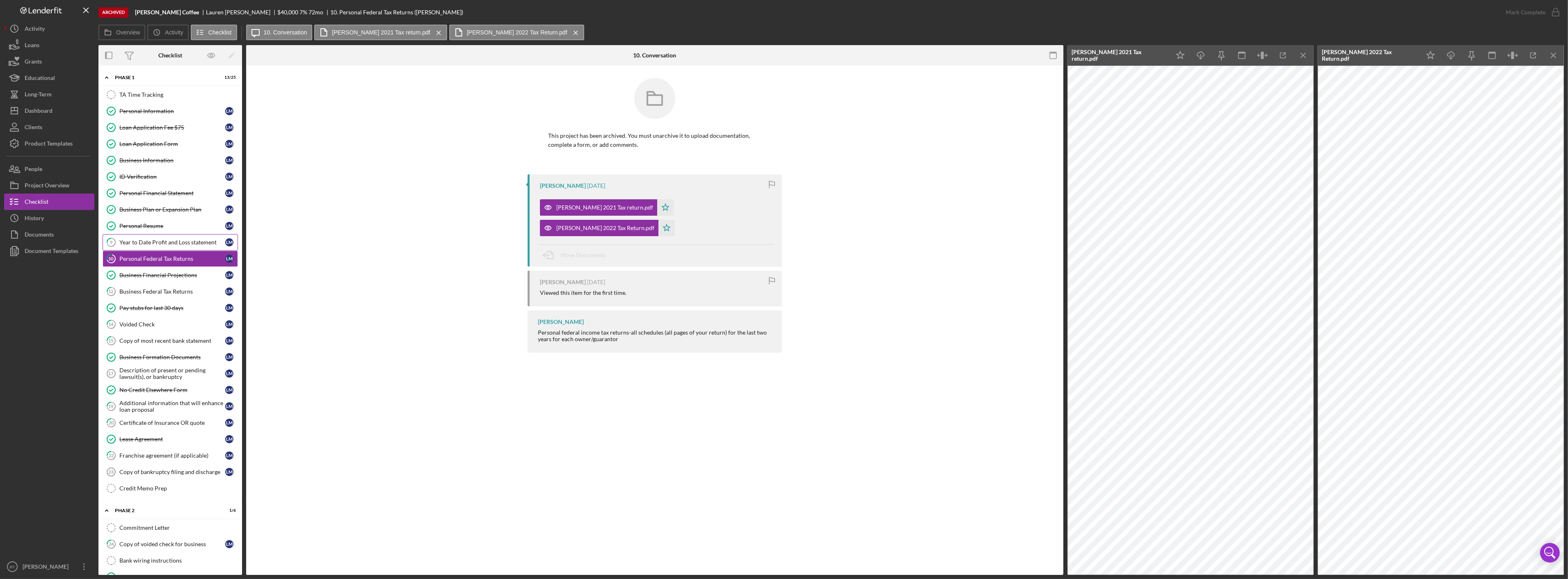
click at [152, 241] on div "Year to Date Profit and Loss statement" at bounding box center [172, 243] width 106 height 7
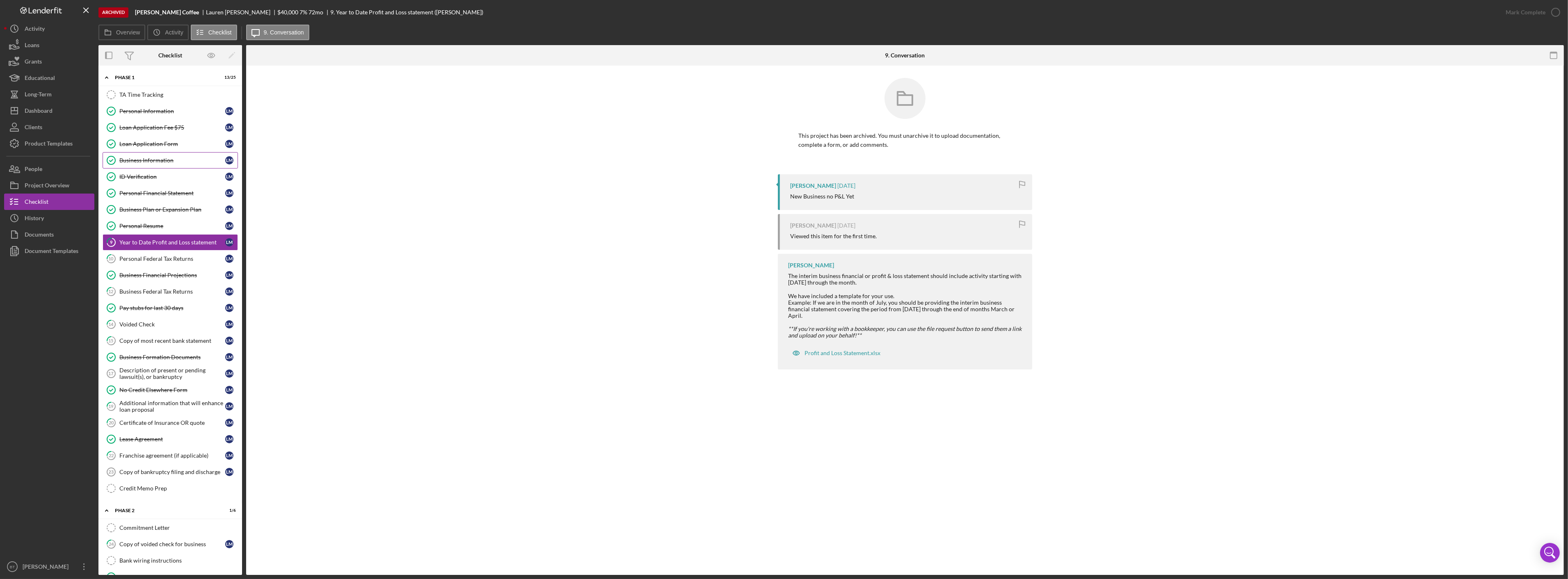
click at [150, 157] on div "Business Information" at bounding box center [172, 161] width 106 height 7
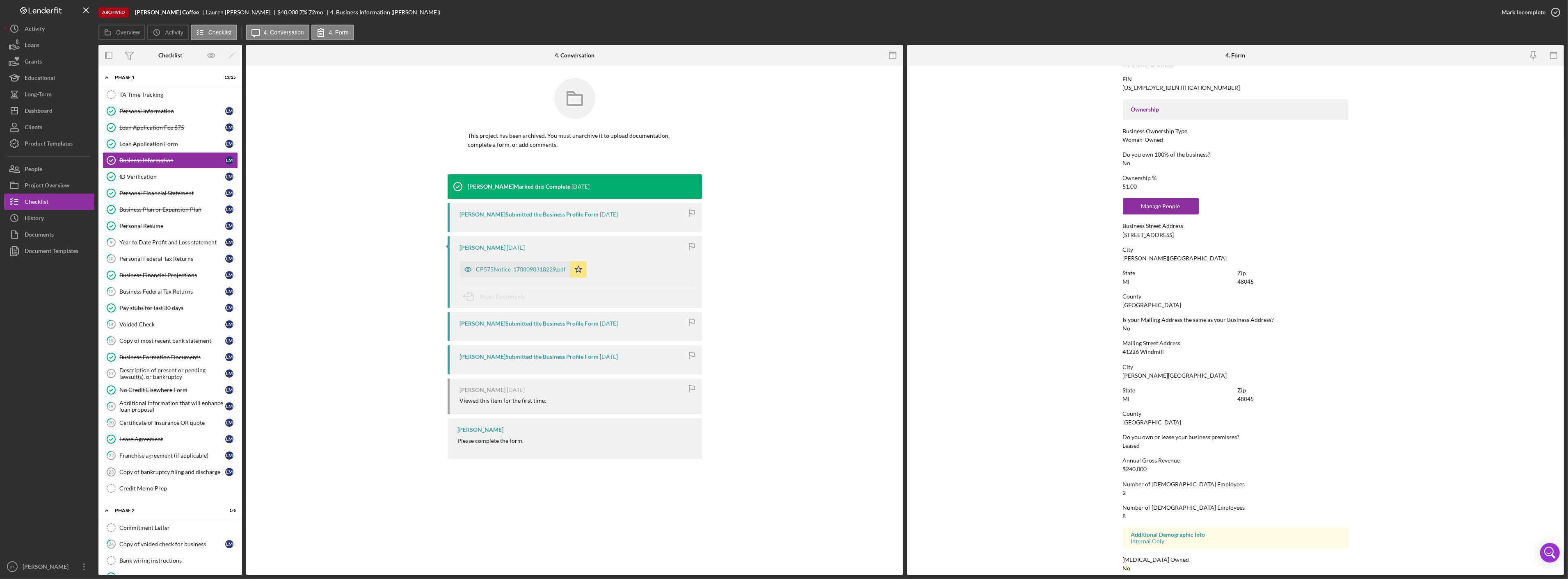
scroll to position [251, 0]
click at [148, 144] on div "Loan Application Form" at bounding box center [172, 144] width 106 height 7
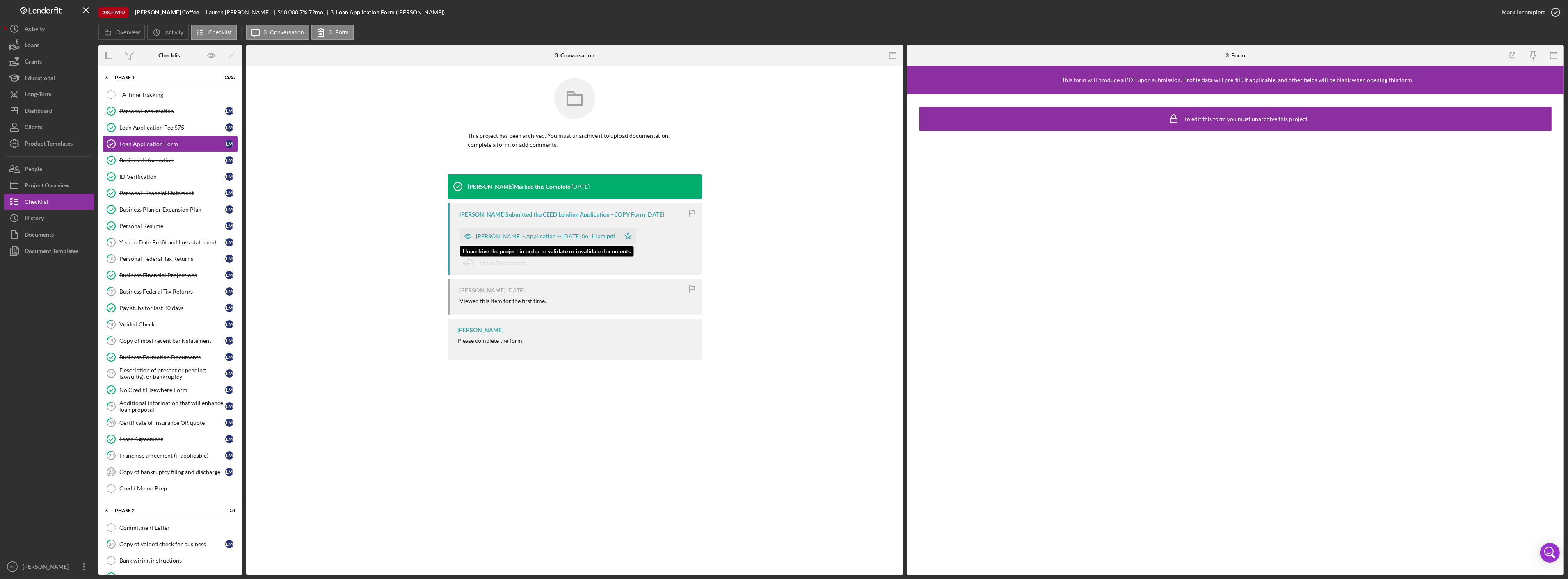
click at [563, 239] on div "CEED Lending - Application -- 2024-02-15 06_11pm.pdf" at bounding box center [546, 236] width 139 height 7
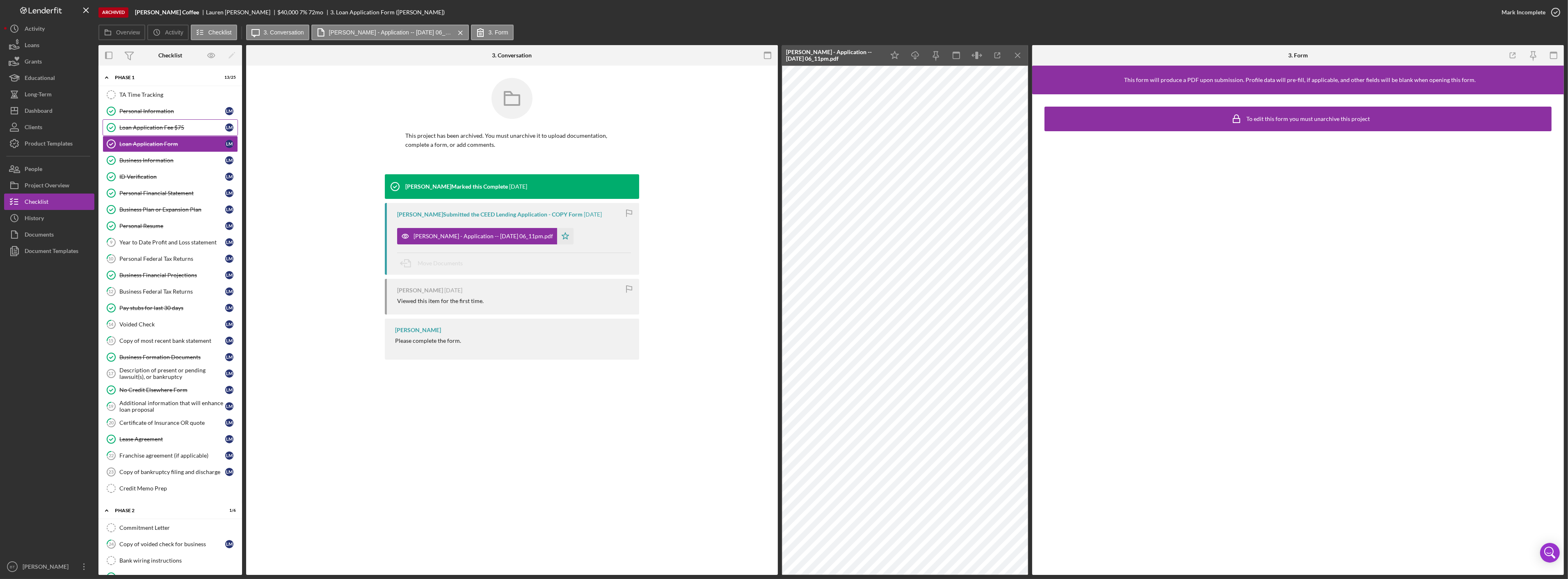
click at [163, 124] on div "Loan Application Fee $75" at bounding box center [172, 128] width 106 height 7
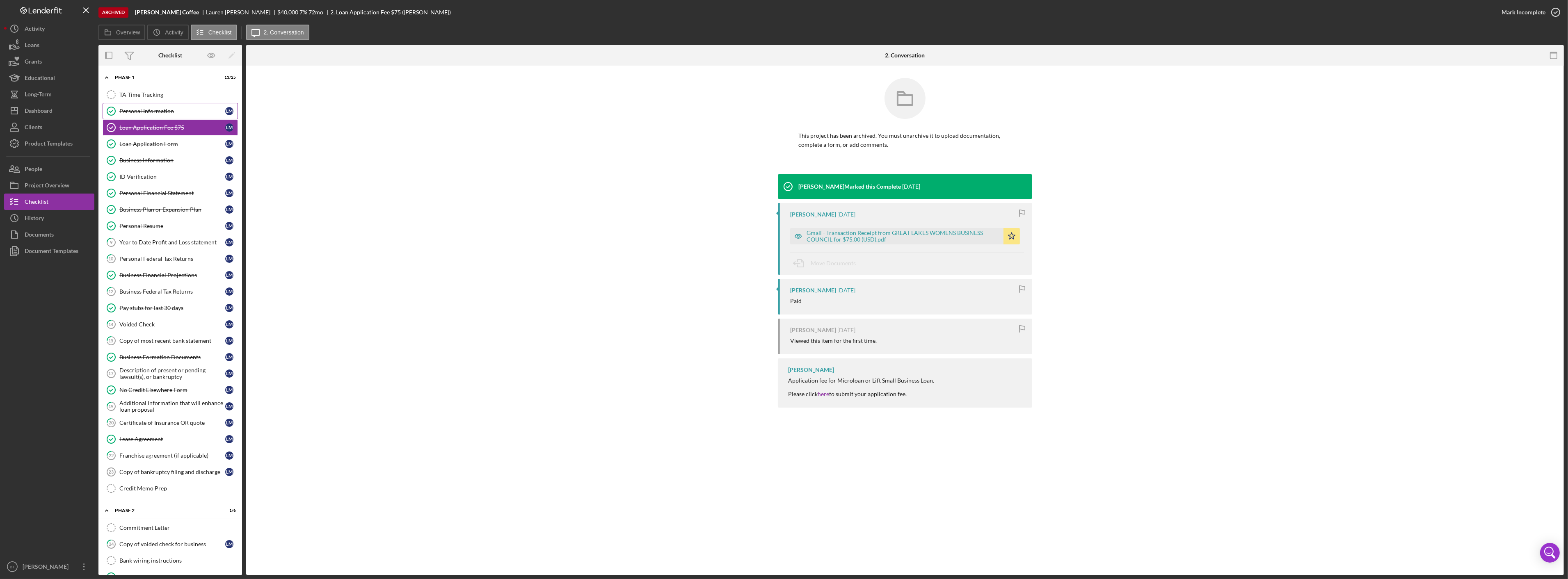
click at [145, 104] on link "Personal Information Personal Information L M" at bounding box center [170, 111] width 135 height 17
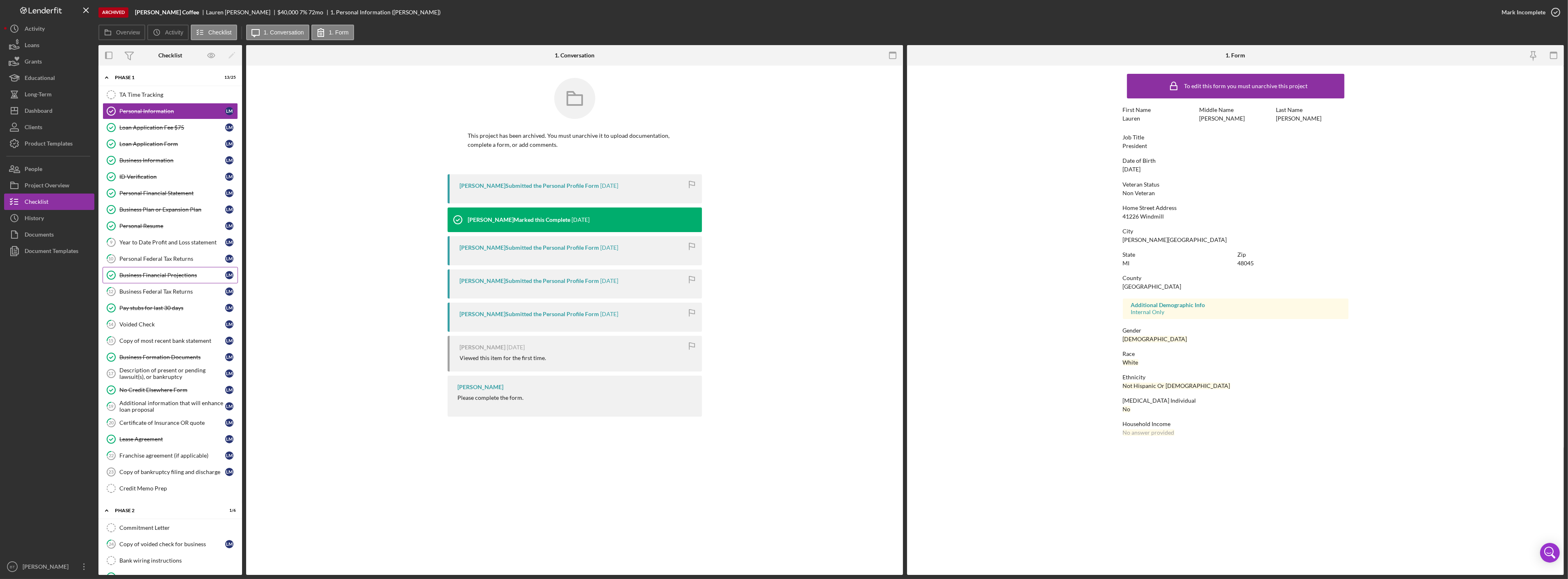
click at [172, 272] on link "Business Financial Projections Business Financial Projections L M" at bounding box center [170, 275] width 135 height 17
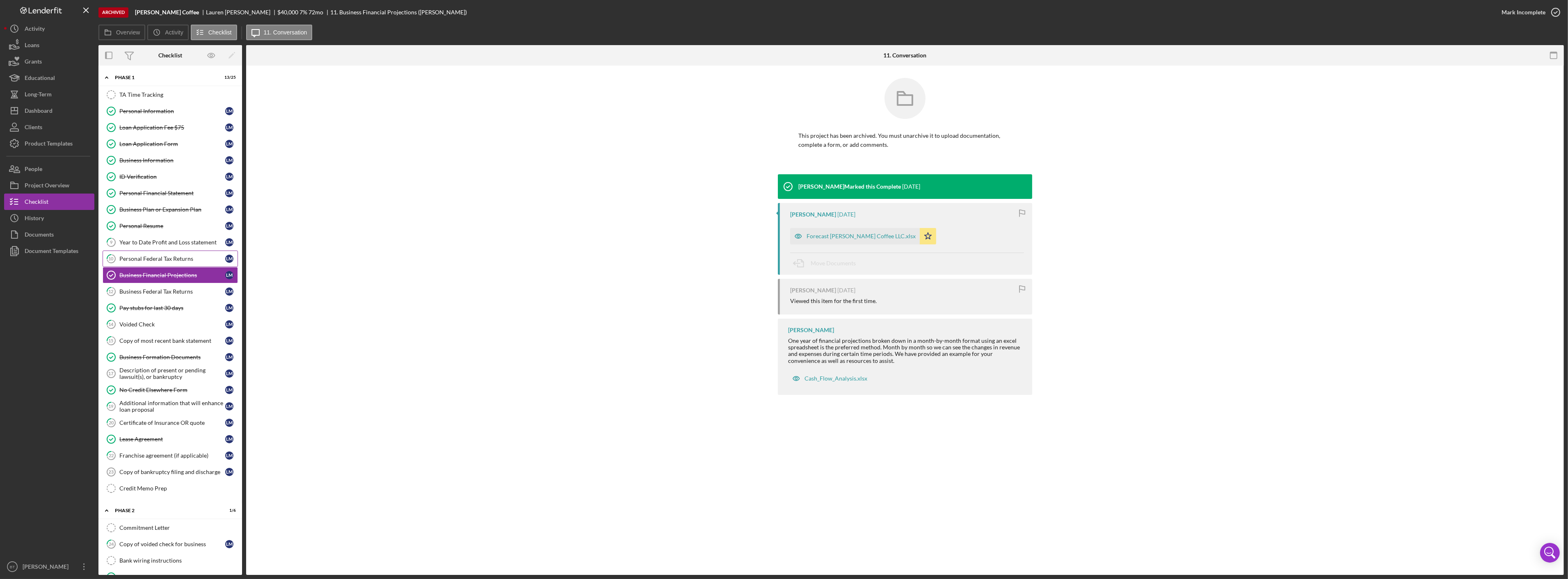
click at [193, 257] on div "Personal Federal Tax Returns" at bounding box center [172, 259] width 106 height 7
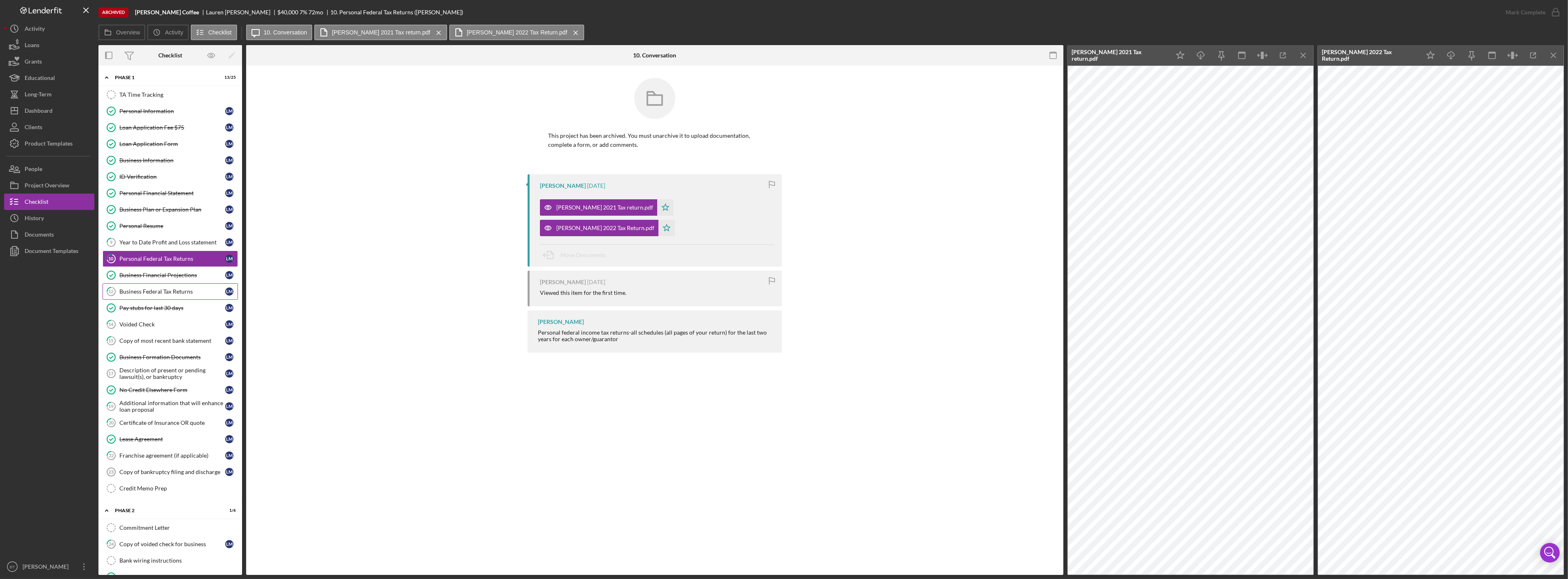
click at [175, 291] on div "Business Federal Tax Returns" at bounding box center [172, 292] width 106 height 7
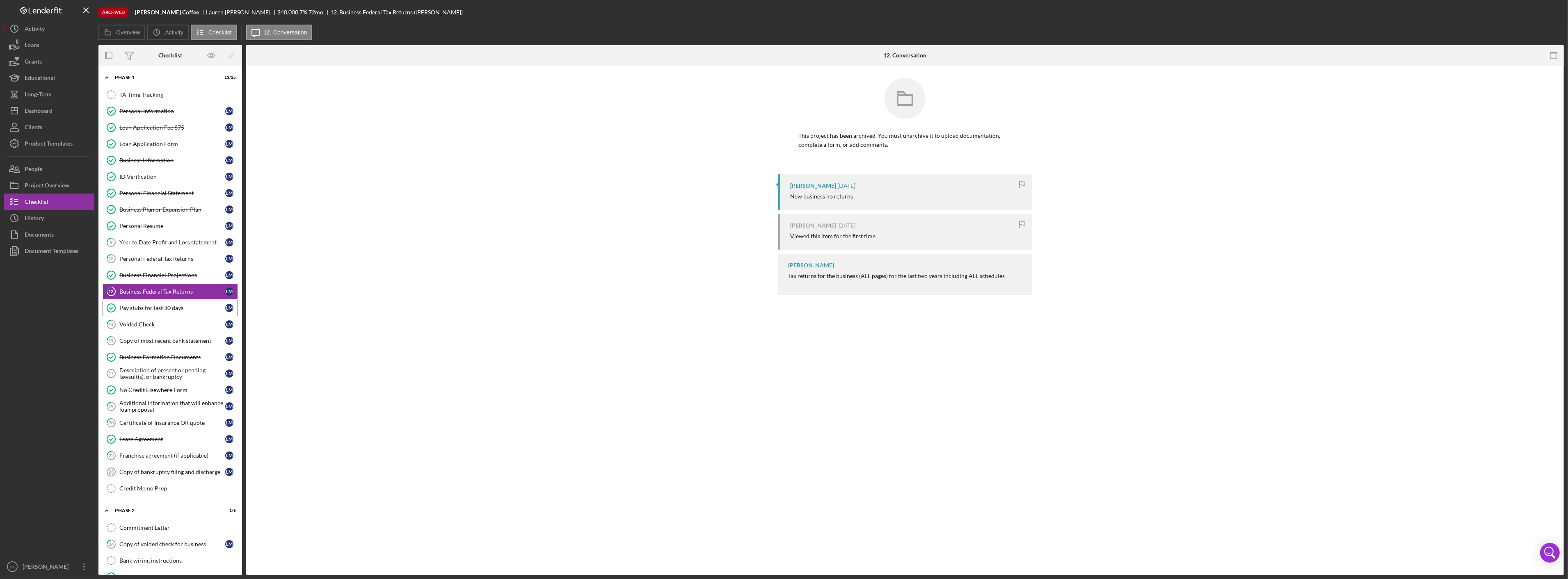
click at [163, 306] on div "Pay stubs for last 30 days" at bounding box center [172, 308] width 106 height 7
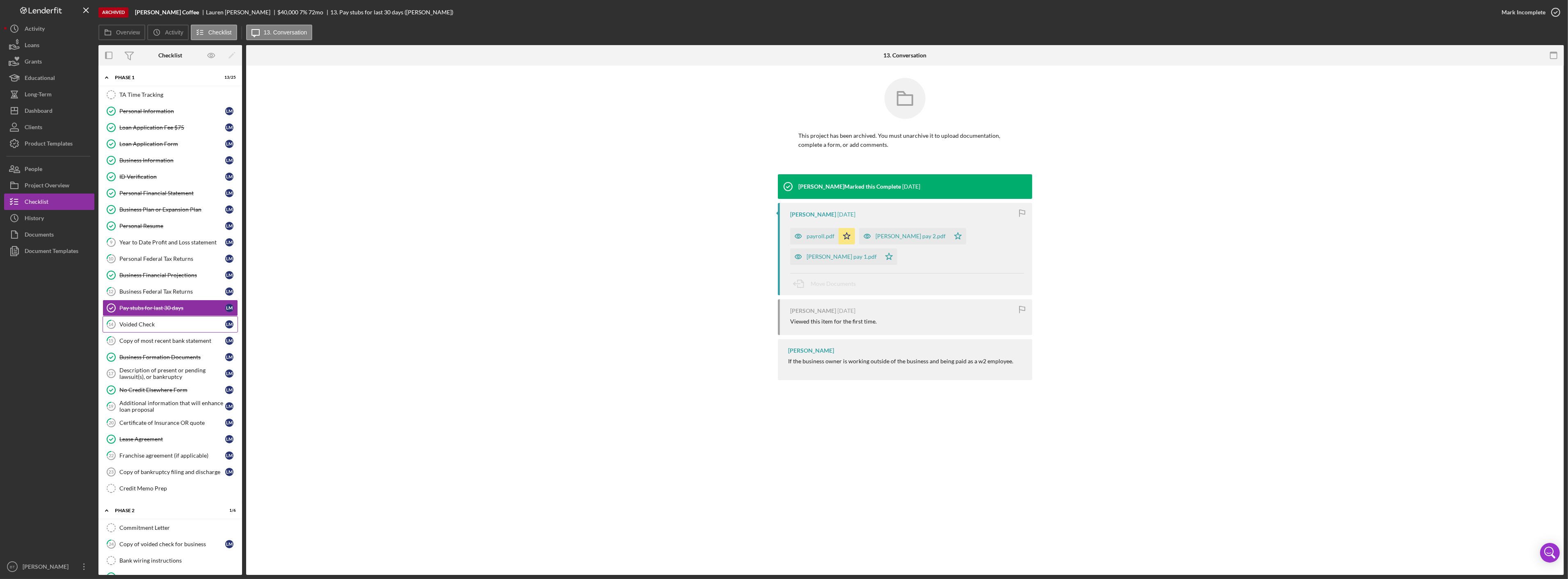
click at [152, 326] on div "Voided Check" at bounding box center [172, 325] width 106 height 7
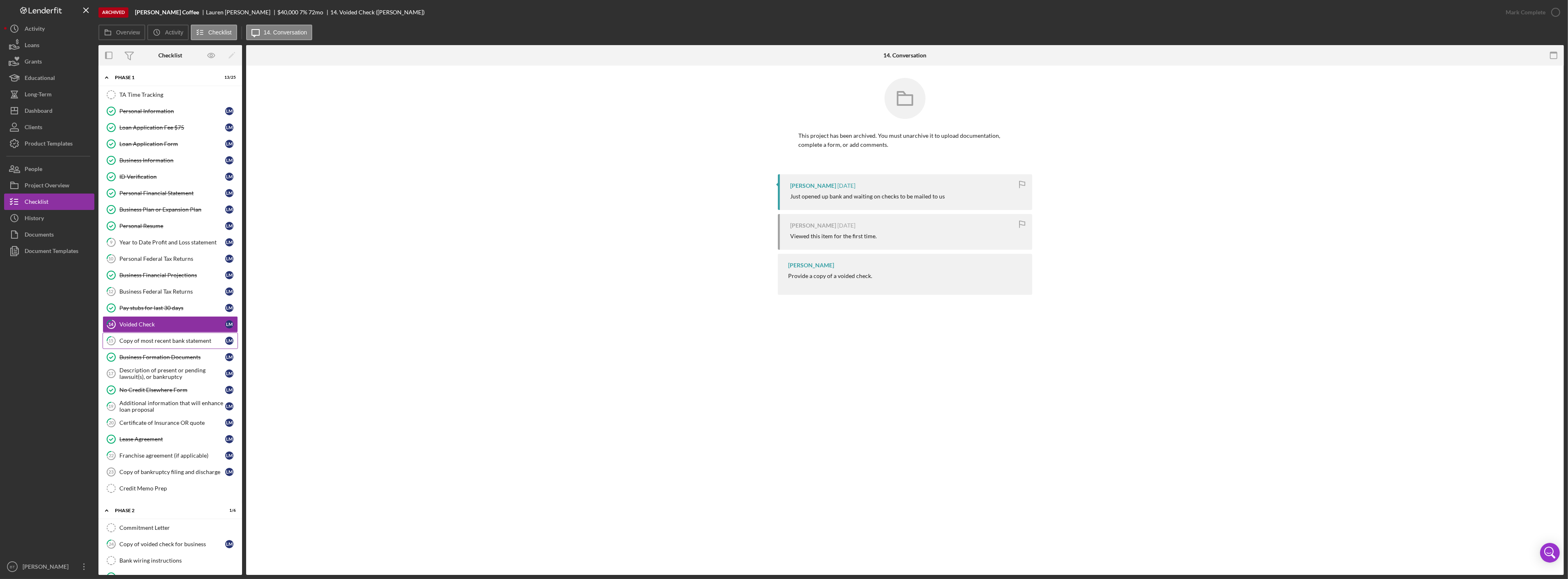
click at [155, 340] on div "Copy of most recent bank statement" at bounding box center [172, 341] width 106 height 7
click at [148, 229] on div "Personal Resume" at bounding box center [172, 226] width 106 height 7
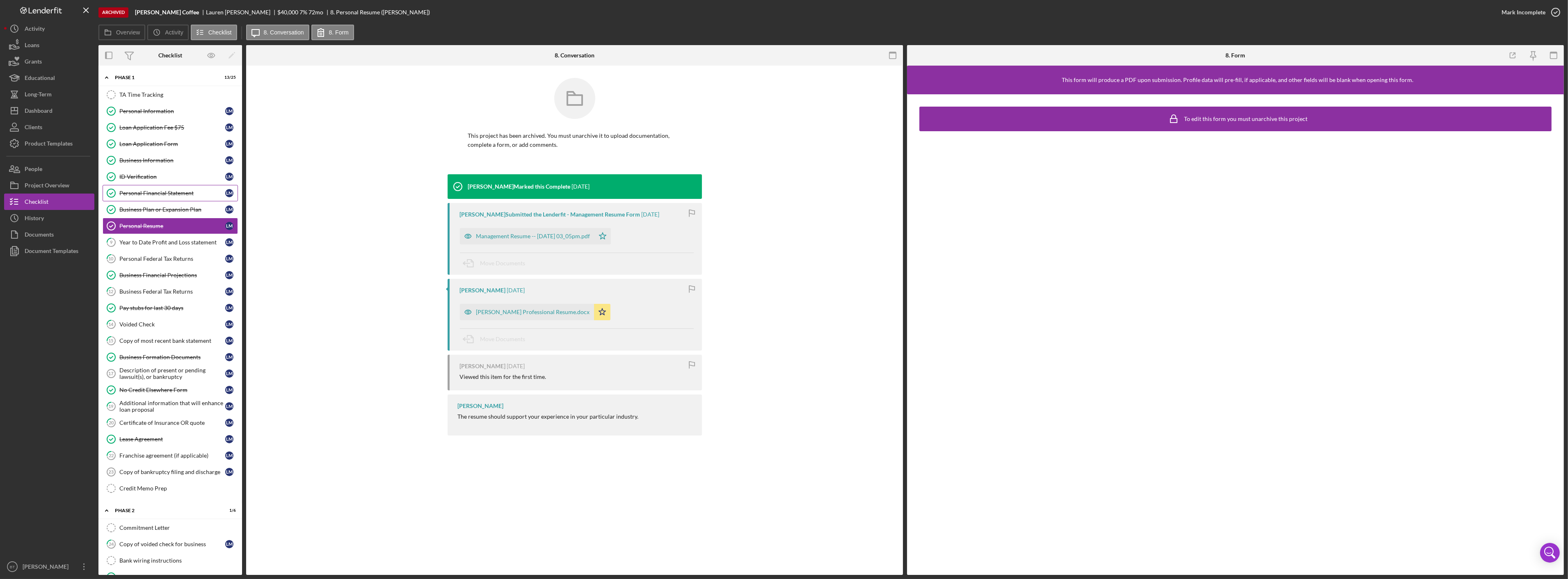
click at [163, 194] on div "Personal Financial Statement" at bounding box center [172, 193] width 106 height 7
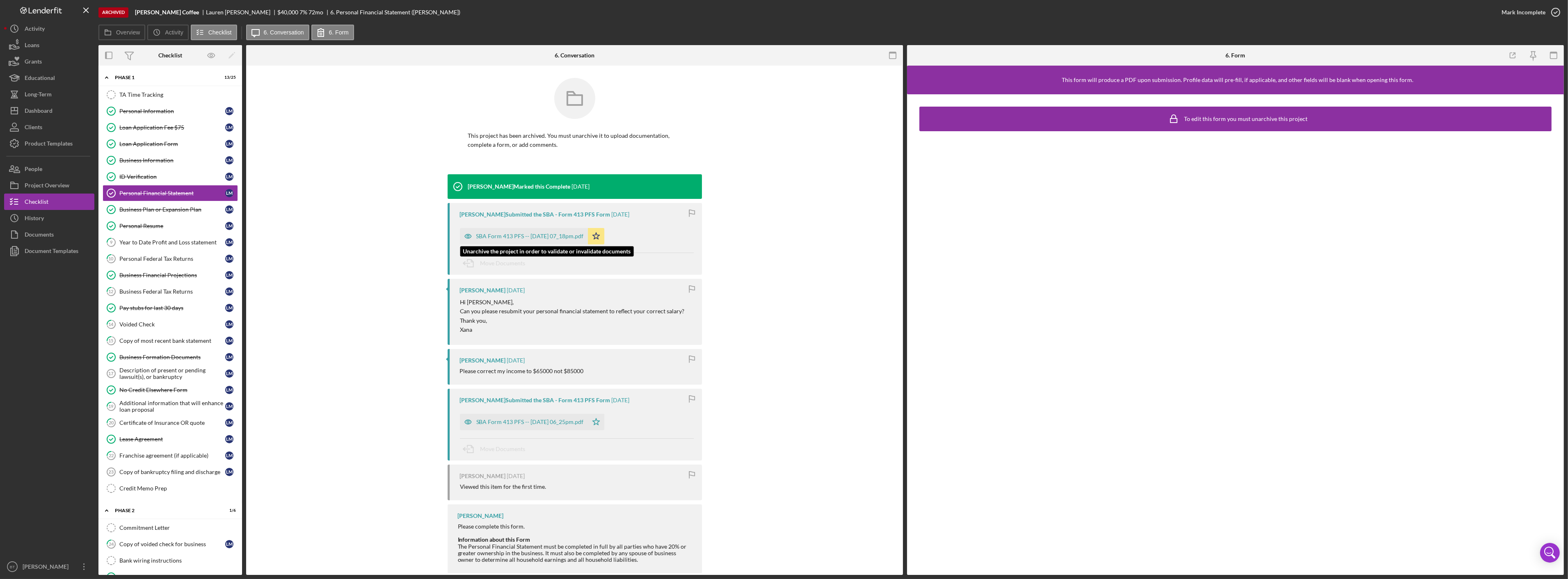
click at [482, 230] on div "SBA Form 413 PFS -- 2024-02-28 07_18pm.pdf" at bounding box center [523, 236] width 128 height 17
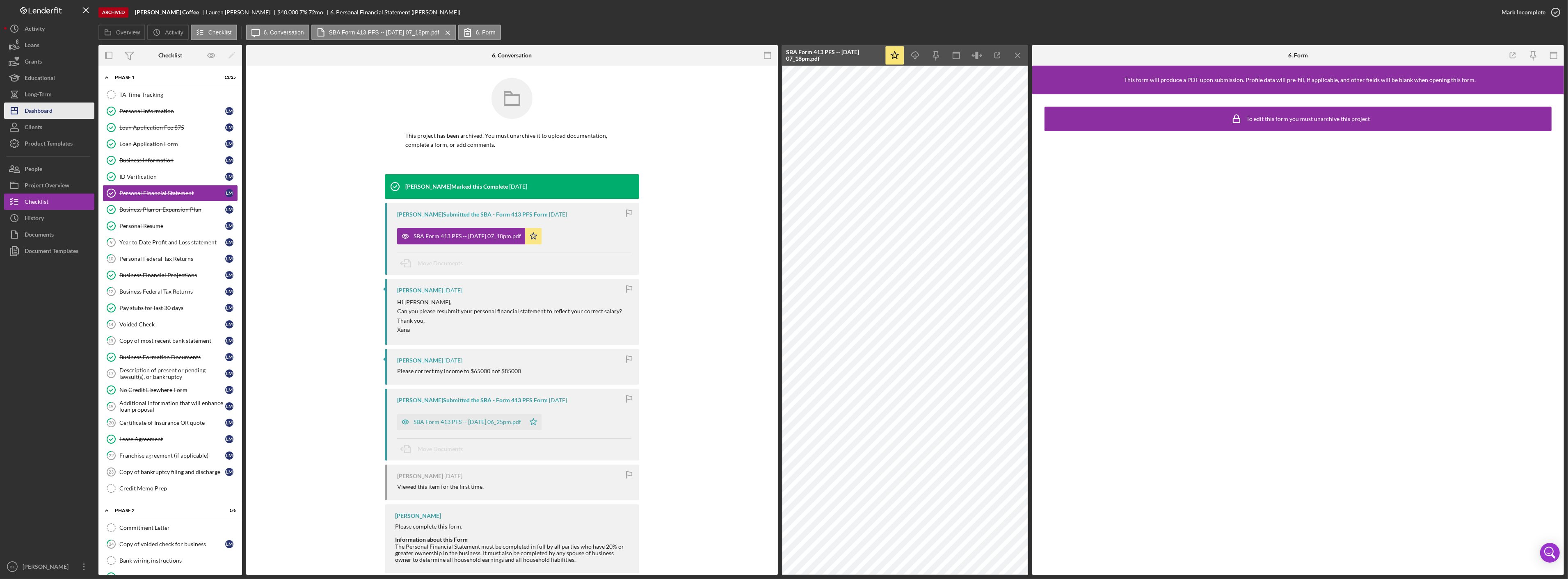
click at [44, 112] on div "Dashboard" at bounding box center [39, 112] width 28 height 18
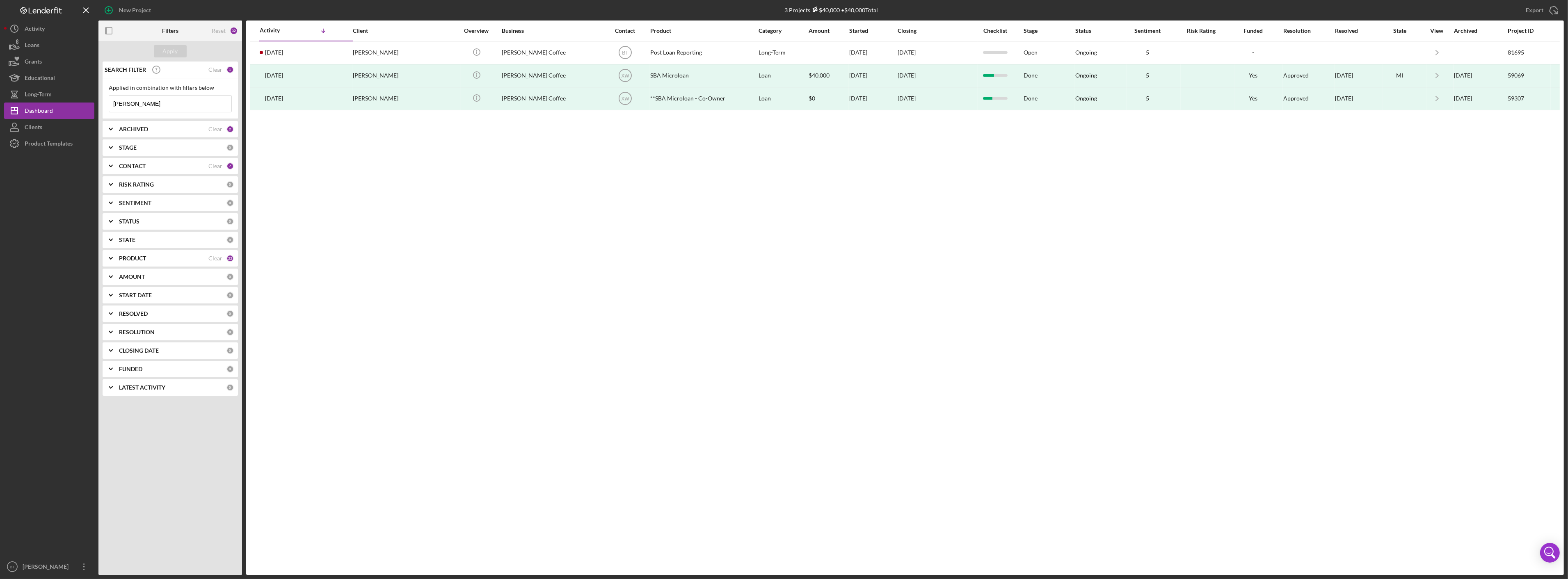
click at [157, 95] on div "Applied in combination with filters below mcdowell Icon/Menu Close" at bounding box center [170, 99] width 123 height 28
click at [157, 97] on input "mcdowell" at bounding box center [171, 104] width 123 height 17
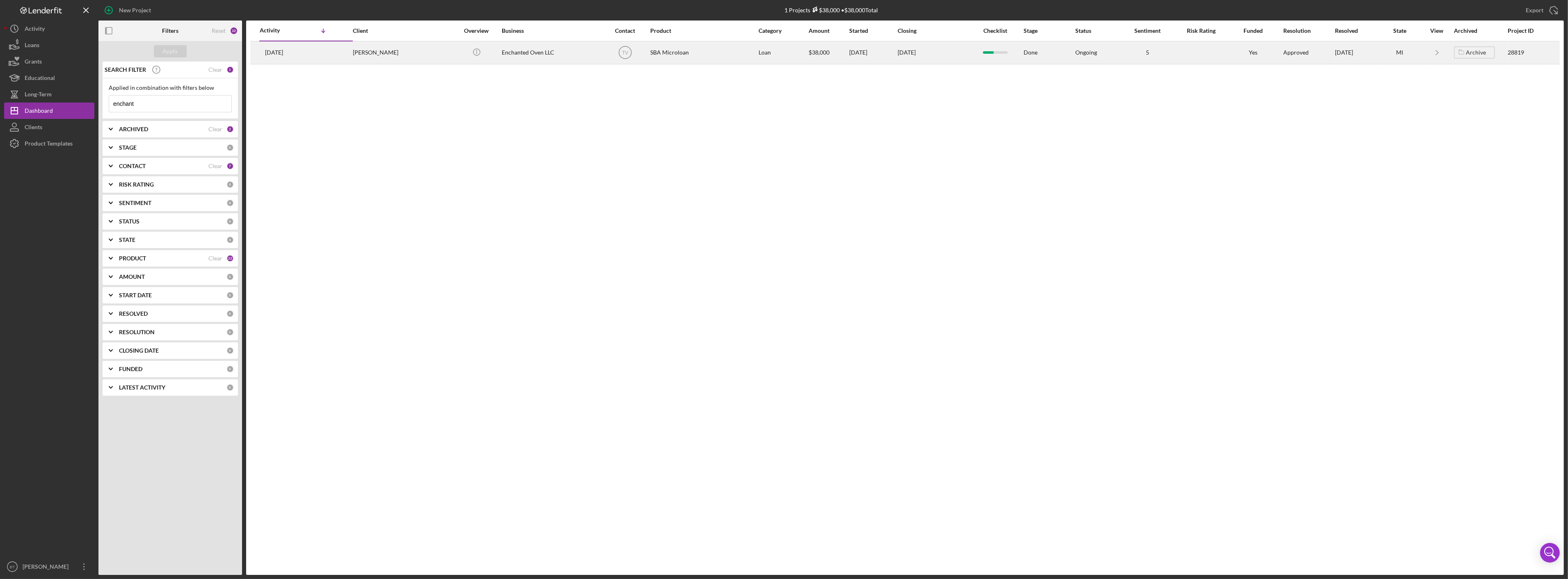
type input "enchant"
click at [362, 55] on div "Amber Wardia" at bounding box center [393, 53] width 82 height 22
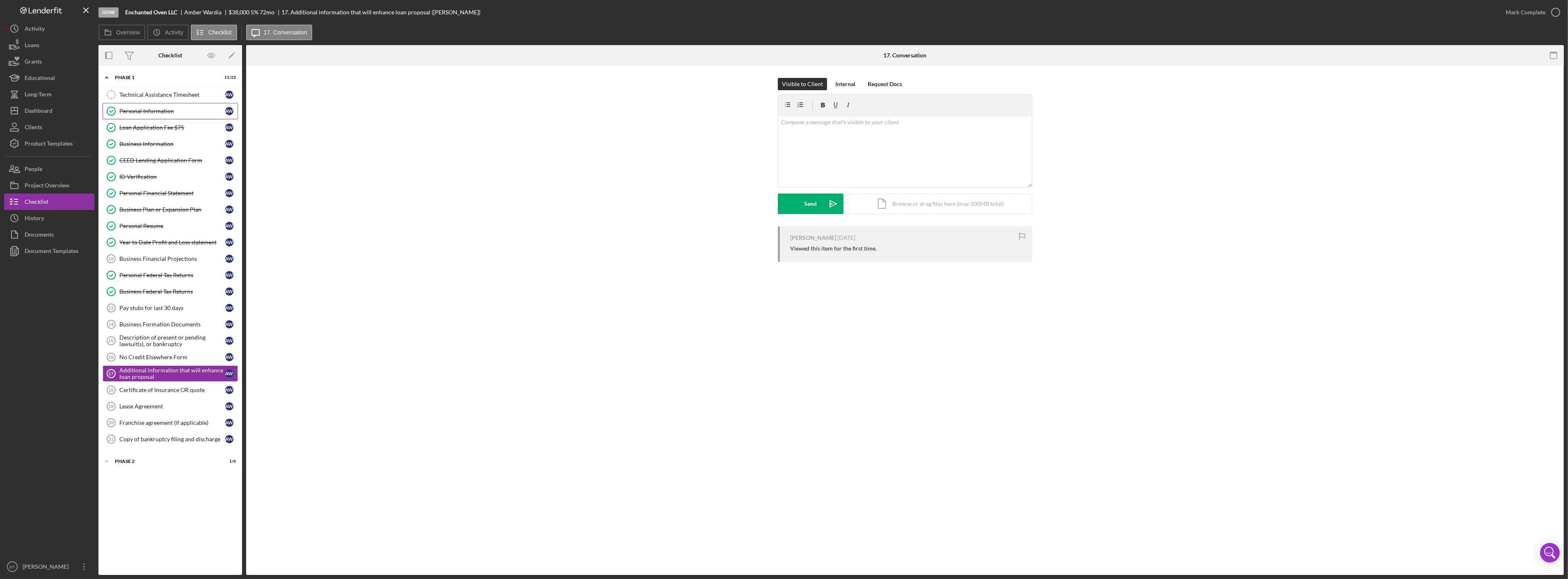
click at [172, 111] on div "Personal Information" at bounding box center [172, 111] width 106 height 7
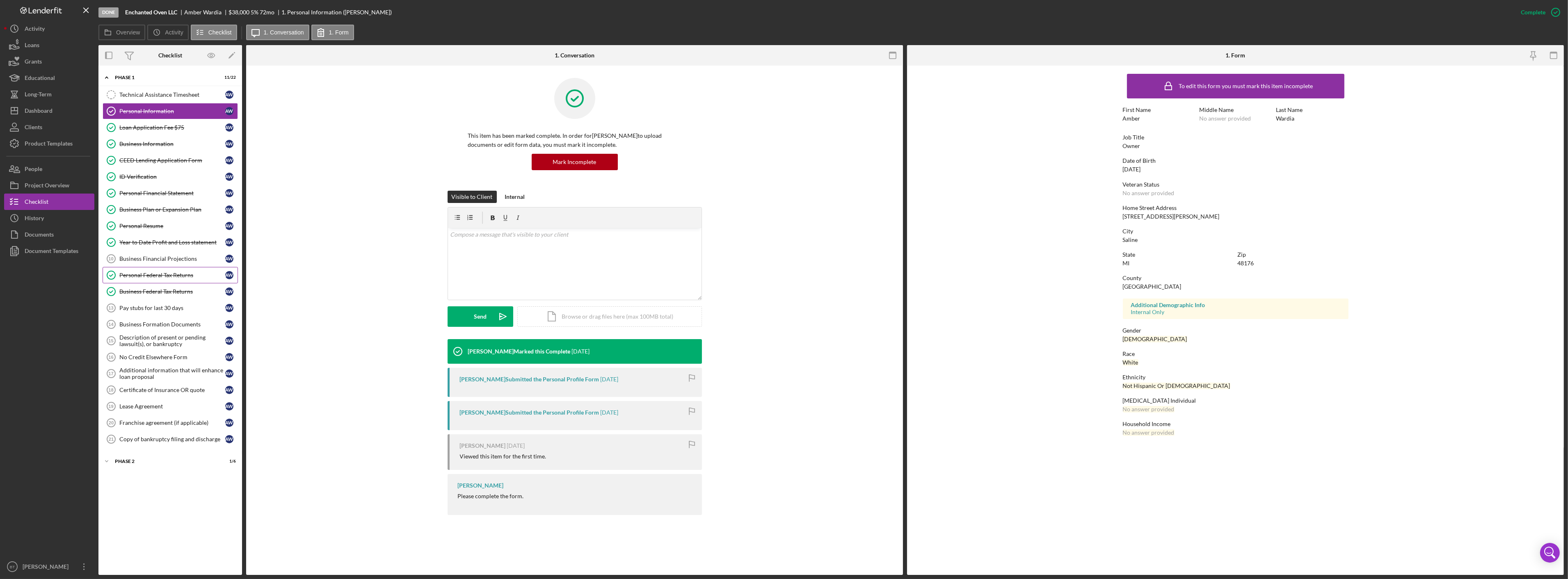
click at [134, 278] on div "Personal Federal Tax Returns" at bounding box center [172, 275] width 106 height 7
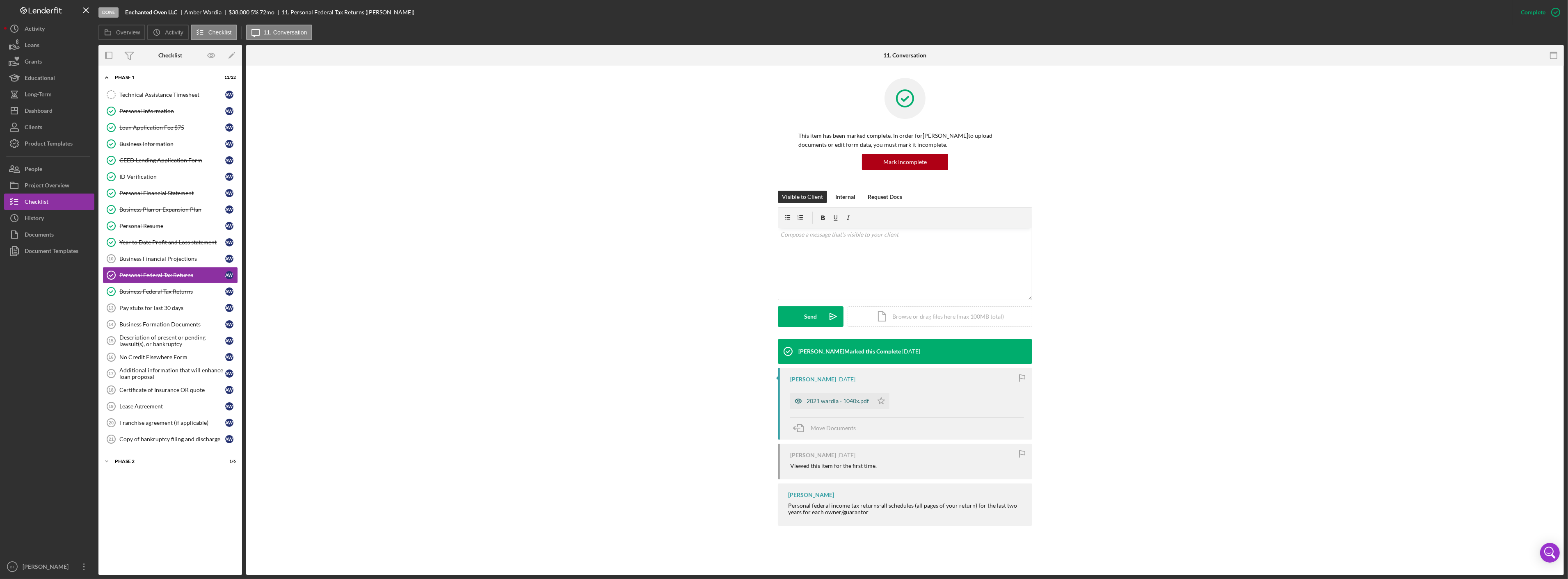
click at [840, 394] on div "2021 wardia - 1040x.pdf" at bounding box center [832, 401] width 83 height 17
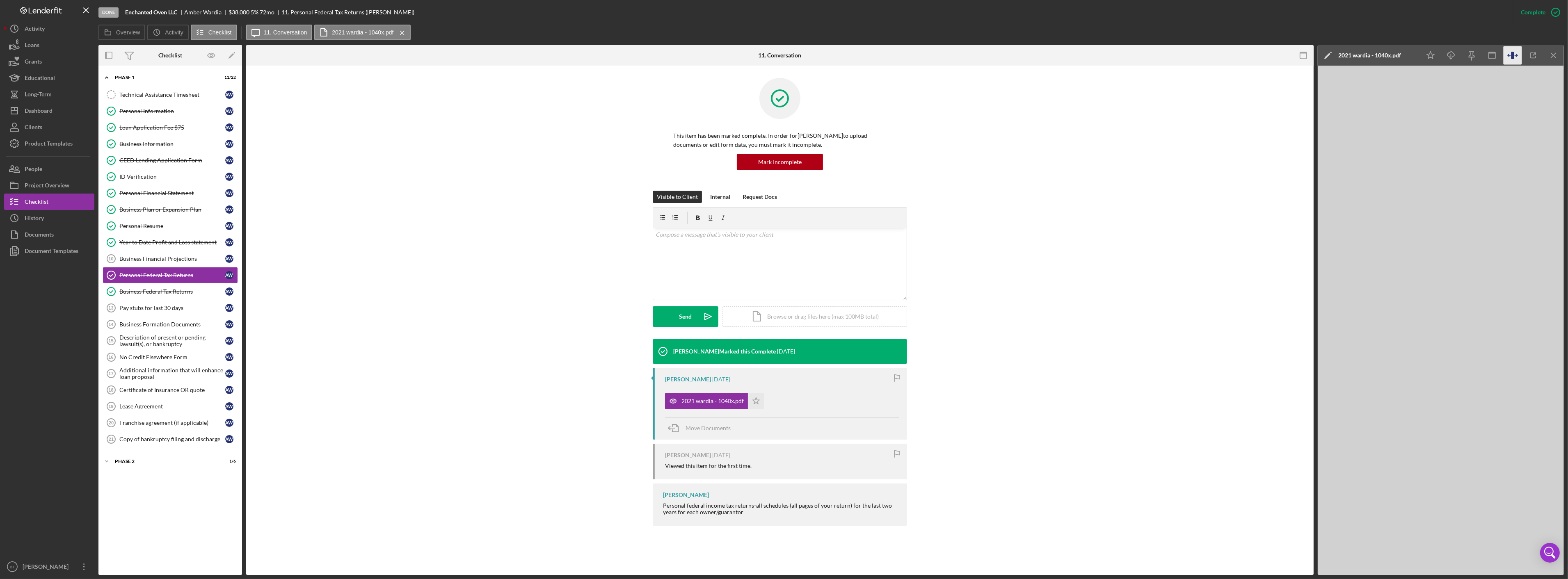
click at [1510, 50] on icon "button" at bounding box center [1513, 55] width 18 height 18
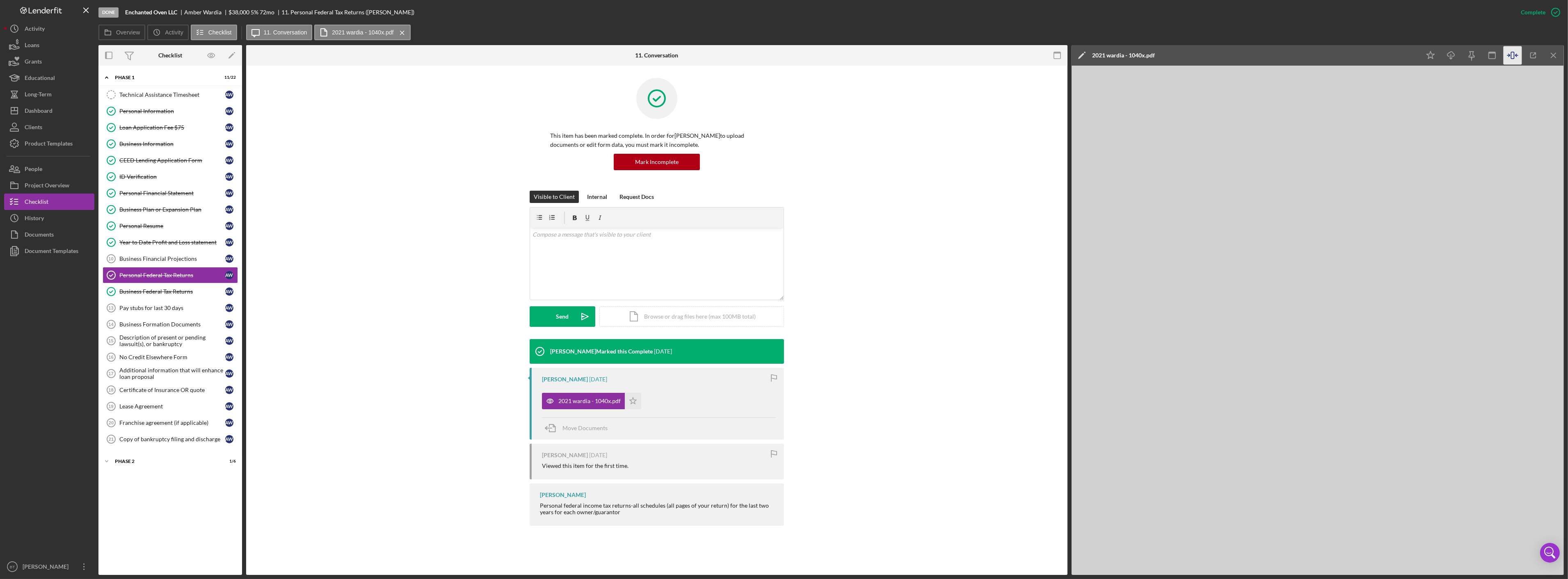
click at [288, 182] on div "This item has been marked complete. In order for Amber Wardia to upload documen…" at bounding box center [657, 134] width 797 height 113
click at [46, 106] on div "Dashboard" at bounding box center [39, 112] width 28 height 18
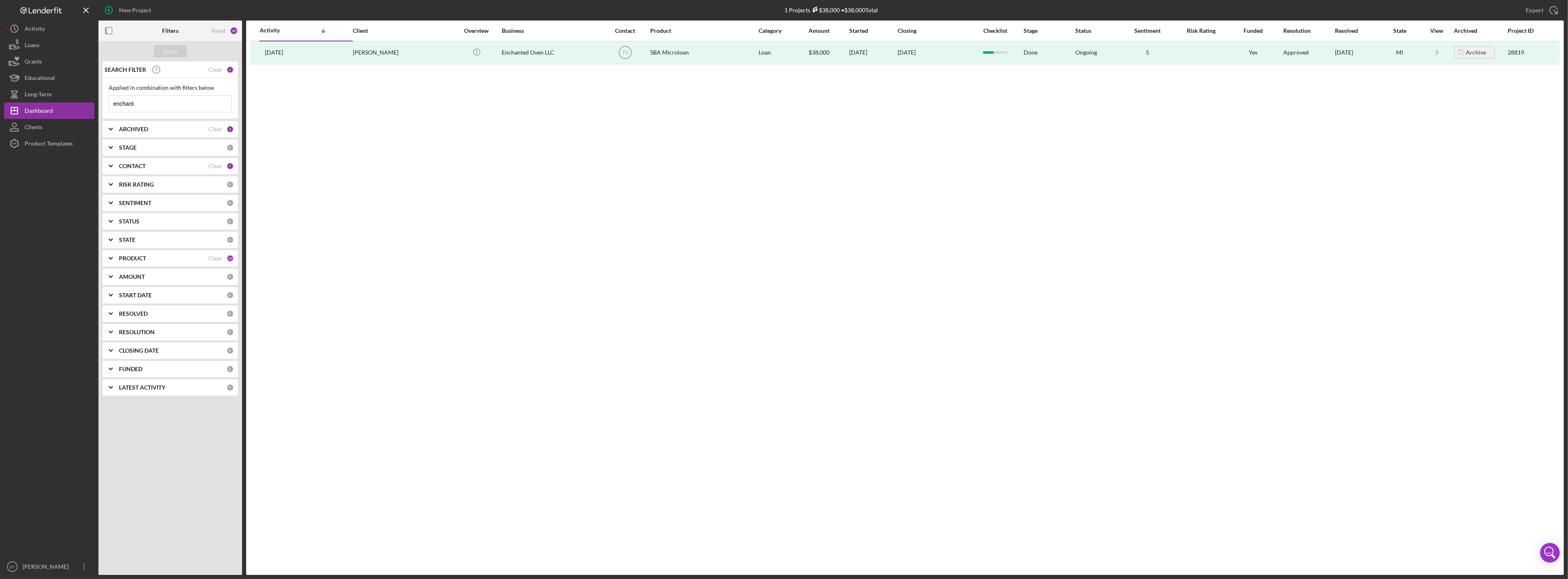
click at [149, 104] on input "enchant" at bounding box center [171, 104] width 123 height 17
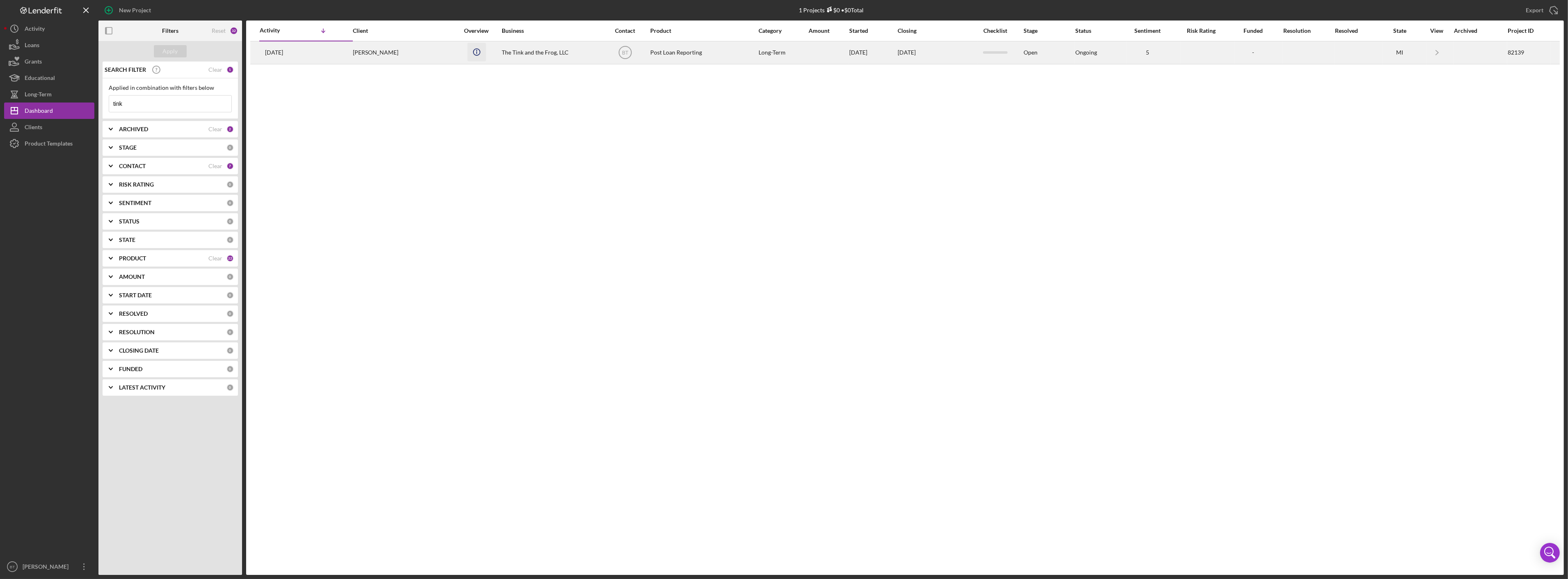
type input "tink"
click at [483, 47] on icon "Icon/Info" at bounding box center [476, 52] width 18 height 18
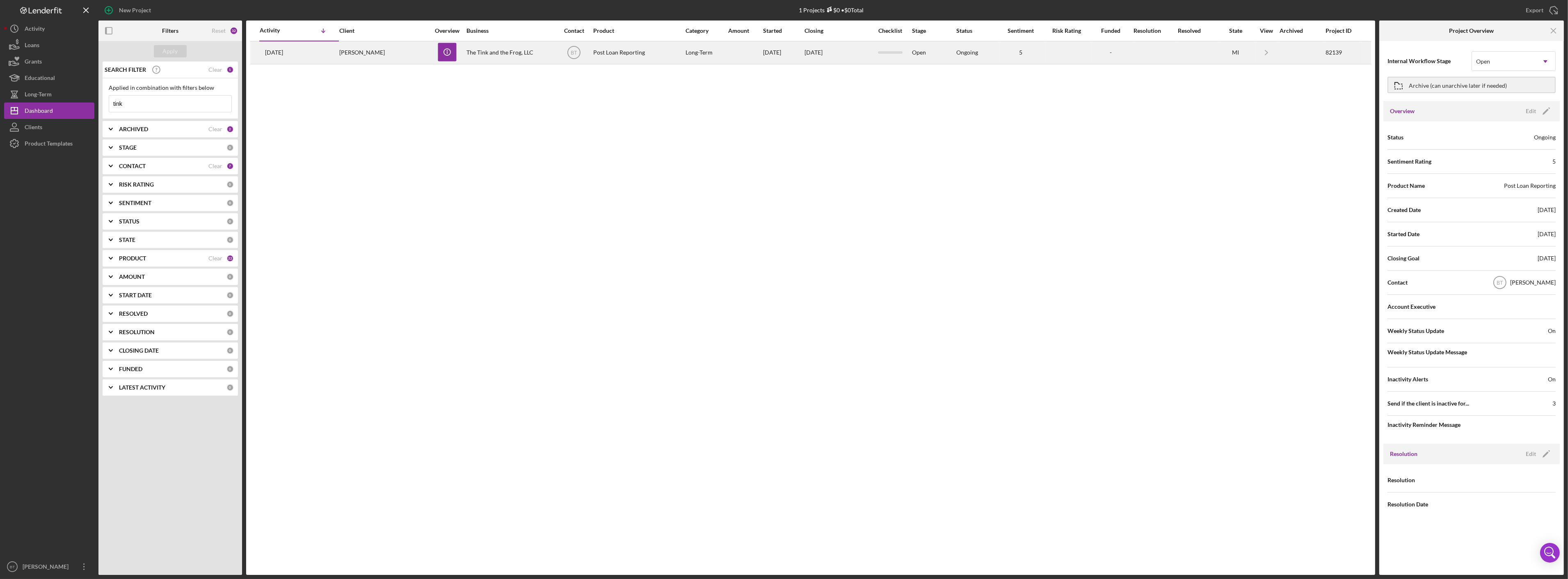
click at [510, 46] on div "The Tink and the Frog, LLC" at bounding box center [507, 53] width 82 height 22
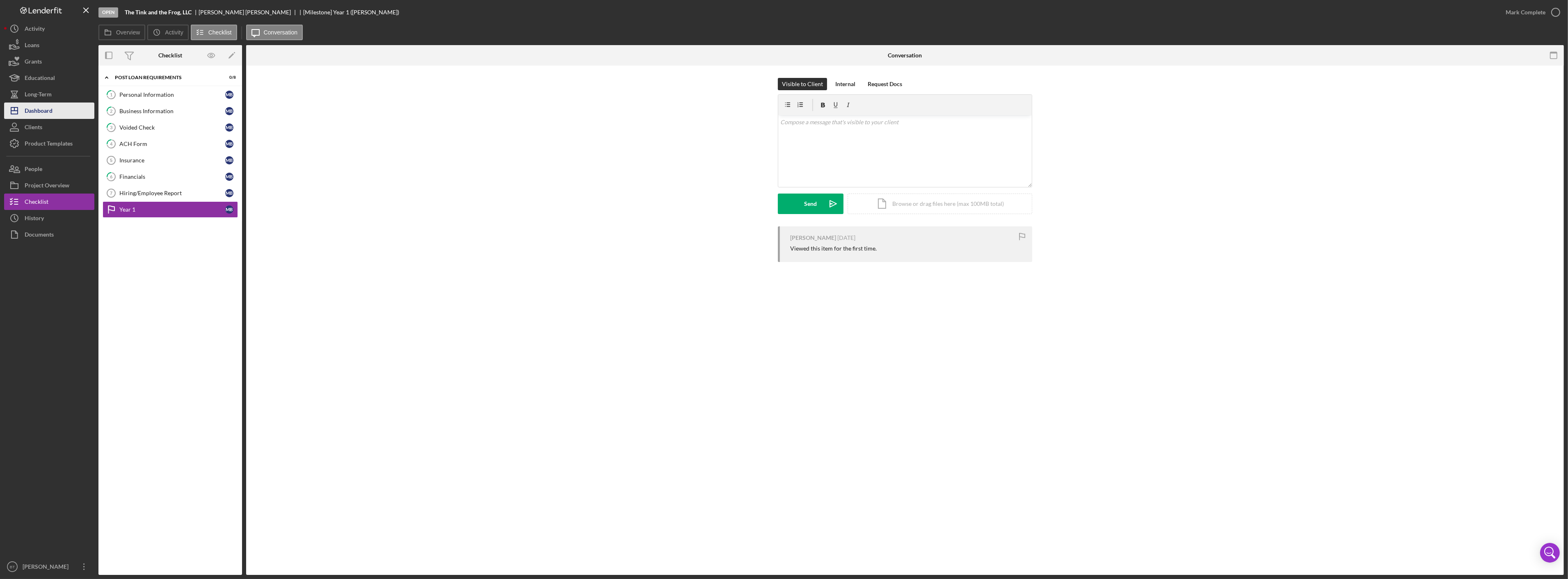
click at [39, 118] on div "Dashboard" at bounding box center [39, 112] width 28 height 18
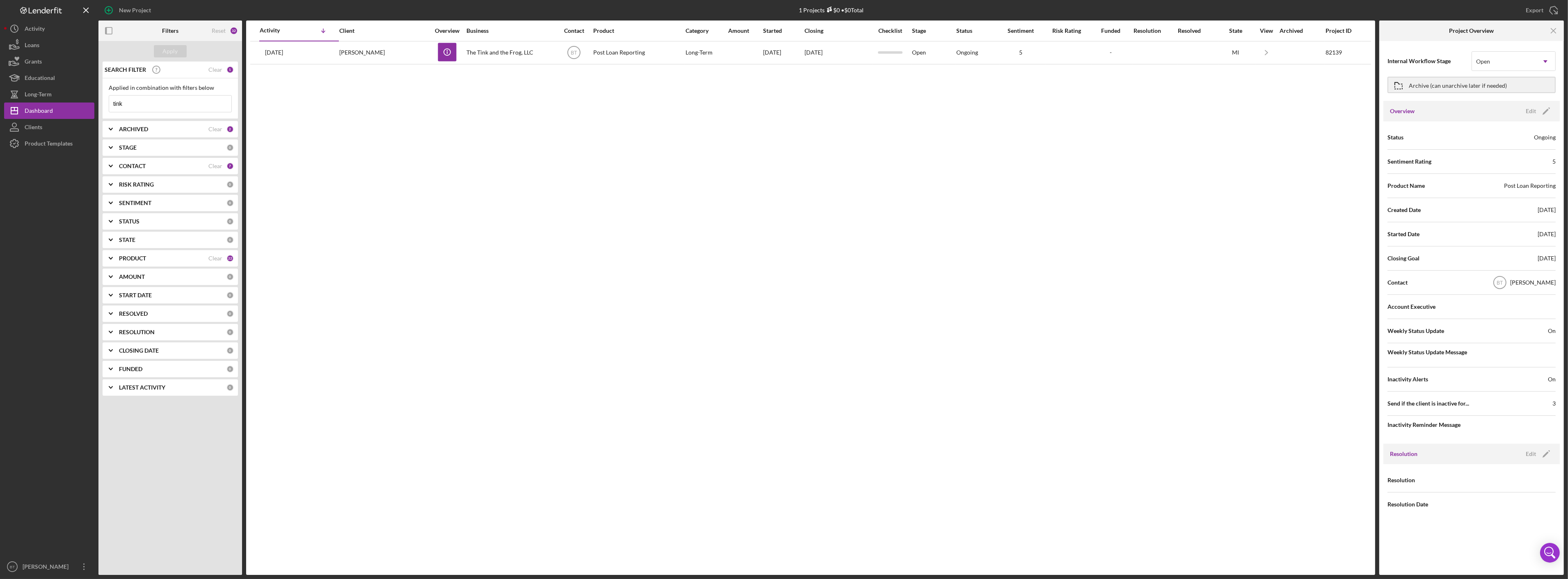
click at [166, 107] on input "tink" at bounding box center [171, 104] width 123 height 17
click at [157, 128] on div "ARCHIVED" at bounding box center [164, 129] width 89 height 7
click at [155, 128] on div "ARCHIVED" at bounding box center [164, 129] width 89 height 7
click at [45, 31] on button "Icon/History Activity" at bounding box center [49, 29] width 90 height 17
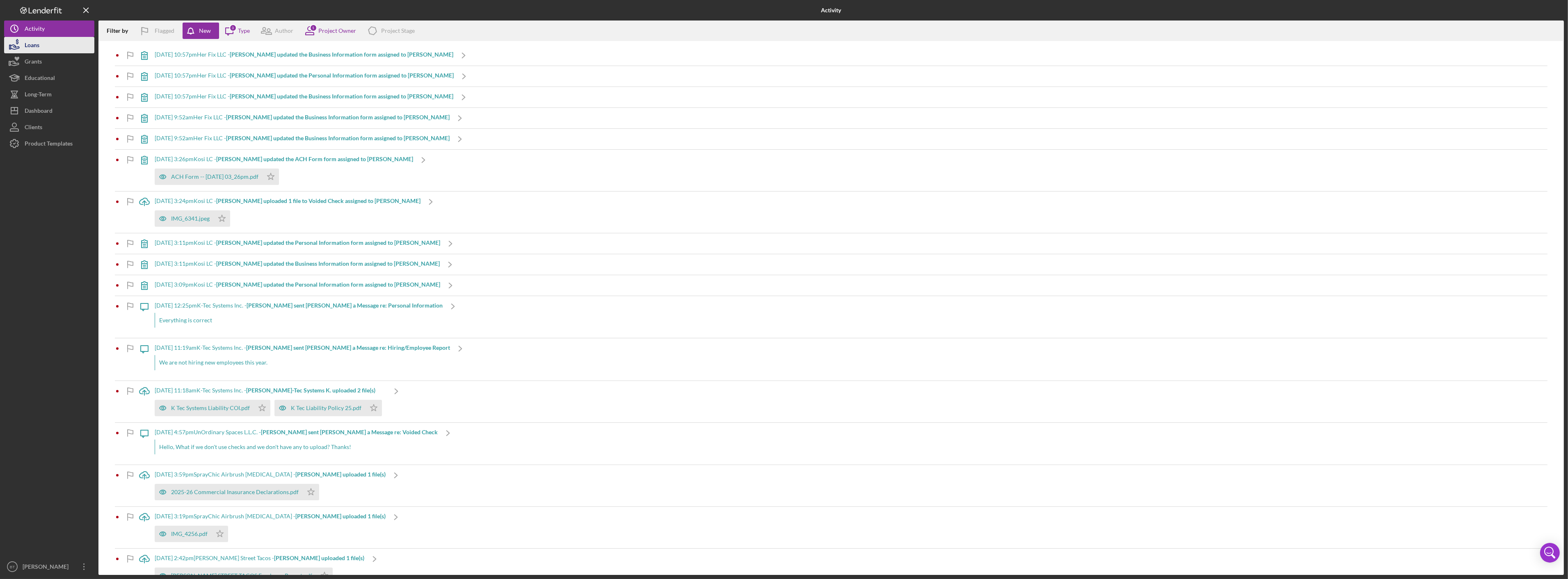
click at [41, 49] on button "Loans" at bounding box center [49, 46] width 90 height 17
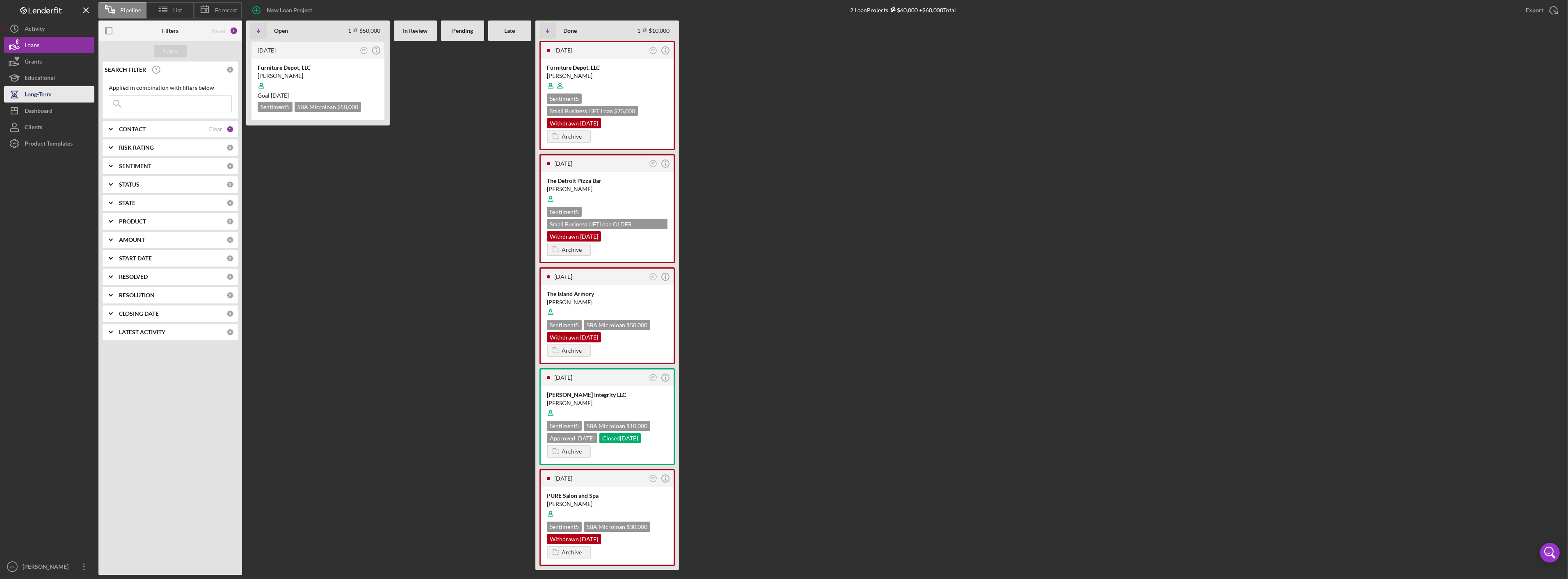
click at [39, 98] on div "Long-Term" at bounding box center [38, 95] width 27 height 18
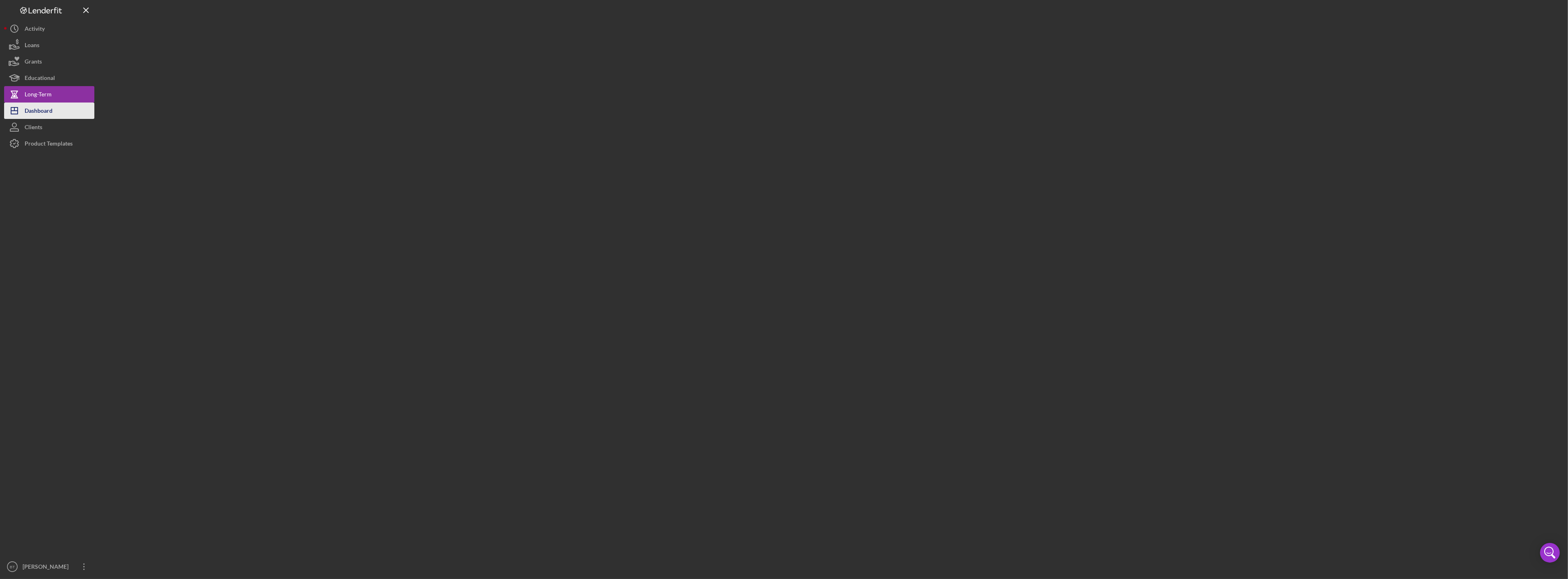
click at [41, 112] on div "Dashboard" at bounding box center [39, 112] width 28 height 18
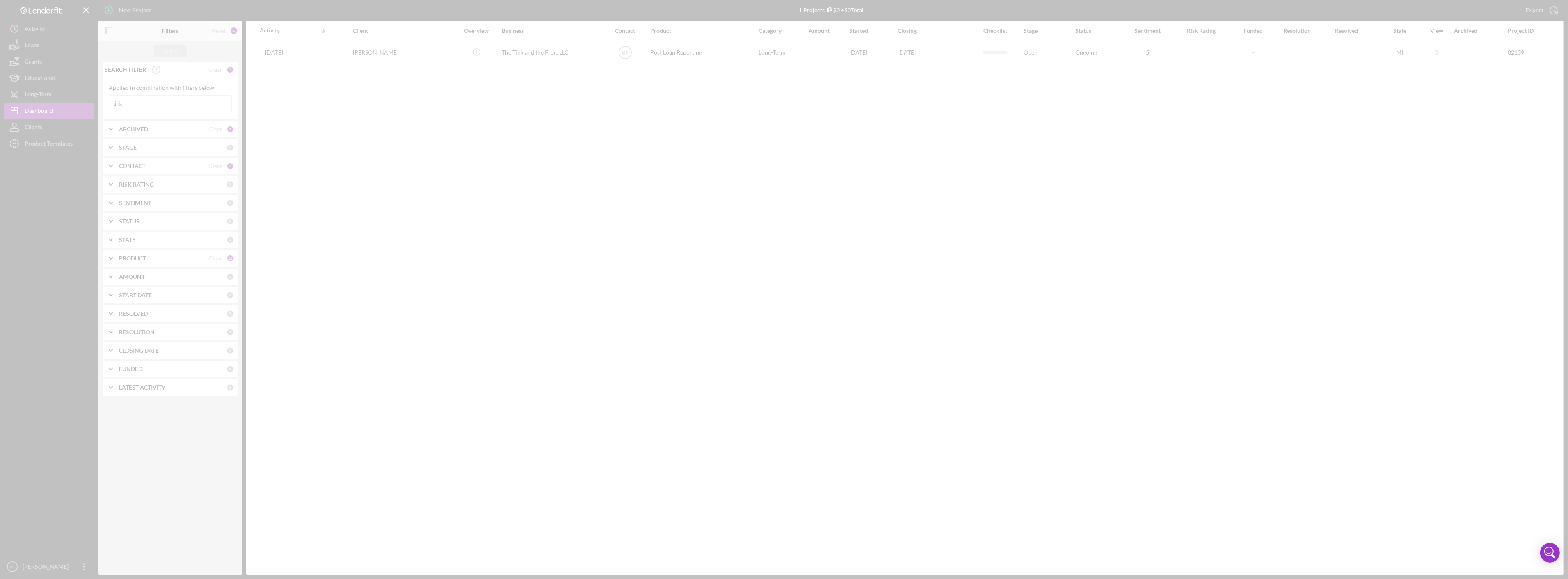
click at [138, 101] on div at bounding box center [784, 289] width 1568 height 579
click at [138, 101] on div at bounding box center [784, 289] width 1568 height 579
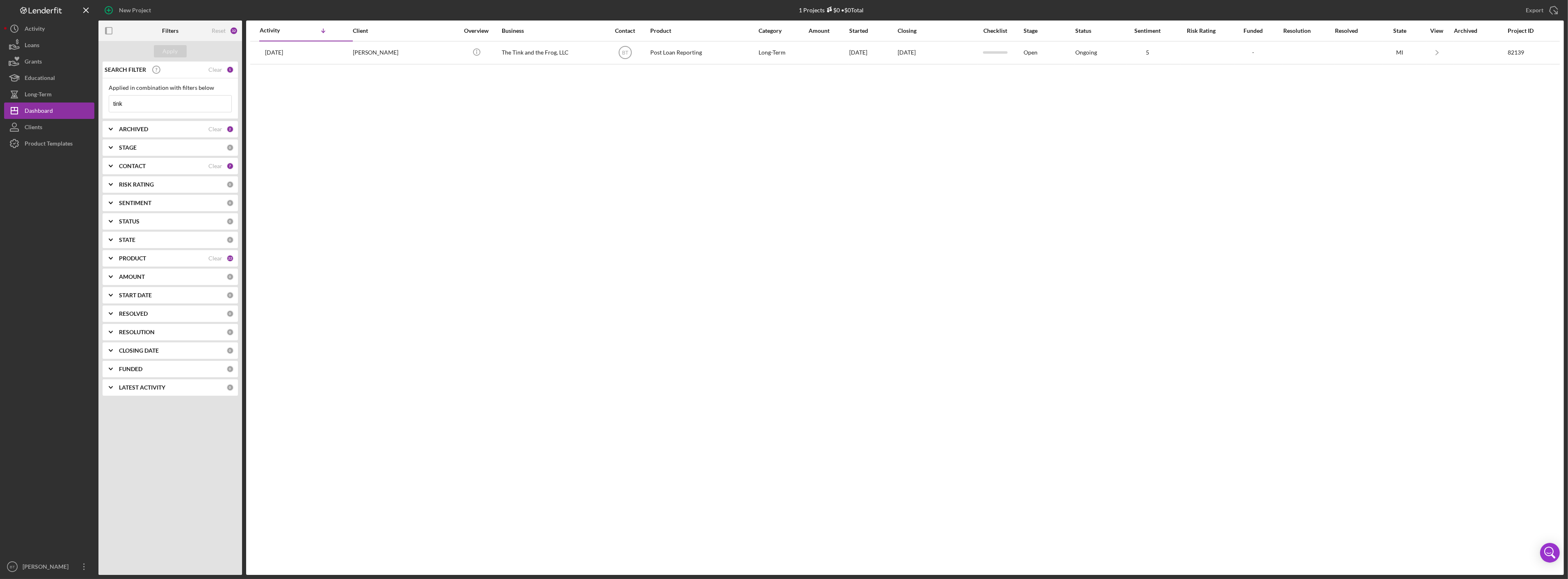
click at [139, 101] on input "tink" at bounding box center [171, 104] width 123 height 17
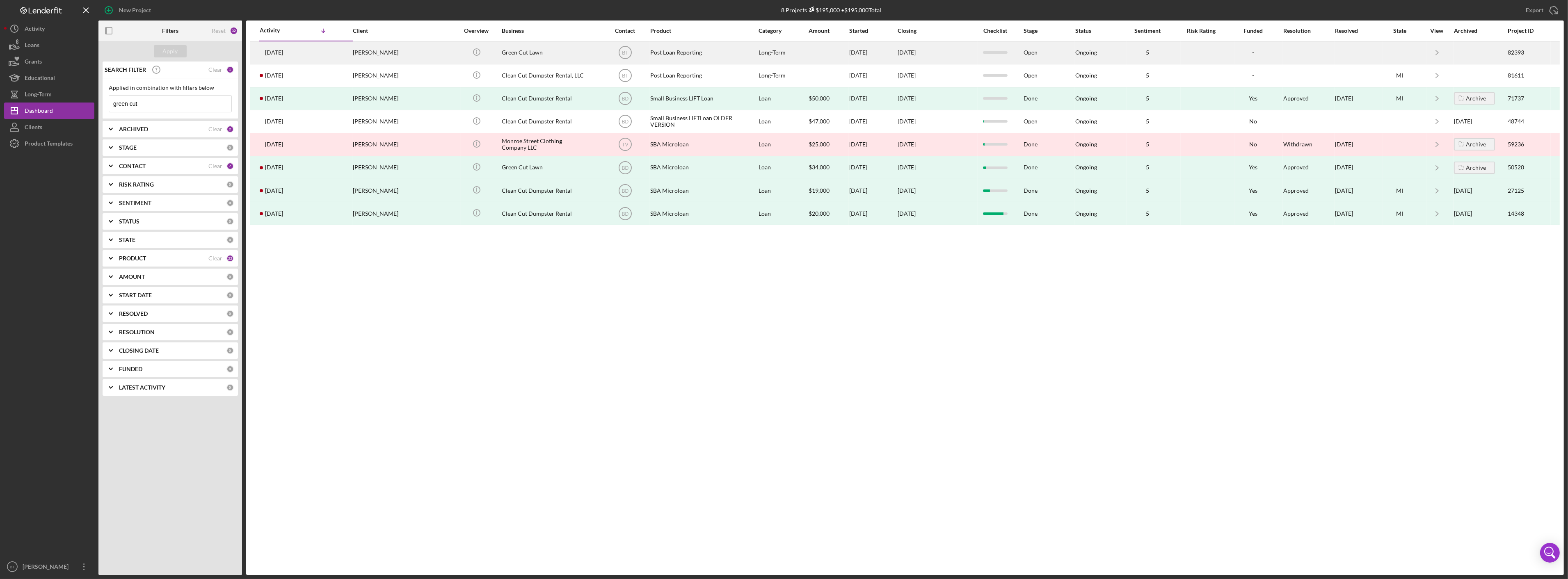
type input "green cut"
click at [339, 56] on td "6 months ago chis haines" at bounding box center [306, 53] width 94 height 23
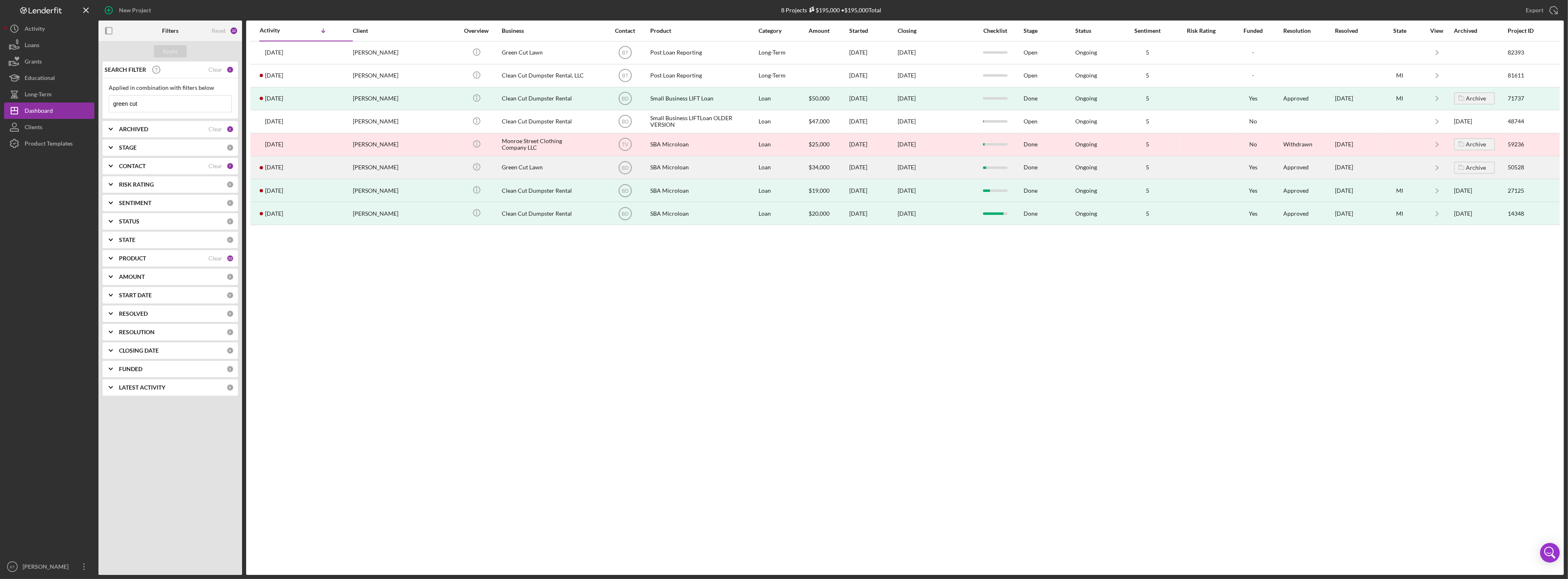
click at [377, 172] on div "chis haines" at bounding box center [393, 167] width 82 height 22
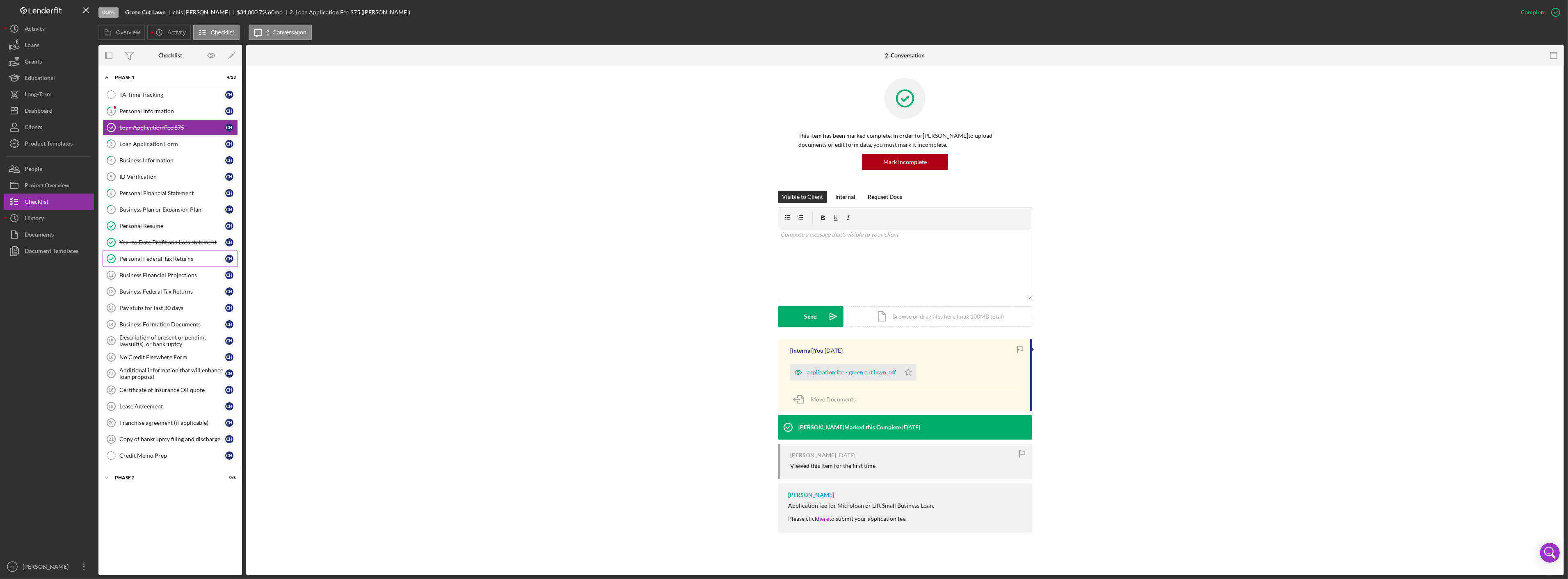
click at [165, 260] on div "Personal Federal Tax Returns" at bounding box center [172, 259] width 106 height 7
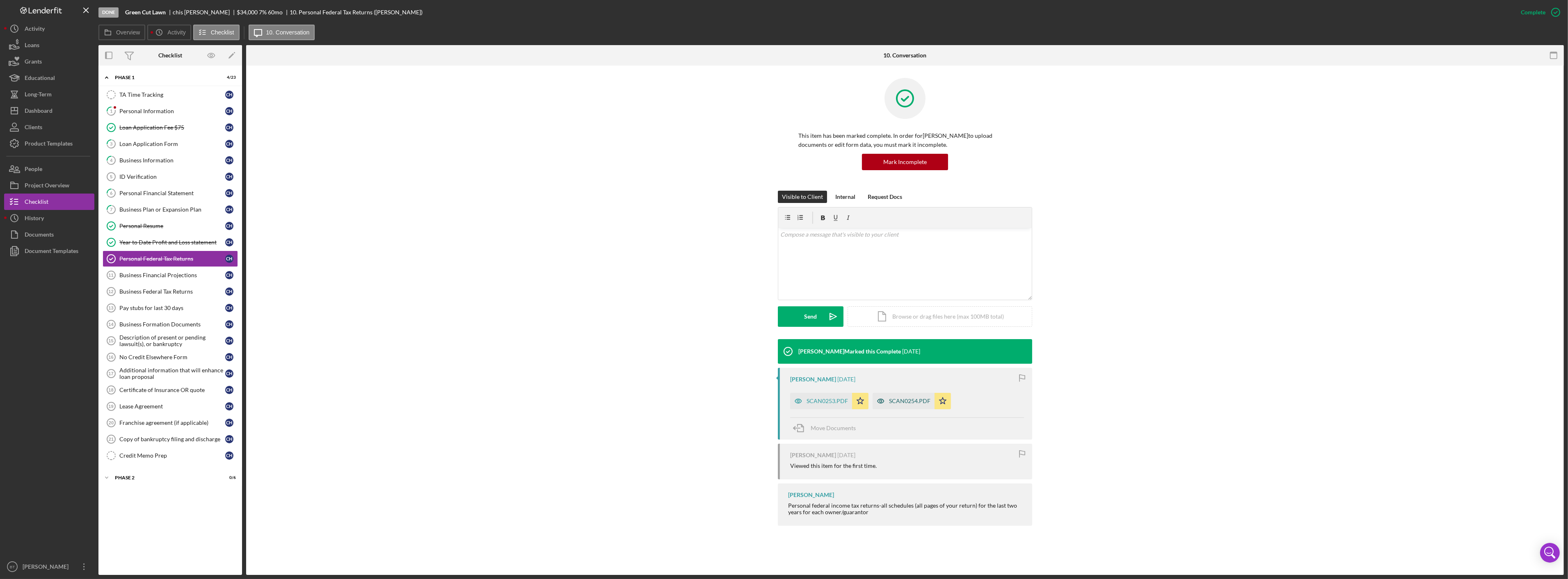
click at [895, 403] on div "SCAN0254.PDF" at bounding box center [909, 401] width 41 height 7
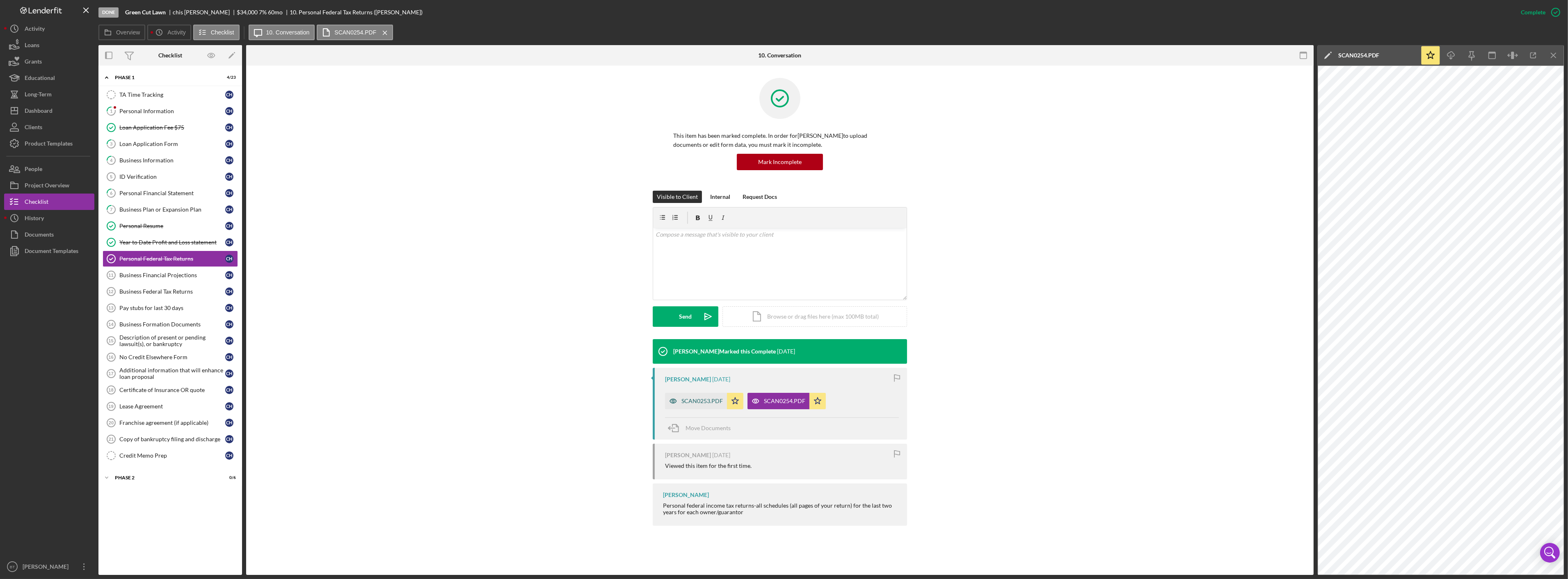
click at [702, 406] on div "SCAN0253.PDF" at bounding box center [696, 401] width 62 height 17
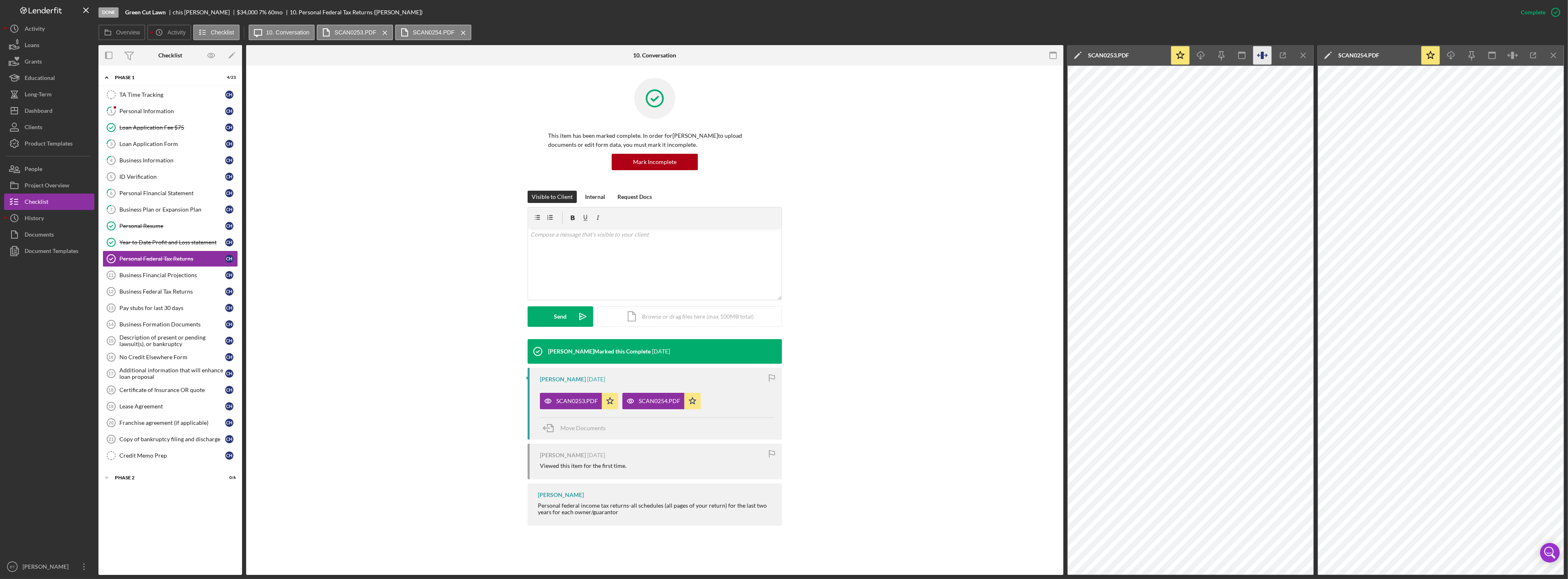
click at [1255, 54] on icon "button" at bounding box center [1262, 55] width 18 height 18
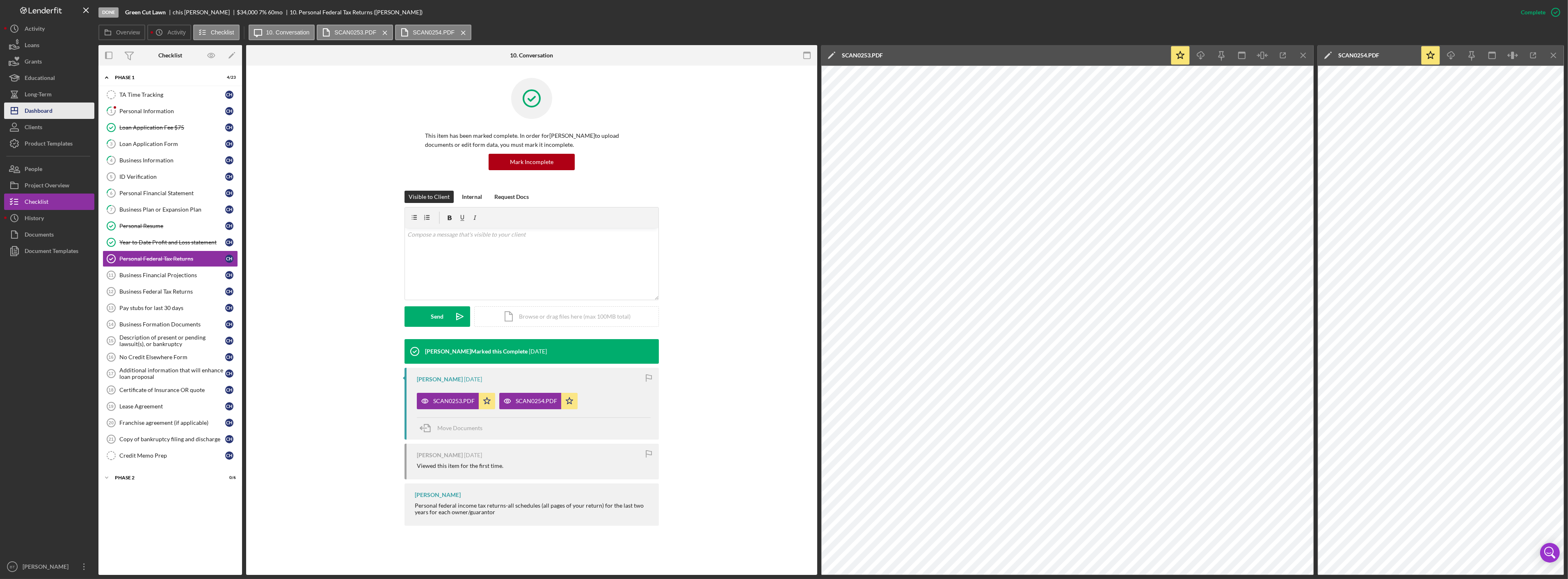
click at [51, 104] on div "Dashboard" at bounding box center [39, 112] width 28 height 18
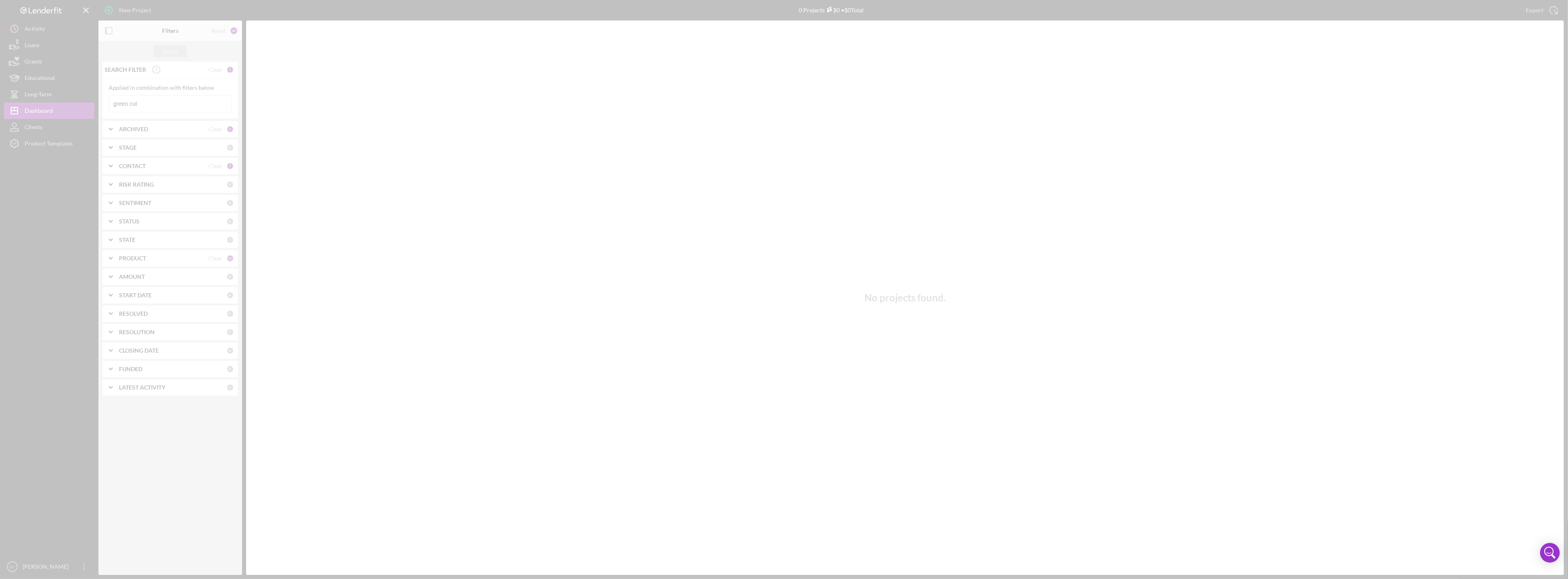
click at [156, 108] on div at bounding box center [784, 289] width 1568 height 579
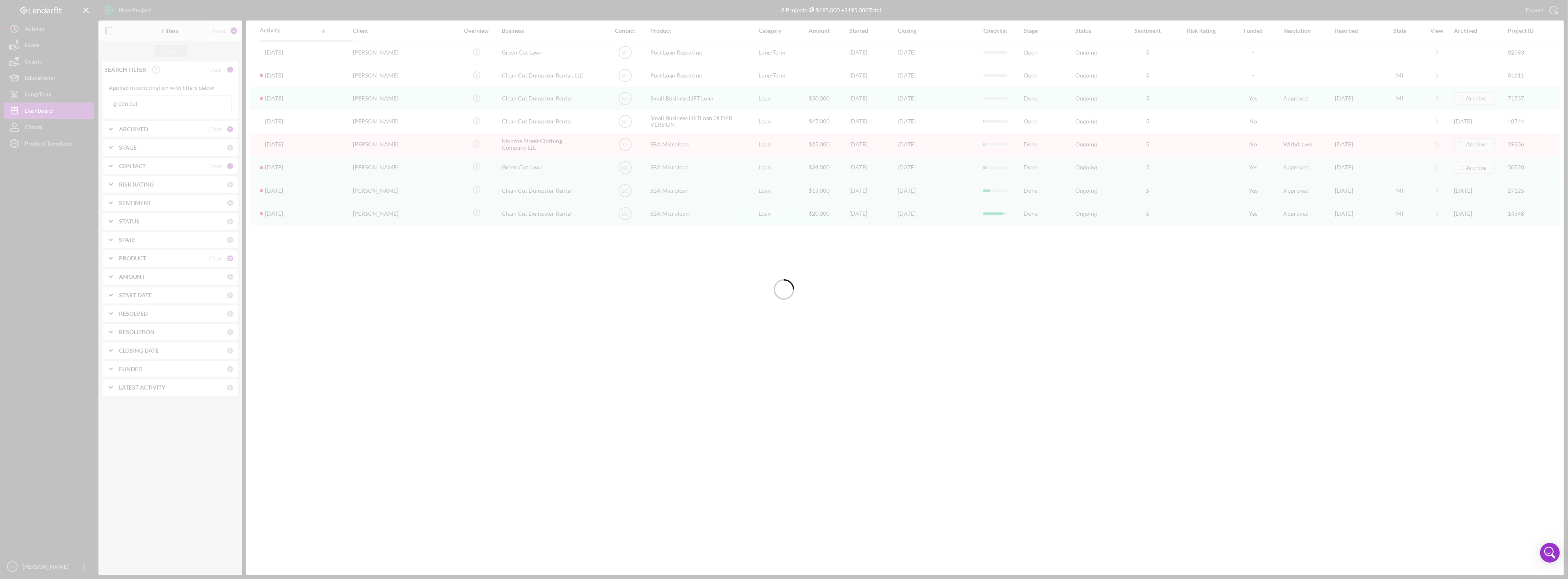
click at [157, 104] on div at bounding box center [784, 289] width 1568 height 579
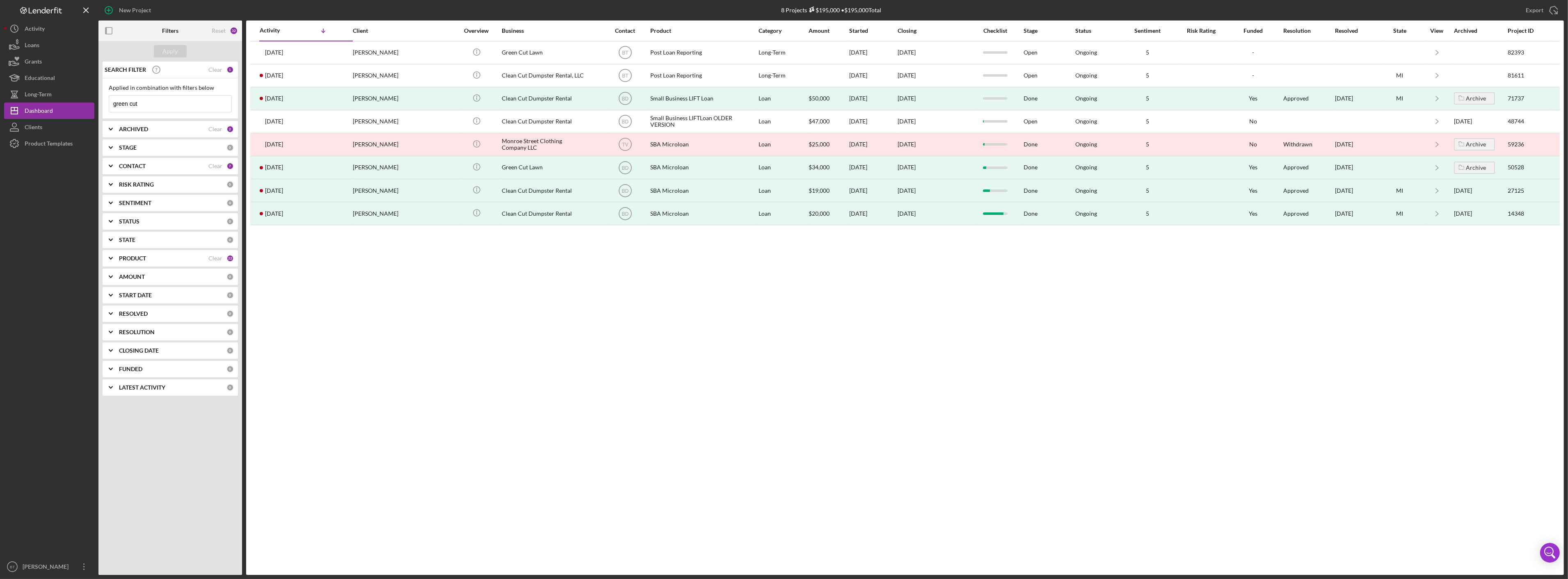
click at [157, 104] on input "green cut" at bounding box center [171, 104] width 123 height 17
paste input "THE SUGAR BAR GP LLC"
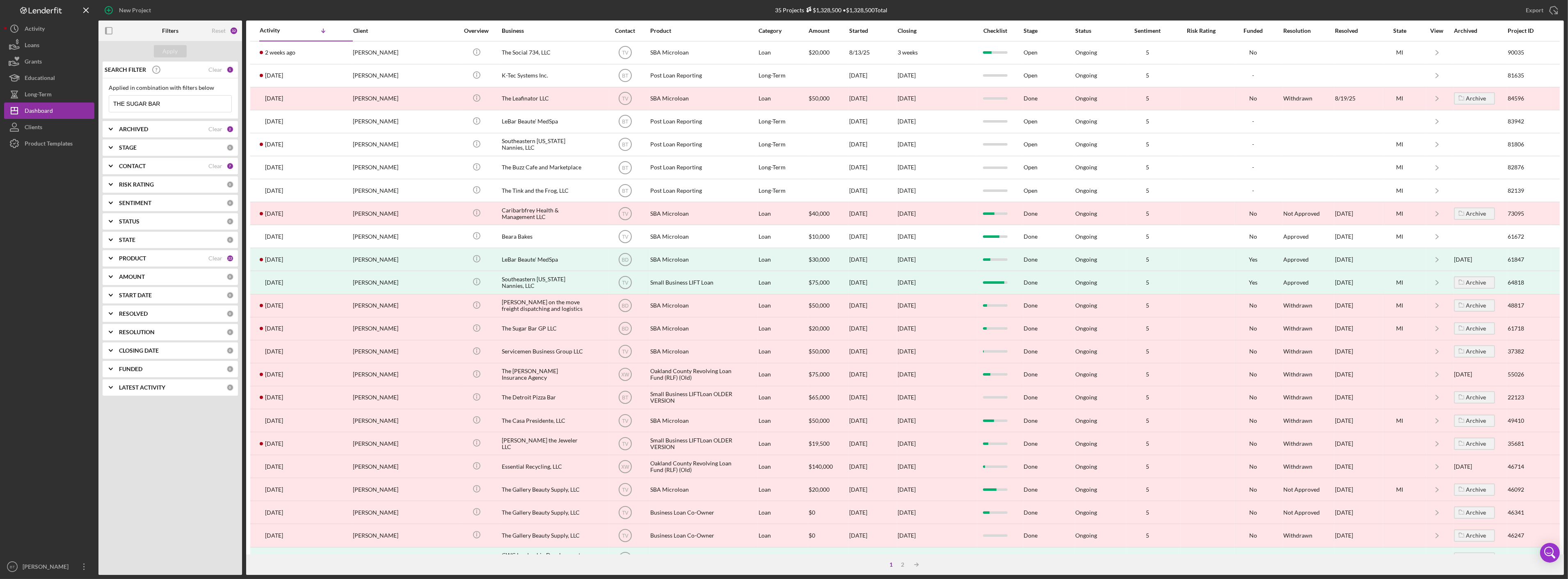
drag, startPoint x: 126, startPoint y: 105, endPoint x: 103, endPoint y: 104, distance: 23.0
click at [103, 104] on div "Applied in combination with filters below THE SUGAR BAR Icon/Menu Close" at bounding box center [170, 99] width 135 height 41
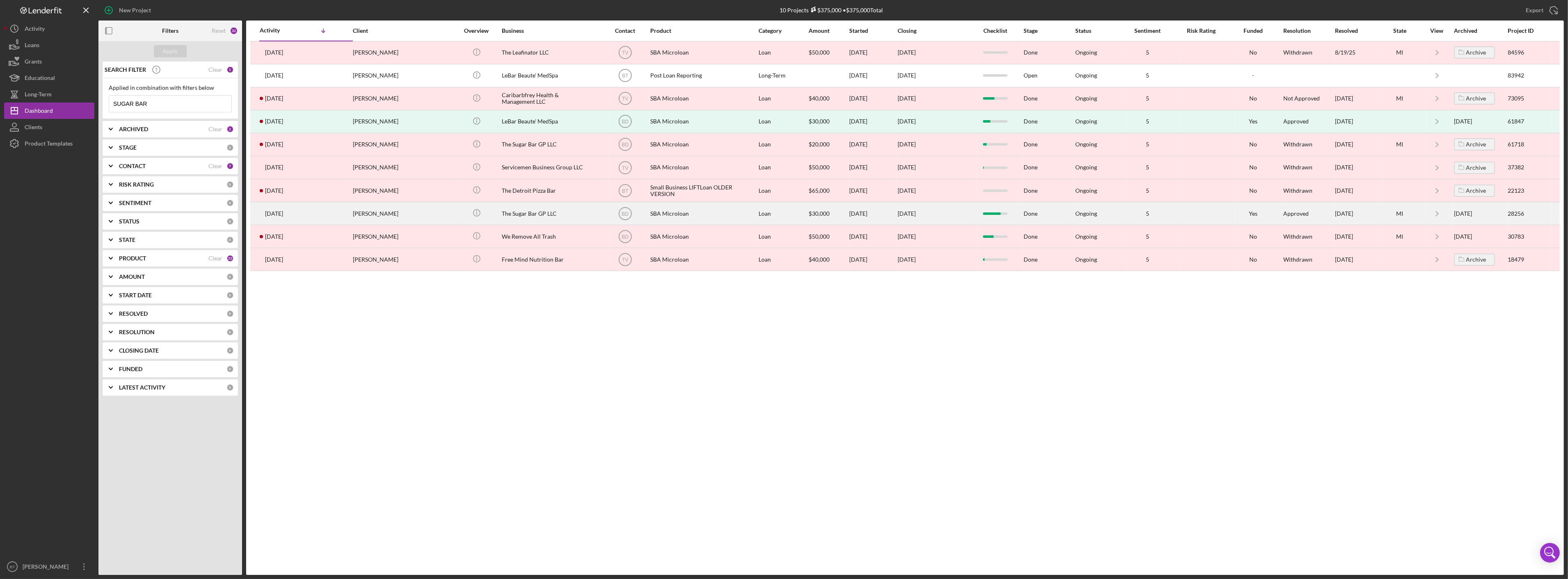
type input "SUGAR BAR"
click at [577, 215] on div "The Sugar Bar GP LLC" at bounding box center [543, 214] width 82 height 22
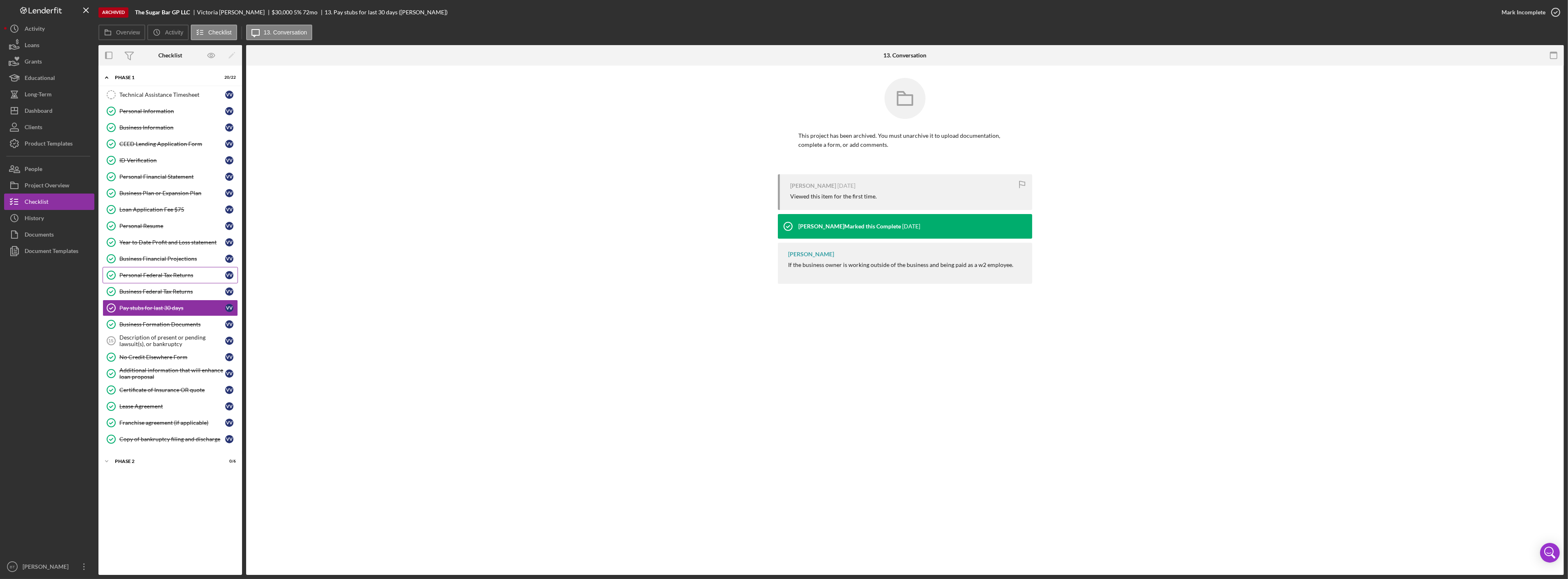
click at [159, 276] on div "Personal Federal Tax Returns" at bounding box center [172, 275] width 106 height 7
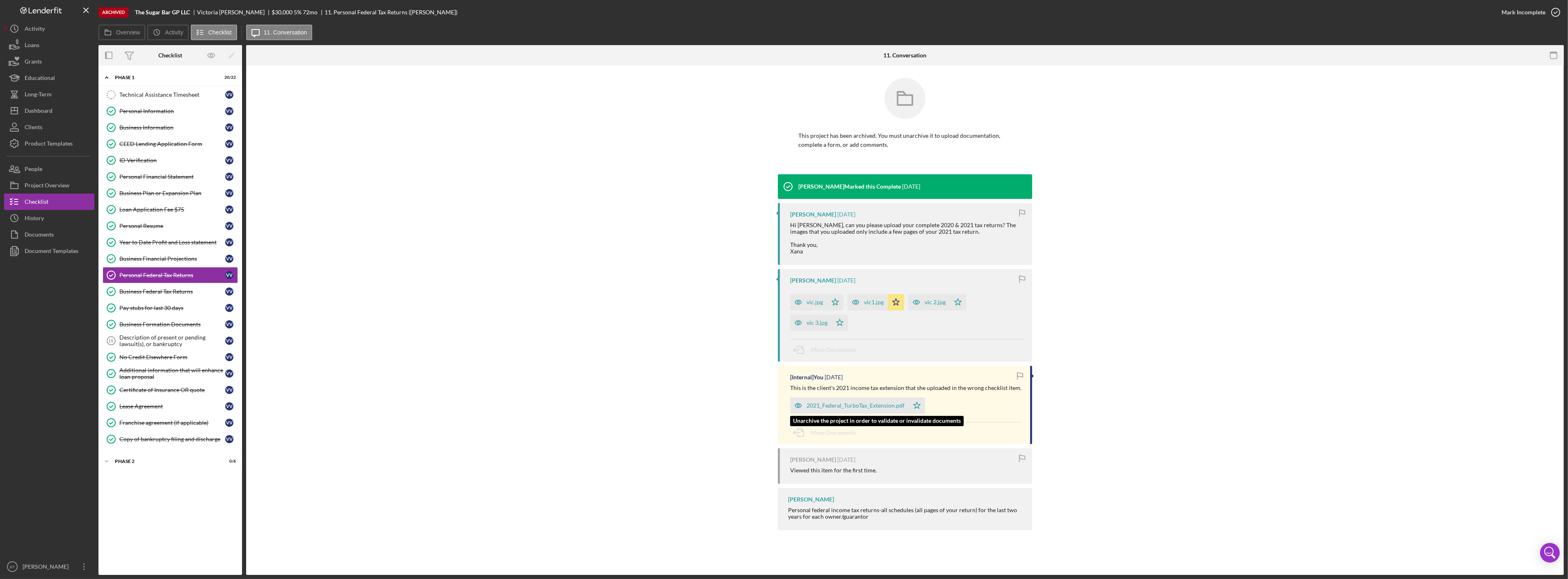
click at [866, 401] on div "2021_Federal_TurboTax_Extension.pdf" at bounding box center [849, 406] width 118 height 17
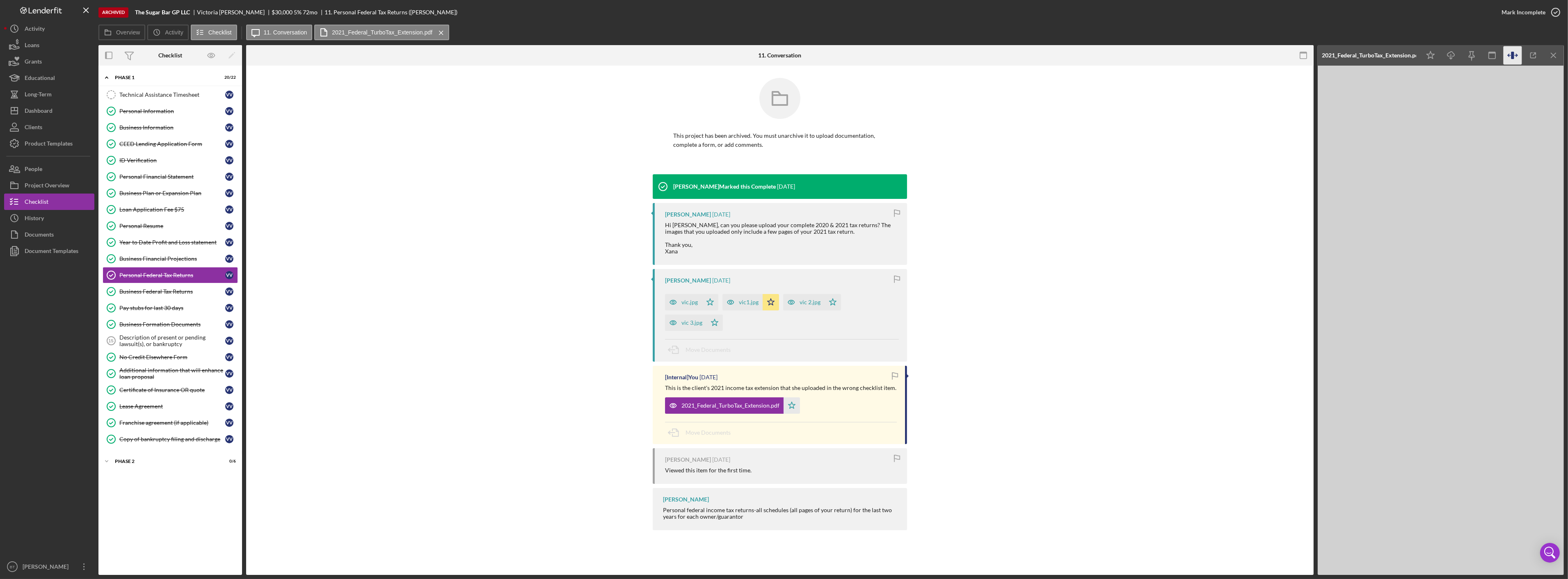
click at [1509, 54] on icon "button" at bounding box center [1513, 55] width 18 height 18
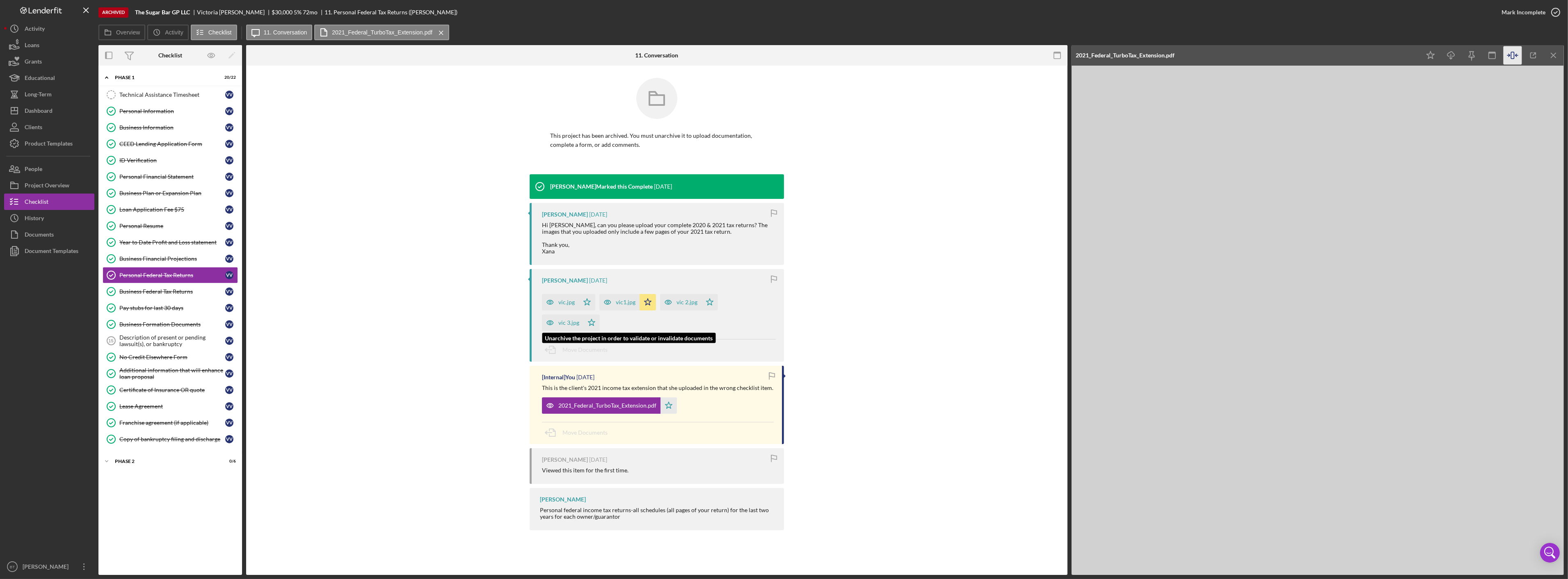
click at [552, 321] on icon "button" at bounding box center [550, 323] width 7 height 4
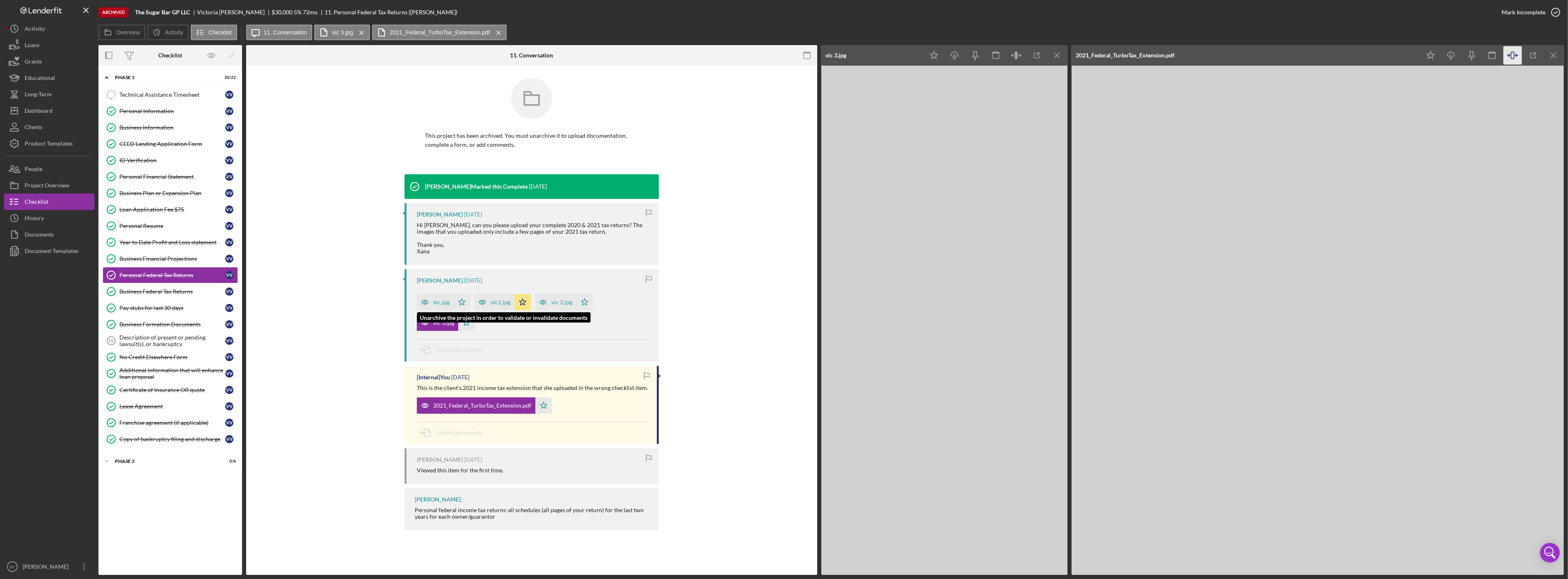
click at [451, 298] on div "vic.jpg" at bounding box center [435, 302] width 37 height 17
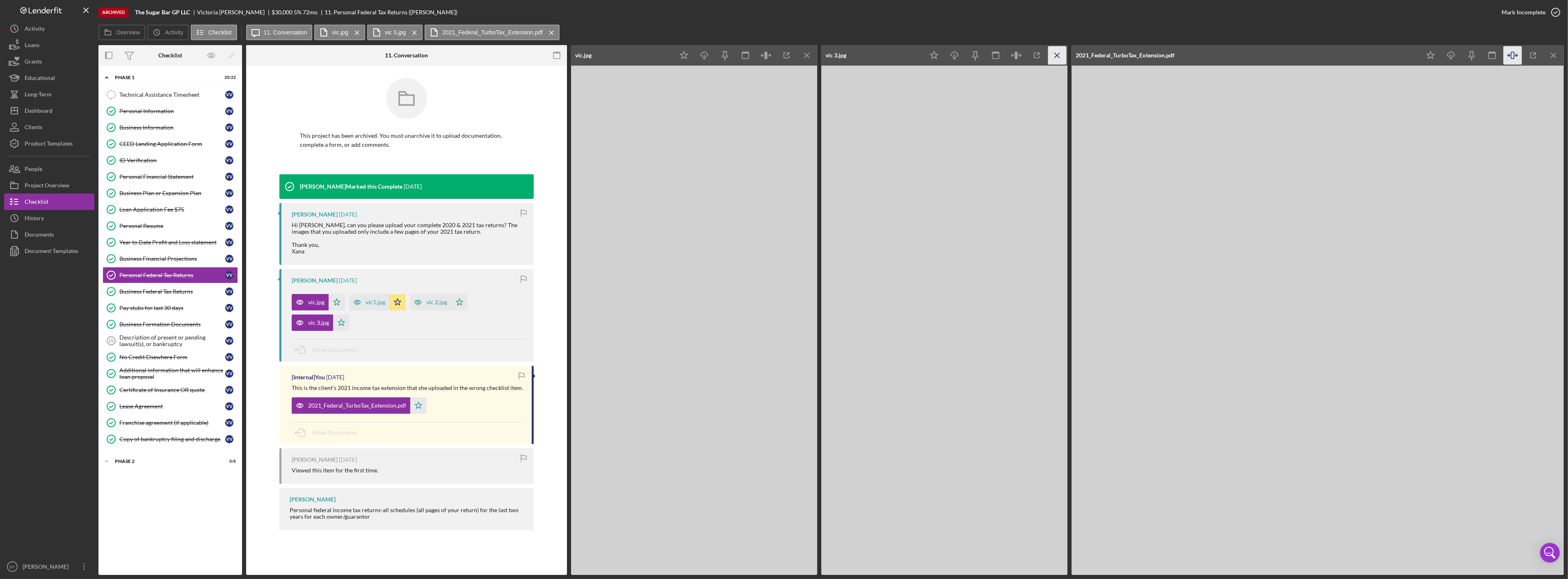
click at [1056, 56] on icon "Icon/Menu Close" at bounding box center [1057, 55] width 18 height 18
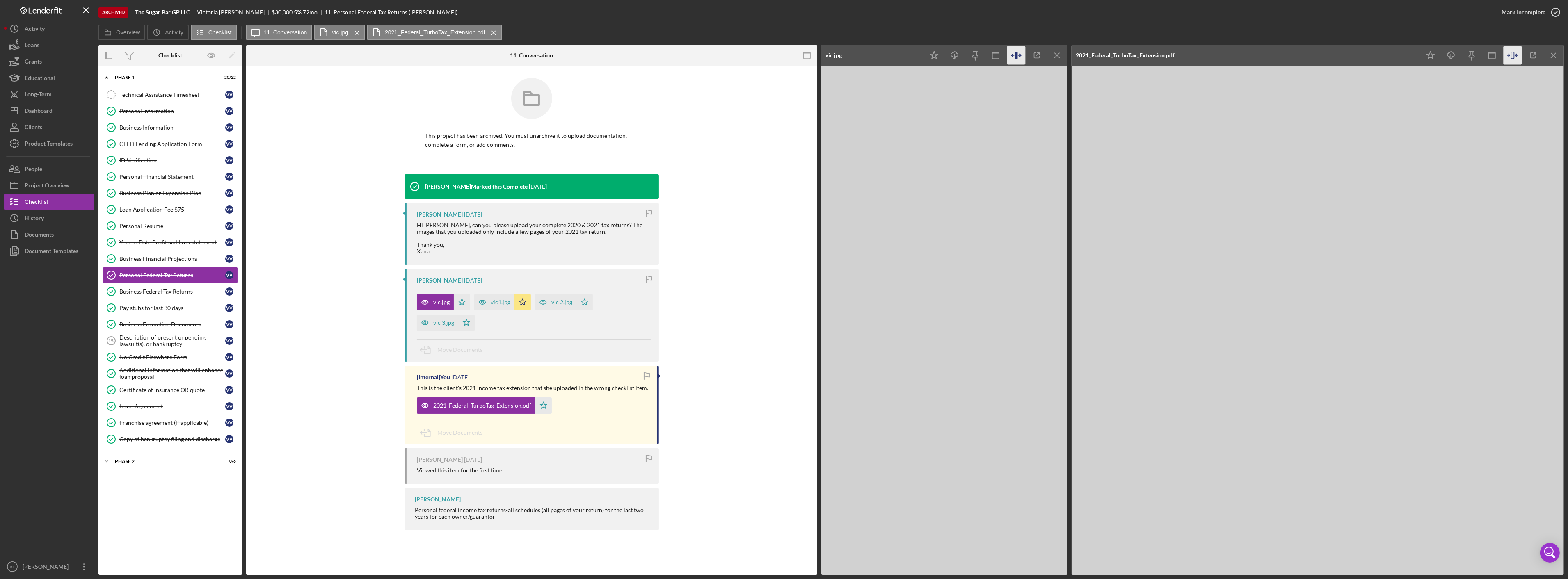
click at [1022, 52] on icon "button" at bounding box center [1016, 55] width 18 height 18
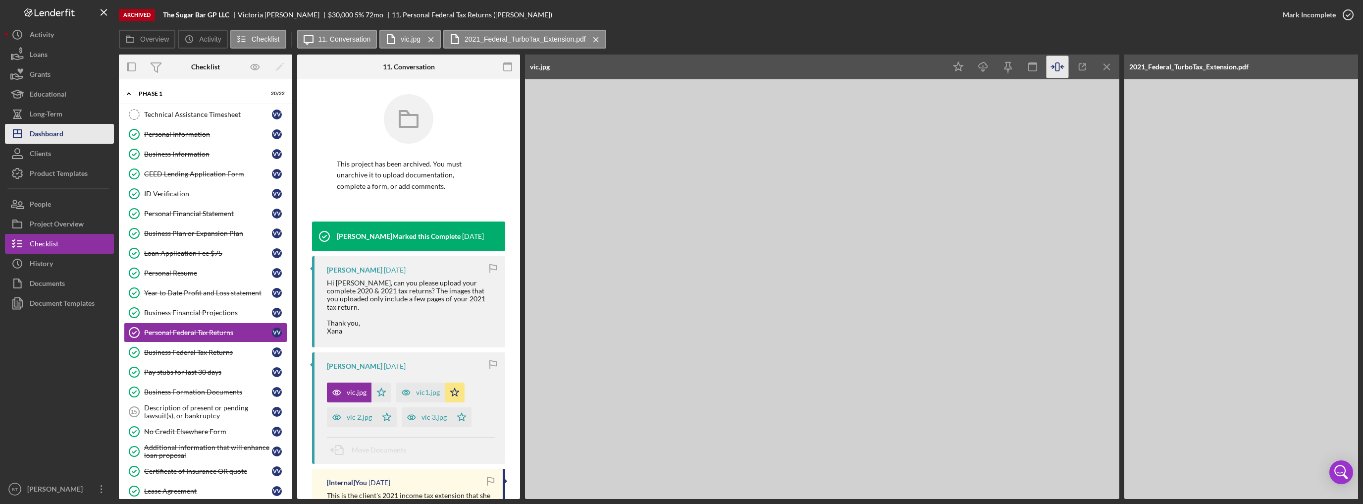
click at [48, 133] on div "Dashboard" at bounding box center [47, 135] width 34 height 22
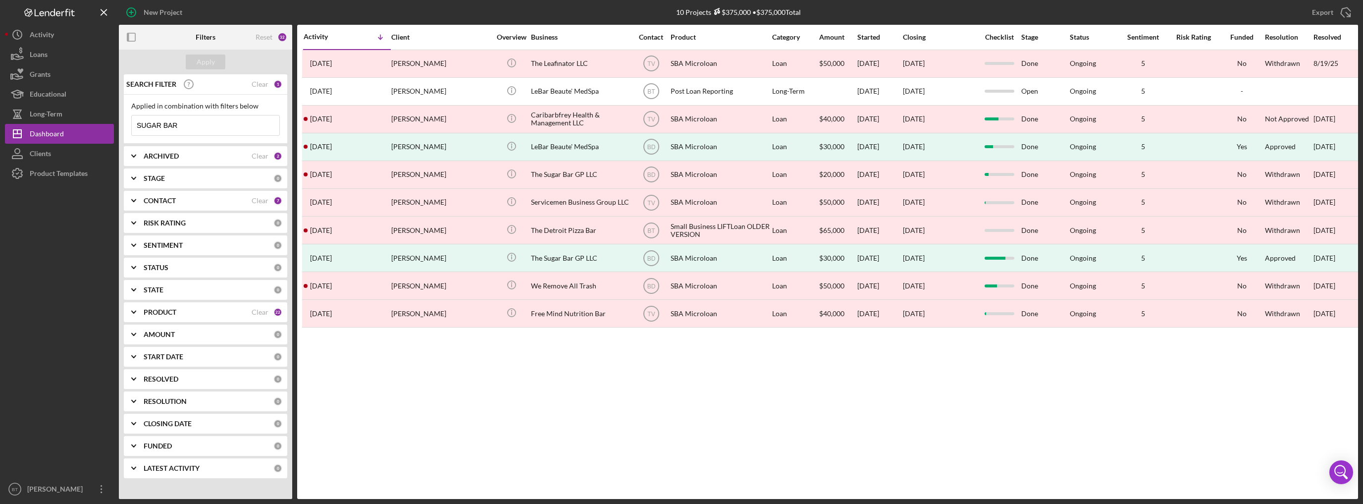
click at [210, 122] on input "SUGAR BAR" at bounding box center [206, 125] width 148 height 20
paste input "NYX CLEANING SERVICES"
type input "NYX CLEANING SERVICES"
click at [209, 63] on div "Apply" at bounding box center [206, 61] width 18 height 15
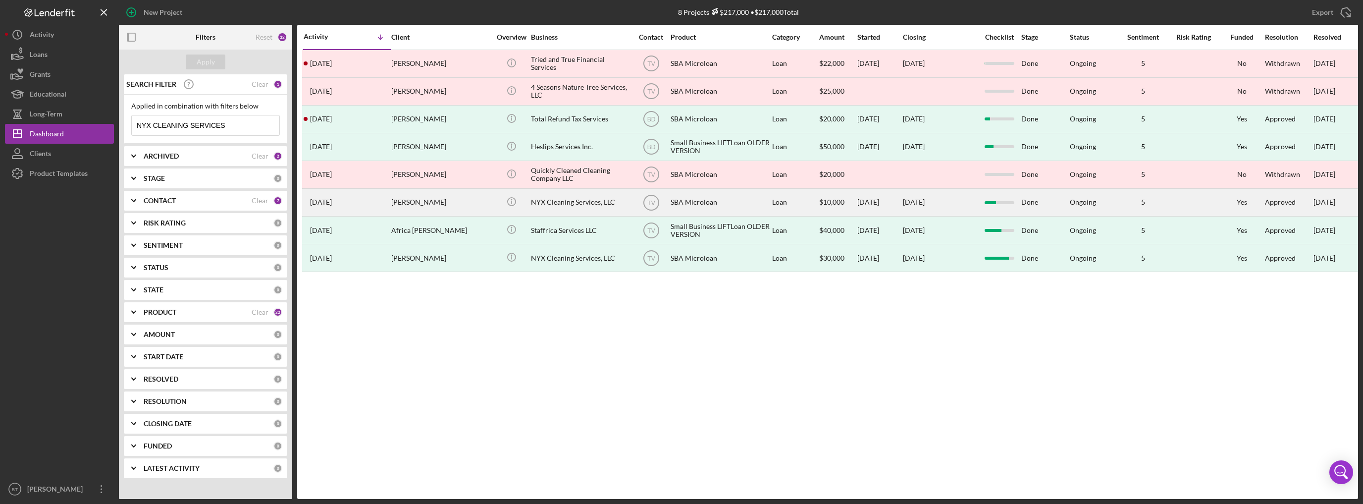
click at [567, 202] on div "NYX Cleaning Services, LLC" at bounding box center [580, 202] width 99 height 26
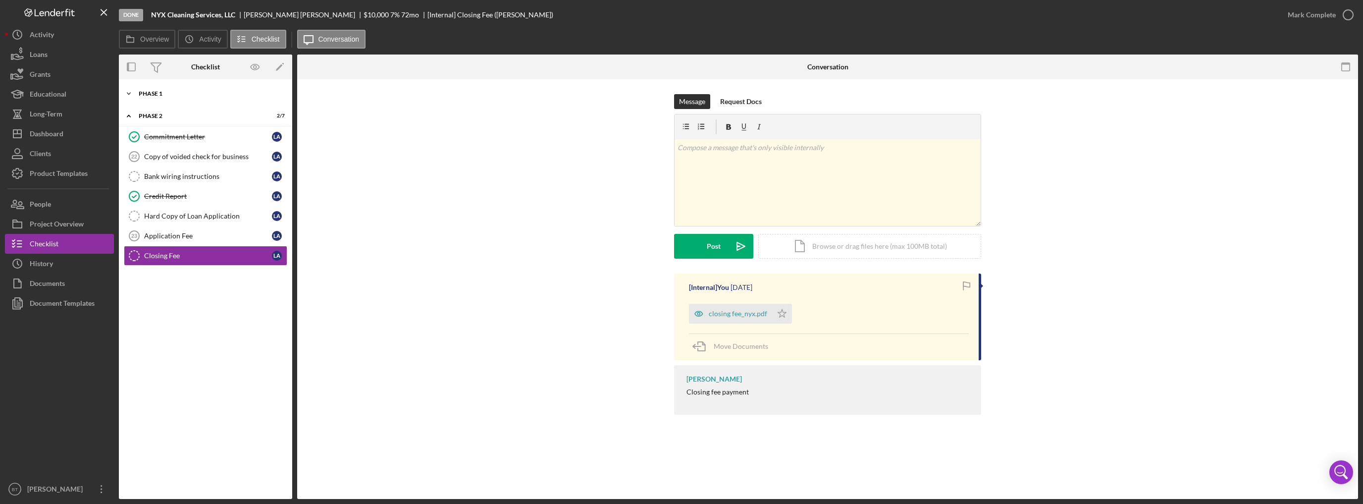
click at [156, 95] on div "Phase 1" at bounding box center [209, 94] width 141 height 6
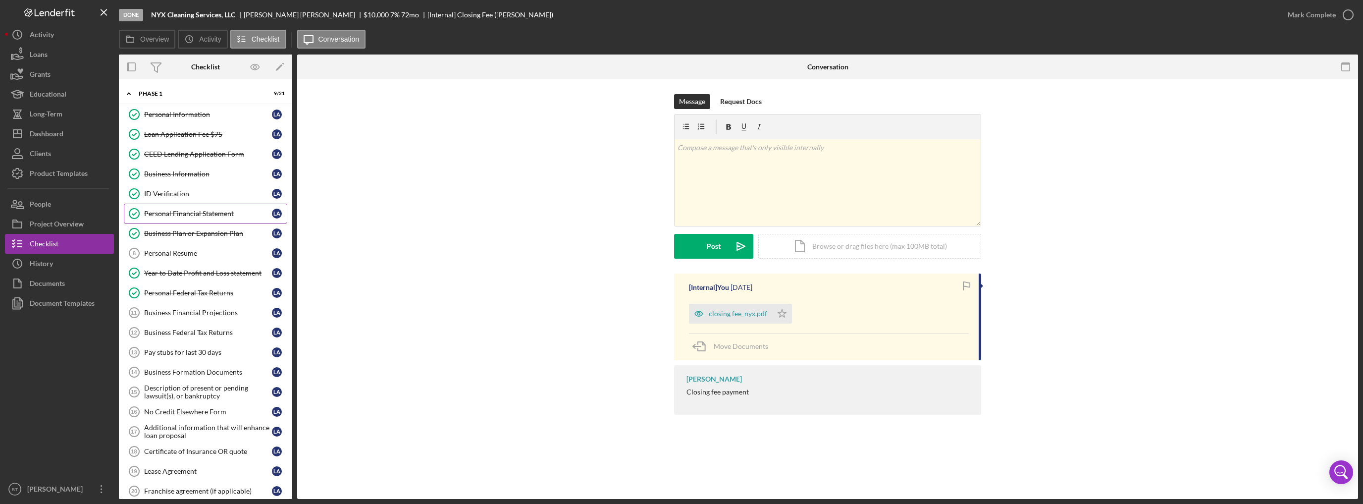
click at [195, 213] on div "Personal Financial Statement" at bounding box center [208, 213] width 128 height 8
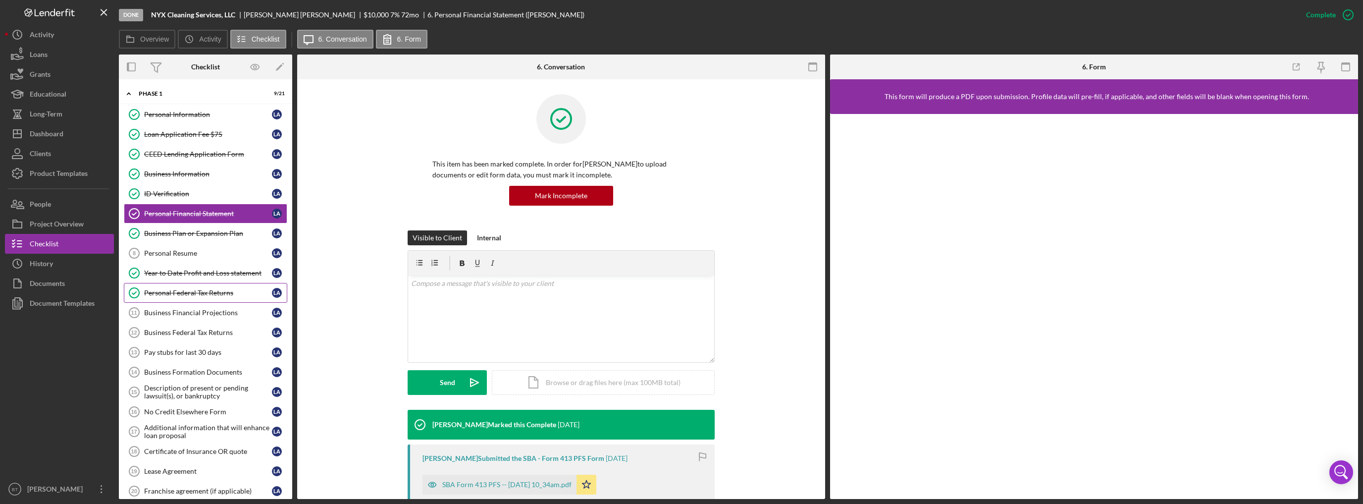
click at [193, 290] on div "Personal Federal Tax Returns" at bounding box center [208, 293] width 128 height 8
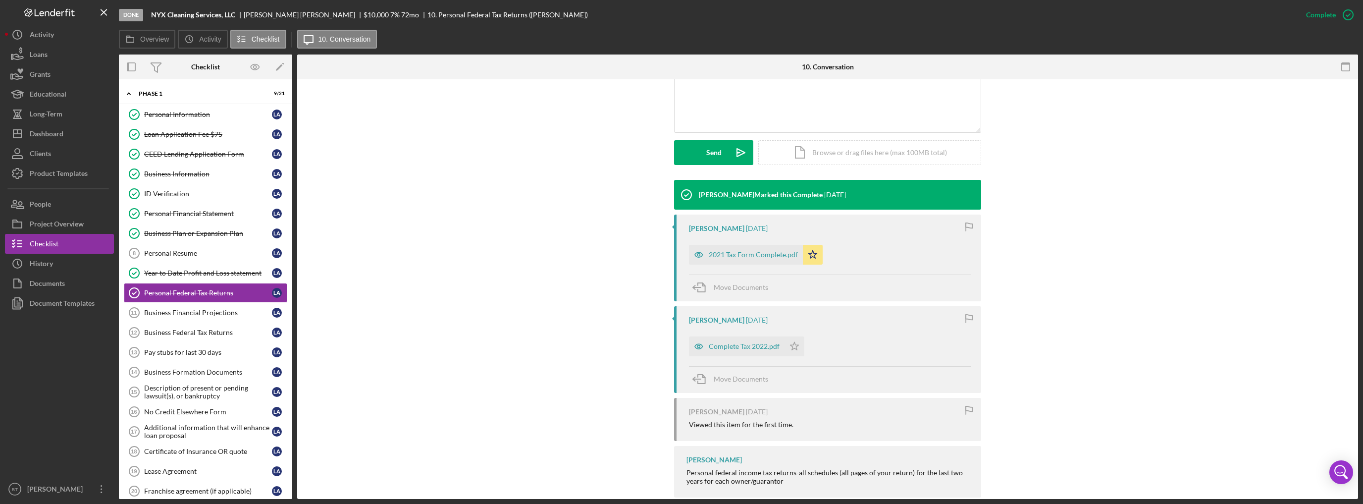
scroll to position [238, 0]
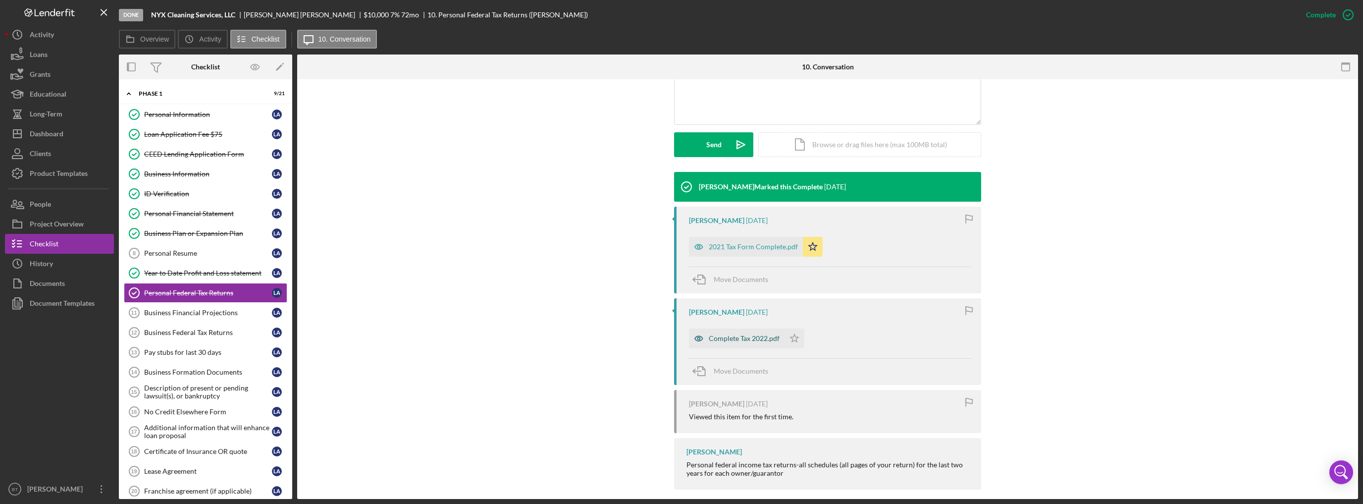
click at [755, 340] on div "Complete Tax 2022.pdf" at bounding box center [744, 338] width 71 height 8
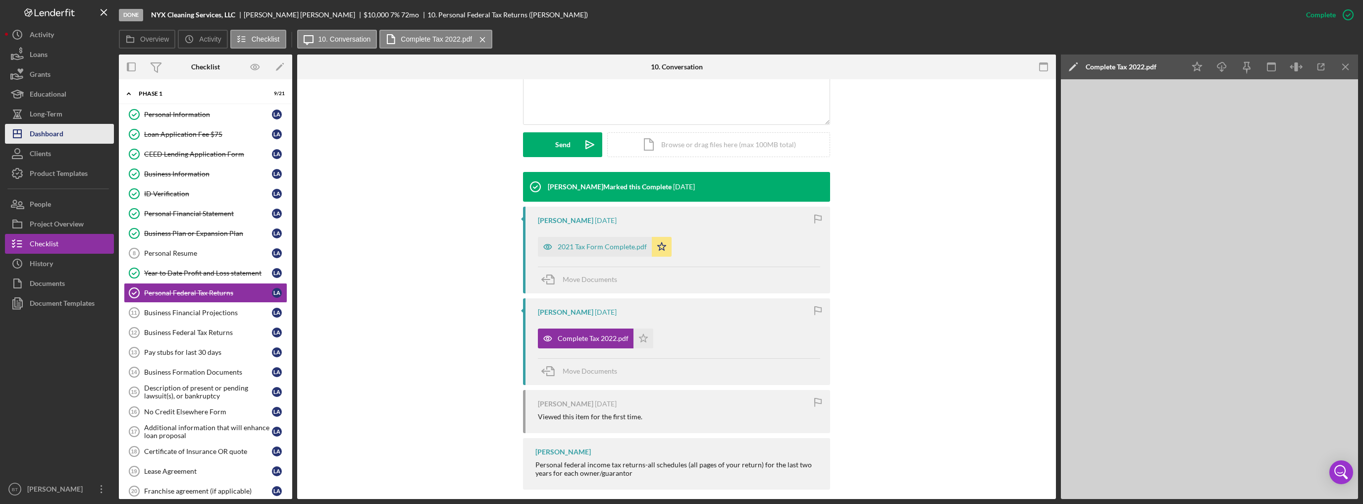
click at [69, 130] on button "Icon/Dashboard Dashboard" at bounding box center [59, 134] width 109 height 20
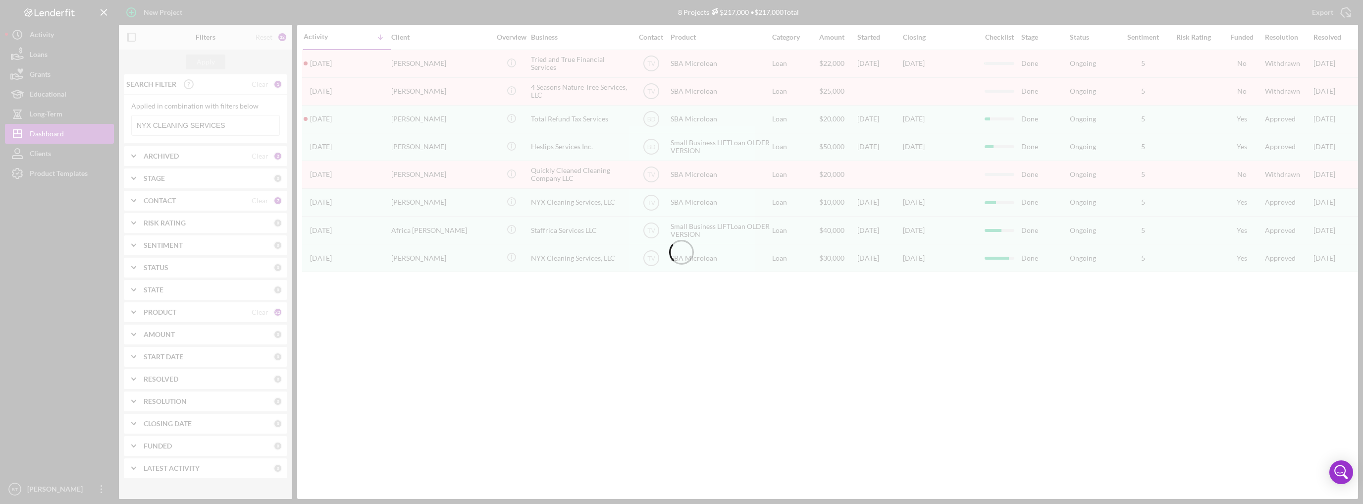
drag, startPoint x: 189, startPoint y: 117, endPoint x: 195, endPoint y: 120, distance: 6.9
click at [190, 118] on div at bounding box center [681, 252] width 1363 height 504
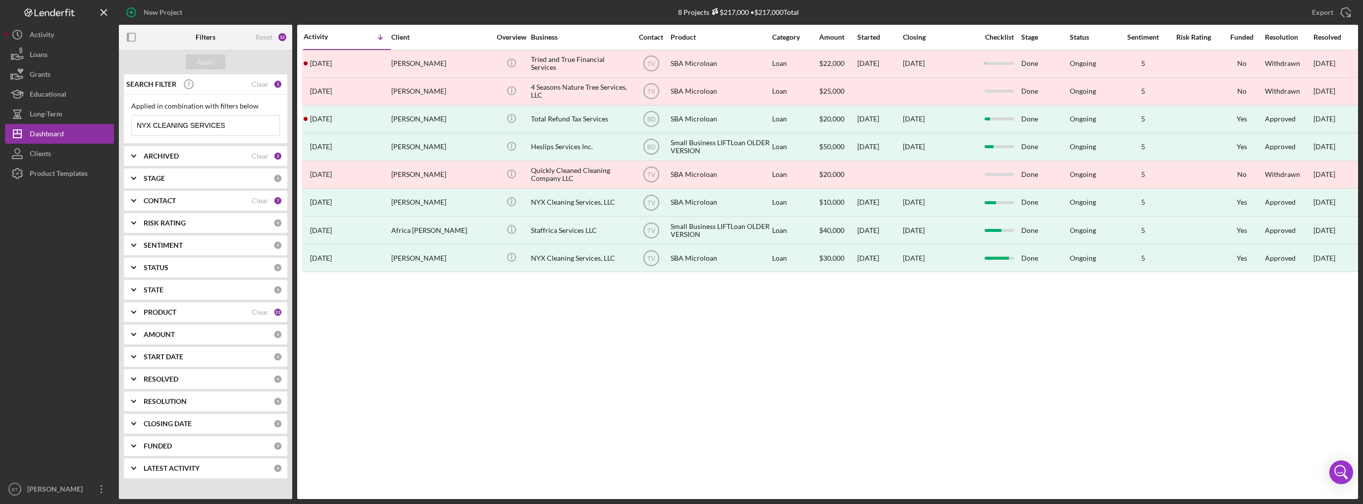
click at [200, 119] on input "NYX CLEANING SERVICES" at bounding box center [206, 125] width 148 height 20
paste input "607"
type input "607"
click at [216, 58] on button "Apply" at bounding box center [206, 61] width 40 height 15
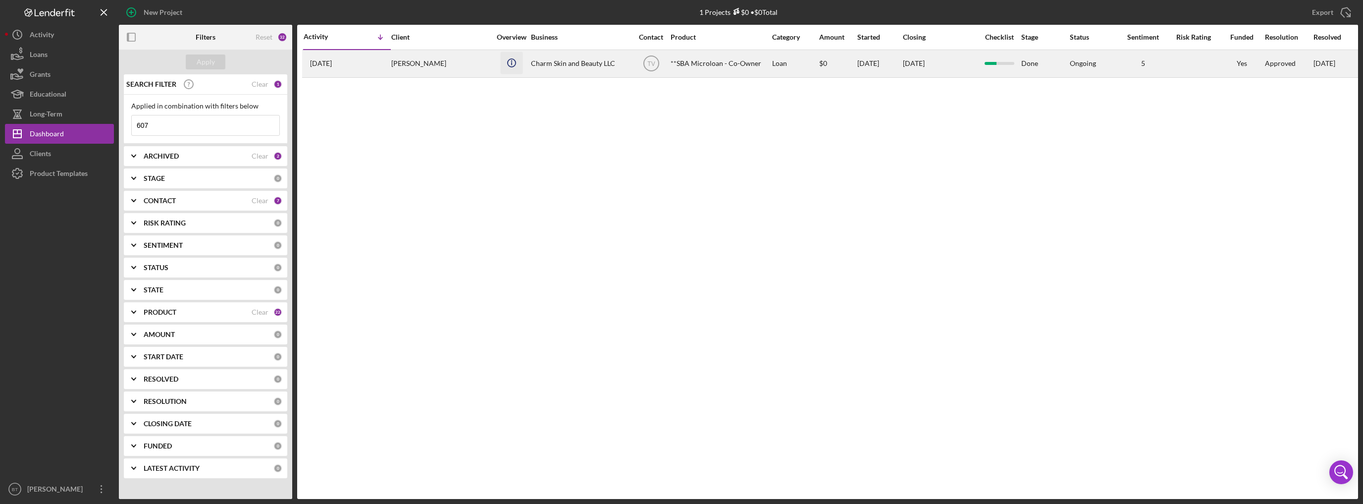
click at [505, 70] on icon "Icon/Info" at bounding box center [511, 63] width 22 height 22
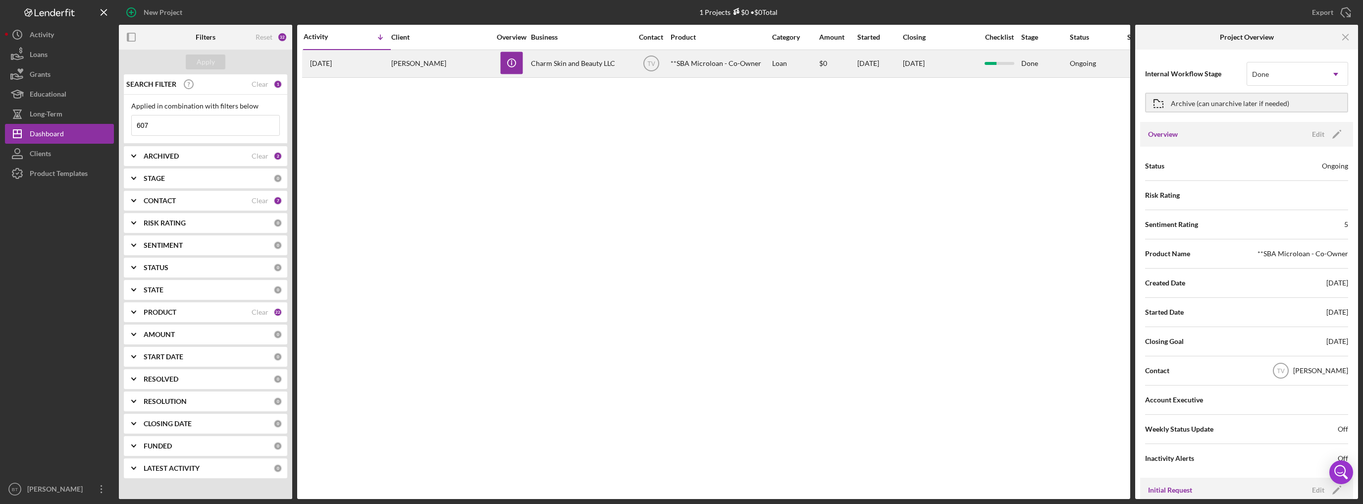
click at [476, 67] on div "Erik Satchel" at bounding box center [440, 64] width 99 height 26
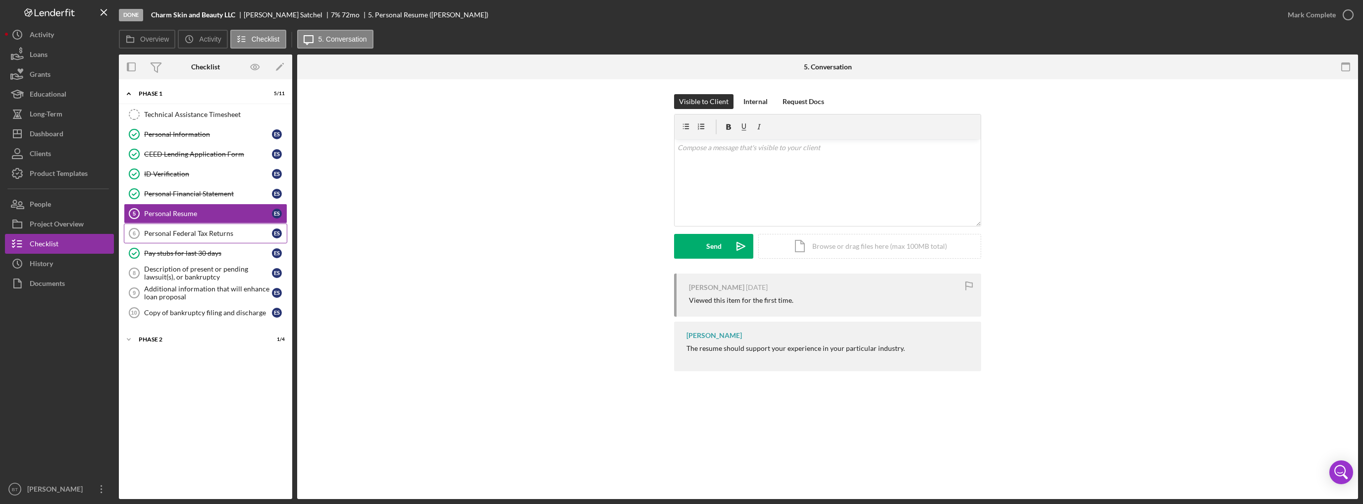
click at [184, 233] on div "Personal Federal Tax Returns" at bounding box center [208, 233] width 128 height 8
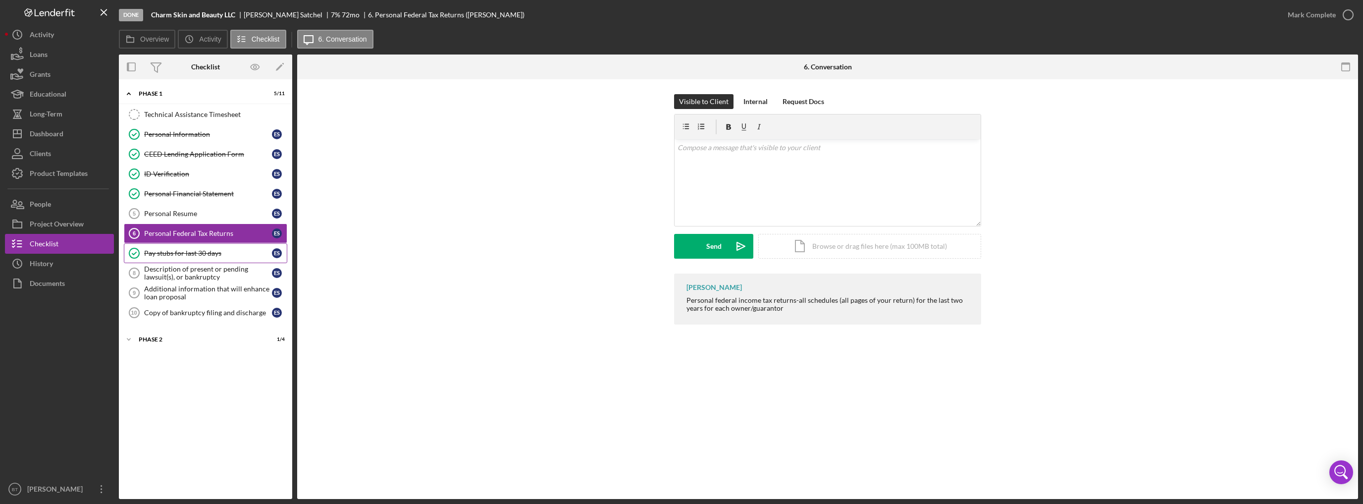
click at [192, 252] on div "Pay stubs for last 30 days" at bounding box center [208, 253] width 128 height 8
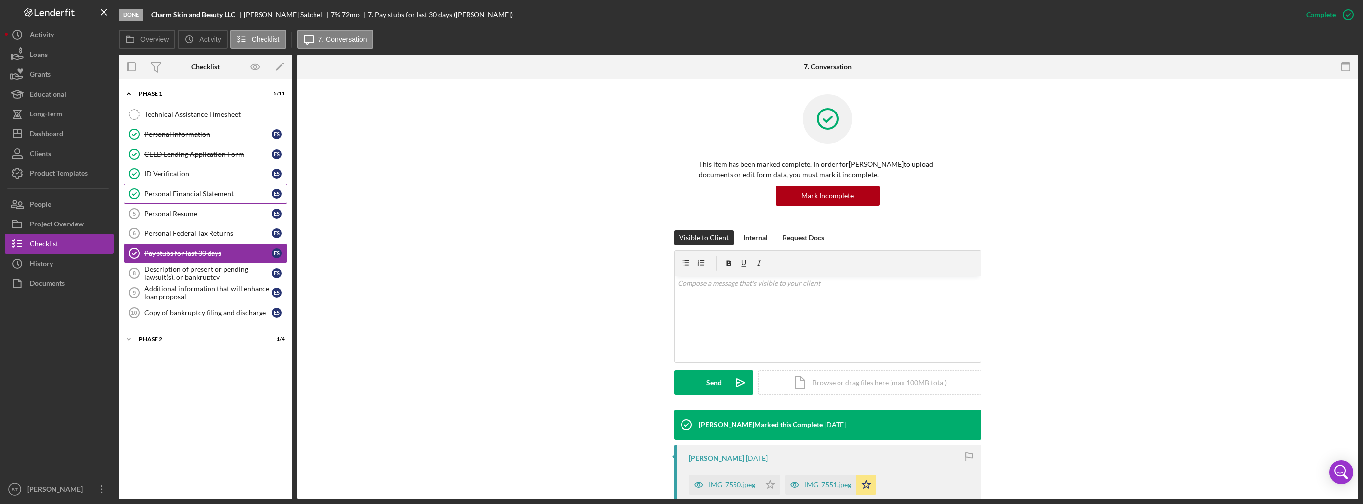
click at [190, 190] on div "Personal Financial Statement" at bounding box center [208, 194] width 128 height 8
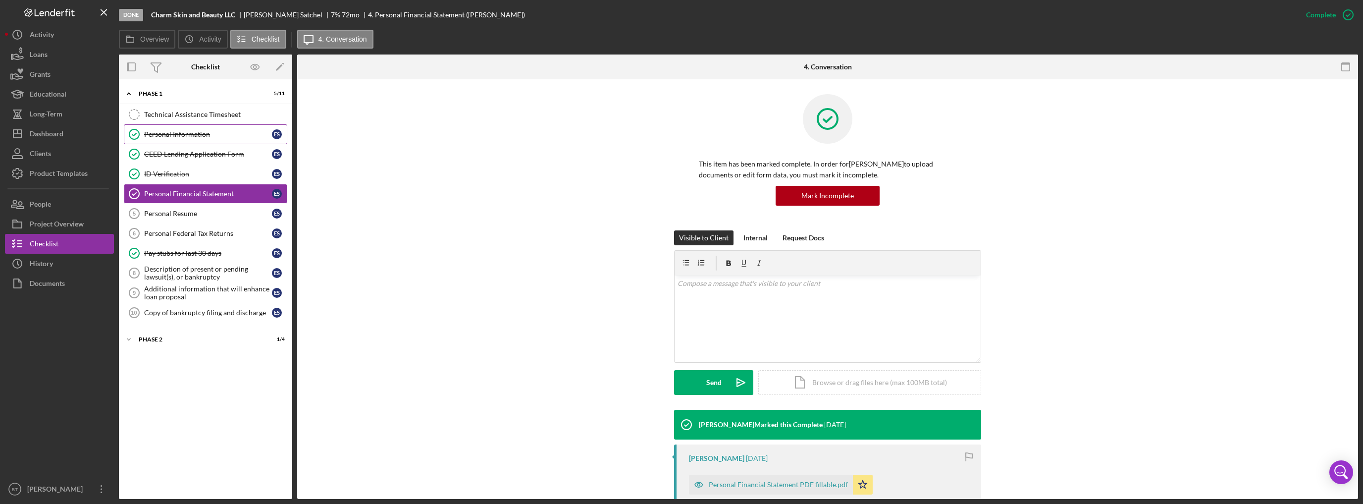
click at [200, 131] on div "Personal Information" at bounding box center [208, 134] width 128 height 8
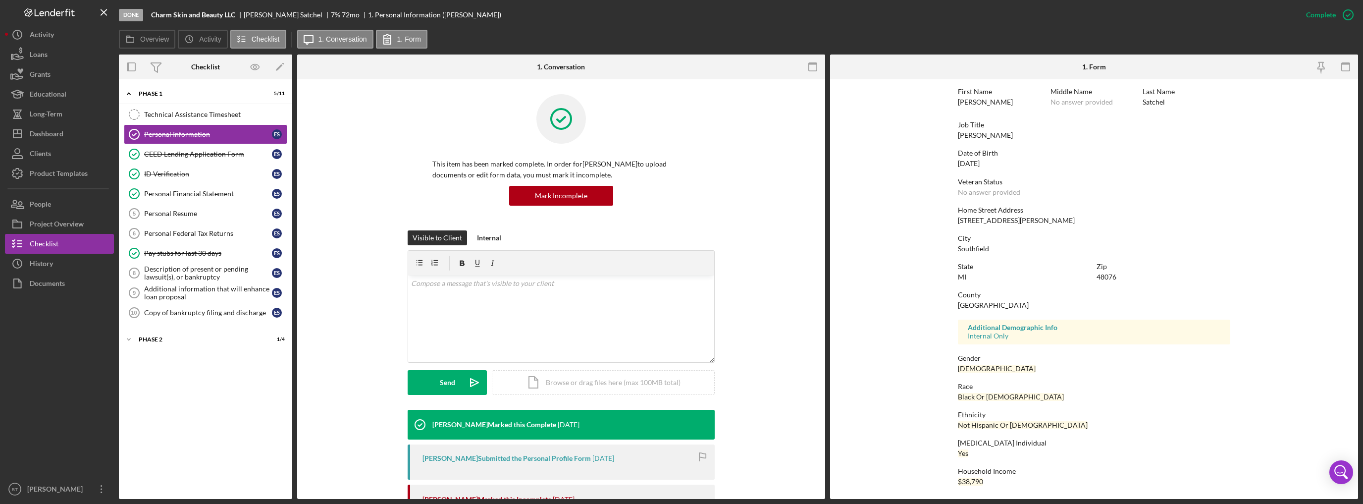
scroll to position [43, 0]
click at [48, 137] on div "Dashboard" at bounding box center [47, 135] width 34 height 22
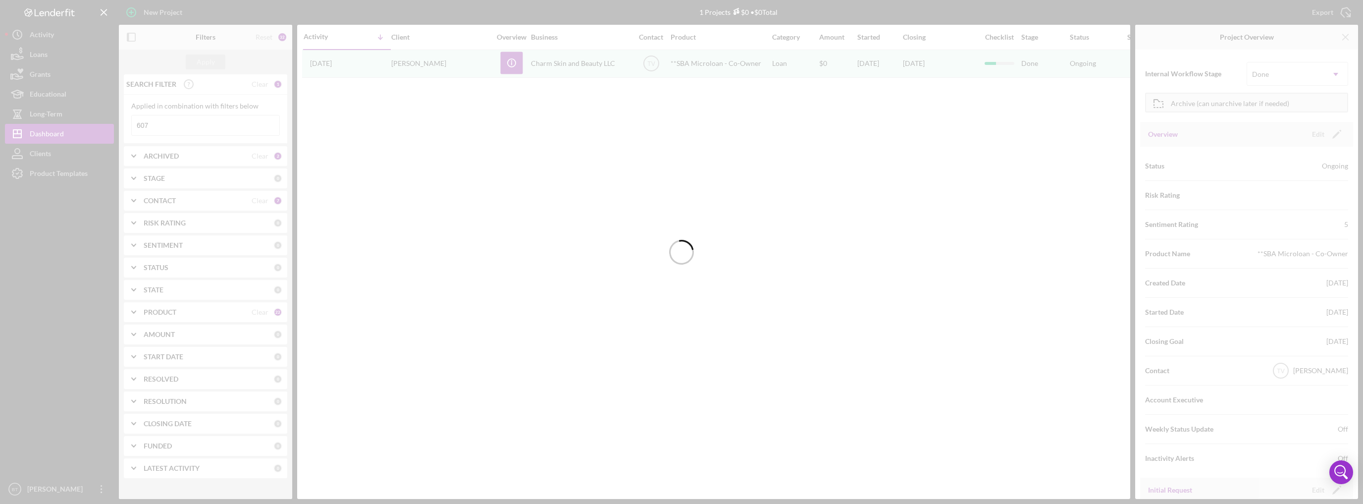
click at [161, 124] on div at bounding box center [681, 252] width 1363 height 504
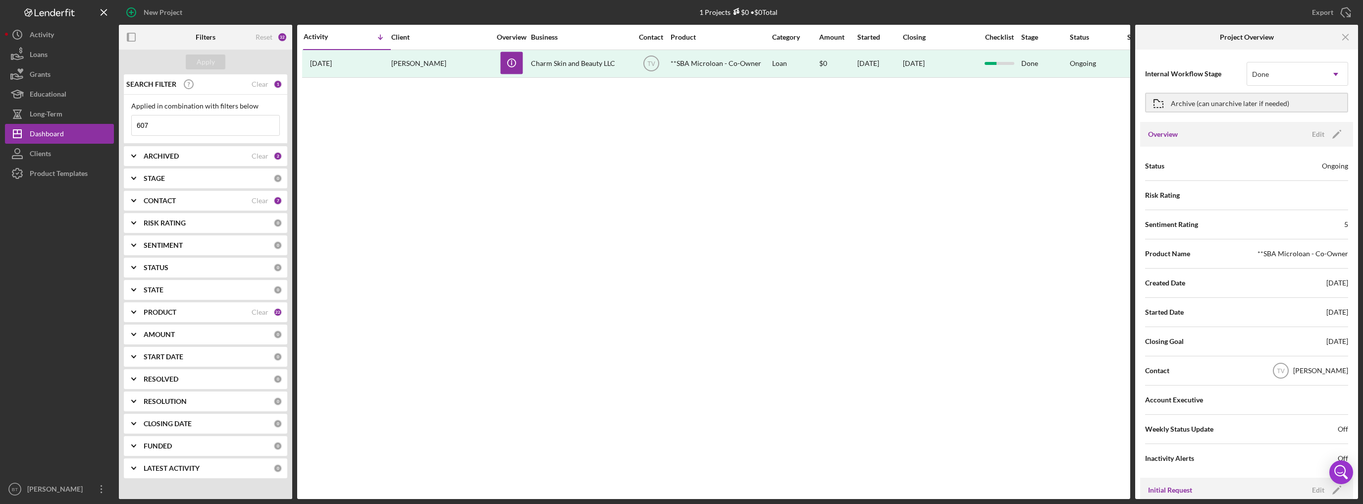
click at [163, 124] on input "607" at bounding box center [206, 125] width 148 height 20
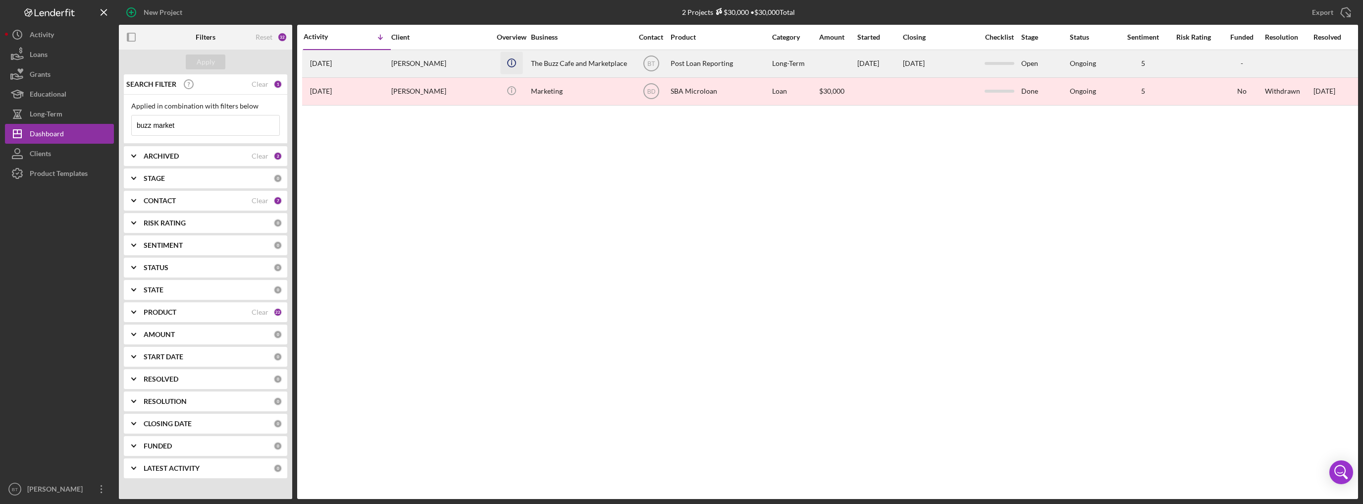
type input "buzz market"
click at [505, 68] on icon "Icon/Info" at bounding box center [511, 63] width 22 height 22
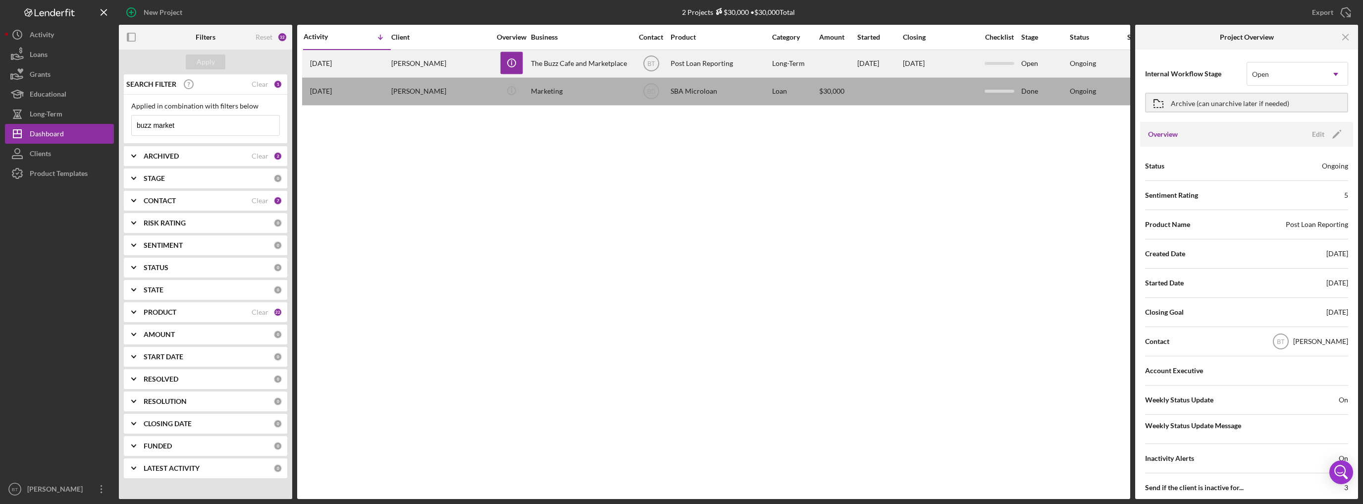
click at [591, 55] on div "The Buzz Cafe and Marketplace" at bounding box center [580, 64] width 99 height 26
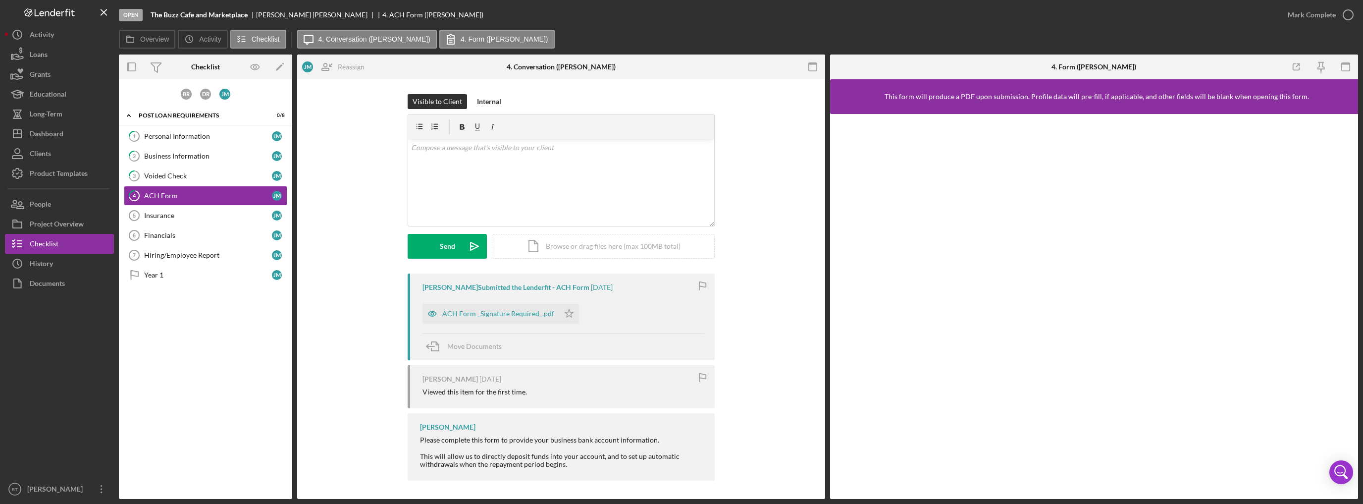
scroll to position [1, 0]
click at [206, 139] on div "Personal Information" at bounding box center [208, 136] width 128 height 8
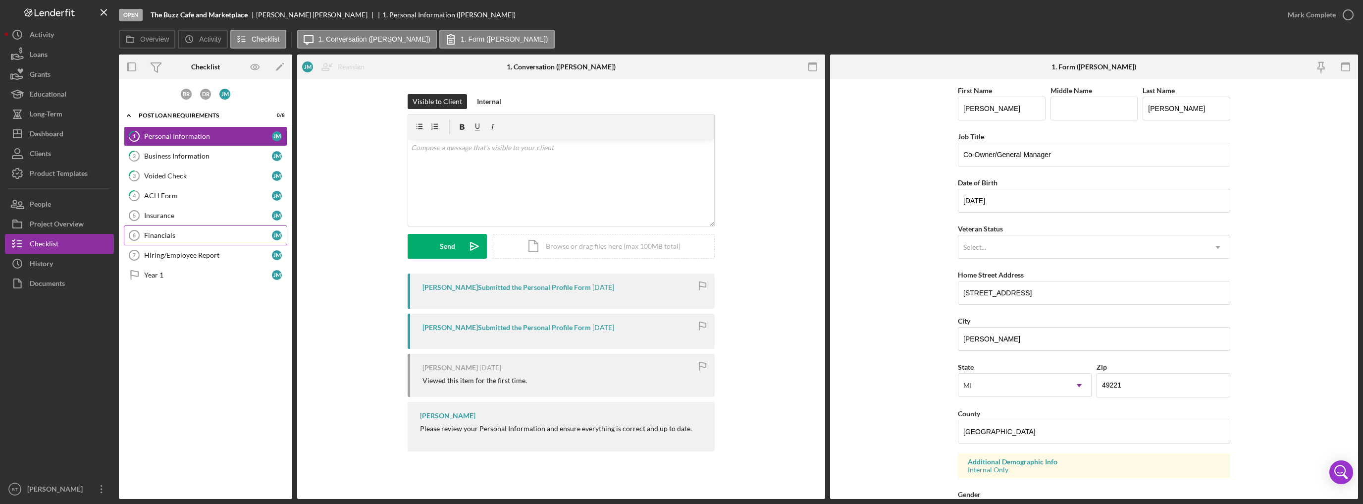
click at [187, 227] on link "Financials 6 Financials J M" at bounding box center [205, 235] width 163 height 20
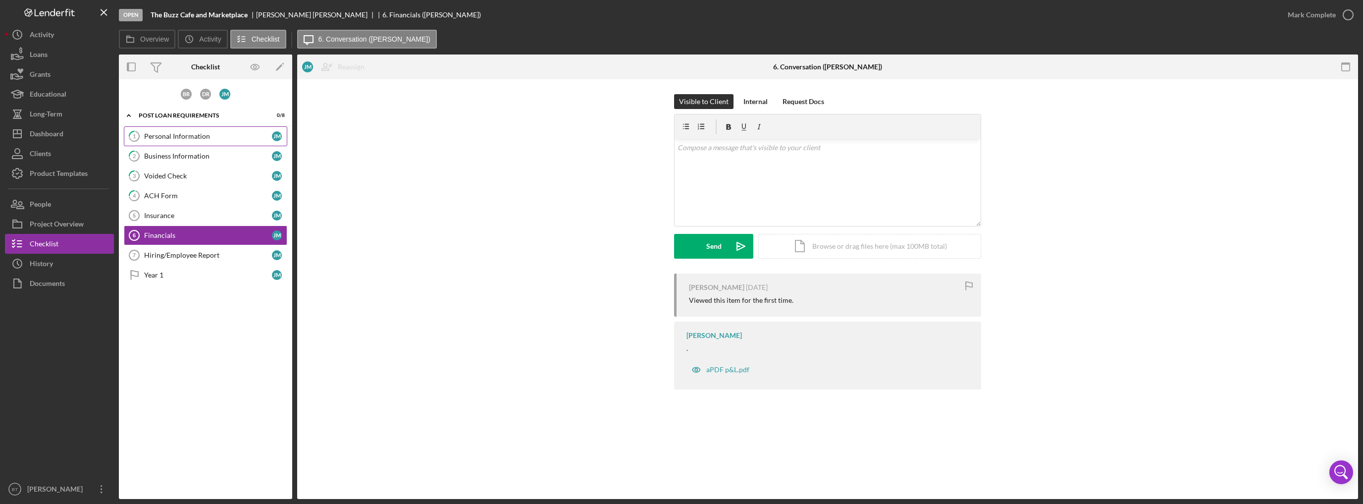
click at [179, 136] on div "Personal Information" at bounding box center [208, 136] width 128 height 8
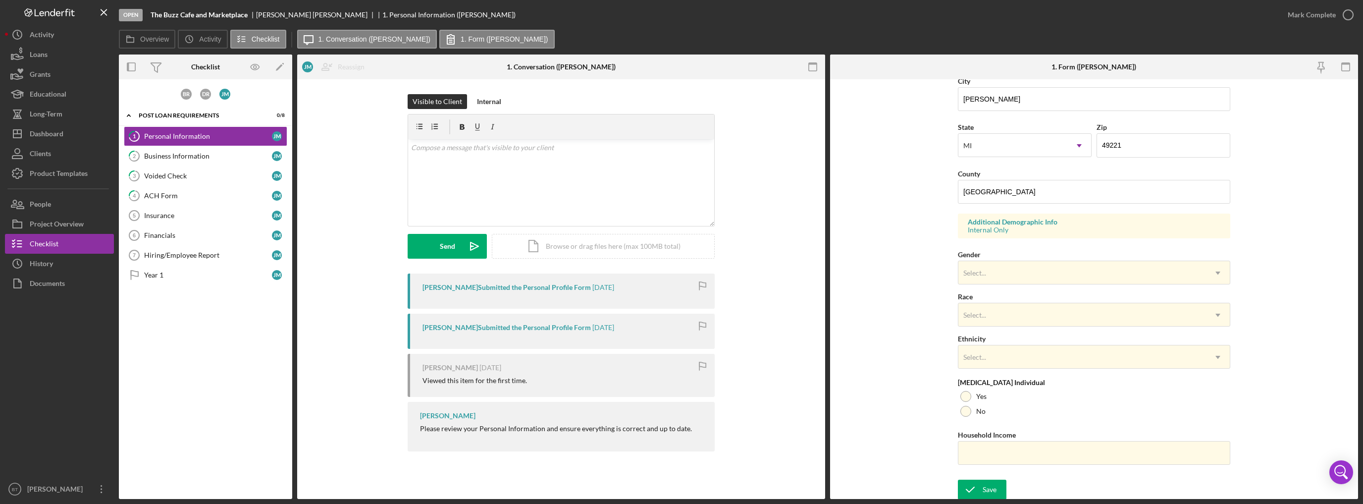
scroll to position [240, 0]
click at [214, 153] on div "Business Information" at bounding box center [208, 156] width 128 height 8
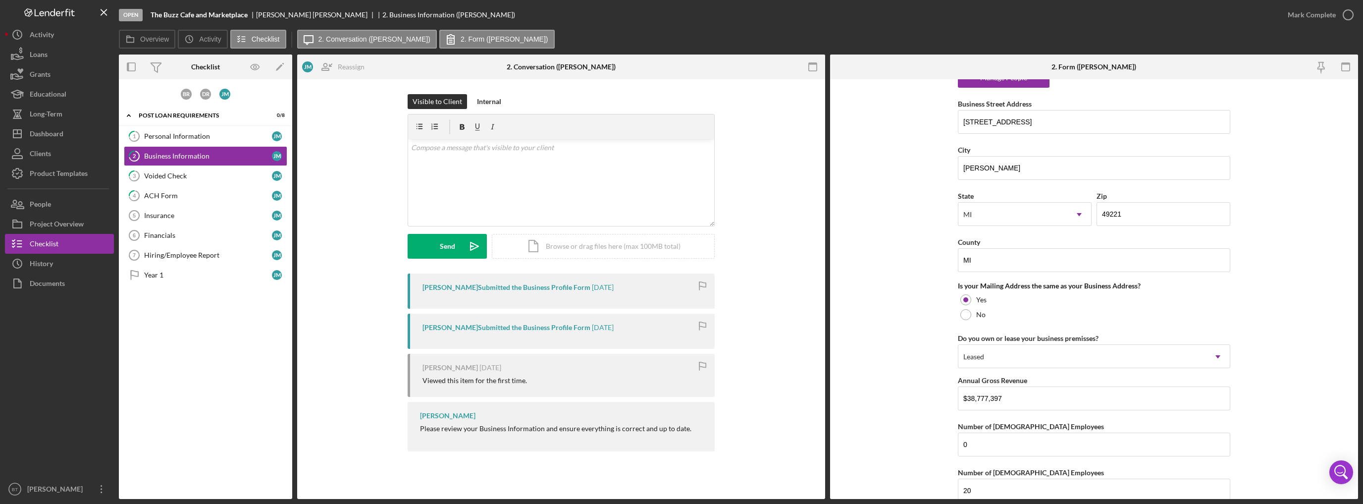
scroll to position [832, 0]
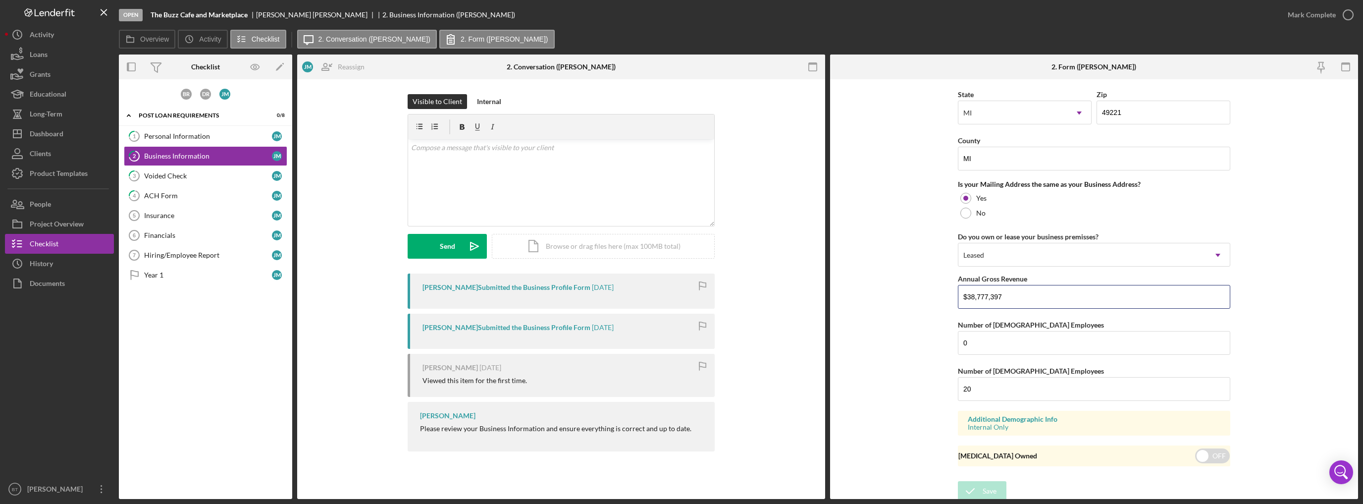
drag, startPoint x: 1006, startPoint y: 288, endPoint x: 954, endPoint y: 280, distance: 52.2
click at [955, 280] on form "Business Name The Buzz Cafe and Marketplace DBA The Buzz Cafe and Marketplace B…" at bounding box center [1094, 288] width 528 height 419
click at [196, 143] on link "1 Personal Information J M" at bounding box center [205, 136] width 163 height 20
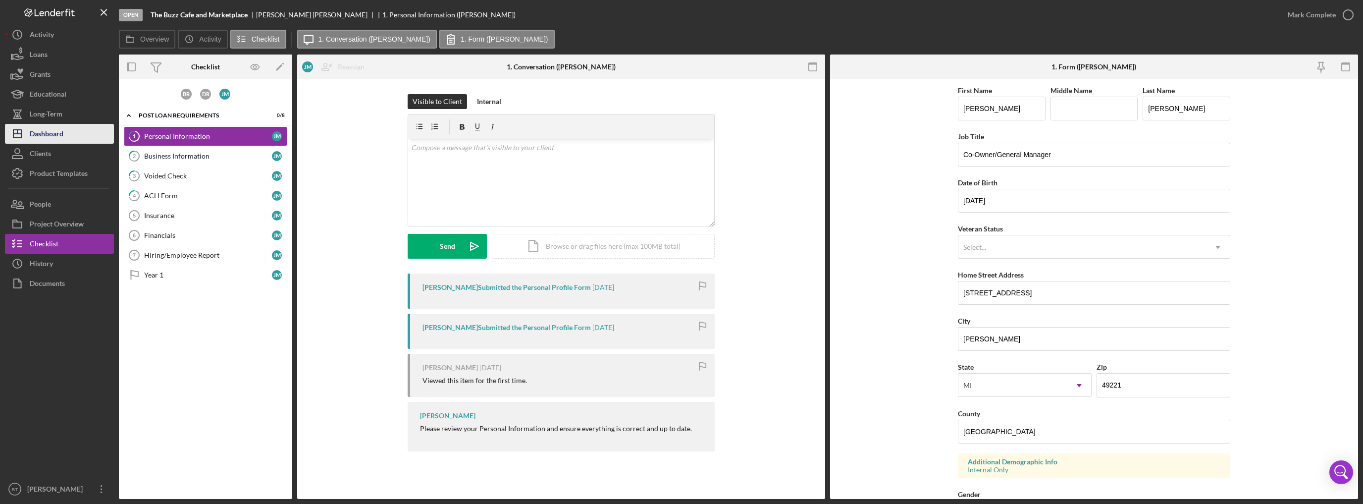
click at [54, 132] on div "Dashboard" at bounding box center [47, 135] width 34 height 22
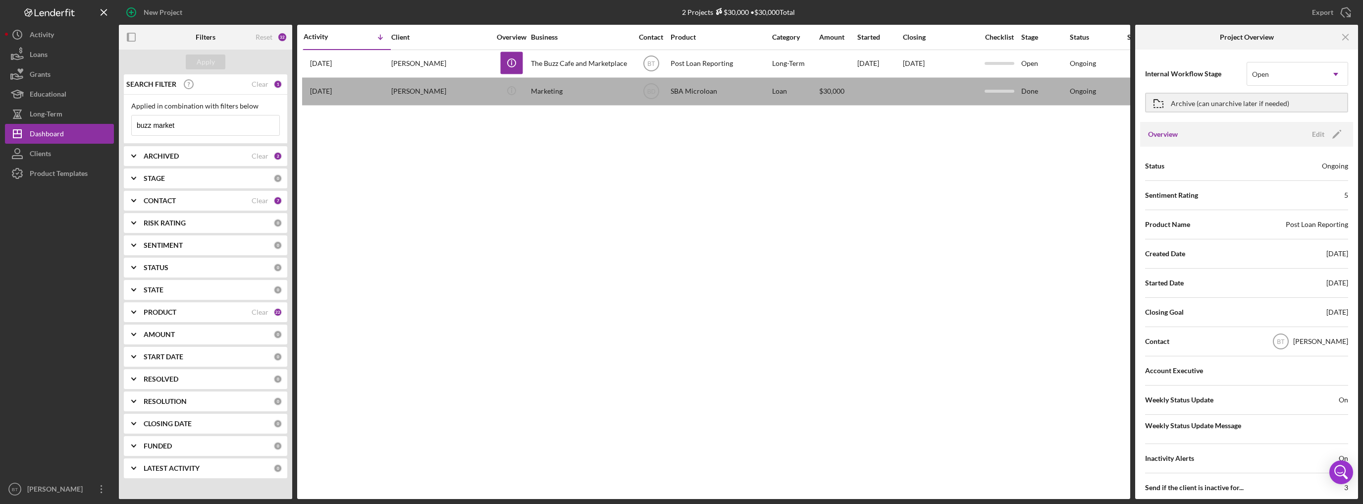
click at [210, 128] on input "buzz market" at bounding box center [206, 125] width 148 height 20
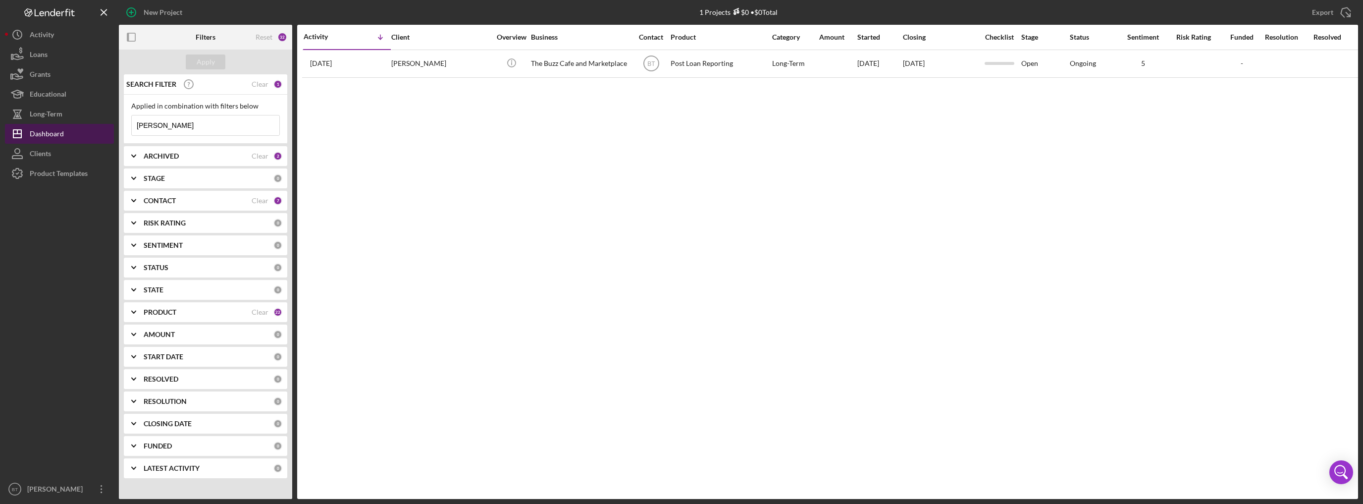
click at [46, 137] on div "Dashboard" at bounding box center [47, 135] width 34 height 22
drag, startPoint x: 161, startPoint y: 127, endPoint x: 126, endPoint y: 128, distance: 35.2
click at [126, 128] on div "Applied in combination with filters below joyce Icon/Menu Close" at bounding box center [205, 119] width 163 height 49
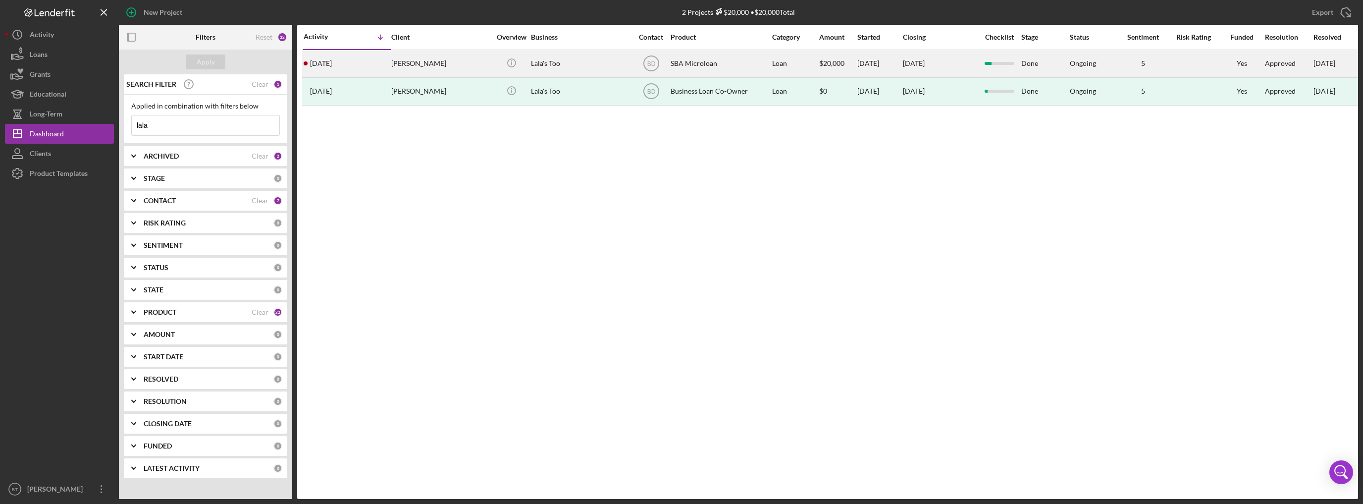
type input "lala"
click at [590, 63] on div "Lala's Too" at bounding box center [580, 64] width 99 height 26
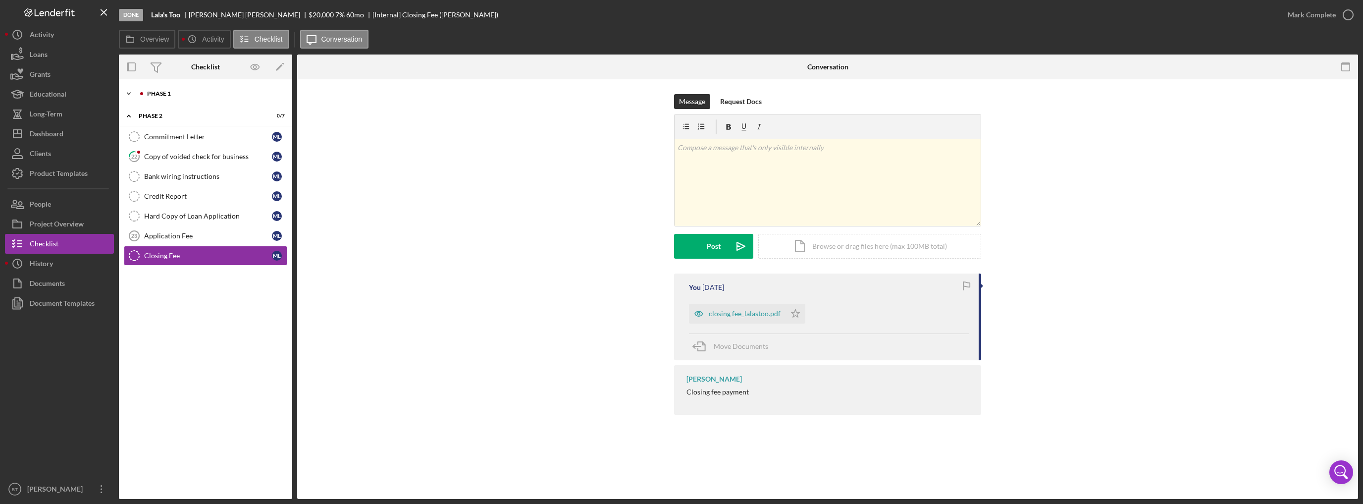
click at [190, 102] on div "Icon/Expander Phase 1 7 / 22" at bounding box center [205, 94] width 173 height 20
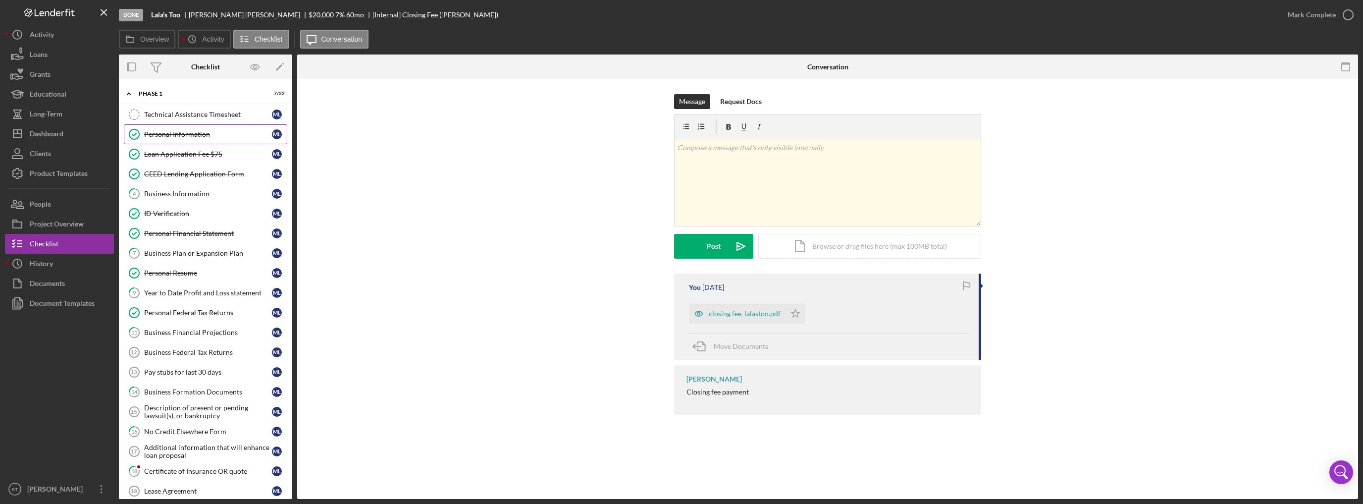
click at [203, 138] on link "Personal Information Personal Information M L" at bounding box center [205, 134] width 163 height 20
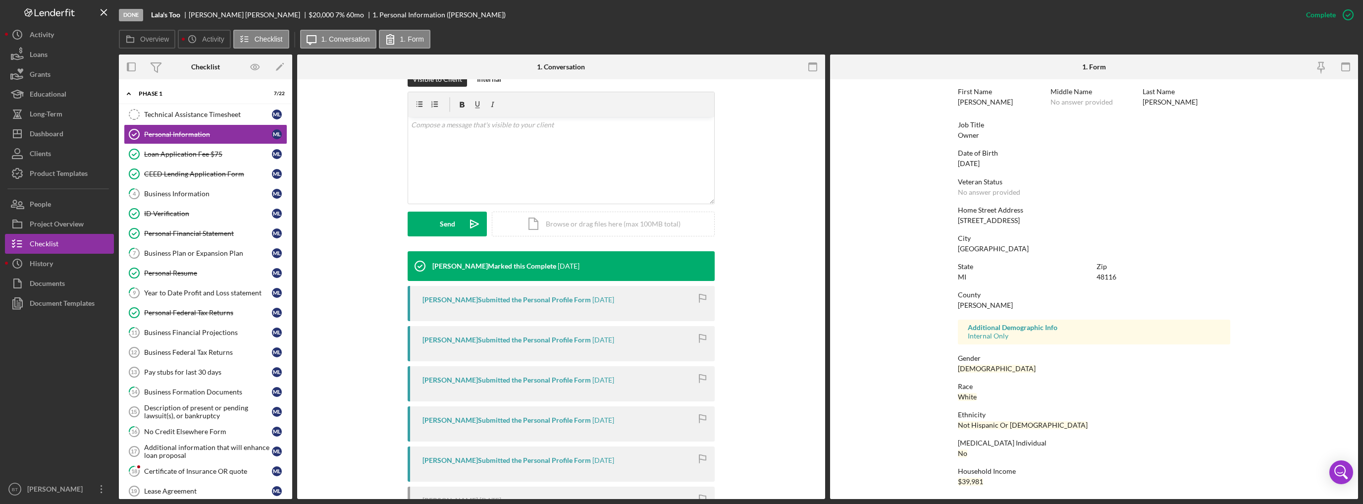
scroll to position [43, 0]
click at [178, 317] on link "Personal Federal Tax Returns Personal Federal Tax Returns M L" at bounding box center [205, 313] width 163 height 20
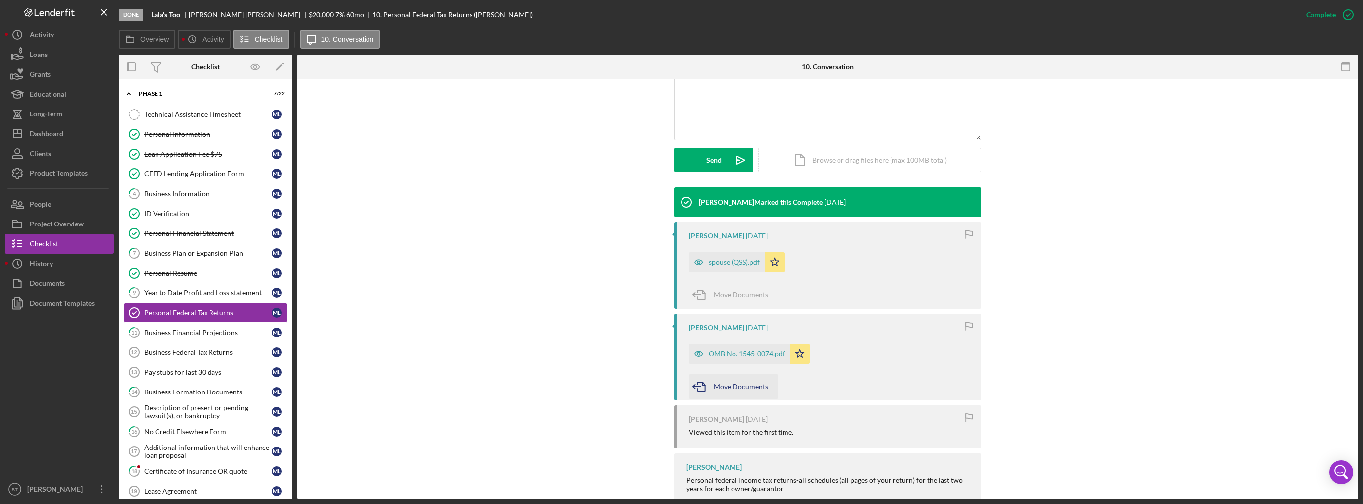
scroll to position [248, 0]
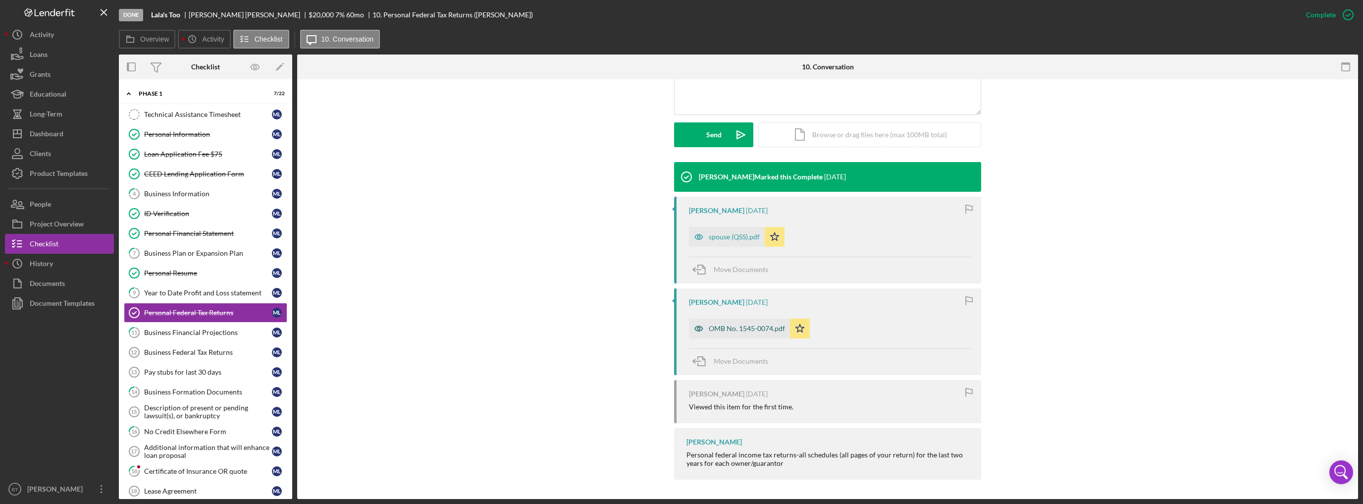
click at [723, 333] on div "OMB No. 1545-0074.pdf" at bounding box center [739, 328] width 101 height 20
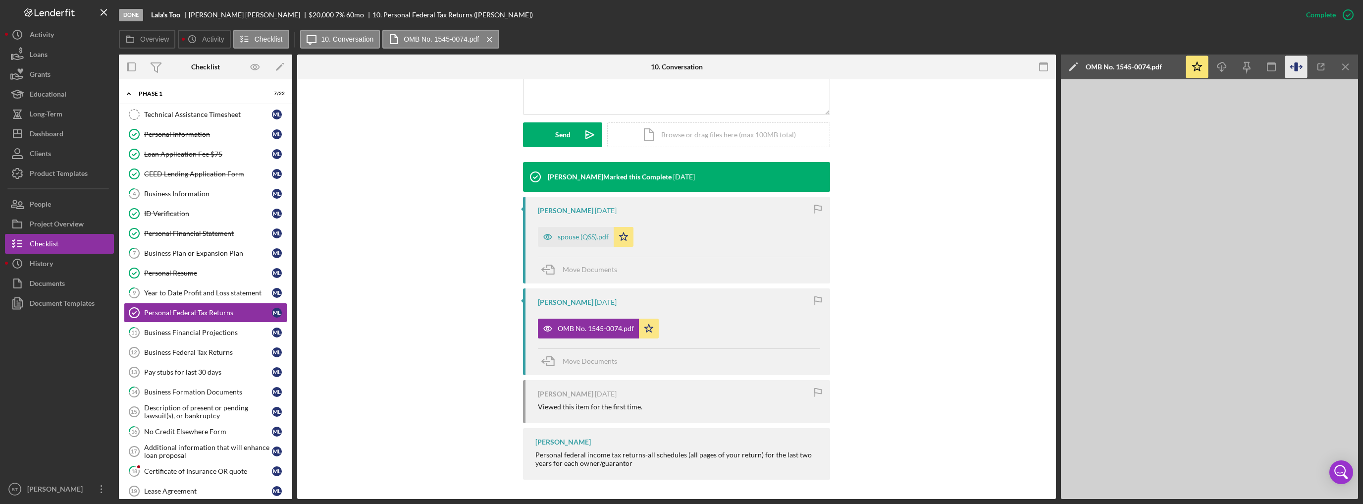
click at [1300, 60] on icon "button" at bounding box center [1296, 67] width 22 height 22
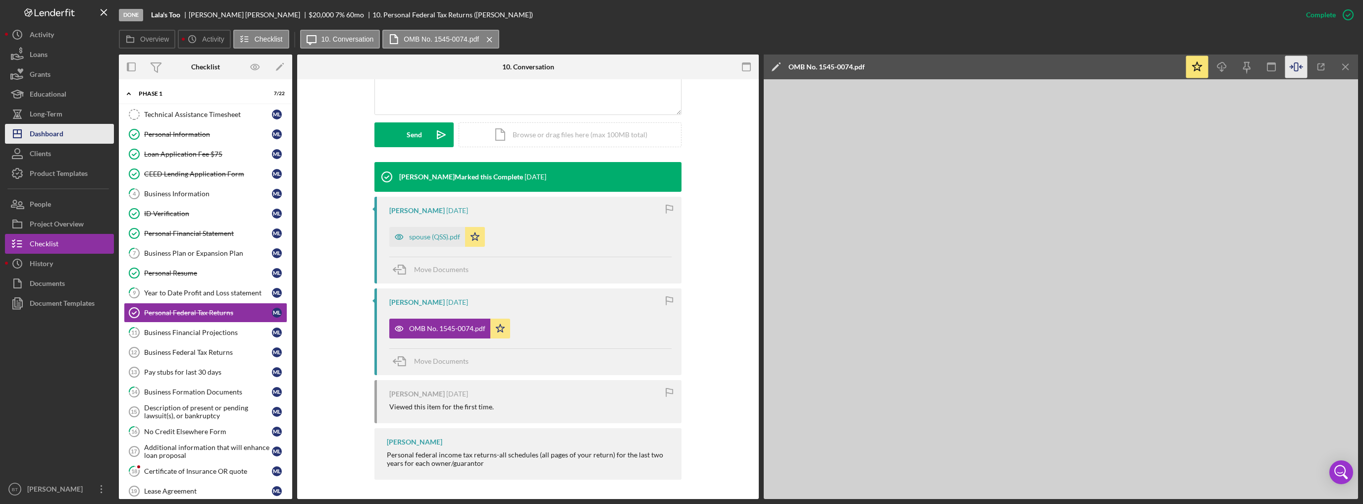
click at [49, 129] on div "Dashboard" at bounding box center [47, 135] width 34 height 22
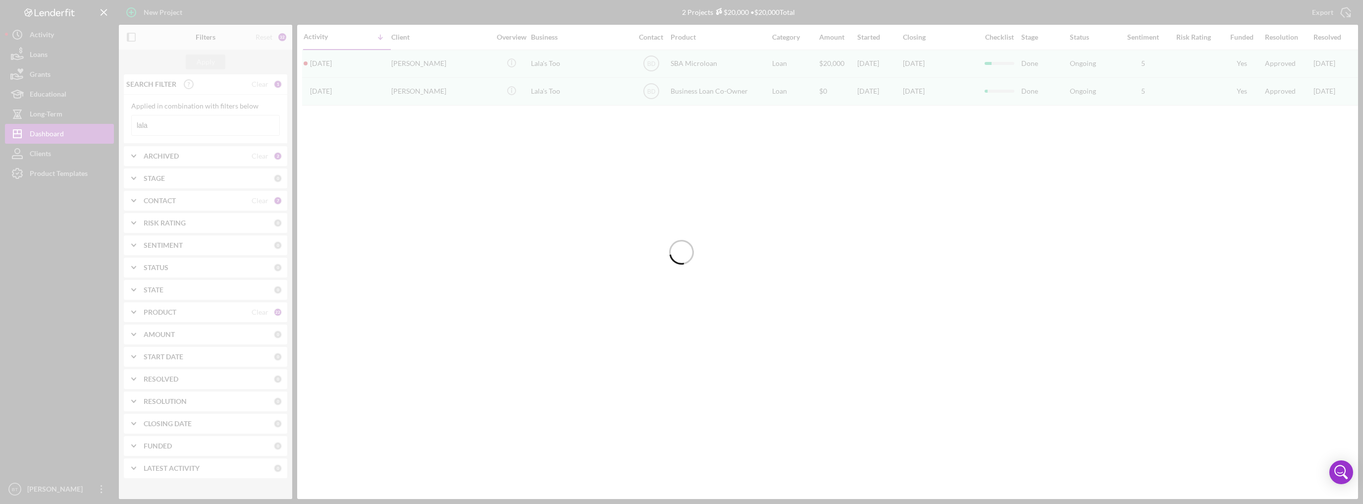
click at [159, 125] on div at bounding box center [681, 252] width 1363 height 504
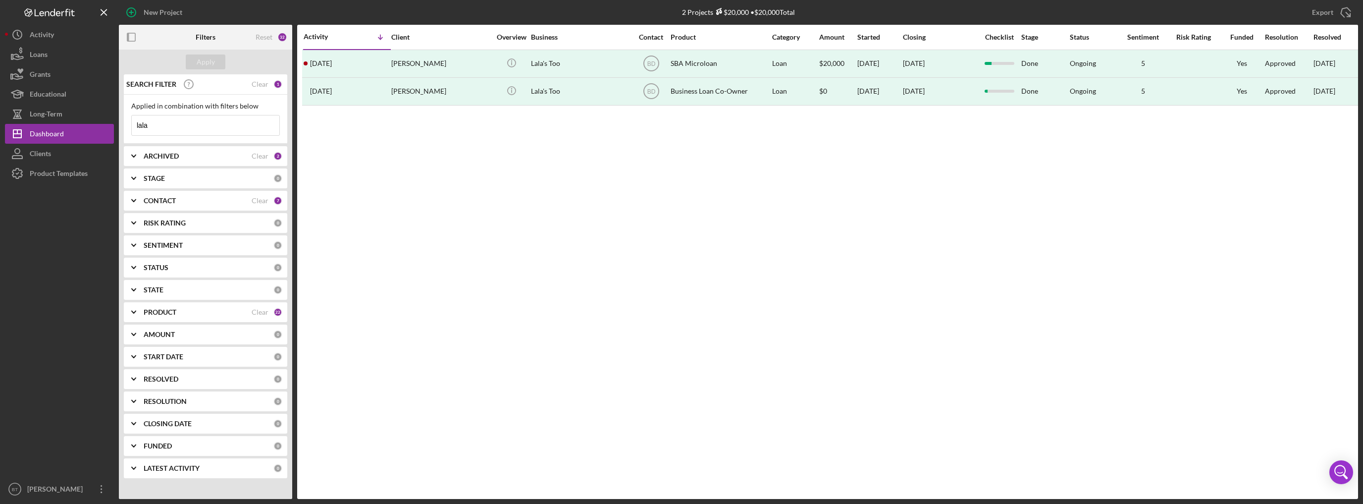
click at [164, 125] on input "lala" at bounding box center [206, 125] width 148 height 20
type input "sud"
click at [212, 59] on div "Apply" at bounding box center [206, 61] width 18 height 15
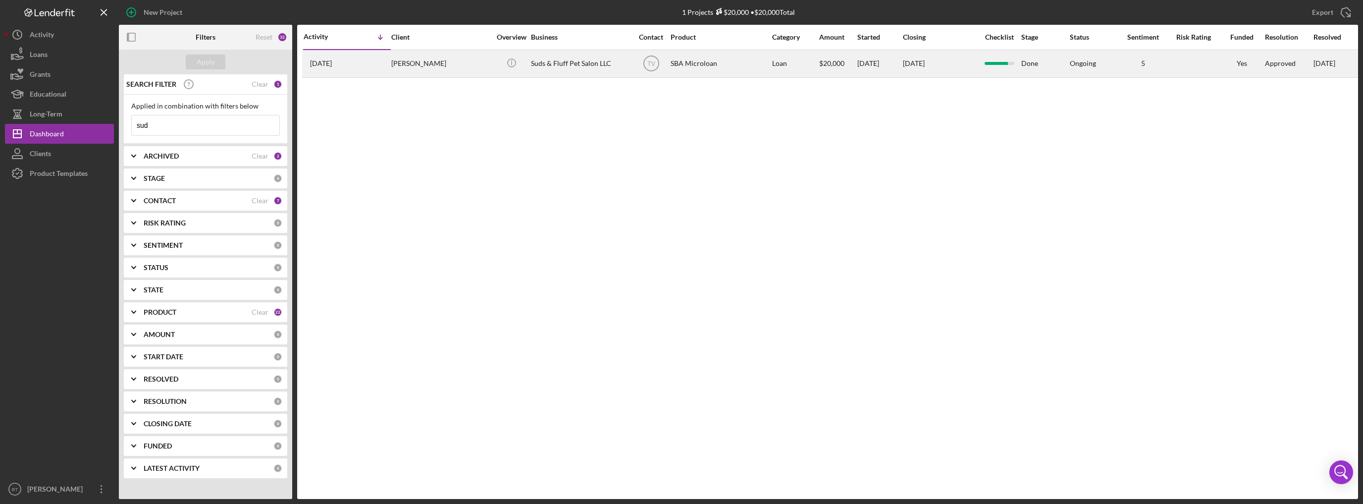
click at [561, 72] on div "Suds & Fluff Pet Salon LLC" at bounding box center [580, 64] width 99 height 26
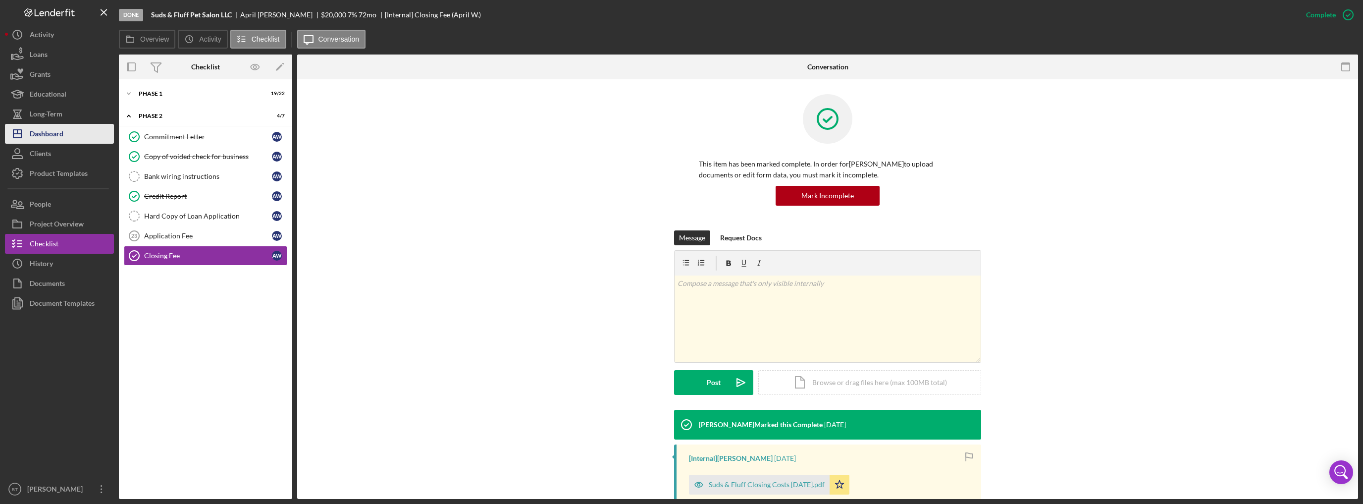
click at [59, 125] on div "Dashboard" at bounding box center [47, 135] width 34 height 22
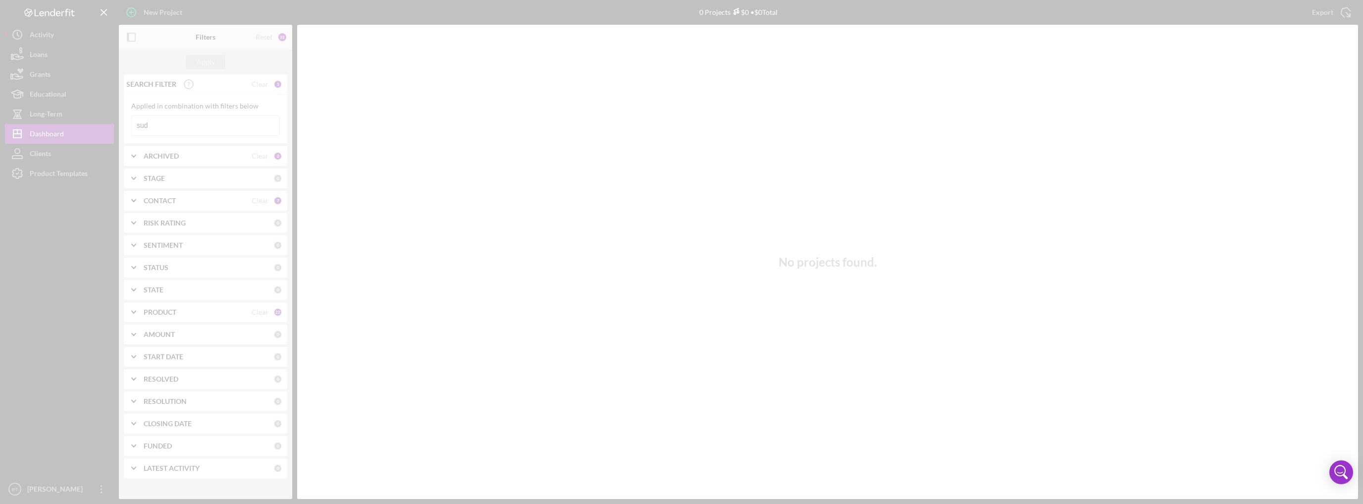
click at [155, 124] on div at bounding box center [681, 252] width 1363 height 504
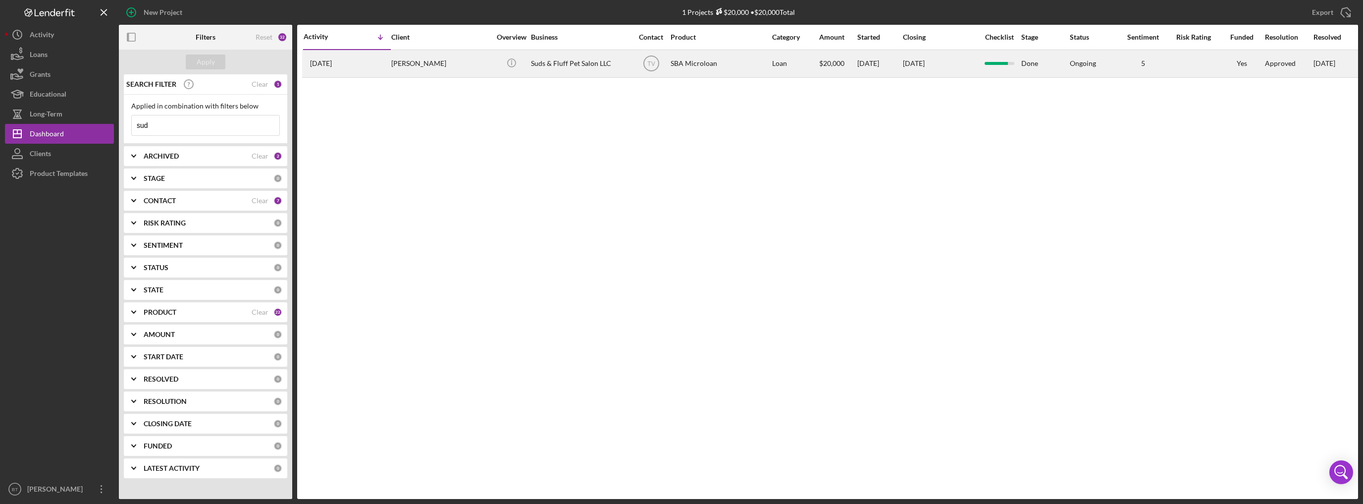
click at [477, 69] on div "April Ward" at bounding box center [440, 64] width 99 height 26
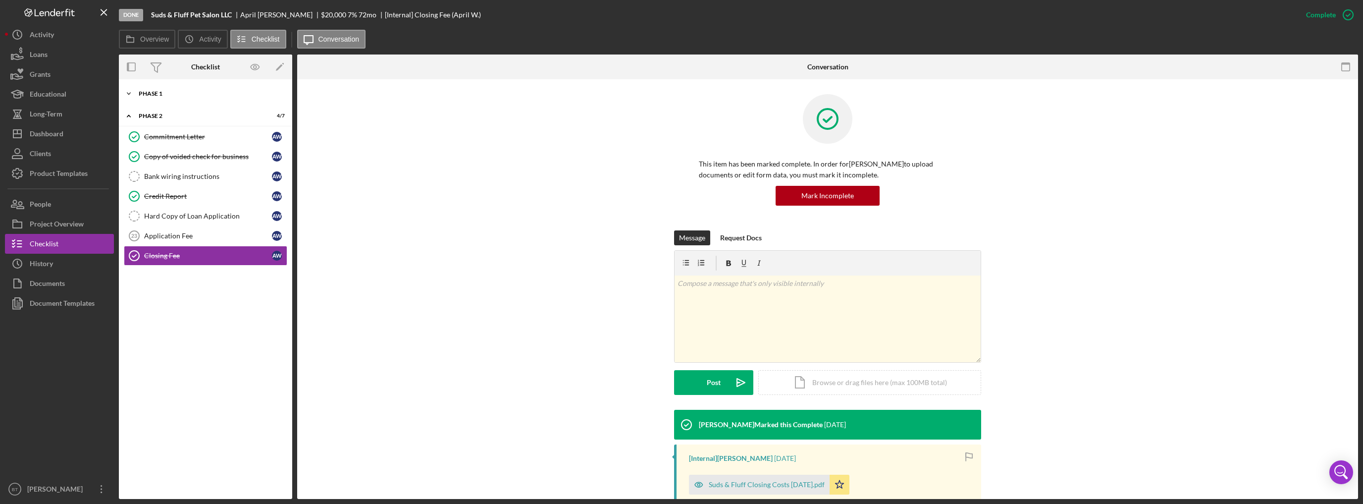
click at [167, 95] on div "Phase 1" at bounding box center [209, 94] width 141 height 6
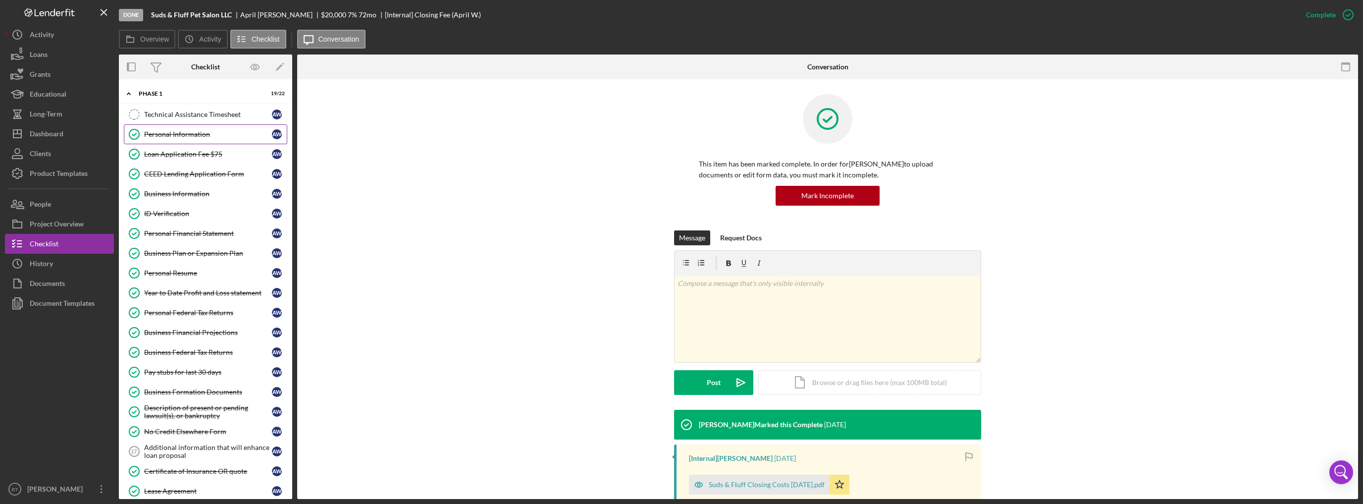
click at [198, 135] on div "Personal Information" at bounding box center [208, 134] width 128 height 8
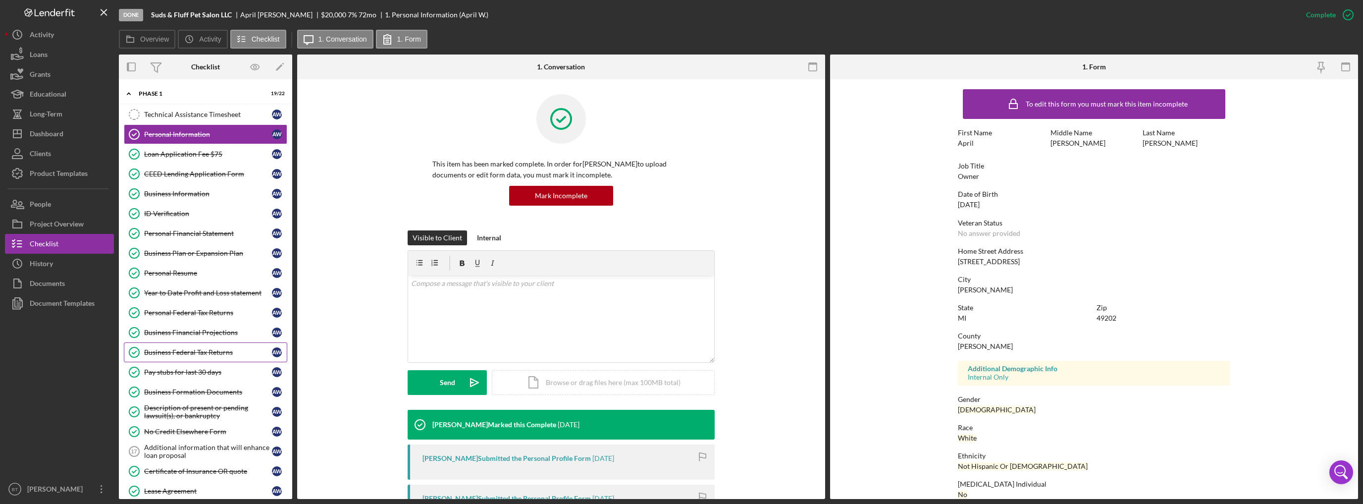
click at [186, 344] on link "Business Federal Tax Returns Business Federal Tax Returns A W" at bounding box center [205, 352] width 163 height 20
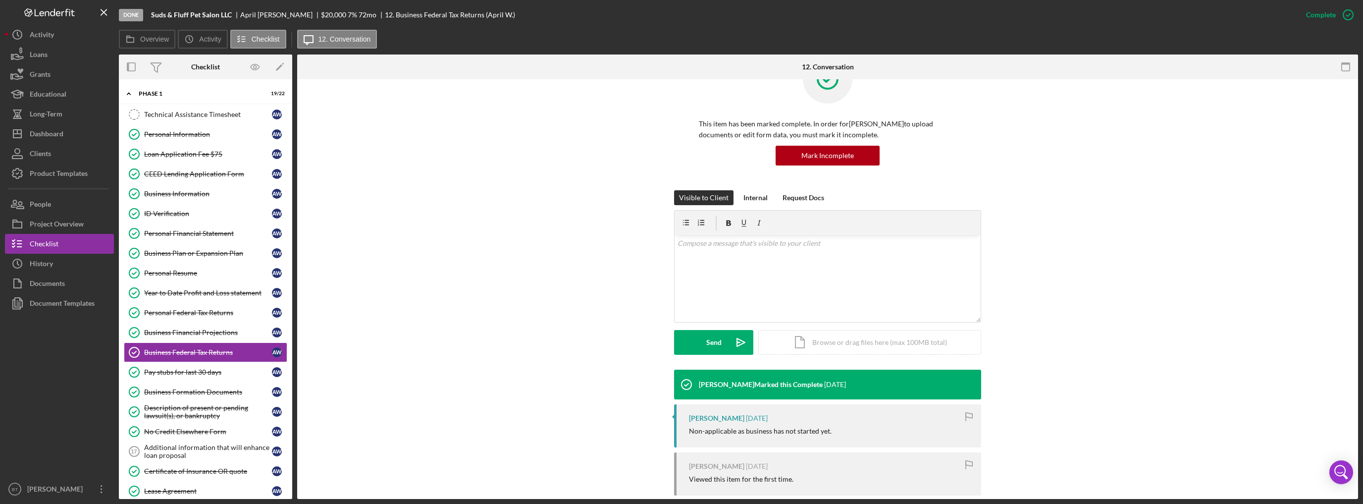
scroll to position [111, 0]
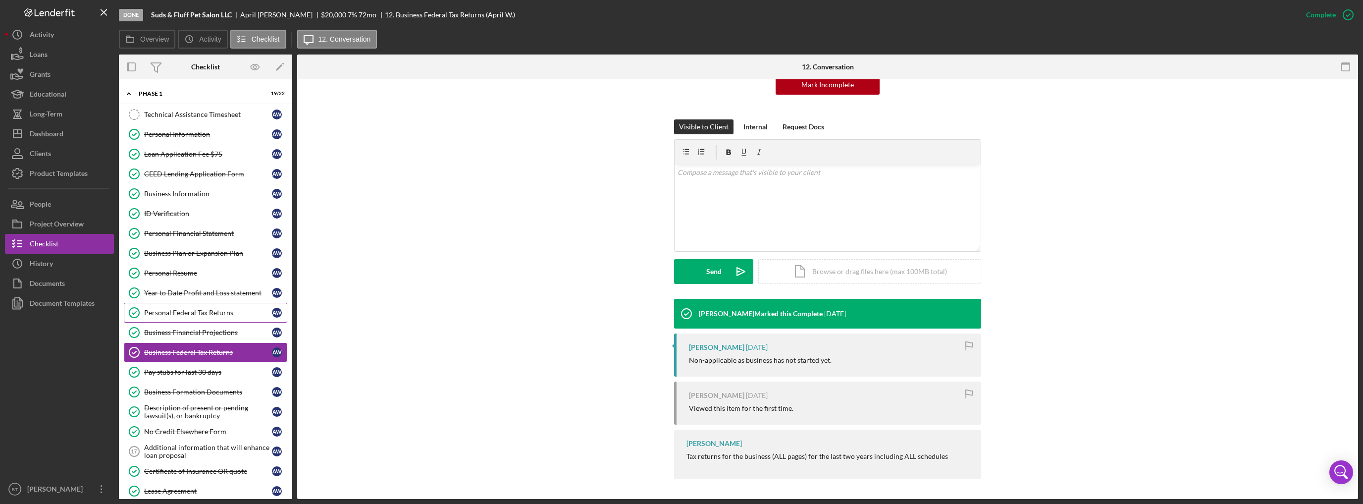
click at [182, 305] on link "Personal Federal Tax Returns Personal Federal Tax Returns A W" at bounding box center [205, 313] width 163 height 20
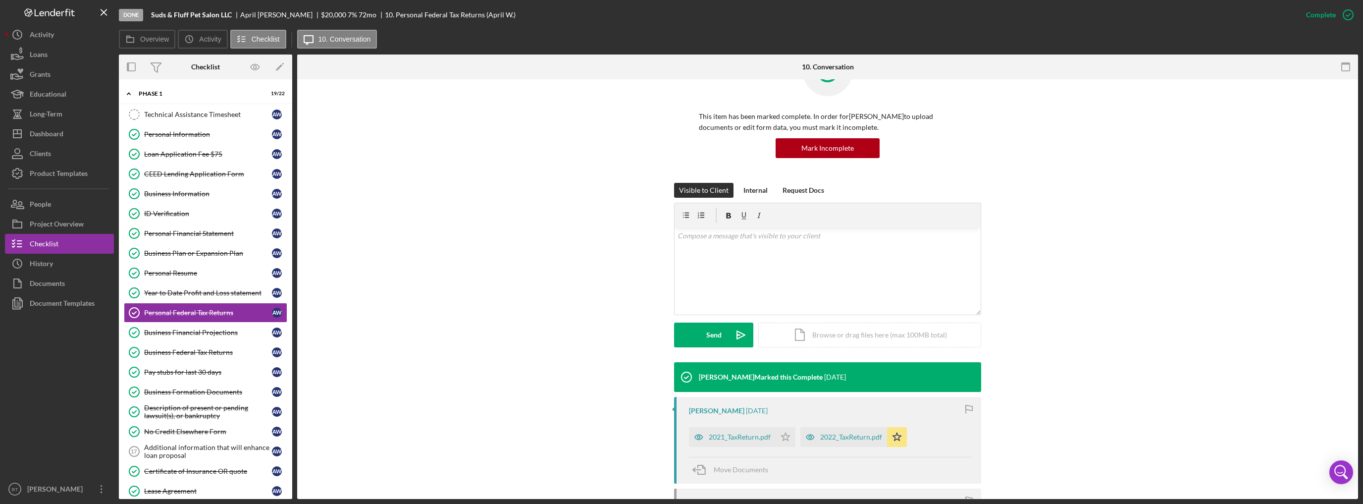
scroll to position [156, 0]
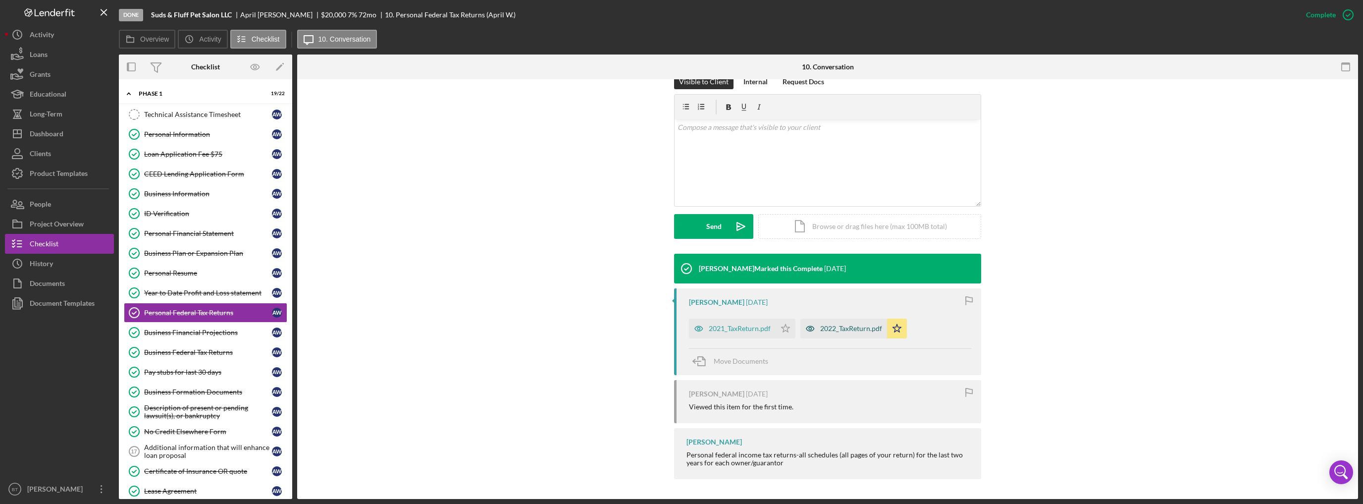
click at [820, 331] on div "2022_TaxReturn.pdf" at bounding box center [851, 328] width 62 height 8
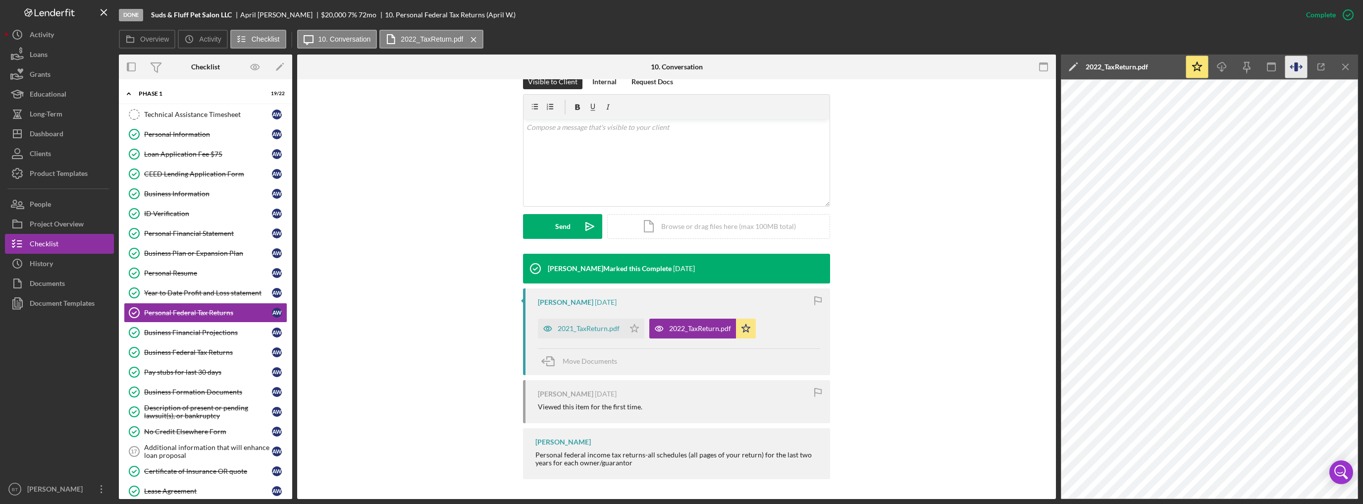
click at [1296, 70] on icon "button" at bounding box center [1295, 66] width 3 height 9
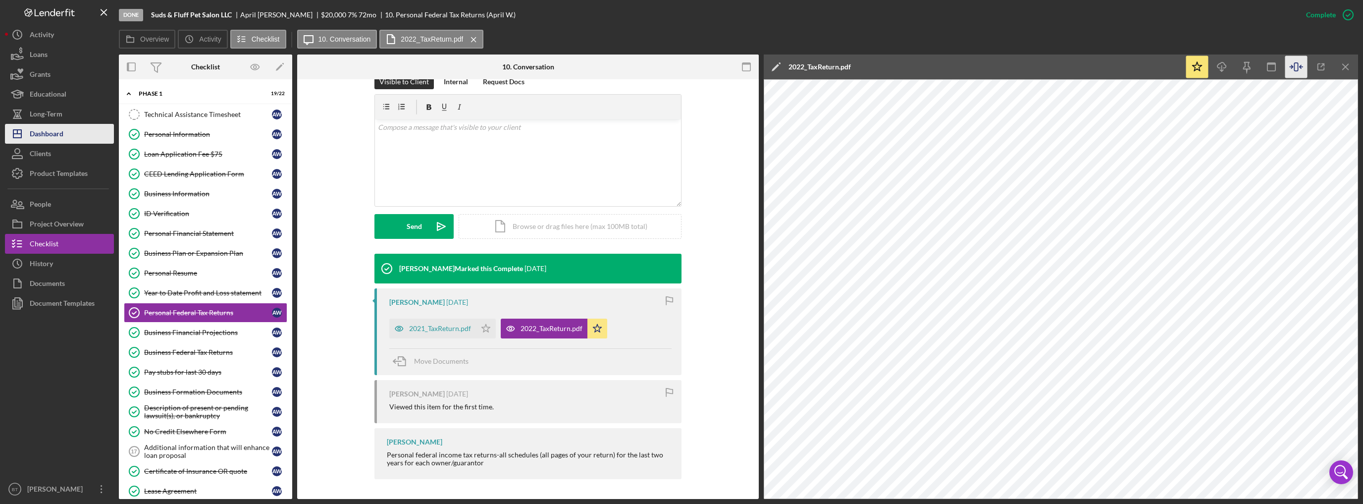
click at [42, 127] on div "Dashboard" at bounding box center [47, 135] width 34 height 22
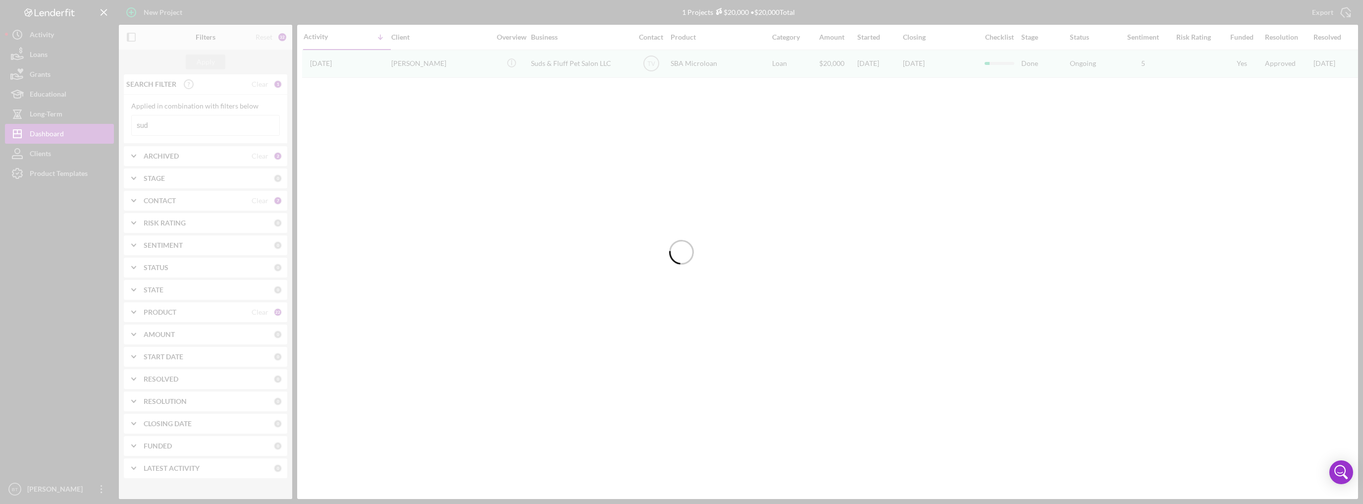
click at [155, 123] on div at bounding box center [681, 252] width 1363 height 504
click at [162, 127] on div at bounding box center [681, 252] width 1363 height 504
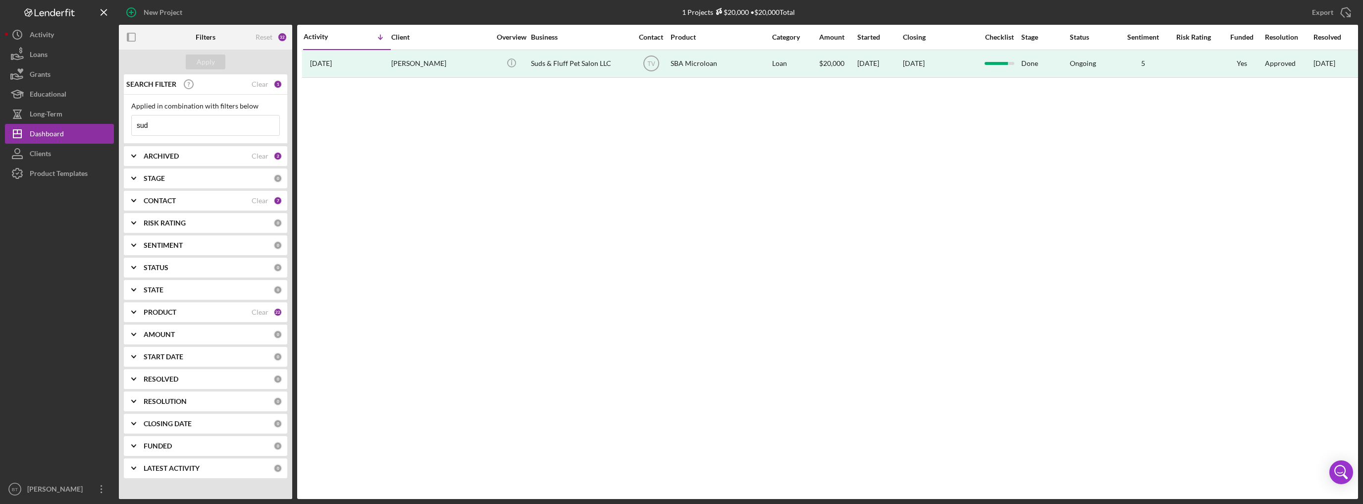
click at [164, 127] on input "sud" at bounding box center [206, 125] width 148 height 20
click at [213, 61] on div "Apply" at bounding box center [206, 61] width 18 height 15
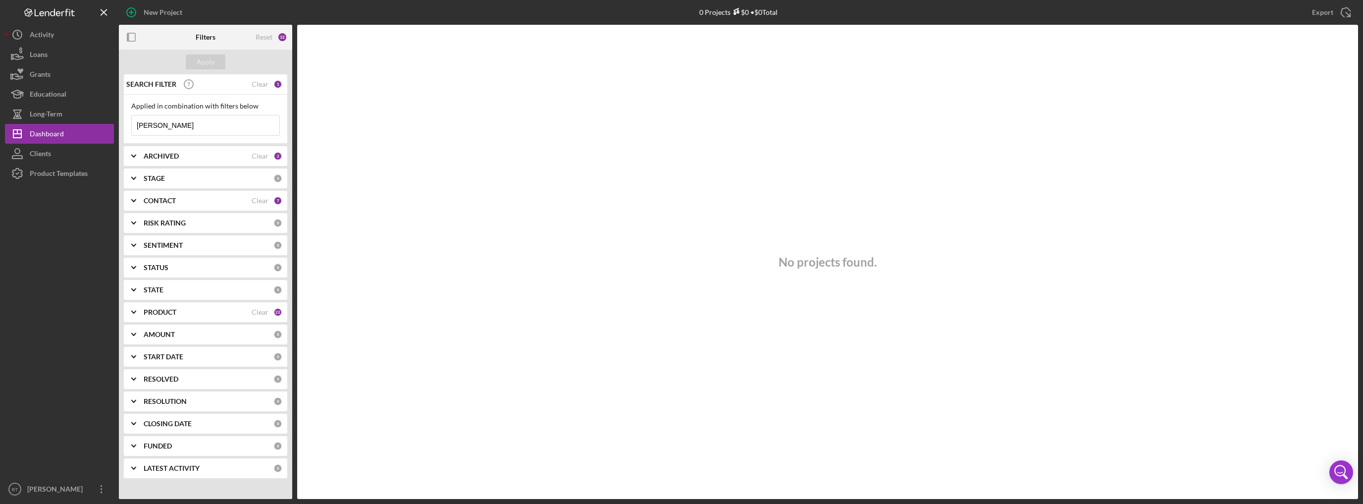
click at [197, 128] on input "mcpherson" at bounding box center [206, 125] width 148 height 20
click at [178, 124] on input "mcpherson" at bounding box center [206, 125] width 148 height 20
drag, startPoint x: 178, startPoint y: 124, endPoint x: 103, endPoint y: 126, distance: 75.3
click at [104, 126] on div "New Project 0 Projects $0 • $0 Total sud Export Icon/Export Filters Reset 32 Ap…" at bounding box center [681, 249] width 1353 height 499
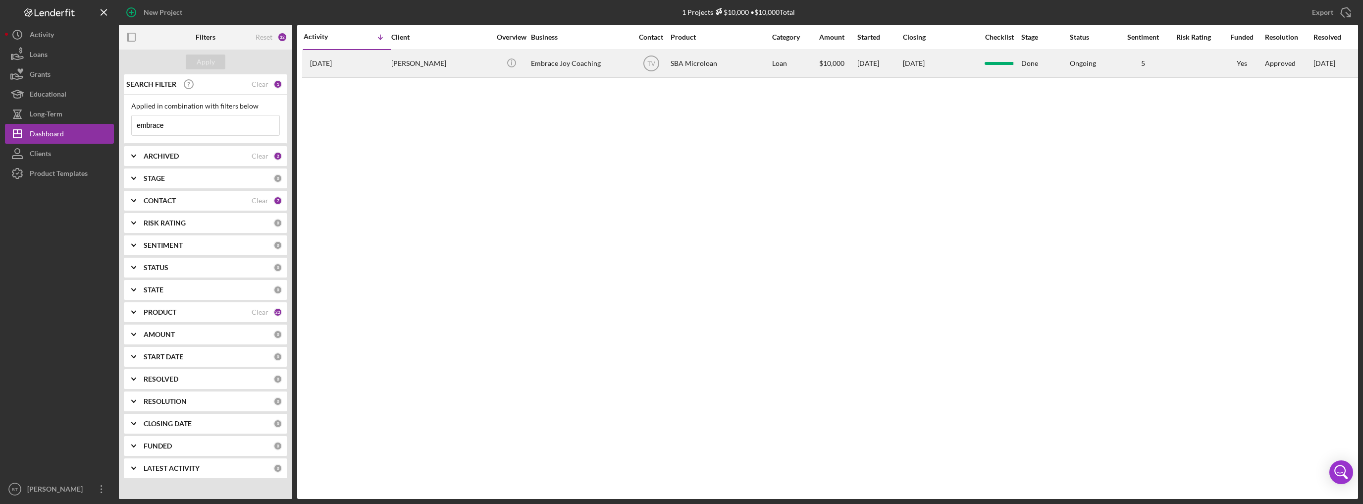
type input "embrace"
click at [477, 61] on div "Sharon LoPiccolo" at bounding box center [440, 64] width 99 height 26
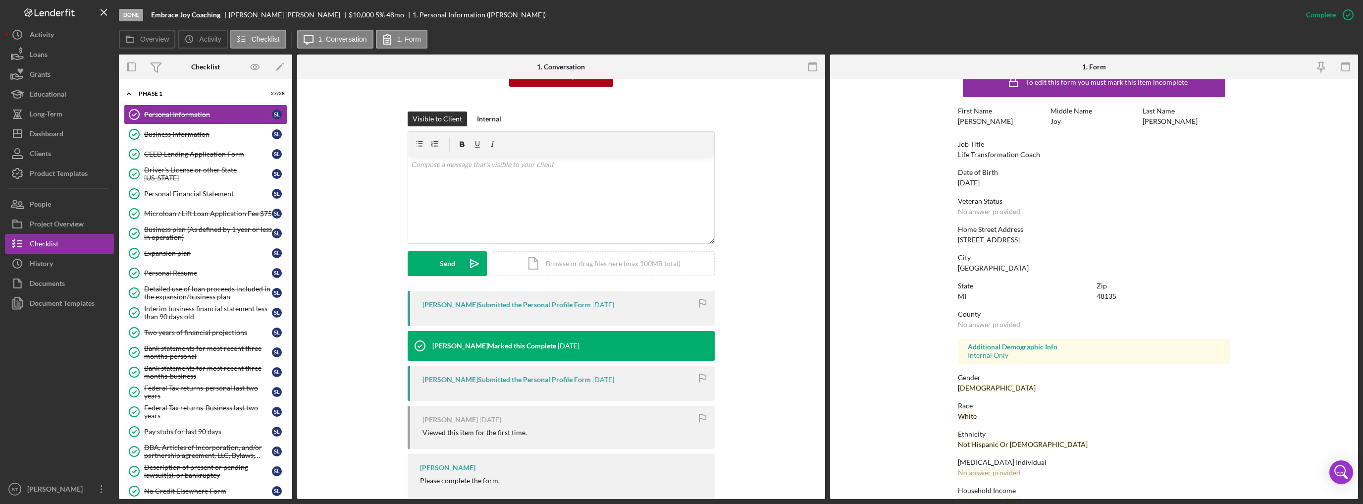
scroll to position [43, 0]
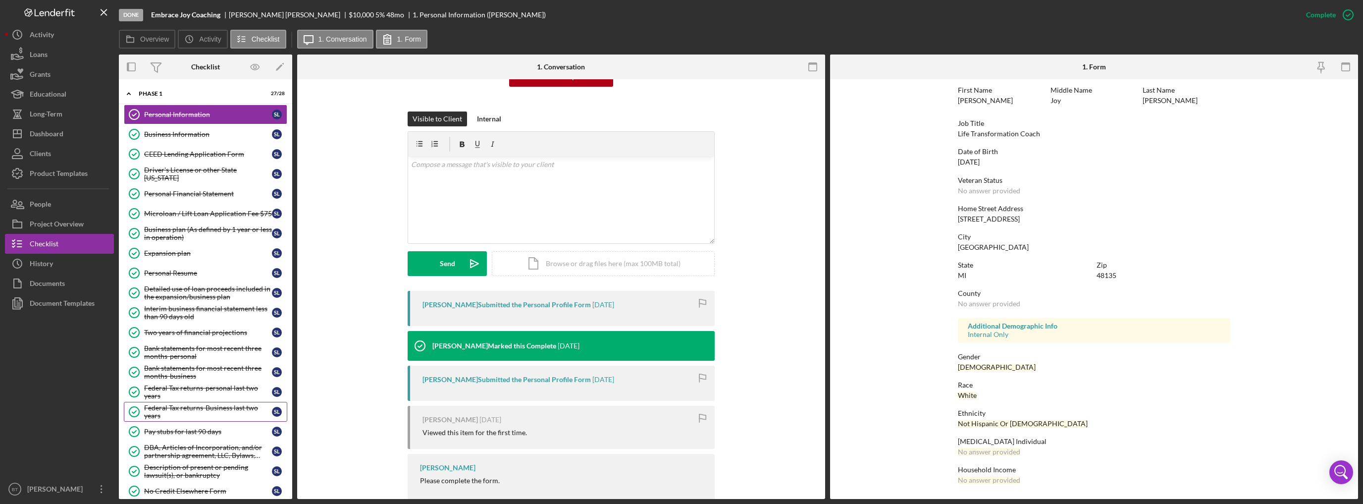
click at [167, 408] on div "Federal Tax returns-Business last two years" at bounding box center [208, 412] width 128 height 16
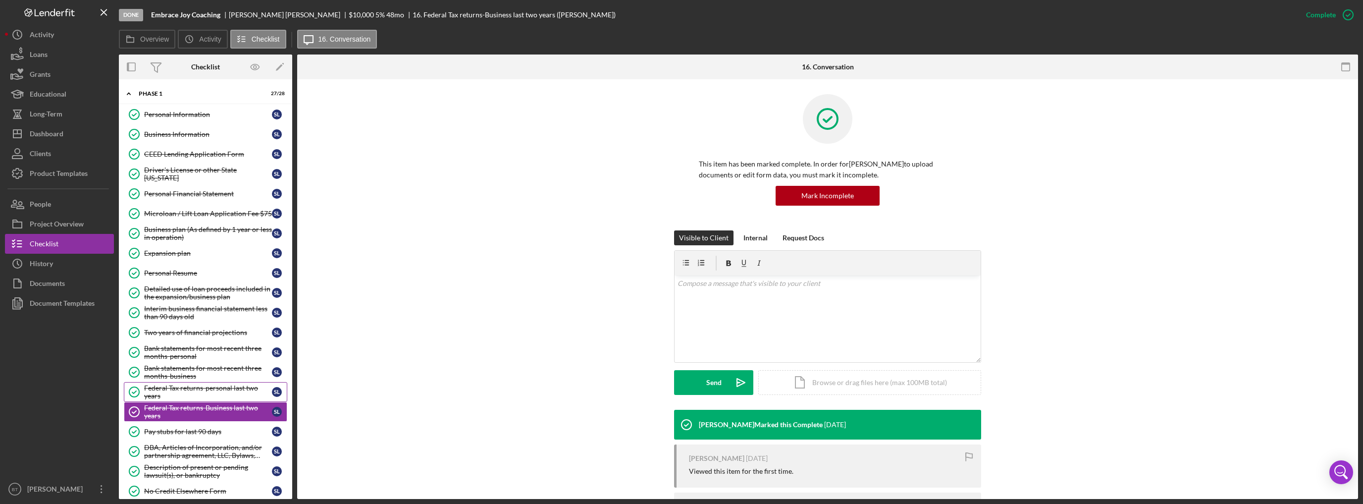
click at [180, 388] on div "Federal Tax returns-personal last two years" at bounding box center [208, 392] width 128 height 16
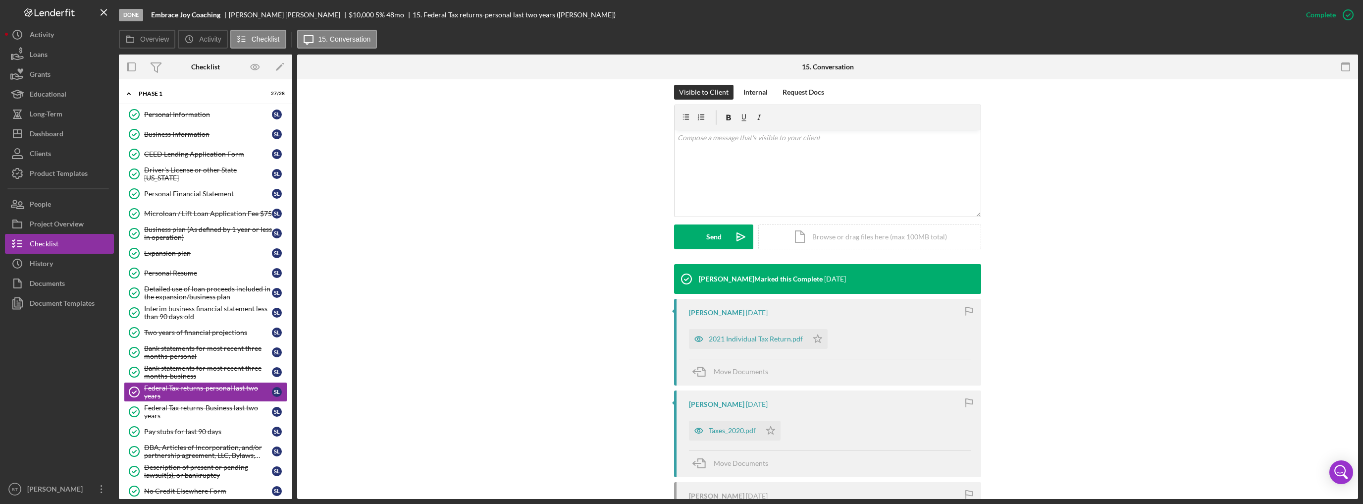
scroll to position [198, 0]
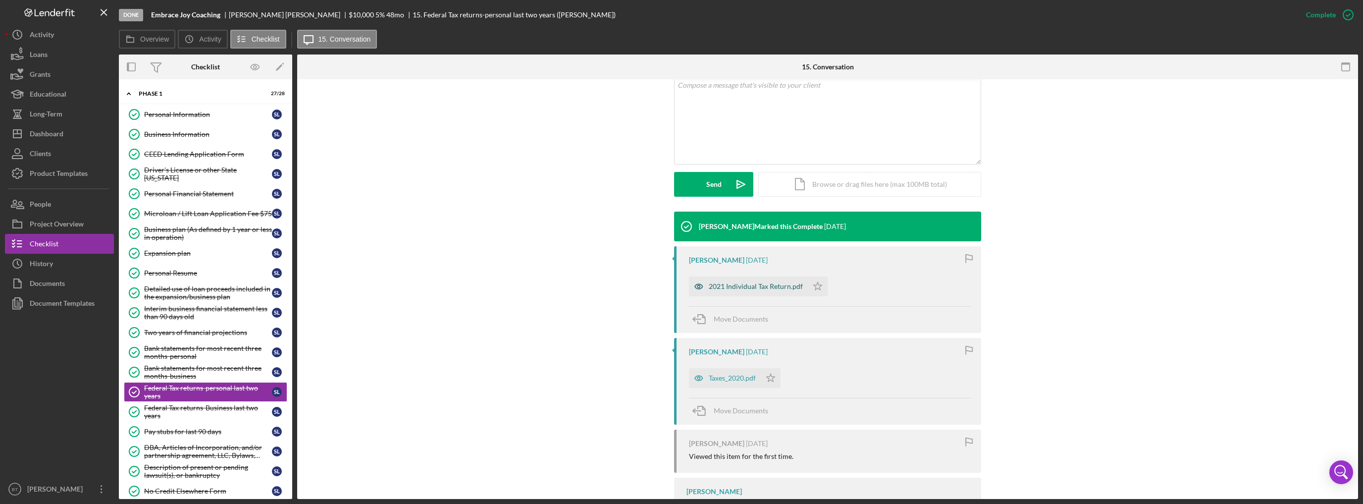
click at [752, 288] on div "2021 Individual Tax Return.pdf" at bounding box center [756, 286] width 94 height 8
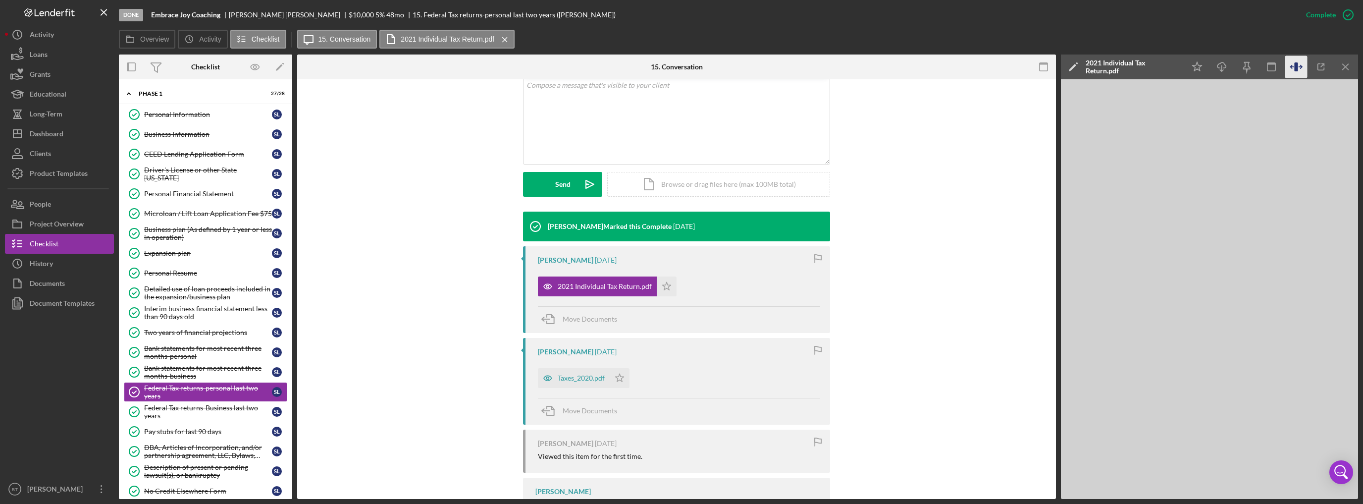
click at [1299, 65] on icon "button" at bounding box center [1296, 67] width 22 height 22
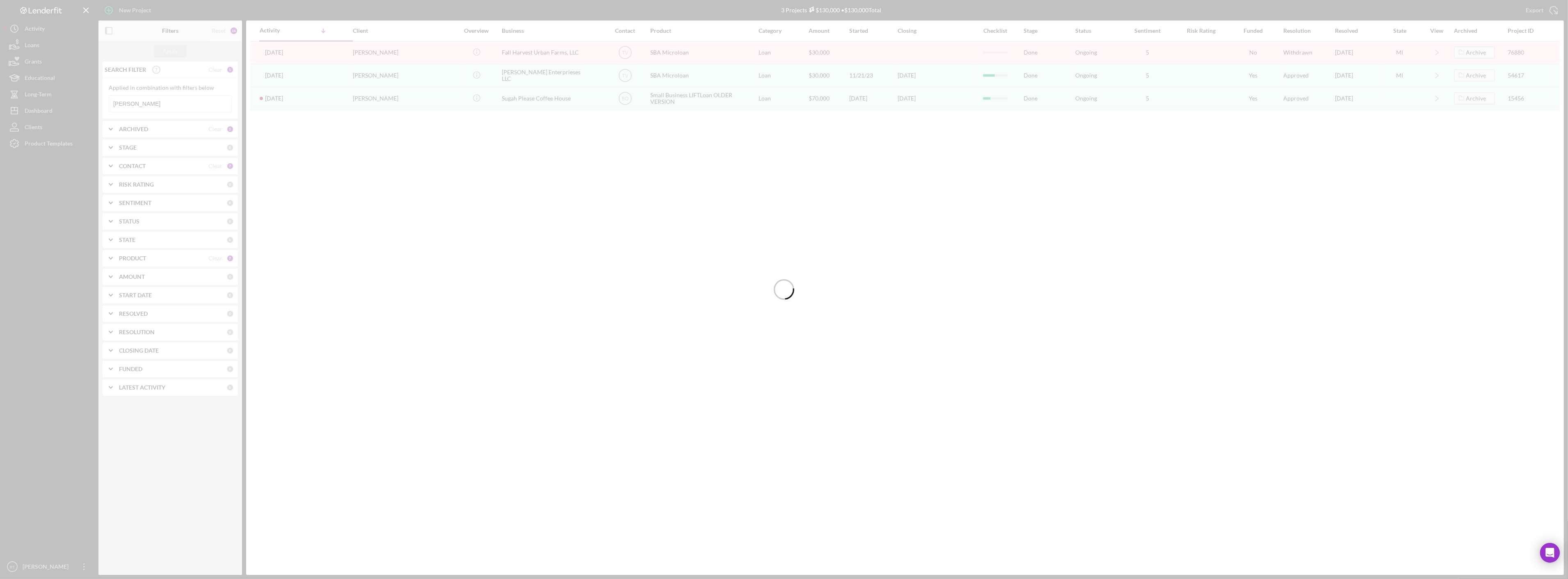
click at [148, 107] on div at bounding box center [784, 289] width 1568 height 579
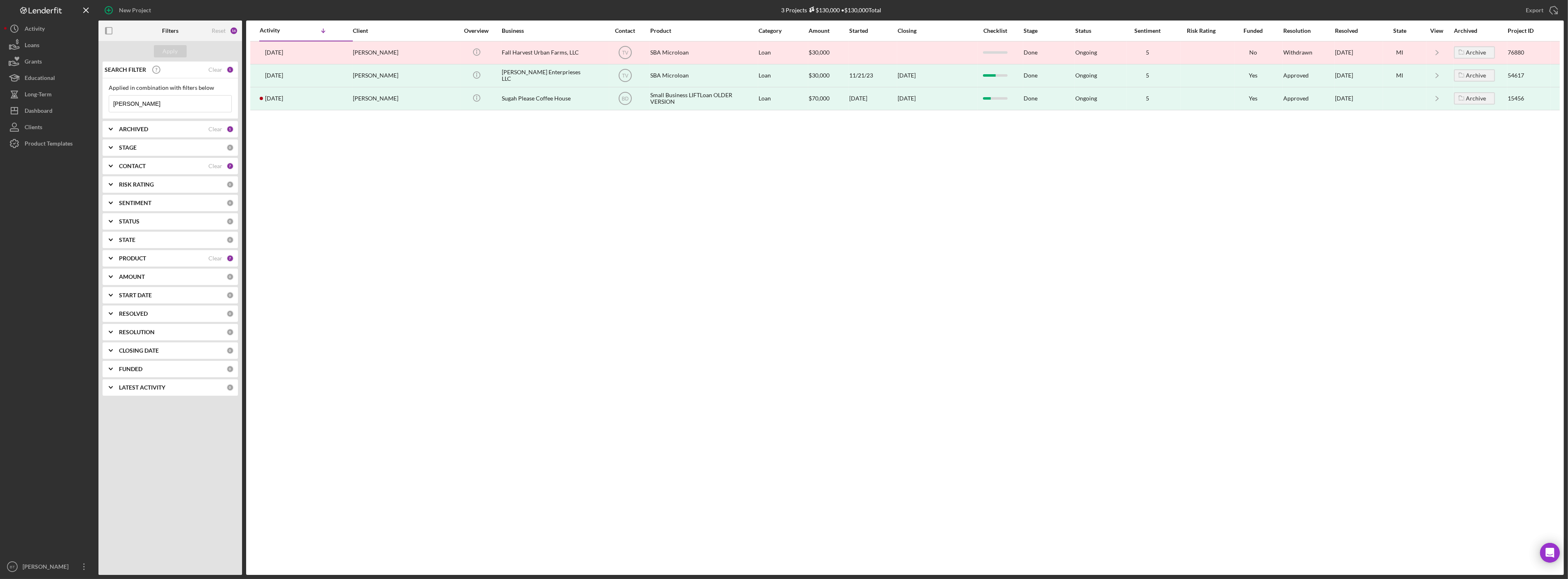
click at [166, 104] on input "[PERSON_NAME]" at bounding box center [171, 104] width 123 height 17
drag, startPoint x: 166, startPoint y: 104, endPoint x: 103, endPoint y: 105, distance: 63.0
click at [103, 105] on div "Applied in combination with filters below [PERSON_NAME] Icon/Menu Close" at bounding box center [170, 99] width 135 height 41
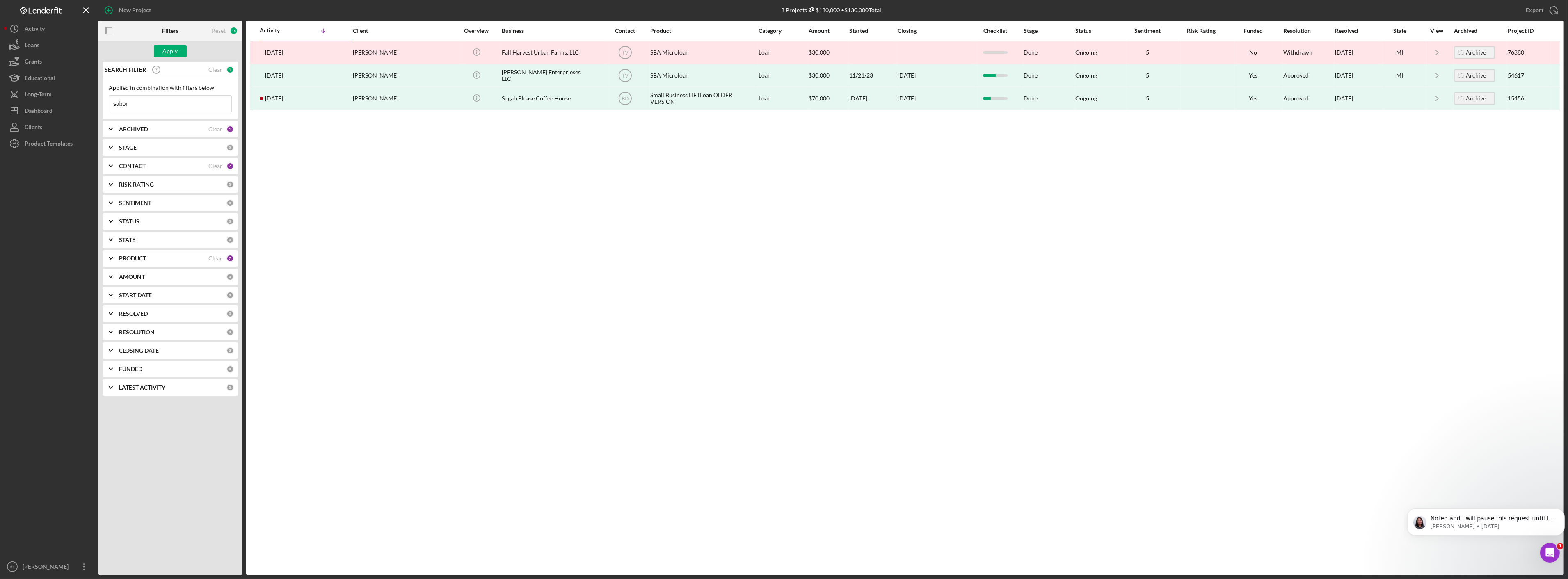
type input "sabor"
click at [172, 60] on div "Apply" at bounding box center [170, 51] width 143 height 21
click at [174, 60] on div "Apply" at bounding box center [170, 51] width 143 height 21
click at [176, 58] on div "Apply" at bounding box center [170, 51] width 143 height 21
click at [176, 50] on div "Apply" at bounding box center [171, 51] width 15 height 12
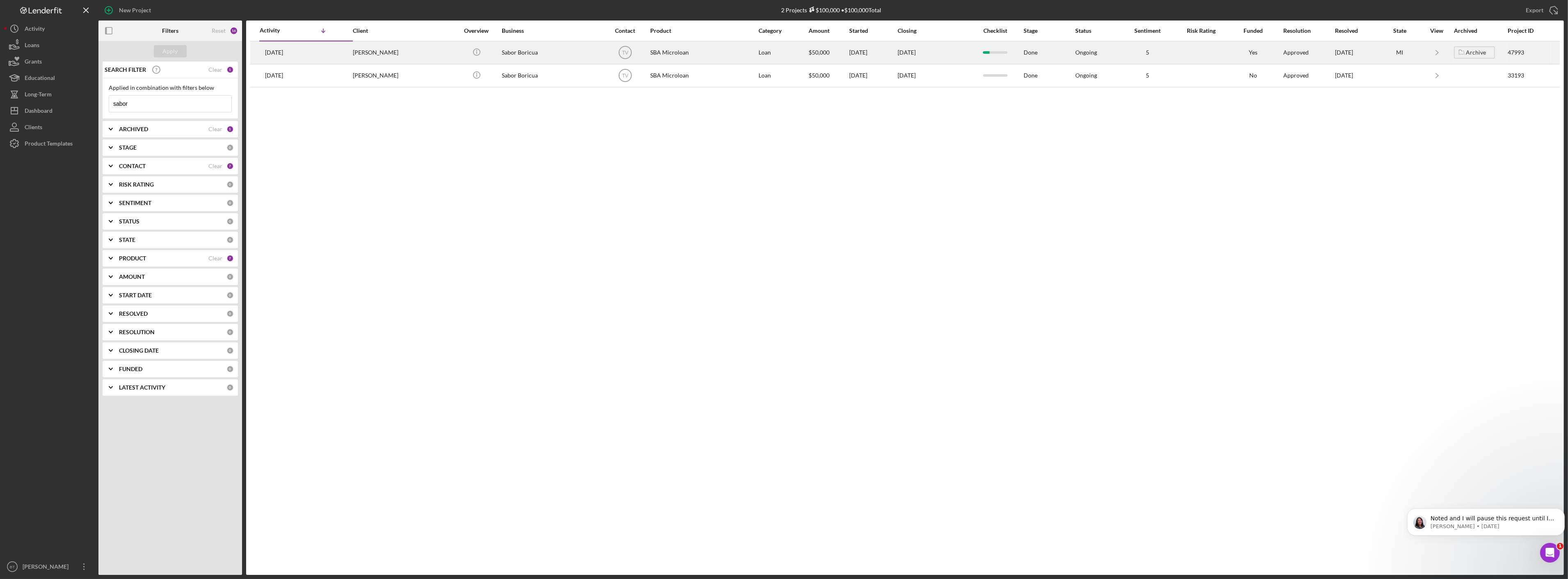
click at [667, 55] on div "SBA Microloan" at bounding box center [691, 53] width 82 height 22
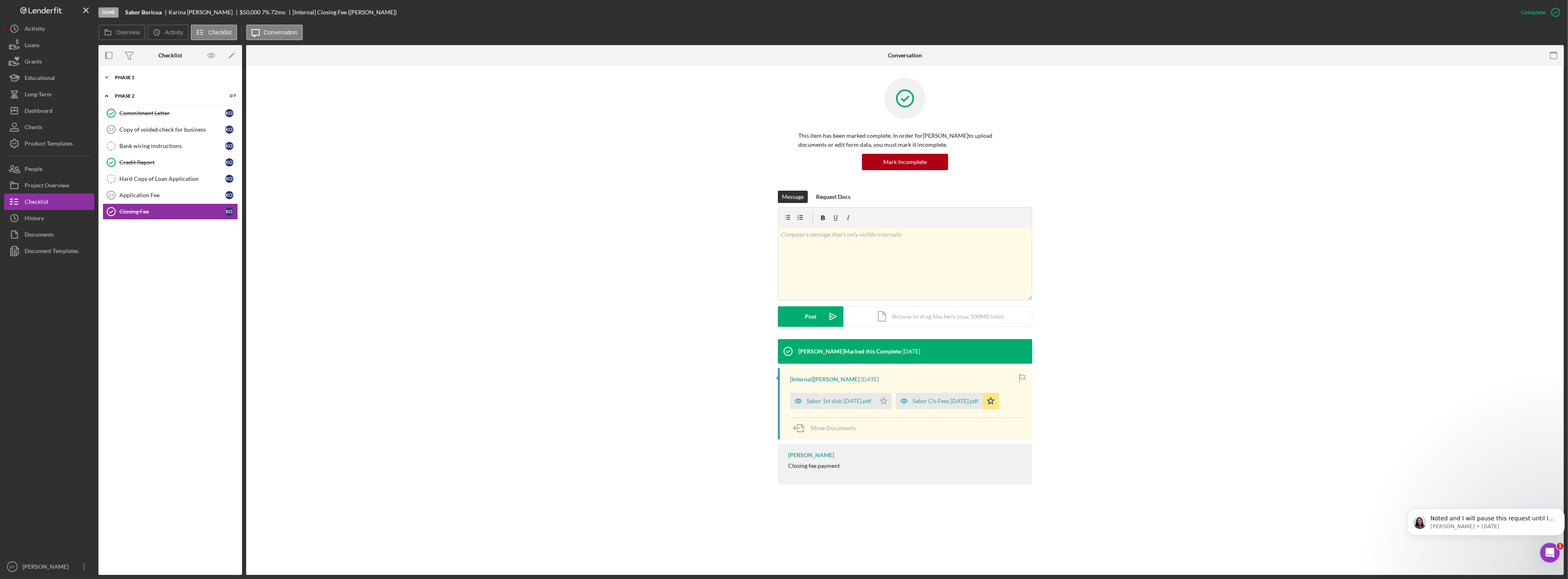
click at [162, 80] on div "Icon/Expander Phase 1 5 / 23" at bounding box center [170, 78] width 143 height 17
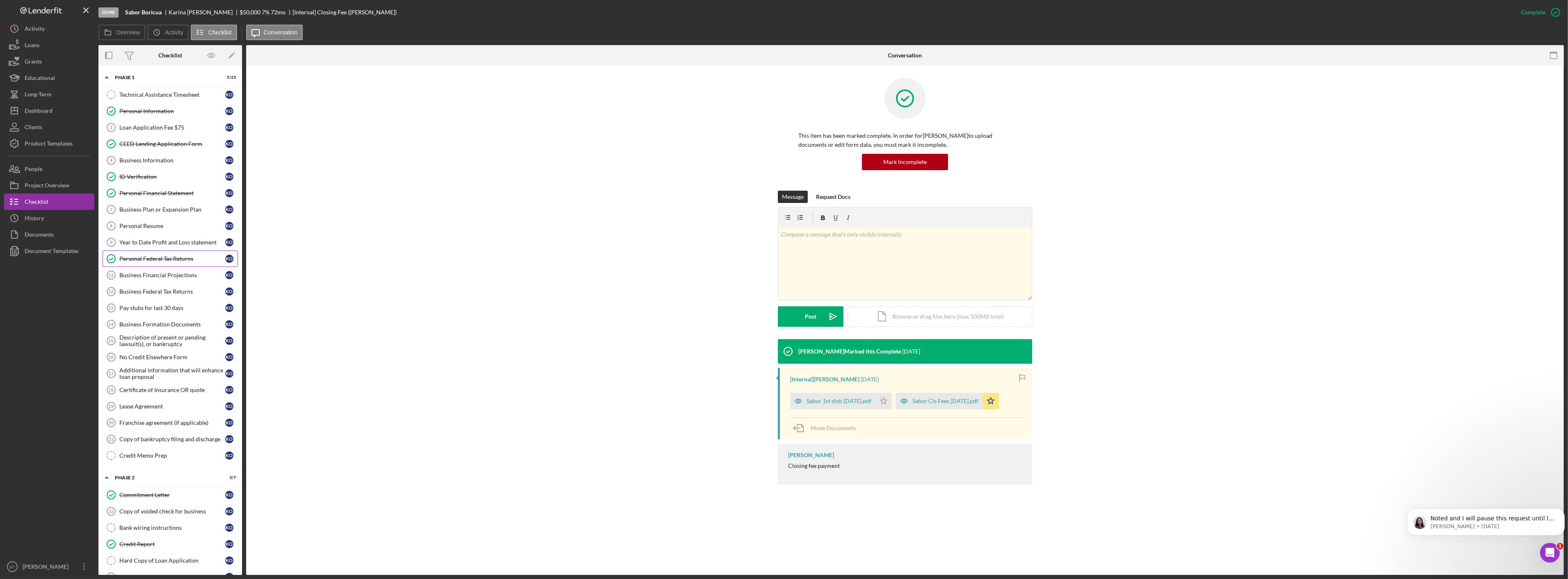
click at [160, 260] on div "Personal Federal Tax Returns" at bounding box center [172, 259] width 106 height 7
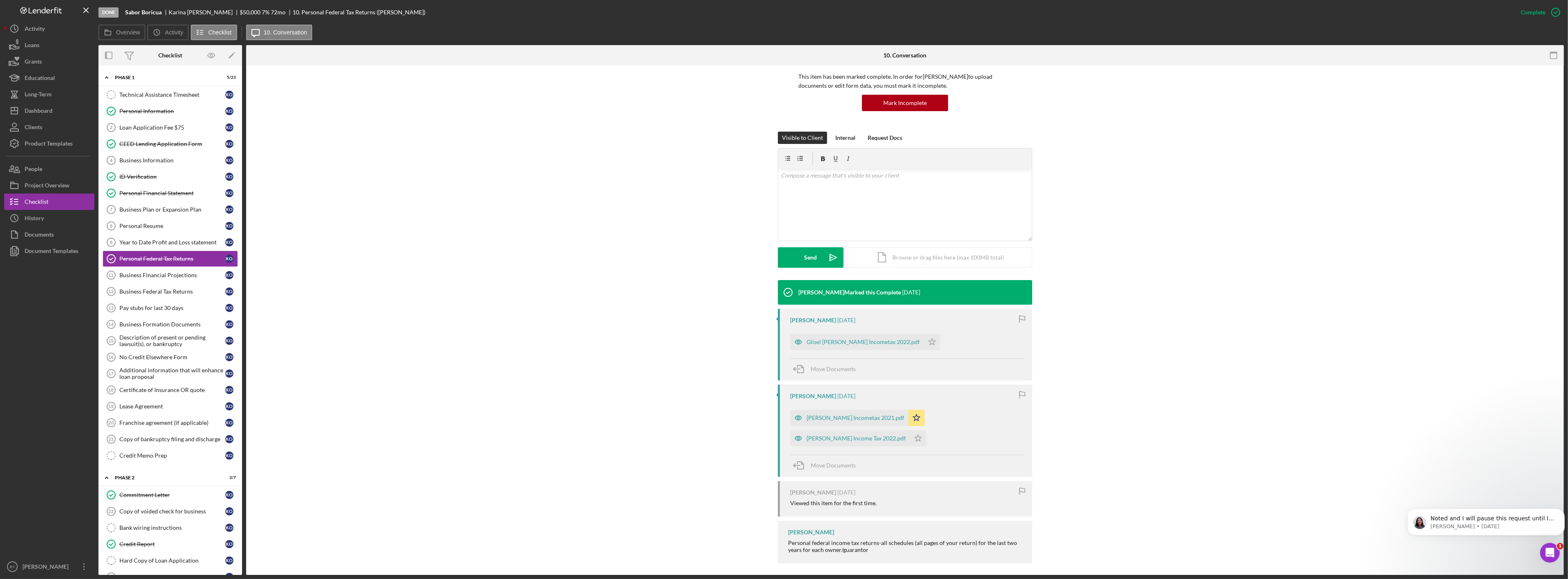
scroll to position [65, 0]
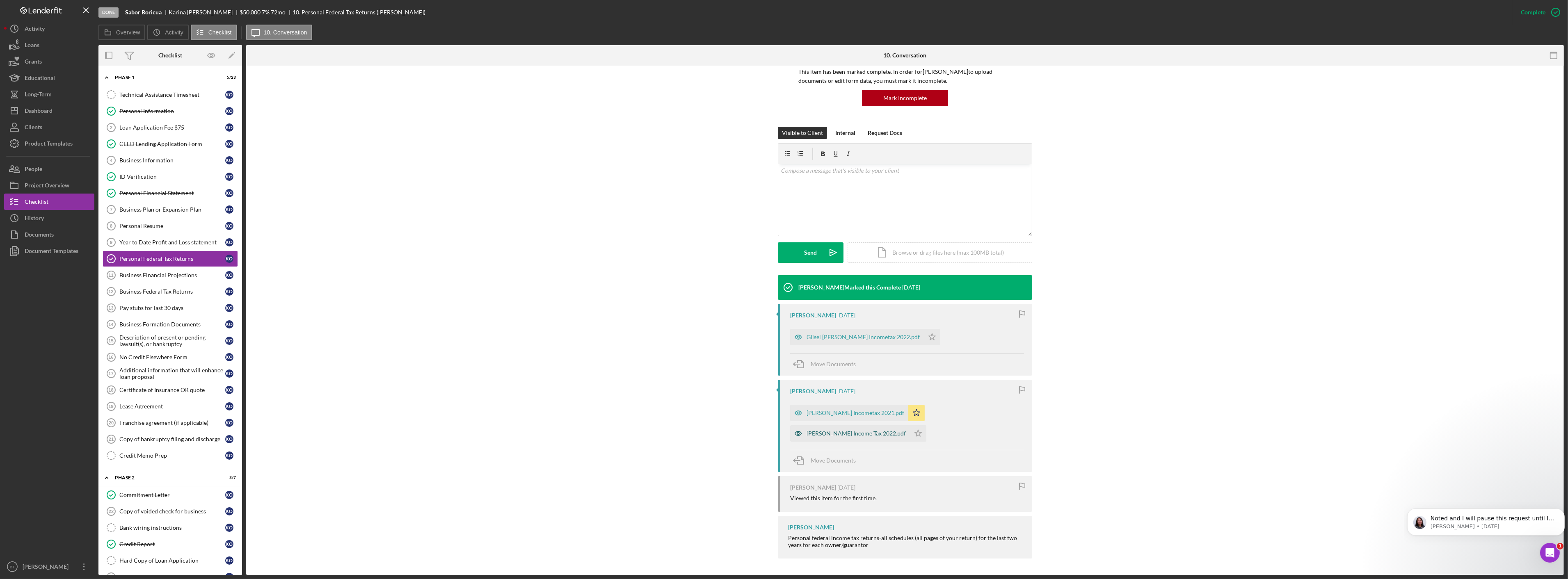
click at [854, 432] on div "[PERSON_NAME] Income Tax 2022.pdf" at bounding box center [856, 434] width 99 height 7
